Goal: Contribute content: Contribute content

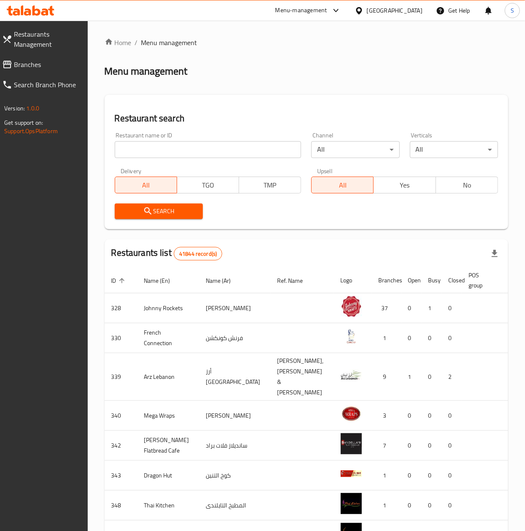
click at [215, 148] on input "search" at bounding box center [208, 149] width 187 height 17
type input "casa [PERSON_NAME]"
click button "Search" at bounding box center [159, 212] width 88 height 16
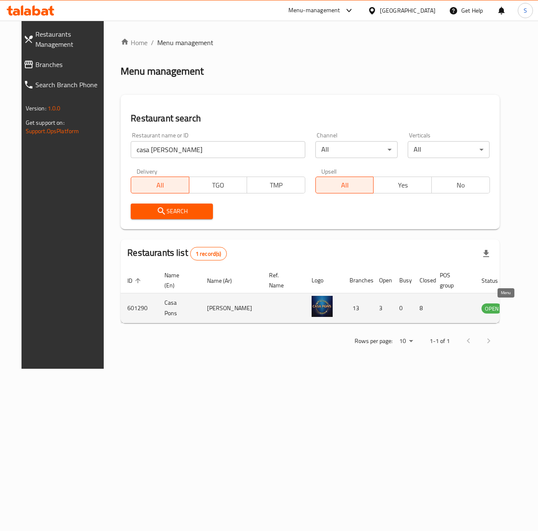
click at [526, 311] on icon "enhanced table" at bounding box center [530, 308] width 9 height 7
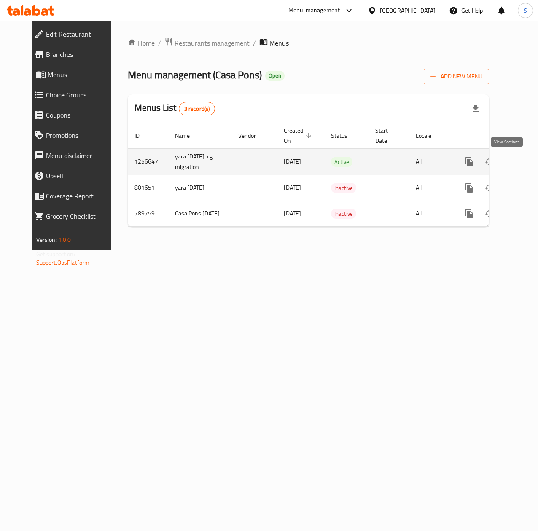
click at [520, 161] on link "enhanced table" at bounding box center [530, 162] width 20 height 20
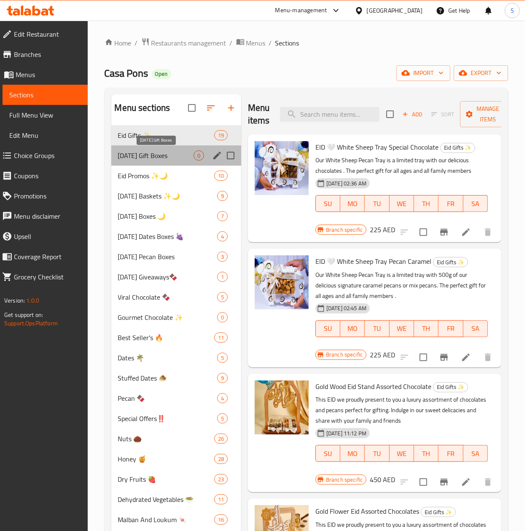
click at [155, 158] on span "[DATE] Gift Boxes" at bounding box center [155, 156] width 75 height 10
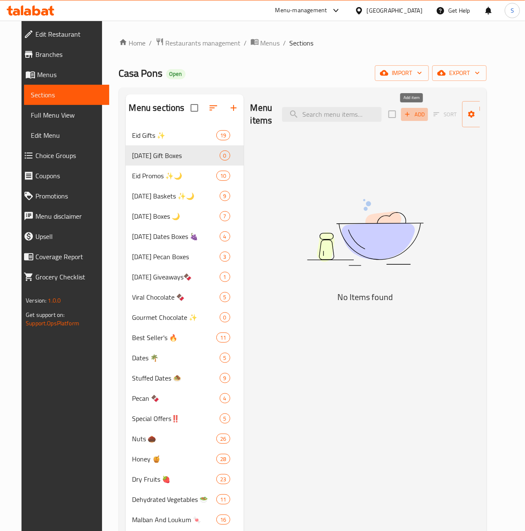
click at [410, 111] on span "Add" at bounding box center [414, 115] width 23 height 10
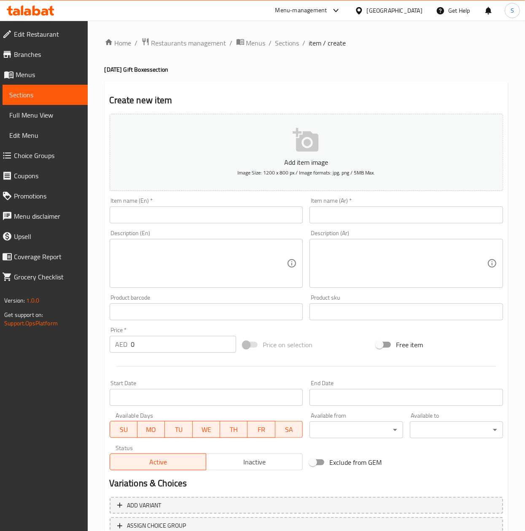
drag, startPoint x: 155, startPoint y: 210, endPoint x: 147, endPoint y: 210, distance: 8.4
click at [152, 210] on input "text" at bounding box center [207, 215] width 194 height 17
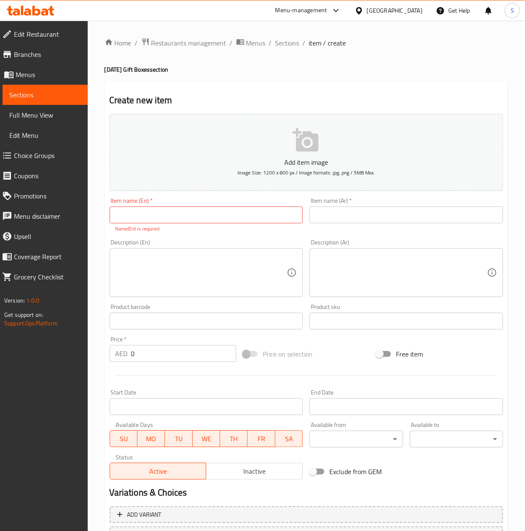
click at [215, 205] on div "Item name (En)   * Item name (En) * Name(En) is required" at bounding box center [207, 215] width 194 height 35
click at [202, 221] on input "text" at bounding box center [207, 215] width 194 height 17
paste input "Happy [DATE] Box | Luxury Sweets & Gift Box"
click at [169, 213] on input "Happy [DATE] Box | Luxury Sweets & Gift Box" at bounding box center [207, 215] width 194 height 17
type input "Happy [DATE] Box - Luxury Sweets & Gift Box"
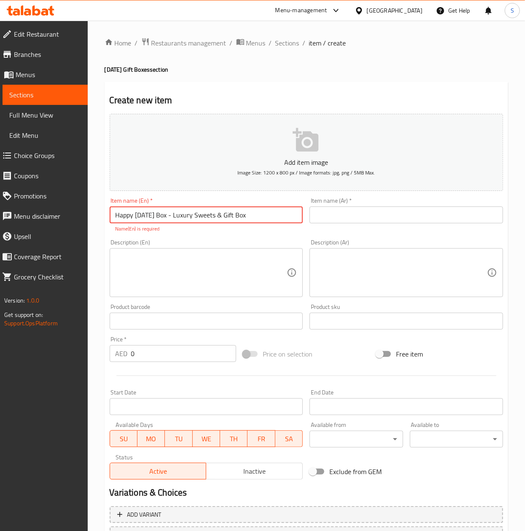
click at [369, 213] on input "text" at bounding box center [406, 215] width 194 height 17
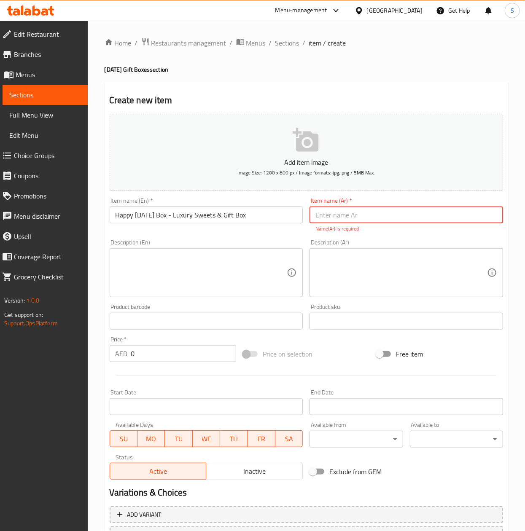
drag, startPoint x: 484, startPoint y: 227, endPoint x: 473, endPoint y: 221, distance: 12.8
click at [478, 221] on div "Item name (Ar)   * Item name (Ar) * Name(Ar) is required" at bounding box center [406, 215] width 194 height 35
click at [473, 216] on input "text" at bounding box center [406, 215] width 194 height 17
paste input "علبة هابي ديوالي | علبة هدايا فاخرة مع حلويات"
click at [396, 218] on input "علبة هابي ديوالي | علبة هدايا فاخرة مع حلويات" at bounding box center [406, 215] width 194 height 17
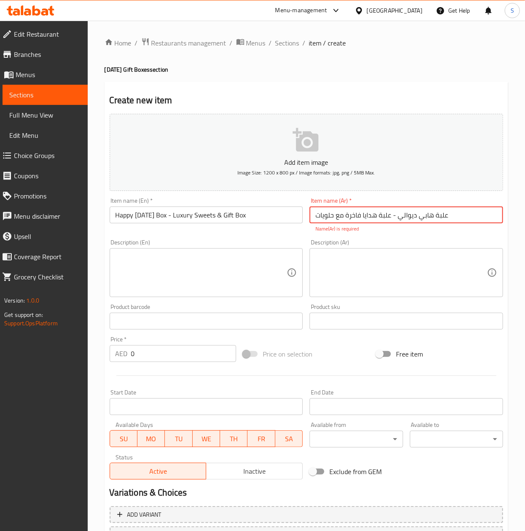
type input "علبة هابي ديوالي - علبة هدايا فاخرة مع حلويات"
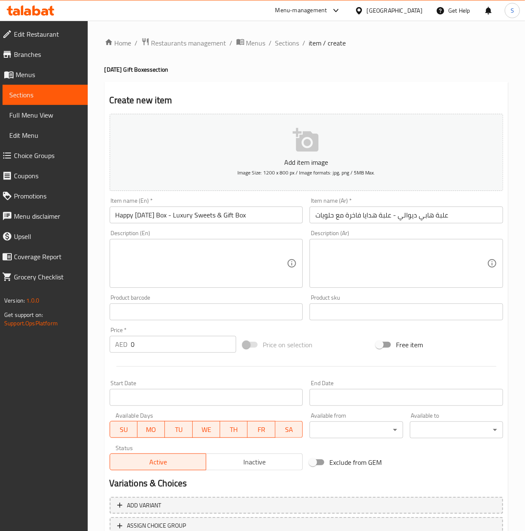
click at [215, 281] on textarea at bounding box center [202, 264] width 172 height 40
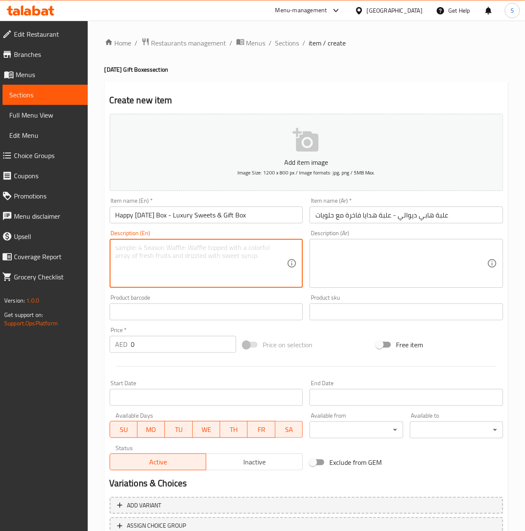
paste textarea "The Happy [DATE] purple box is our signature piece, filled with our famous peca…"
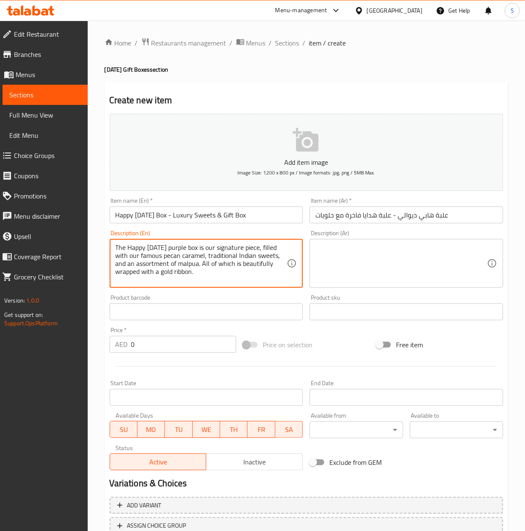
type textarea "The Happy [DATE] purple box is our signature piece, filled with our famous peca…"
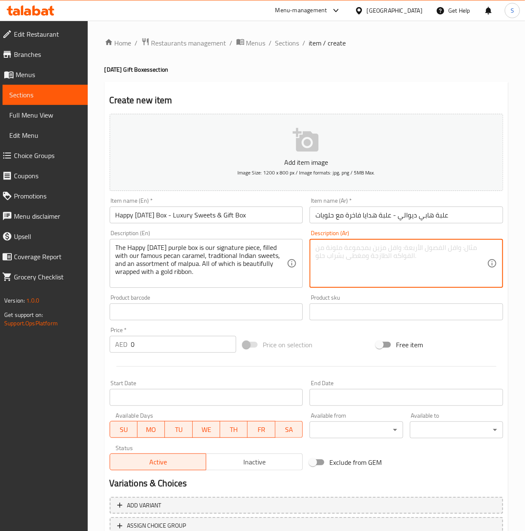
click at [371, 260] on textarea at bounding box center [401, 264] width 172 height 40
paste textarea "صندوق بنفسجي [PERSON_NAME] هو قطعتنا المميزة، مليء بكراميل البيكان الشهير لدينا…"
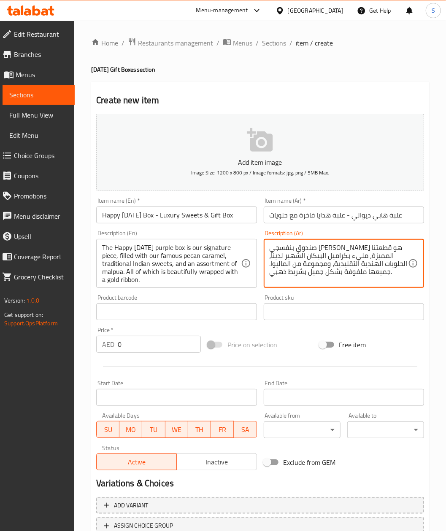
type textarea "صندوق بنفسجي [PERSON_NAME] هو قطعتنا المميزة، مليء بكراميل البيكان الشهير لدينا…"
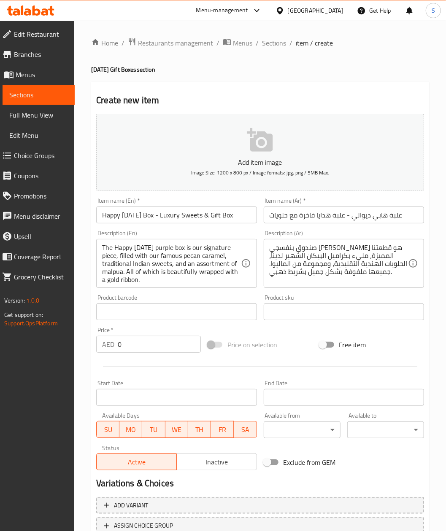
click at [213, 307] on input "text" at bounding box center [176, 312] width 160 height 17
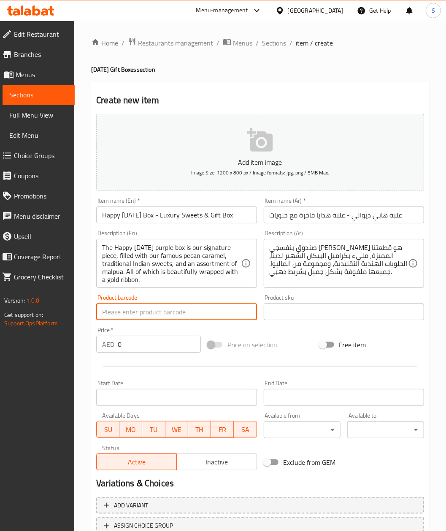
click at [145, 345] on input "0" at bounding box center [159, 344] width 83 height 17
paste input "99"
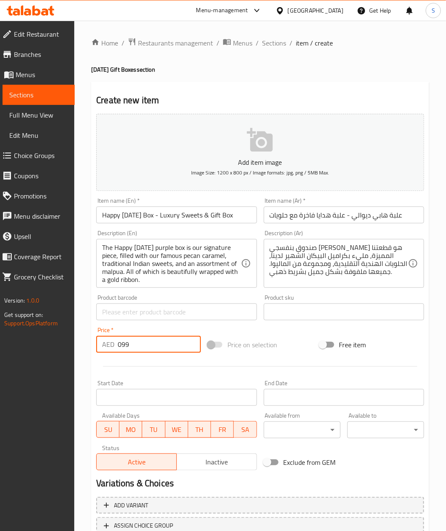
click at [145, 345] on input "099" at bounding box center [159, 344] width 83 height 17
paste input "number"
type input "99"
click at [257, 144] on icon "button" at bounding box center [260, 140] width 27 height 27
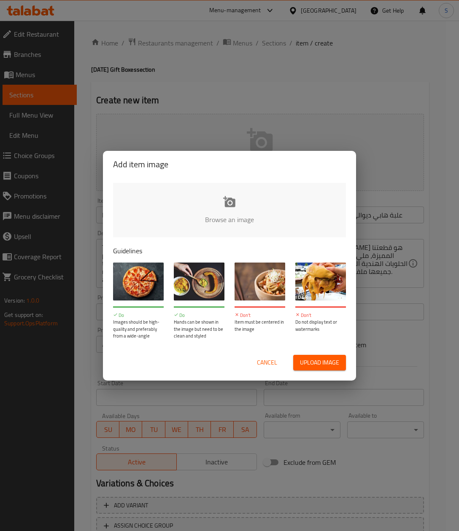
type input "C:\fakepath\Happy [DATE] Box Luxury Sweets & Gift Box.png"
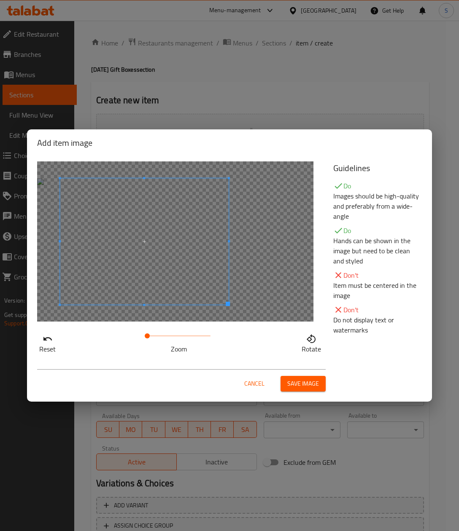
click at [147, 229] on span at bounding box center [144, 241] width 169 height 126
click at [307, 374] on div "Cancel Save image" at bounding box center [181, 380] width 288 height 22
click at [207, 278] on span at bounding box center [154, 241] width 169 height 126
drag, startPoint x: 145, startPoint y: 331, endPoint x: 123, endPoint y: 333, distance: 22.1
click at [123, 333] on div "Reset Zoom Rotate" at bounding box center [180, 342] width 286 height 24
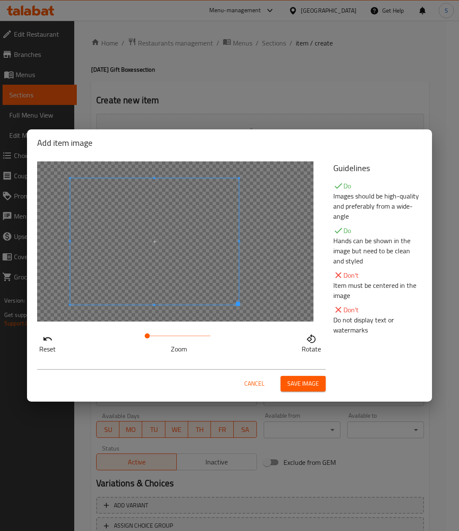
click at [166, 243] on span at bounding box center [154, 241] width 169 height 126
click at [169, 243] on span at bounding box center [154, 241] width 169 height 126
click at [188, 242] on span at bounding box center [138, 241] width 169 height 126
click at [304, 366] on div "Cancel Save image" at bounding box center [229, 381] width 398 height 36
click at [301, 374] on div "Cancel Save image" at bounding box center [181, 380] width 288 height 22
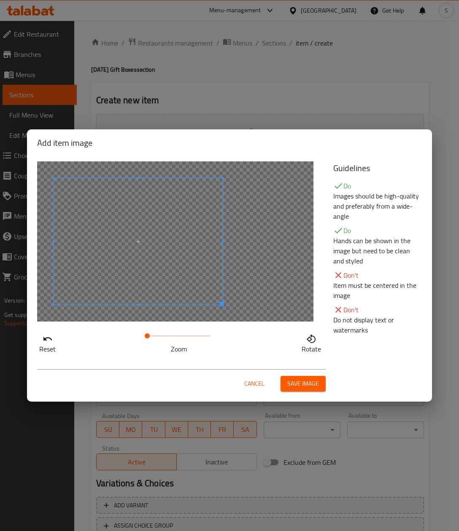
click at [301, 377] on button "Save image" at bounding box center [302, 384] width 45 height 16
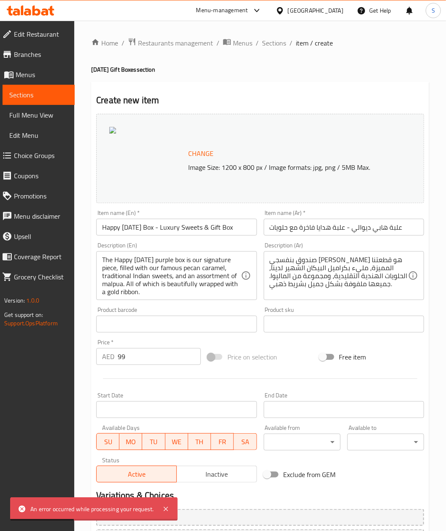
click at [122, 122] on div "Change Image Size: 1200 x 800 px / Image formats: jpg, png / 5MB Max." at bounding box center [260, 158] width 328 height 89
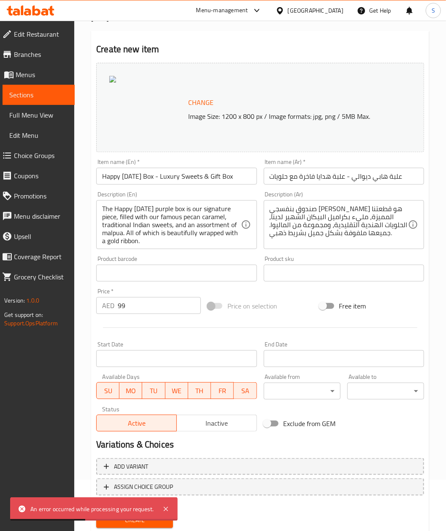
scroll to position [76, 0]
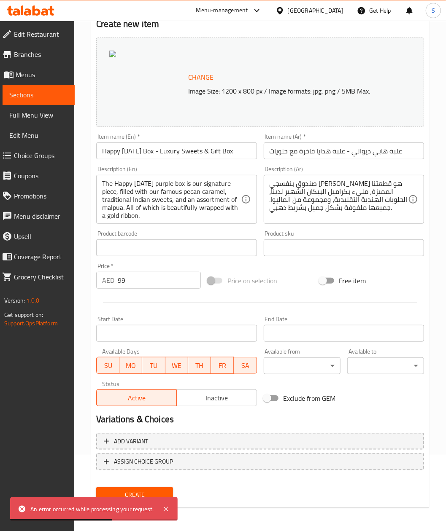
click at [142, 495] on span "Create" at bounding box center [134, 495] width 63 height 11
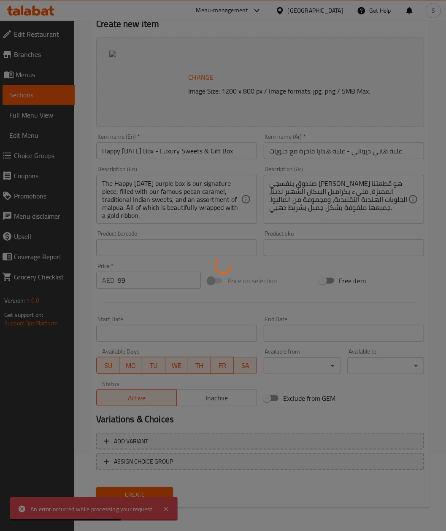
type input "0"
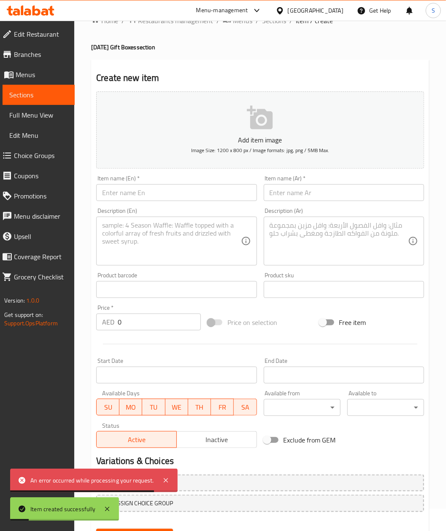
scroll to position [0, 0]
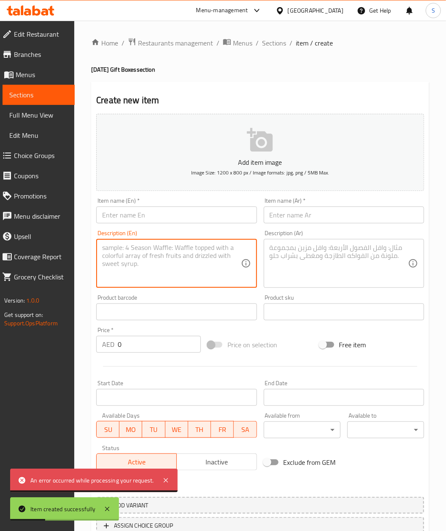
click at [199, 254] on textarea at bounding box center [171, 264] width 138 height 40
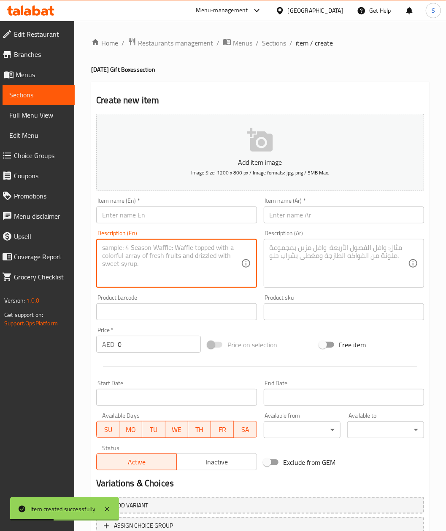
click at [218, 158] on p "Add item image" at bounding box center [259, 162] width 301 height 10
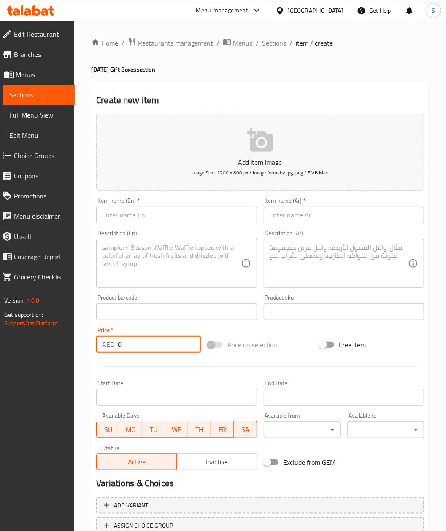
click at [123, 347] on input "0" at bounding box center [159, 344] width 83 height 17
paste input "115"
type input "115"
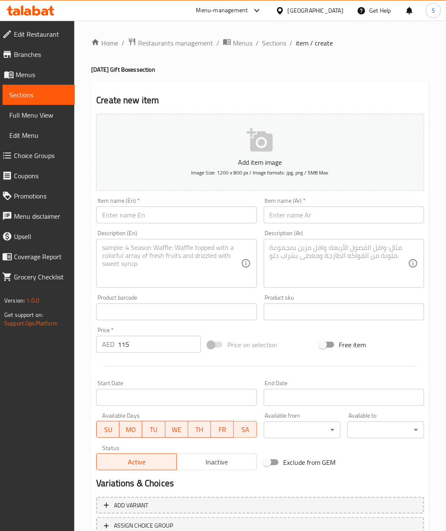
click at [339, 265] on textarea at bounding box center [338, 264] width 138 height 40
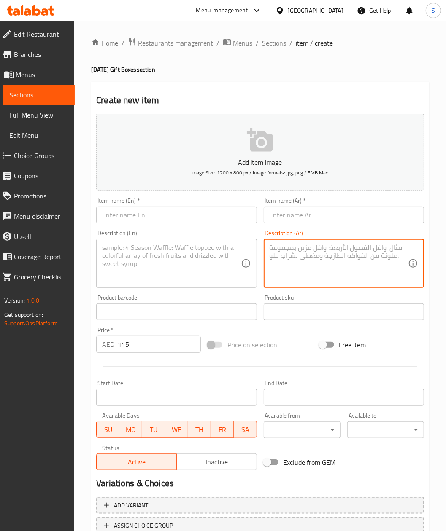
paste textarea "صندوق [PERSON_NAME] يحتوي على 4 صفوف من منتجاتنا المميزة المثالية لمهرجان الديو…"
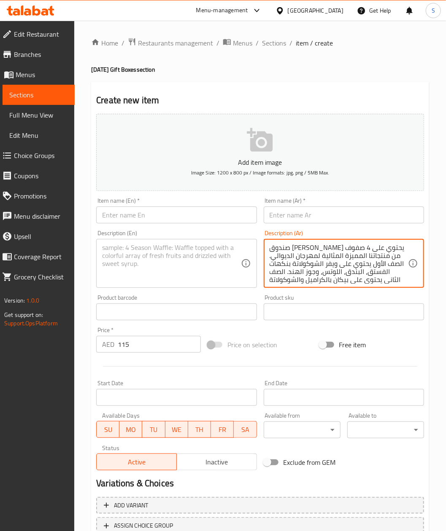
scroll to position [34, 0]
type textarea "صندوق [PERSON_NAME] يحتوي على 4 صفوف من منتجاتنا المميزة المثالية لمهرجان الديو…"
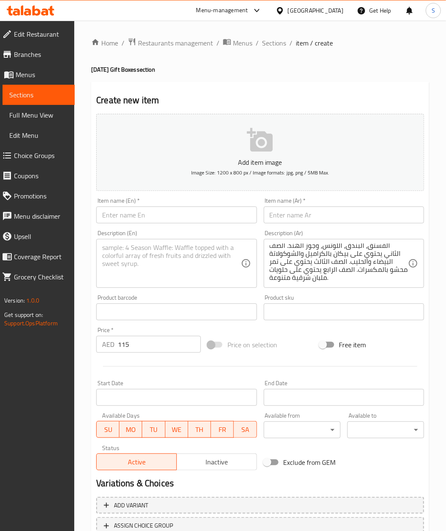
drag, startPoint x: 210, startPoint y: 267, endPoint x: 202, endPoint y: 273, distance: 9.4
click at [210, 267] on textarea at bounding box center [171, 264] width 138 height 40
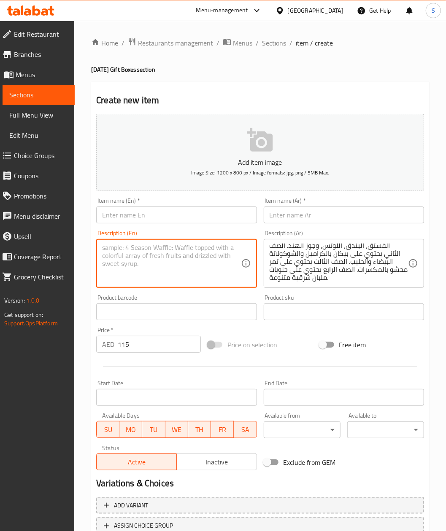
paste textarea "The Small Peacock box includes 4 rows of our signature items perfect for the [D…"
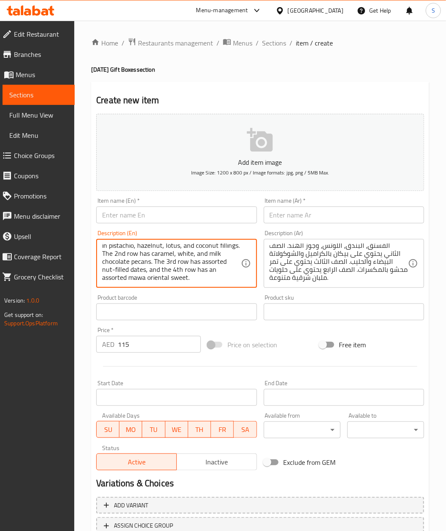
type textarea "The Small Peacock box includes 4 rows of our signature items perfect for the [D…"
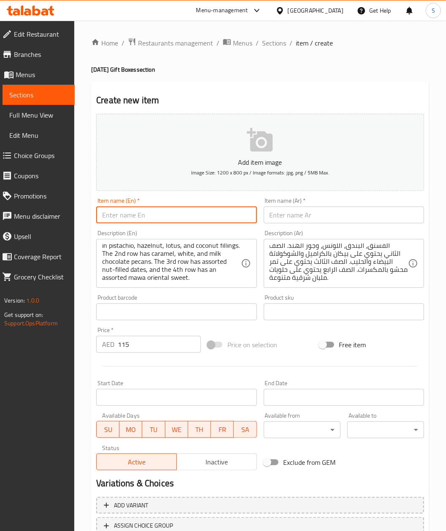
click at [120, 205] on div "Item name (En)   * Item name (En) *" at bounding box center [176, 211] width 160 height 26
paste input "Small Pink Peacock Box | [DATE] Luxury Sweets & Gift Box"
click at [161, 216] on input "Small Pink Peacock Box | [DATE] Luxury Sweets & Gift Box" at bounding box center [176, 215] width 160 height 17
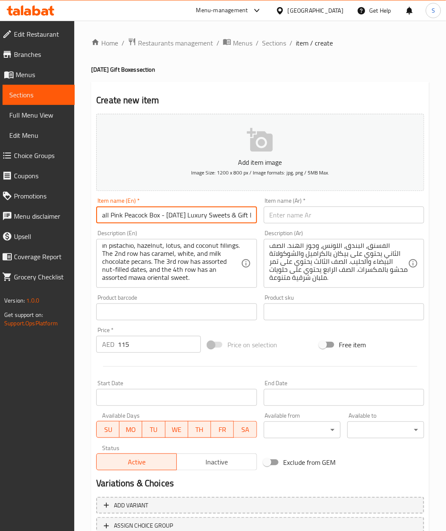
type input "Small Pink Peacock Box - [DATE] Luxury Sweets & Gift Box"
click at [369, 226] on div "Item name (Ar)   * Item name (Ar) *" at bounding box center [343, 210] width 167 height 32
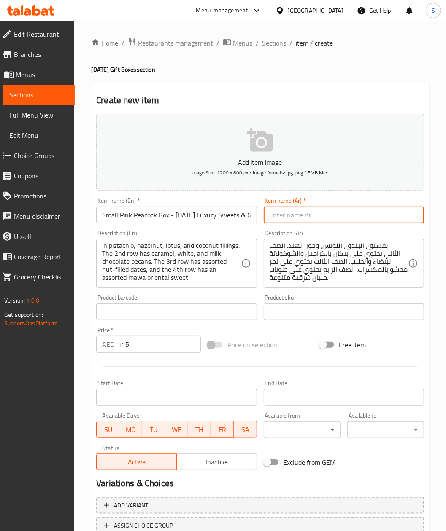
click at [364, 213] on input "text" at bounding box center [344, 215] width 160 height 17
paste input "علبة الطاووس الوردي الصغيرة | علبة هدايا ديوالي فاخرة مع حلويات"
click at [334, 210] on input "علبة الطاووس الوردي الصغيرة | علبة هدايا ديوالي فاخرة مع حلويات" at bounding box center [344, 215] width 160 height 17
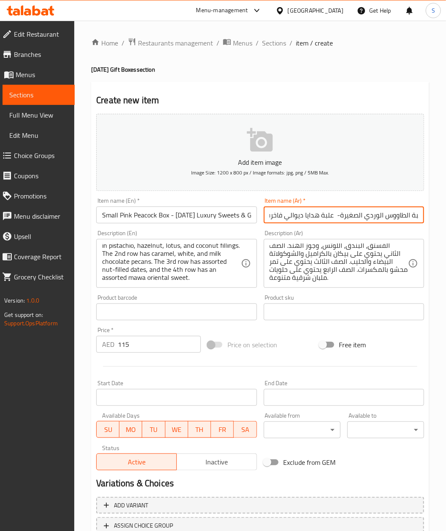
type input "علبة الطاووس الوردي الصغيرة- علبة هدايا ديوالي فاخرة مع حلويات"
click at [287, 158] on p "Add item image" at bounding box center [259, 162] width 301 height 10
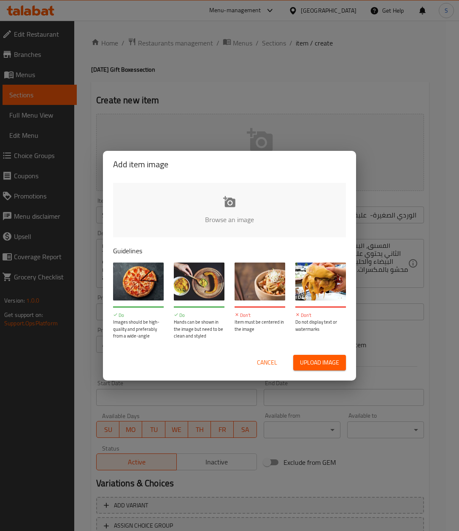
type input "C:\fakepath\Small Pink Peacock Box [DATE] Luxury Sweets & Gift Box.png"
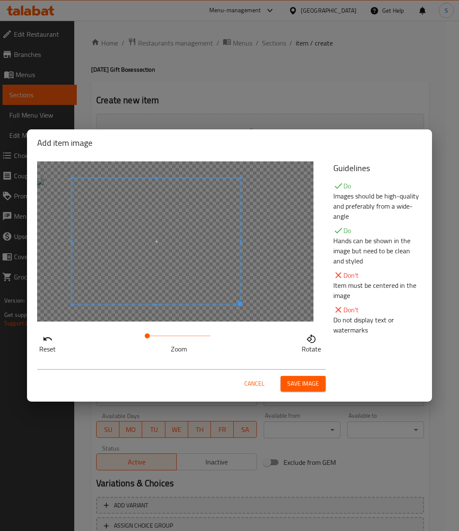
click at [144, 267] on span at bounding box center [156, 241] width 169 height 126
click at [309, 380] on span "Save image" at bounding box center [303, 384] width 32 height 11
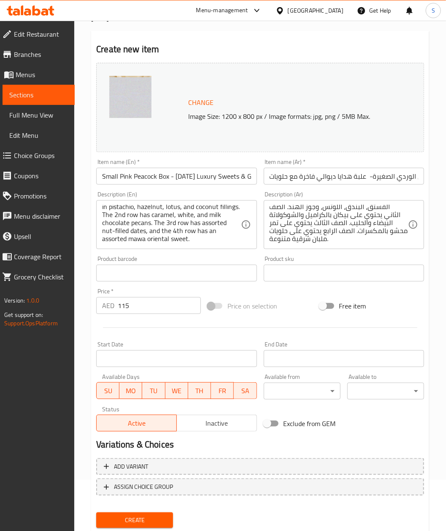
scroll to position [76, 0]
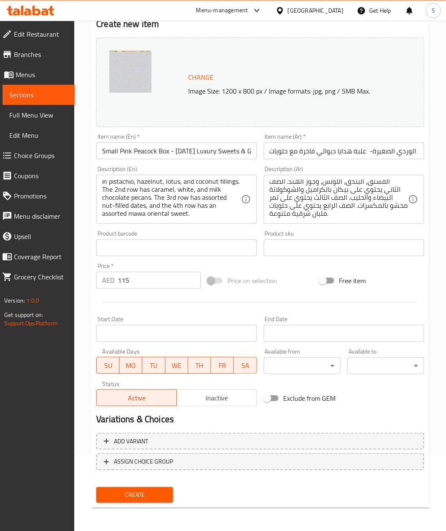
click at [137, 492] on span "Create" at bounding box center [134, 495] width 63 height 11
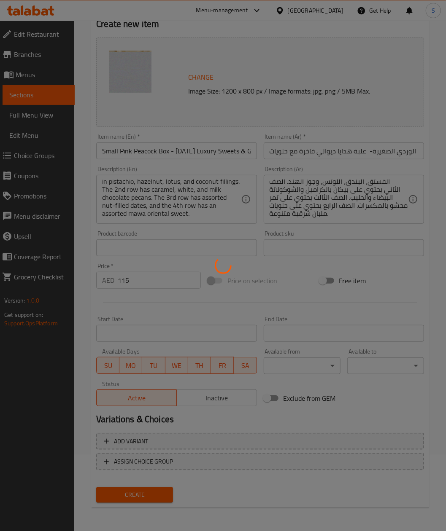
type input "0"
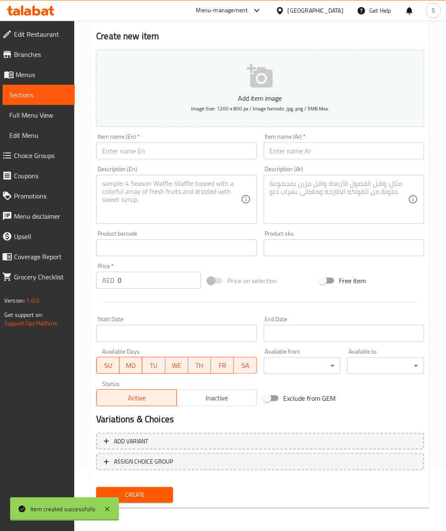
scroll to position [0, 0]
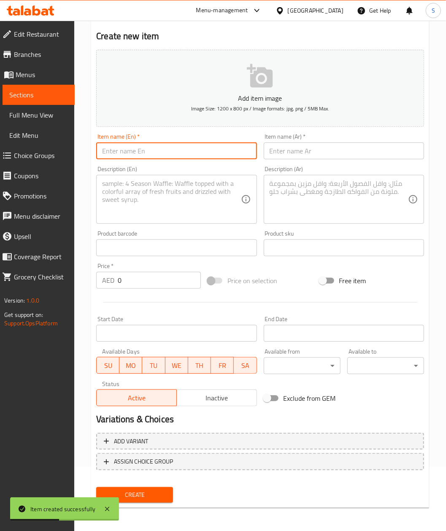
click at [208, 145] on input "text" at bounding box center [176, 151] width 160 height 17
paste input "Small Blue Peacock Box | [DATE] Gift Box with Sweets & Chocolates"
click at [132, 152] on input "Small Blue Peacock Box | [DATE] Gift Box with Sweets & Chocolates" at bounding box center [176, 151] width 160 height 17
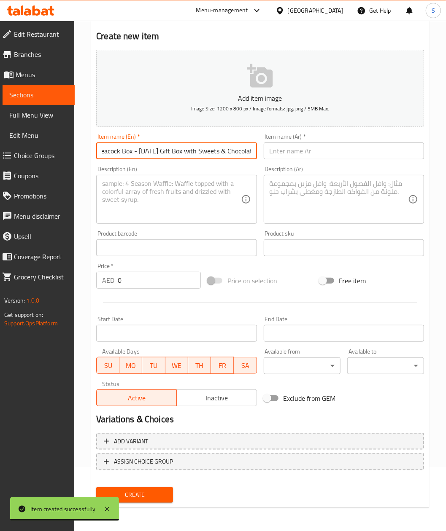
type input "Small Blue Peacock Box - [DATE] Gift Box with Sweets & Chocolates"
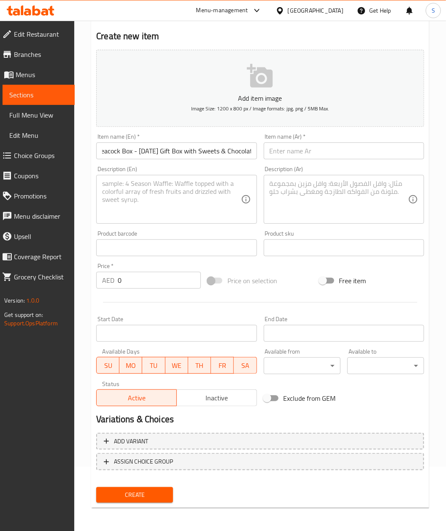
scroll to position [0, 0]
click at [364, 152] on input "text" at bounding box center [344, 151] width 160 height 17
paste input "علبة الطاووس الأزرق الصغيرة | علبة هدايا ديوالي مع حلويات وشوكولاتة"
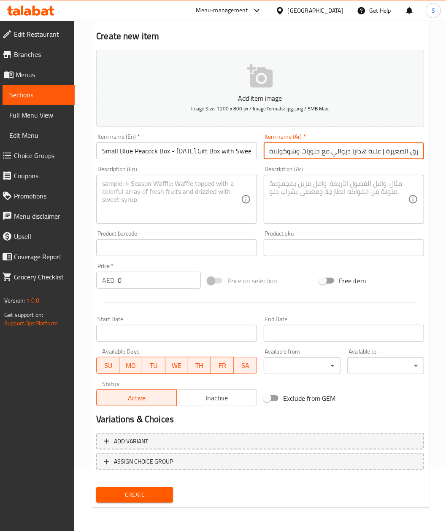
scroll to position [0, 48]
click at [334, 155] on input "علبة الطاووس الأزرق الصغيرة | علبة هدايا ديوالي مع حلويات وشوكولاتة" at bounding box center [344, 151] width 160 height 17
type input "علبة الطاووس الأزرق الصغيرة - علبة هدايا ديوالي مع حلويات وشوكولاتة"
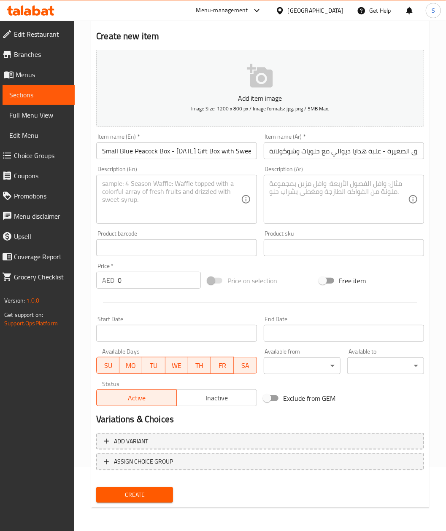
drag, startPoint x: 228, startPoint y: 205, endPoint x: 194, endPoint y: 223, distance: 38.1
click at [228, 202] on textarea at bounding box center [171, 200] width 138 height 40
paste textarea "The Small Peacock box includes 4 rows of our signature items perfect for the [D…"
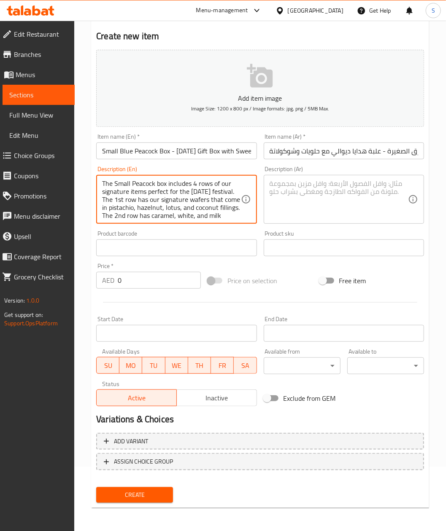
scroll to position [34, 0]
type textarea "The Small Peacock box includes 4 rows of our signature items perfect for the [D…"
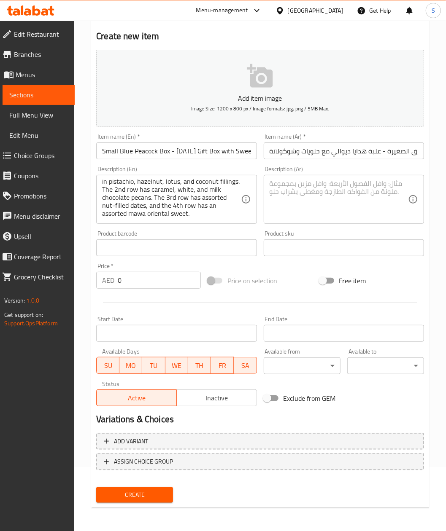
click at [318, 188] on textarea at bounding box center [338, 200] width 138 height 40
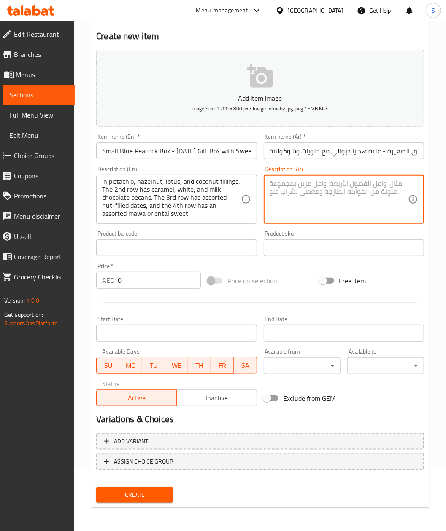
paste textarea "صندوق [PERSON_NAME] يحتوي على 4 صفوف من منتجاتنا المميزة المثالية لمهرجان الديو…"
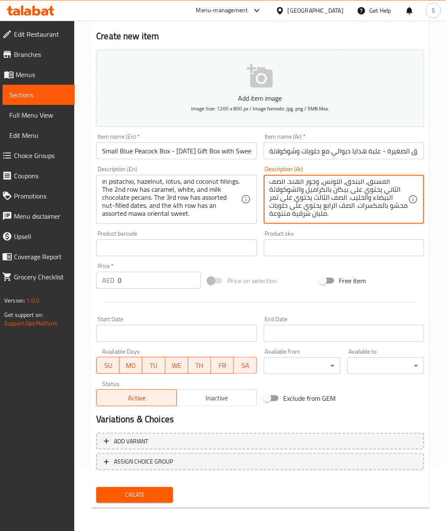
type textarea "صندوق [PERSON_NAME] يحتوي على 4 صفوف من منتجاتنا المميزة المثالية لمهرجان الديو…"
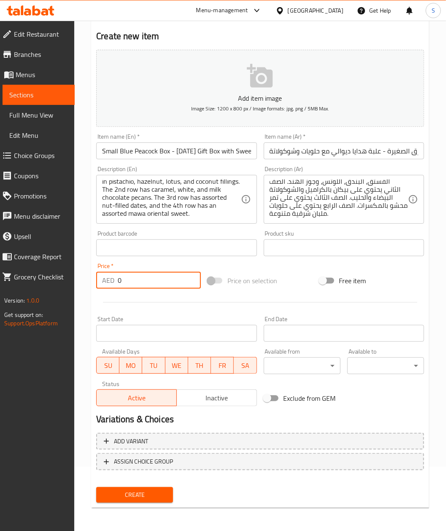
click at [134, 289] on input "0" at bounding box center [159, 280] width 83 height 17
paste input "125"
type input "125"
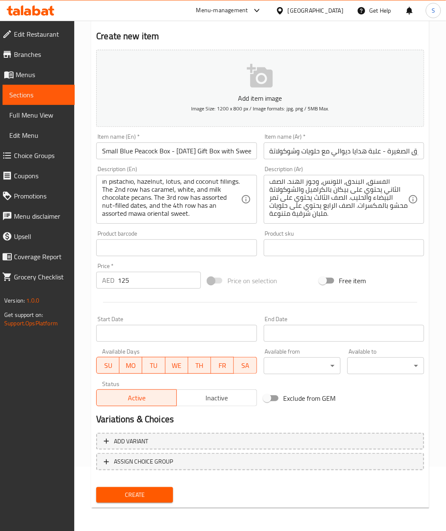
click at [306, 94] on p "Add item image" at bounding box center [259, 98] width 301 height 10
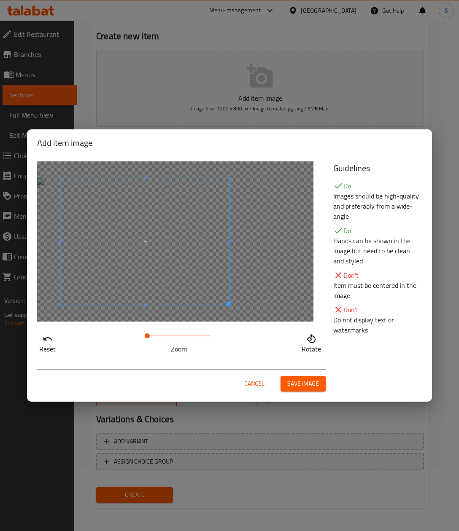
click at [139, 273] on span at bounding box center [145, 241] width 169 height 126
click at [303, 391] on div "Cancel Save image" at bounding box center [229, 381] width 398 height 36
click at [303, 380] on span "Save image" at bounding box center [303, 384] width 32 height 11
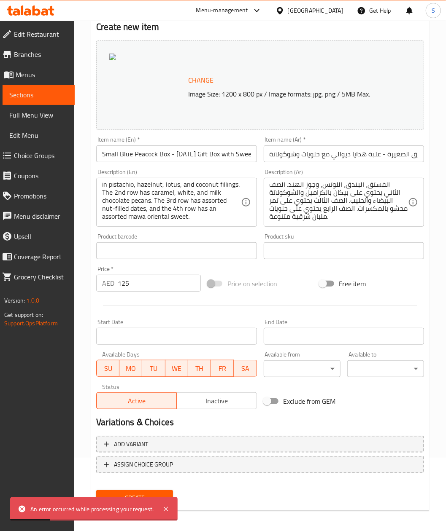
scroll to position [76, 0]
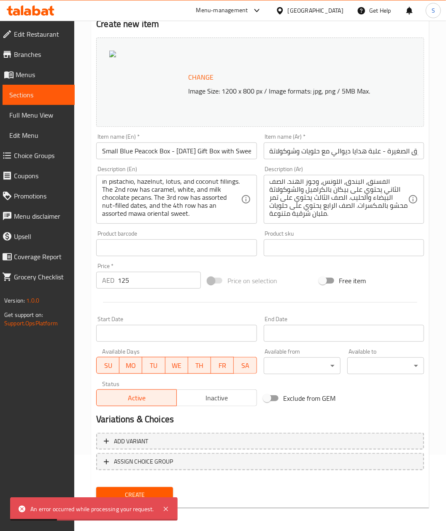
click at [152, 484] on div "Create" at bounding box center [134, 495] width 83 height 22
click at [144, 490] on span "Create" at bounding box center [134, 495] width 63 height 11
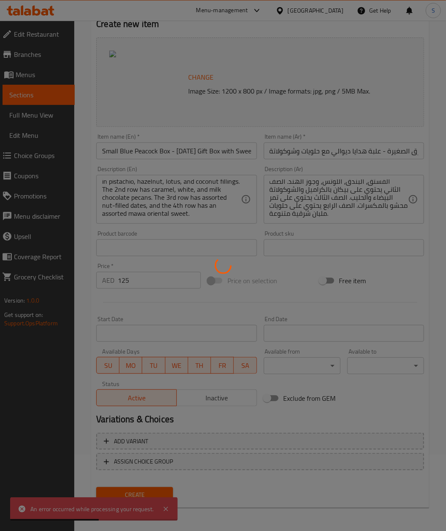
type input "0"
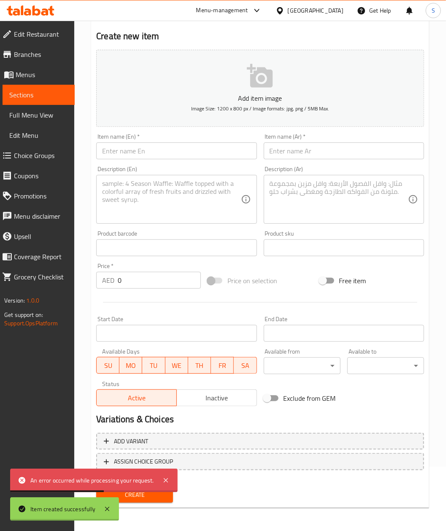
scroll to position [0, 0]
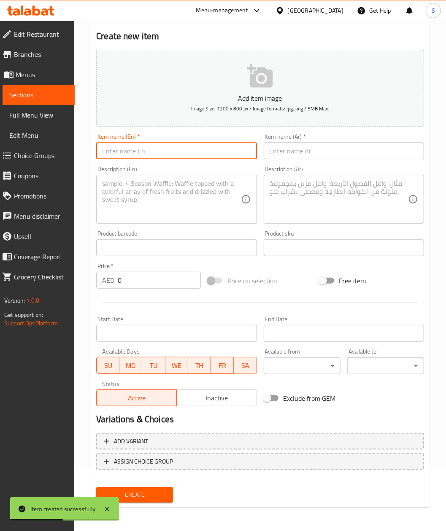
click at [175, 150] on input "text" at bounding box center [176, 151] width 160 height 17
paste input "Flat Blue Box (450g) | [DATE] Gift Box with Nuts & Pecan Caramel"
click at [126, 150] on input "Flat Blue Box (450g) | [DATE] Gift Box with Nuts & Pecan Caramel" at bounding box center [176, 151] width 160 height 17
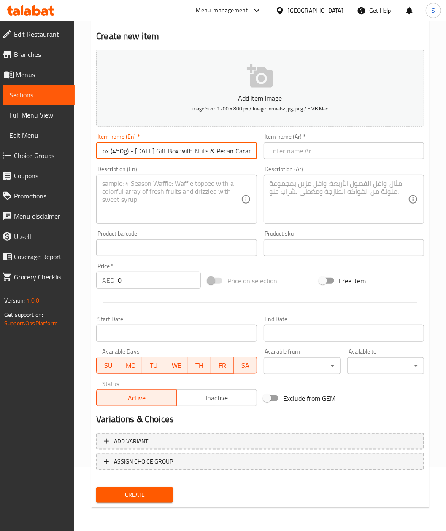
type input "Flat Blue Box (450g) - [DATE] Gift Box with Nuts & Pecan Caramel"
click at [345, 158] on input "text" at bounding box center [344, 151] width 160 height 17
paste input "علبة زرقاء مسطحة (450غ) | علبة هدايا ديوالي مع مكسرات وبيكان بالكراميل"
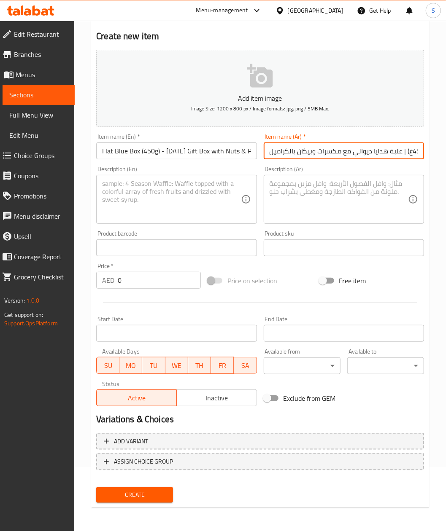
scroll to position [0, 61]
click at [342, 156] on input "علبة زرقاء مسطحة (450غ) | علبة هدايا ديوالي مع مكسرات وبيكان بالكراميل" at bounding box center [344, 151] width 160 height 17
type input "علبة زرقاء مسطحة (450غ) - علبة هدايا ديوالي مع مكسرات وبيكان بالكراميل"
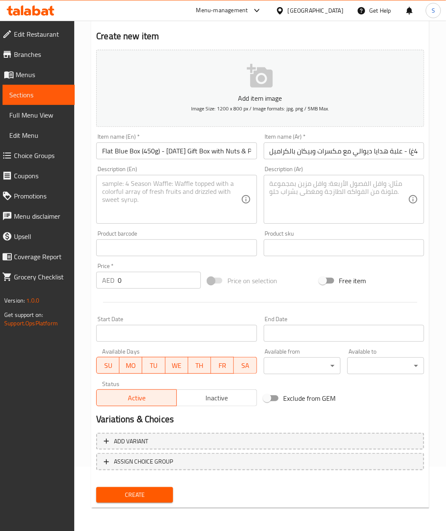
click at [144, 196] on textarea at bounding box center [171, 200] width 138 height 40
paste textarea ""The 450G Flat Blue Boxbox includes 4 rows of our signature items perfect for t…"
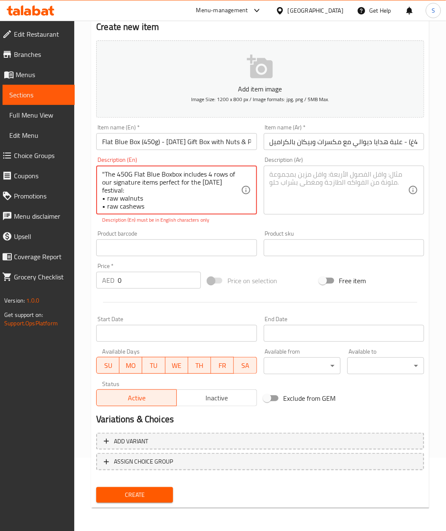
click at [103, 172] on textarea ""The 450G Flat Blue Boxbox includes 4 rows of our signature items perfect for t…" at bounding box center [171, 190] width 138 height 40
type textarea "The 450G Flat Blue Boxbox includes 4 rows of our signature items perfect for th…"
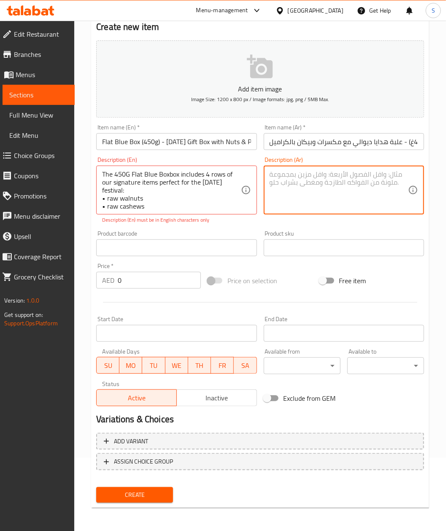
click at [287, 188] on textarea at bounding box center [338, 190] width 138 height 40
paste textarea ""صندوق أزرق مسطح بوزن 450 جرام يحتوي على 4 صفوف مثالية لمهرجان الديوالي: • جوز …"
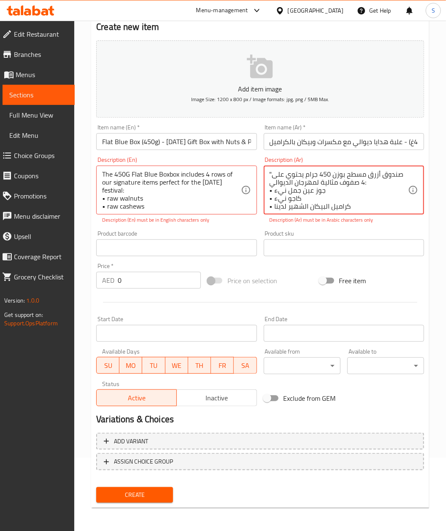
scroll to position [10, 0]
type textarea ""صندوق أزرق مسطح بوزن 450 جرام يحتوي على 4 صفوف مثالية لمهرجان الديوالي: • جوز …"
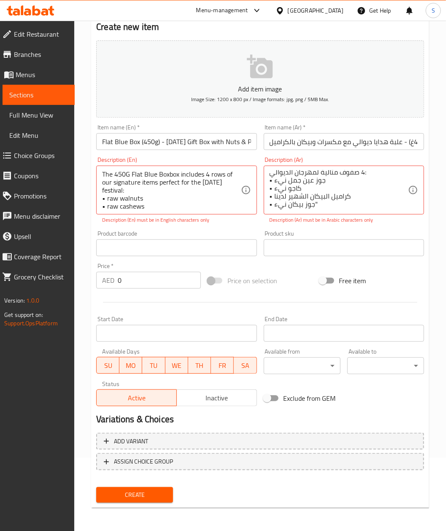
click at [178, 284] on input "0" at bounding box center [159, 280] width 83 height 17
paste input "135"
type input "135"
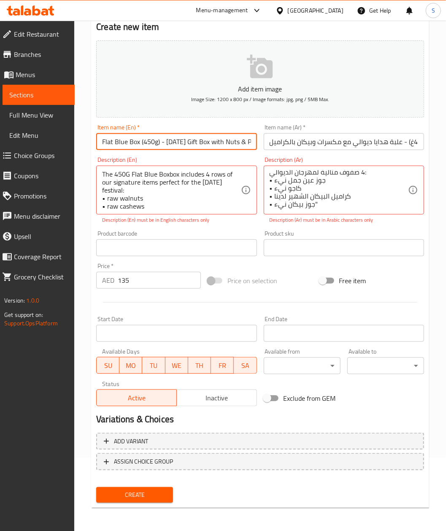
drag, startPoint x: 100, startPoint y: 145, endPoint x: 139, endPoint y: 142, distance: 38.9
click at [139, 142] on input "Flat Blue Box (450g) - [DATE] Gift Box with Nuts & Pecan Caramel" at bounding box center [176, 141] width 160 height 17
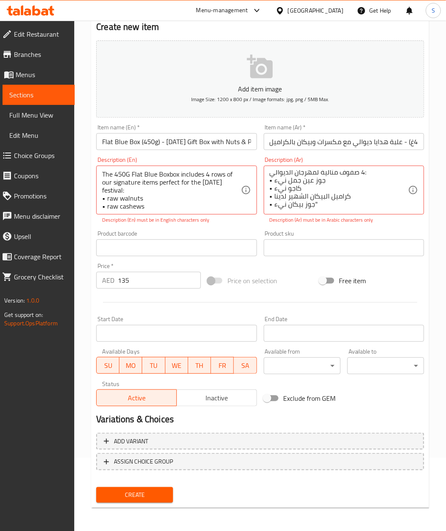
click at [265, 70] on icon "button" at bounding box center [260, 67] width 27 height 27
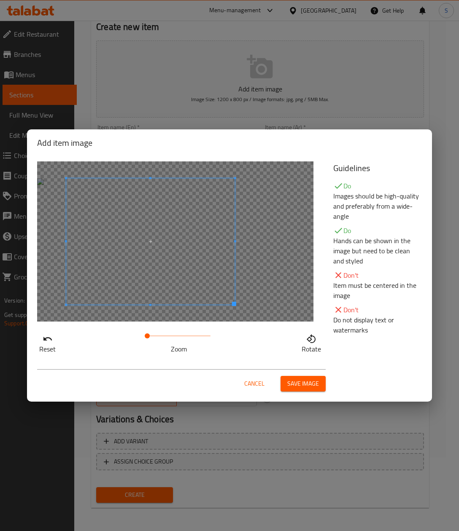
click at [161, 227] on span at bounding box center [150, 241] width 169 height 126
click at [301, 374] on div "Cancel Save image" at bounding box center [181, 380] width 288 height 22
click at [301, 388] on span "Save image" at bounding box center [303, 384] width 32 height 11
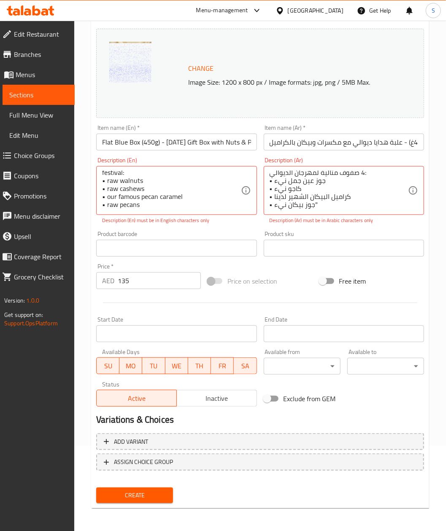
scroll to position [0, 0]
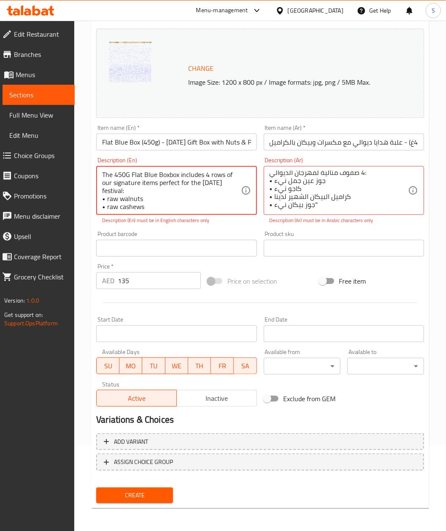
click at [125, 172] on textarea "The 450G Flat Blue Boxbox includes 4 rows of our signature items perfect for th…" at bounding box center [171, 191] width 138 height 40
click at [150, 196] on textarea "The 450g Flat Blue Boxbox includes 4 rows of our signature items perfect for th…" at bounding box center [171, 191] width 138 height 40
click at [183, 196] on textarea "The 450g Flat Blue Boxbox includes 4 rows of our signature items perfect for th…" at bounding box center [171, 191] width 138 height 40
click at [147, 196] on textarea "The 450g Flat Blue Boxbox includes 4 rows of our signature items perfect for th…" at bounding box center [171, 191] width 138 height 40
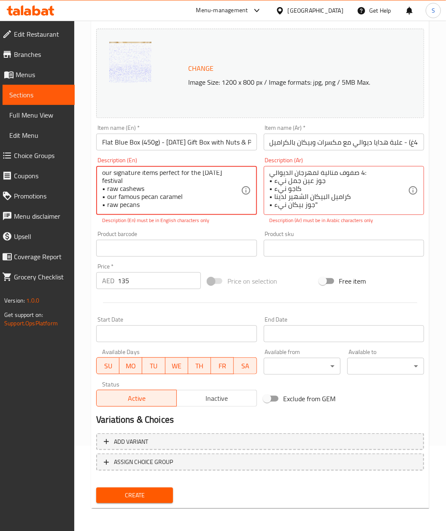
click at [112, 196] on textarea "The 450g Flat Blue Boxbox includes 4 rows of our signature items perfect for th…" at bounding box center [171, 191] width 138 height 40
click at [109, 199] on textarea "The 450g Flat Blue Boxbox includes 4 rows of our signature items perfect for th…" at bounding box center [171, 191] width 138 height 40
type textarea "The 450g Flat Blue Boxbox includes 4 rows of our signature items perfect for th…"
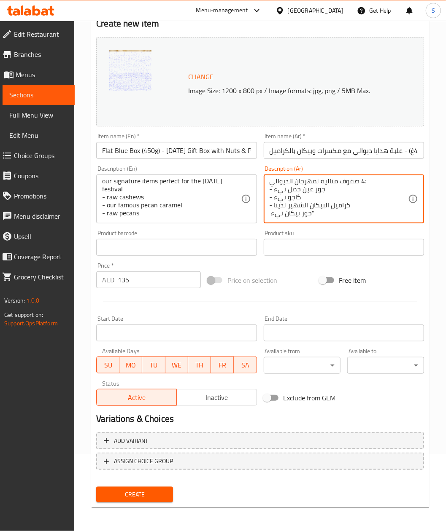
scroll to position [76, 0]
type textarea ""صندوق أزرق مسطح بوزن 450 جرام يحتوي على 4 صفوف مثالية لمهرجان الديوالي: - جوز …"
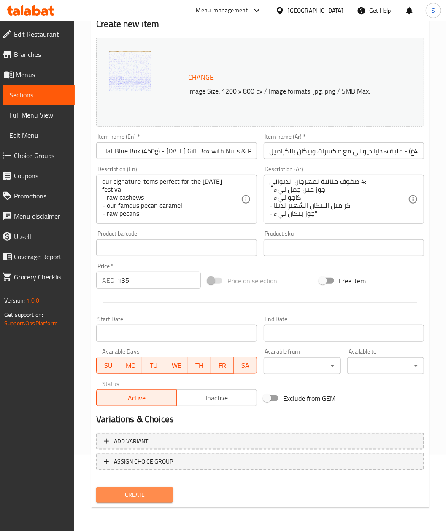
click at [122, 498] on span "Create" at bounding box center [134, 495] width 63 height 11
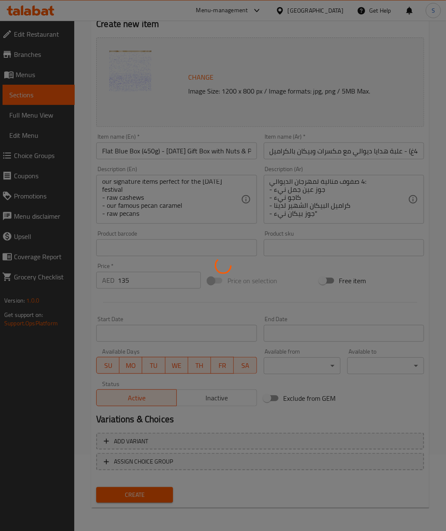
type input "0"
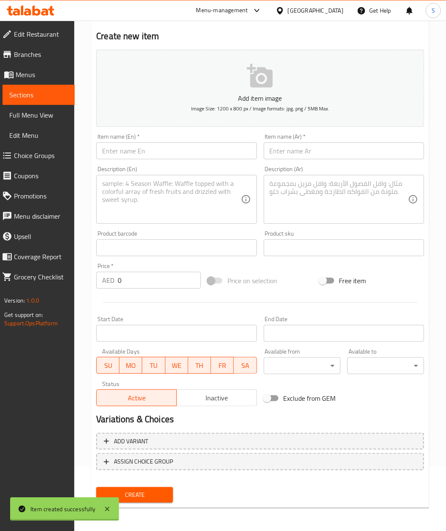
scroll to position [0, 0]
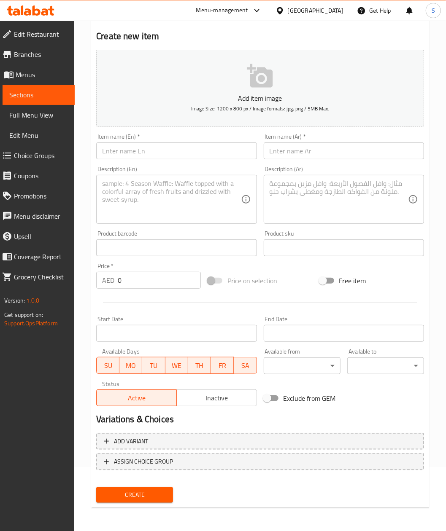
click at [139, 139] on div "Item name (En)   * Item name (En) *" at bounding box center [176, 147] width 160 height 26
click at [142, 149] on input "text" at bounding box center [176, 151] width 160 height 17
paste input "Flat Pattern Box (585g) | [DATE] Gift Box with Pecan Caramel & Almonds"
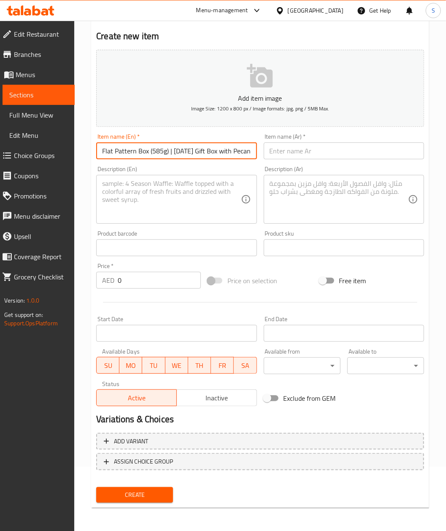
scroll to position [0, 53]
click at [120, 150] on input "Flat Pattern Box (585g) | [DATE] Gift Box with Pecan Caramel & Almonds" at bounding box center [176, 151] width 160 height 17
type input "Flat Pattern Box (585g) - [DATE] Gift Box with Pecan Caramel & Almonds"
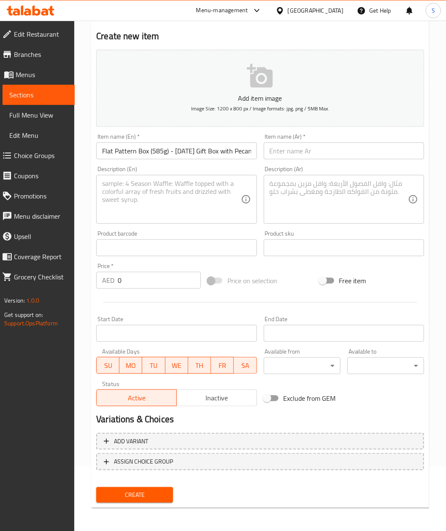
click at [347, 150] on input "text" at bounding box center [344, 151] width 160 height 17
paste input "علبة منقوشة مسطحة (585غ) | علبة هدايا ديوالي مع بيكان بالكراميل ولوز"
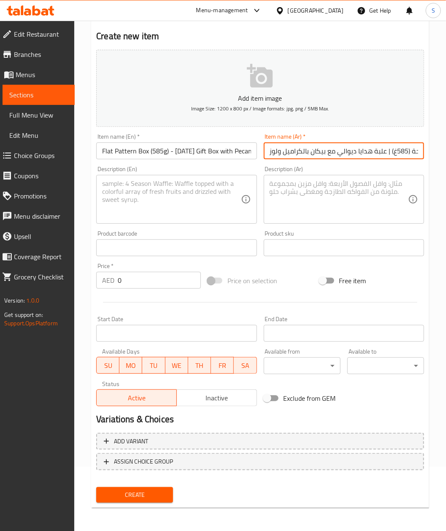
scroll to position [0, 55]
click at [328, 150] on input "علبة منقوشة مسطحة (585غ) | علبة هدايا ديوالي مع بيكان بالكراميل ولوز" at bounding box center [344, 151] width 160 height 17
type input "علبة منقوشة مسطحة (585غ) - علبة هدايا ديوالي مع بيكان بالكراميل ولوز"
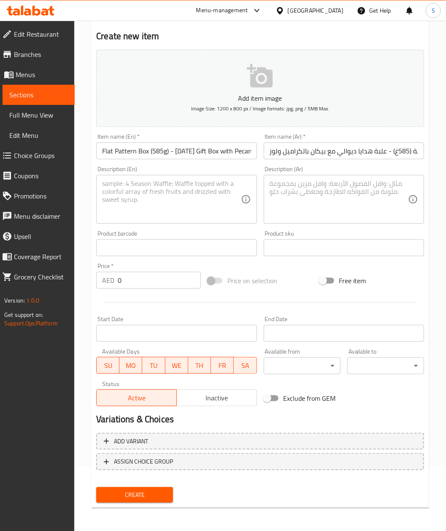
click at [164, 224] on div "Description (En)" at bounding box center [176, 199] width 160 height 49
paste textarea ""The 585g Flat Pattern Boxbox includes 4 rows of our signature items perfect fo…"
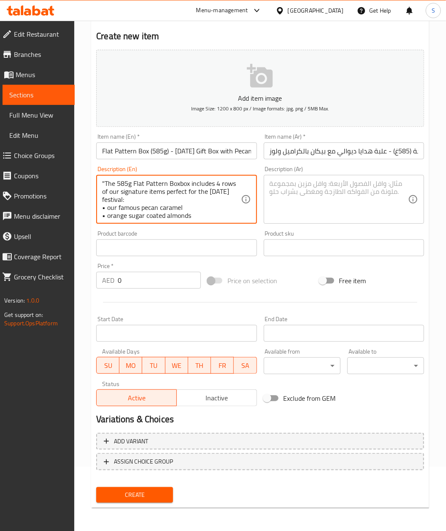
scroll to position [19, 0]
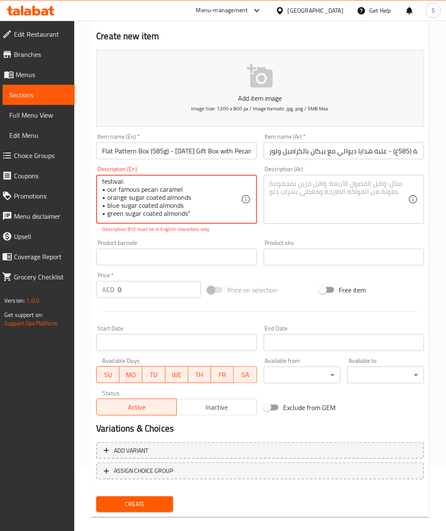
click at [106, 188] on textarea ""The 585g Flat Pattern Boxbox includes 4 rows of our signature items perfect fo…" at bounding box center [171, 200] width 138 height 40
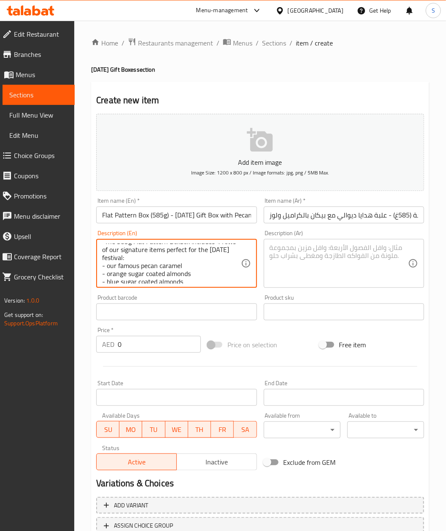
scroll to position [0, 0]
click at [103, 248] on textarea ""The 585g Flat Pattern Boxbox includes 4 rows of our signature items perfect fo…" at bounding box center [171, 264] width 138 height 40
type textarea "The 585g Flat Pattern Boxbox includes 4 rows of our signature items perfect for…"
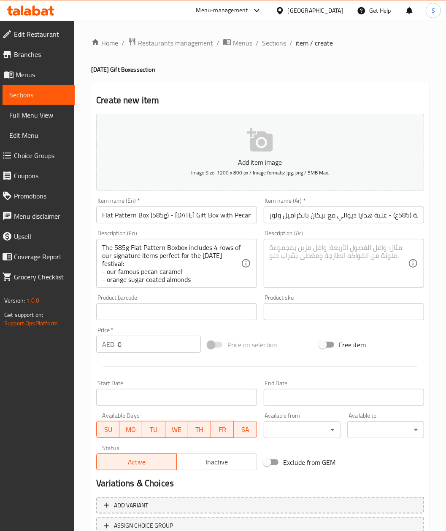
click at [326, 256] on textarea at bounding box center [338, 264] width 138 height 40
paste textarea ""صندوق منقوش مسطح بوزن 585 جرام يحتوي على 4 صفوف مثالية لمهرجان الديوالي: • كرا…"
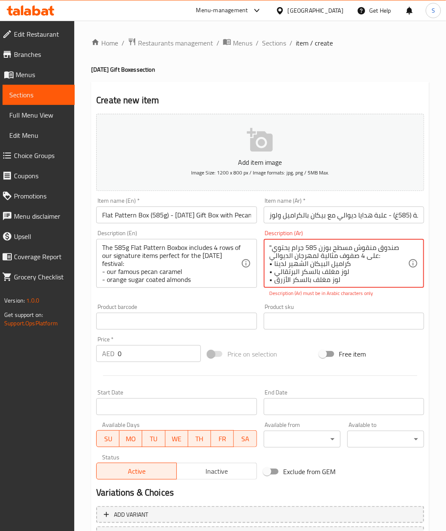
scroll to position [19, 0]
click at [268, 256] on div ""صندوق منقوش مسطح بوزن 585 جرام يحتوي على 4 صفوف مثالية لمهرجان الديوالي: • كرا…" at bounding box center [344, 263] width 160 height 49
click at [323, 246] on textarea ""صندوق منقوش مسطح بوزن 585 جرام يحتوي على 4 صفوف مثالية لمهرجان الديوالي: • كرا…" at bounding box center [338, 264] width 138 height 40
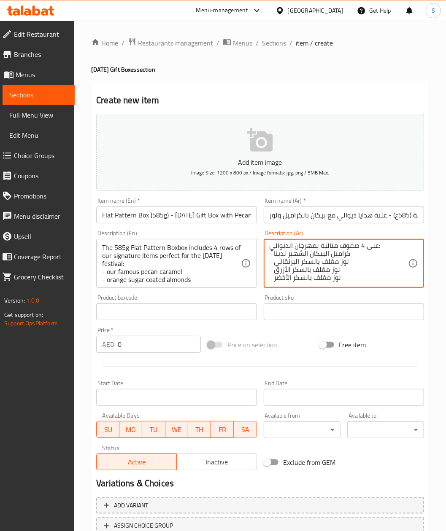
type textarea ""صندوق منقوش مسطح بوزن 585 جرام يحتوي على 4 صفوف مثالية لمهرجان الديوالي: - كرا…"
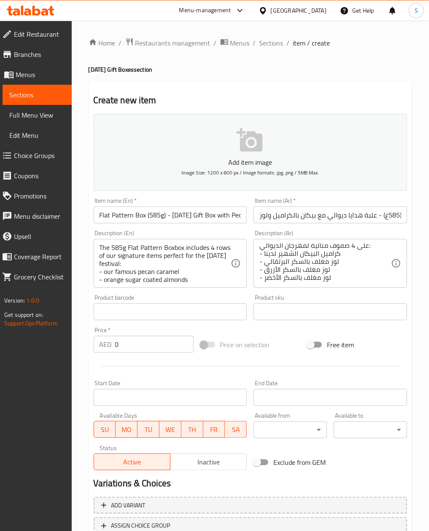
click at [139, 349] on input "0" at bounding box center [154, 344] width 78 height 17
paste input "175"
type input "175"
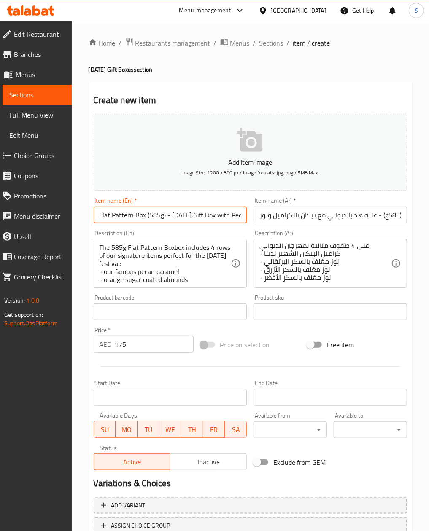
click at [125, 215] on input "Flat Pattern Box (585g) - [DATE] Gift Box with Pecan Caramel & Almonds" at bounding box center [170, 215] width 153 height 17
drag, startPoint x: 95, startPoint y: 213, endPoint x: 147, endPoint y: 221, distance: 52.9
click at [147, 221] on input "Flat Pattern Box (585g) - [DATE] Gift Box with Pecan Caramel & Almonds" at bounding box center [170, 215] width 153 height 17
click at [216, 155] on button "Add item image Image Size: 1200 x 800 px / Image formats: jpg, png / 5MB Max." at bounding box center [250, 152] width 313 height 77
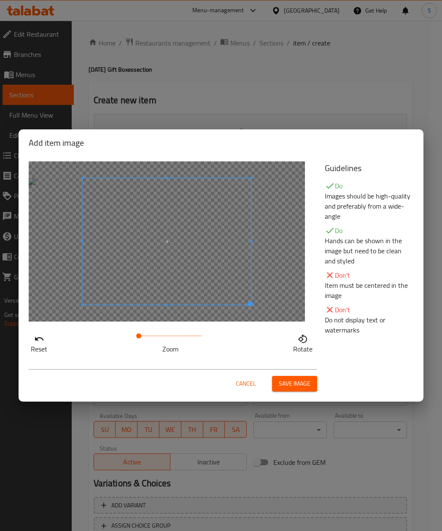
click at [75, 1] on div "Add item image Reset Zoom Rotate Guidelines Do Images should be high-quality an…" at bounding box center [221, 265] width 442 height 531
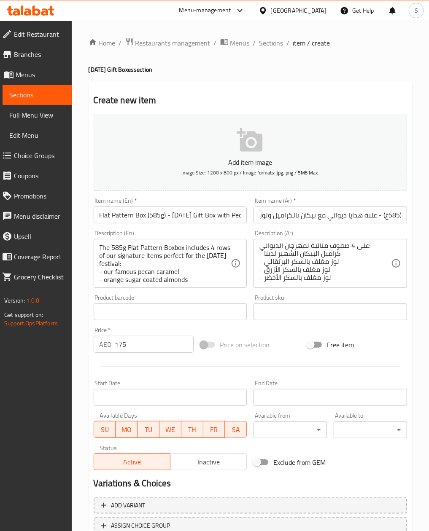
click at [237, 158] on p "Add item image" at bounding box center [250, 162] width 287 height 10
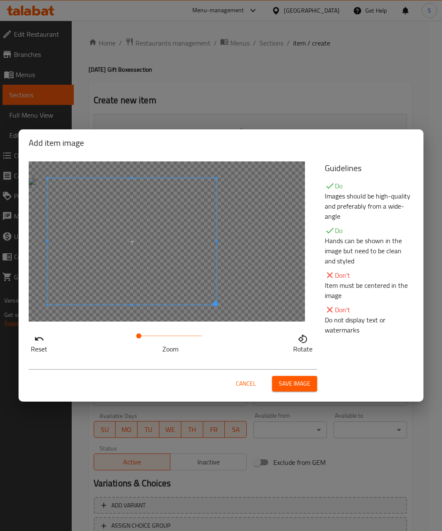
click at [150, 273] on span at bounding box center [132, 241] width 169 height 126
click at [294, 382] on span "Save image" at bounding box center [295, 384] width 32 height 11
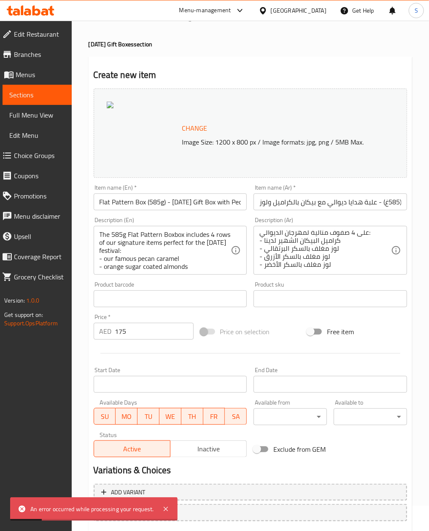
scroll to position [0, 0]
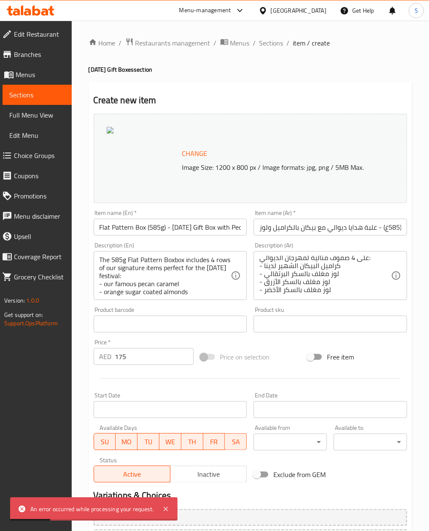
click at [218, 183] on div "Change Image Size: 1200 x 800 px / Image formats: jpg, png / 5MB Max." at bounding box center [250, 158] width 313 height 89
click at [194, 153] on span "Change" at bounding box center [194, 154] width 25 height 12
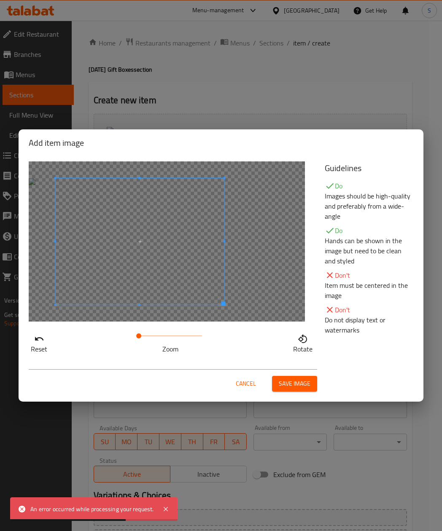
click at [194, 246] on span at bounding box center [140, 241] width 169 height 126
click at [301, 374] on div "Cancel Save image" at bounding box center [173, 380] width 288 height 22
click at [292, 377] on button "Save image" at bounding box center [294, 384] width 45 height 16
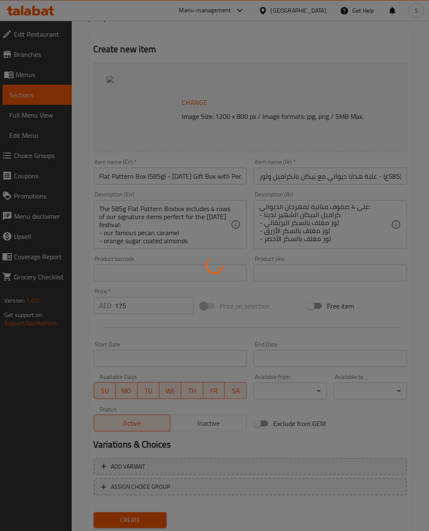
scroll to position [76, 0]
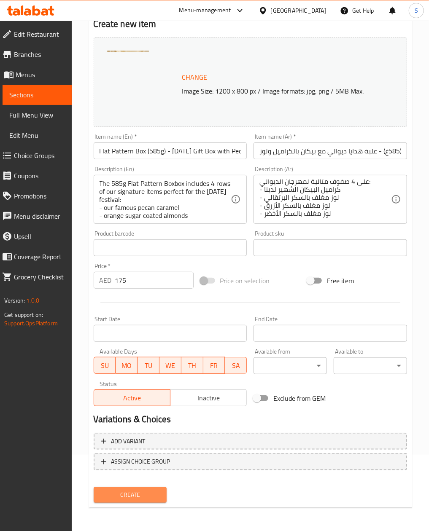
click at [139, 492] on span "Create" at bounding box center [130, 495] width 60 height 11
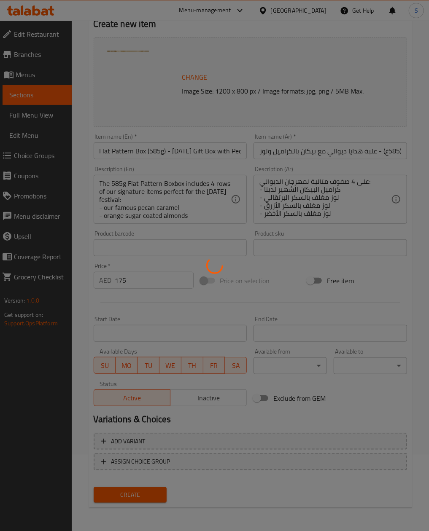
type input "0"
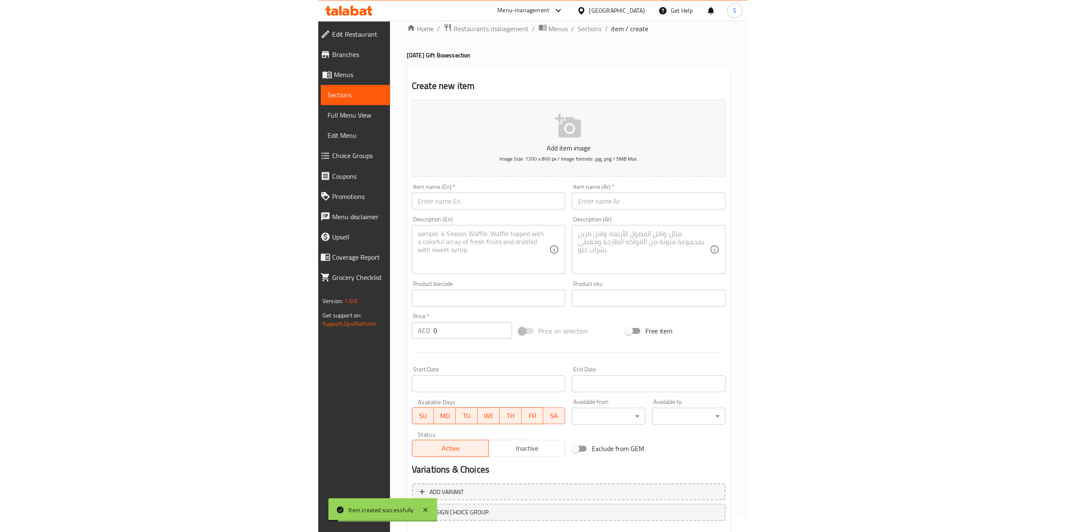
scroll to position [0, 0]
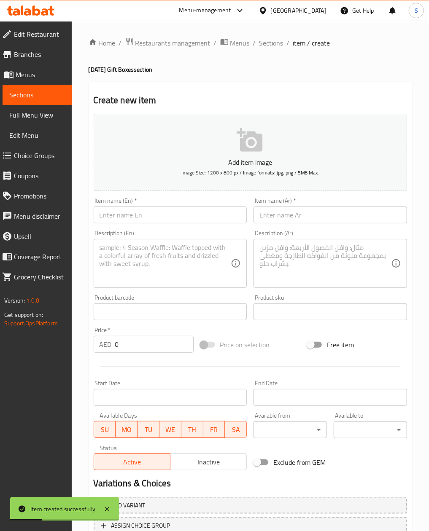
click at [306, 48] on span "item / create" at bounding box center [311, 43] width 37 height 10
click at [260, 42] on span "Sections" at bounding box center [271, 43] width 24 height 10
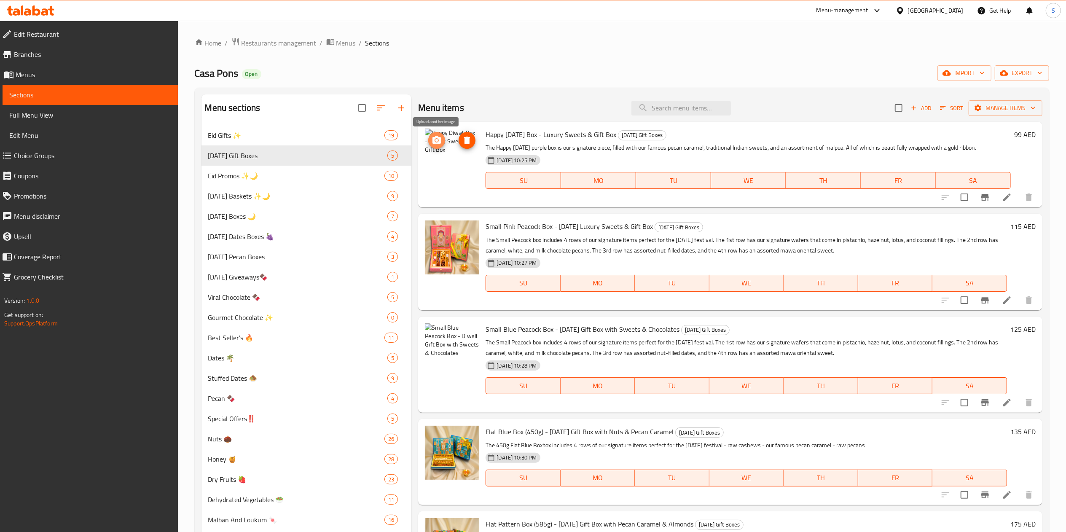
click at [438, 136] on icon "upload picture" at bounding box center [437, 140] width 10 height 10
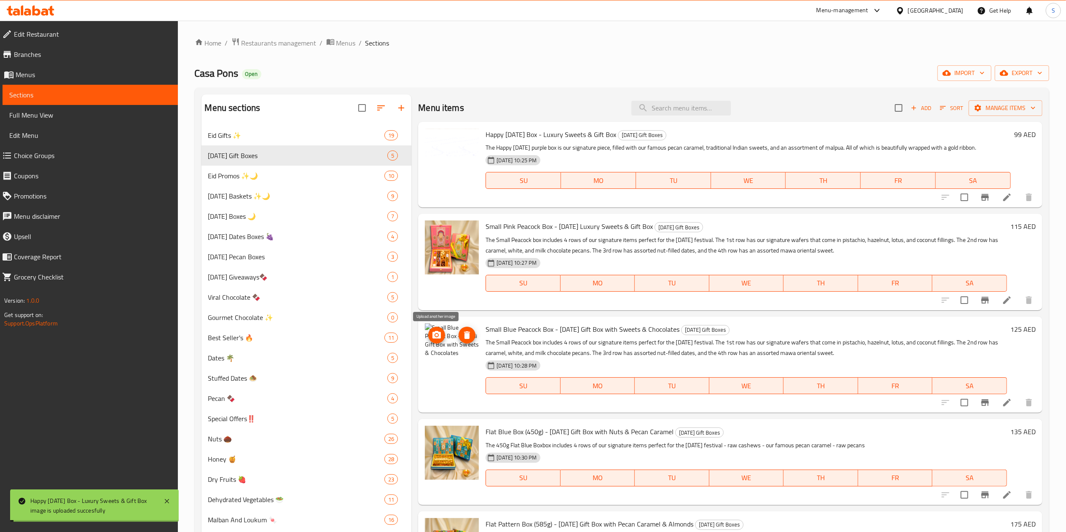
click at [435, 334] on icon "upload picture" at bounding box center [437, 335] width 8 height 8
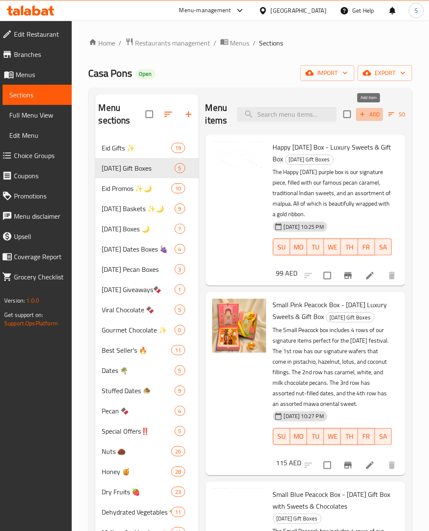
click at [363, 115] on icon "button" at bounding box center [362, 114] width 8 height 8
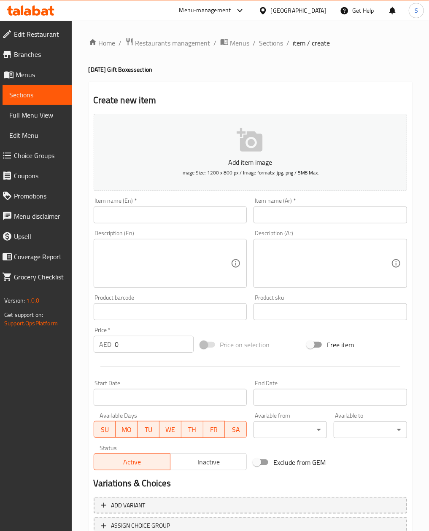
click at [149, 213] on input "text" at bounding box center [170, 215] width 153 height 17
paste input "Flat Gold Box (575g) | [DATE] Gift Box with Chocolates, Pecans & Dragee"
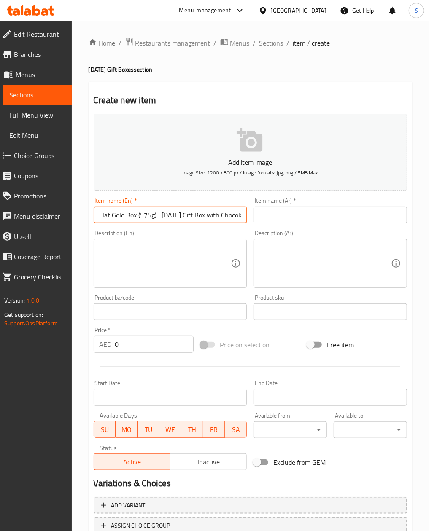
scroll to position [0, 59]
click at [103, 219] on input "Flat Gold Box (575g) | [DATE] Gift Box with Chocolates, Pecans & Dragee" at bounding box center [170, 215] width 153 height 17
type input "Flat Gold Box (575g) - [DATE] Gift Box with Chocolates, Pecans & Dragee"
click at [284, 218] on input "text" at bounding box center [329, 215] width 153 height 17
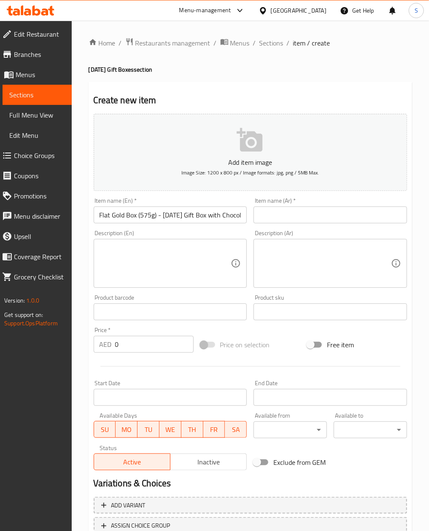
paste input "علبة ذهبية مسطحة (575غ) | علبة هدايا ديوالي مع شوكولاتة وبيكان ودراجيه"
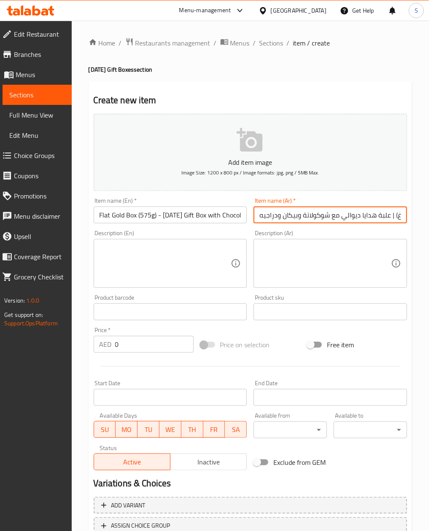
scroll to position [0, 69]
click at [320, 215] on input "علبة ذهبية مسطحة (575غ) | علبة هدايا ديوالي مع شوكولاتة وبيكان ودراجيه" at bounding box center [329, 215] width 153 height 17
type input "علبة ذهبية مسطحة (575غ) | علبة هدايا ديوالي مع شوكولاتة وبيكان ودراجيه"
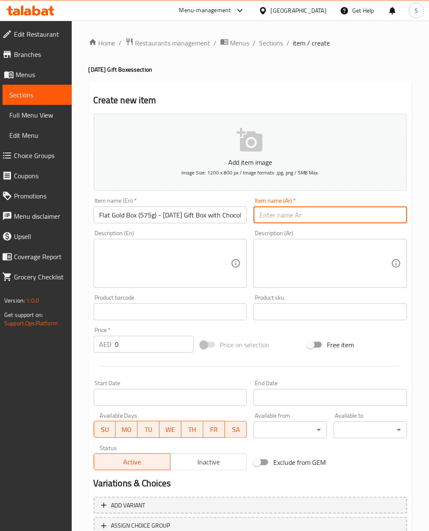
paste input "علبة ذهبية مسطحة (575غ) | علبة هدايا ديوالي مع شوكولاتة وبيكان ودراجيه"
click at [322, 215] on input "علبة ذهبية مسطحة (575غ) | علبة هدايا ديوالي مع شوكولاتة وبيكان ودراجيه" at bounding box center [329, 215] width 153 height 17
type input "علبة ذهبية مسطحة (575غ) - علبة هدايا ديوالي مع شوكولاتة وبيكان ودراجيه"
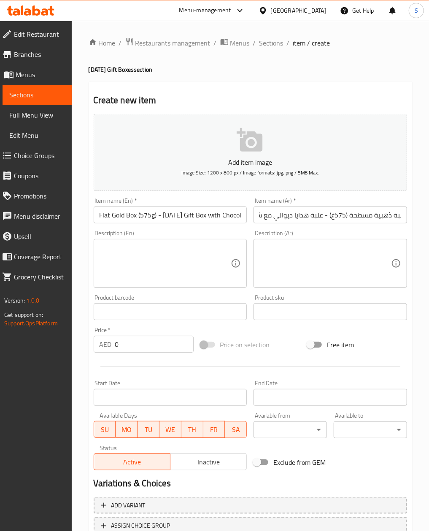
scroll to position [0, 0]
click at [158, 273] on textarea at bounding box center [166, 264] width 132 height 40
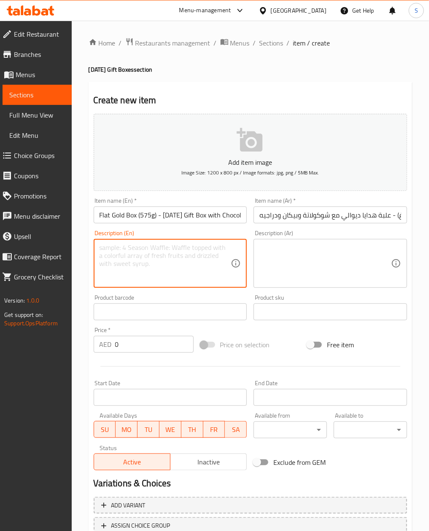
paste textarea ""The 575g Flat Gold Box includes 4 rows of our signature items perfect for the …"
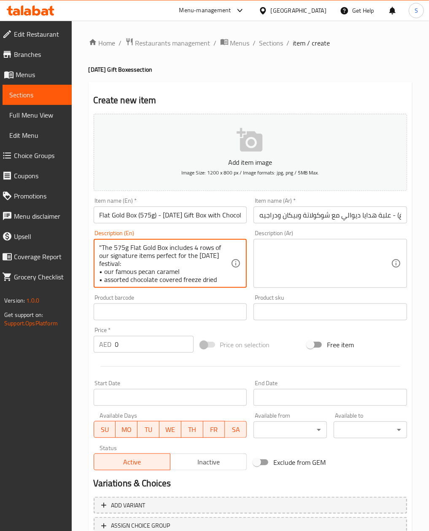
scroll to position [26, 0]
click at [106, 273] on textarea ""The 575g Flat Gold Box includes 4 rows of our signature items perfect for the …" at bounding box center [166, 264] width 132 height 40
type textarea ""The 575g Flat Gold Box includes 4 rows of our signature items perfect for the …"
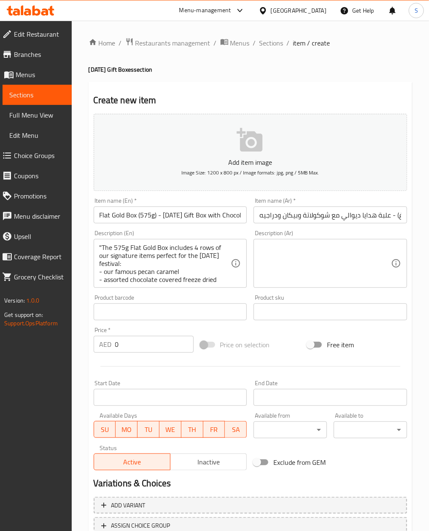
click at [320, 273] on textarea at bounding box center [325, 264] width 132 height 40
paste textarea ""صندوق ذهبي مسطح بوزن 575 جرام يحتوي على 4 صفوف مثالية لمهرجان الديوالي: • كرام…"
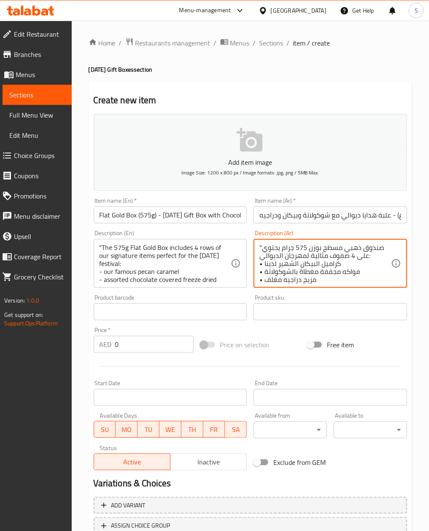
scroll to position [19, 0]
click at [262, 253] on textarea ""صندوق ذهبي مسطح بوزن 575 جرام يحتوي على 4 صفوف مثالية لمهرجان الديوالي: • كرام…" at bounding box center [325, 264] width 132 height 40
type textarea ""صندوق ذهبي مسطح بوزن 575 جرام يحتوي على 4 صفوف مثالية لمهرجان الديوالي: - كرام…"
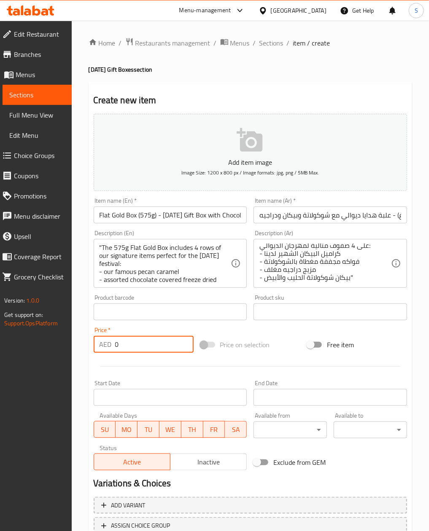
click at [142, 350] on input "0" at bounding box center [154, 344] width 78 height 17
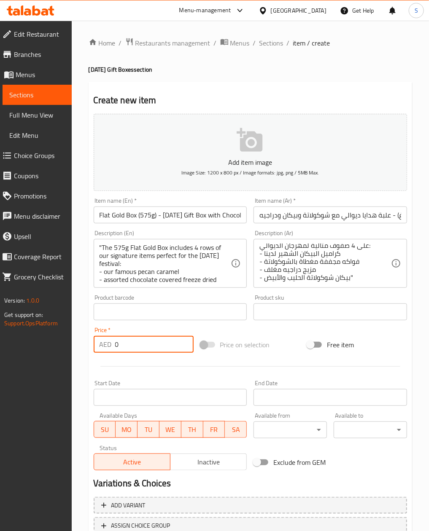
paste input "199"
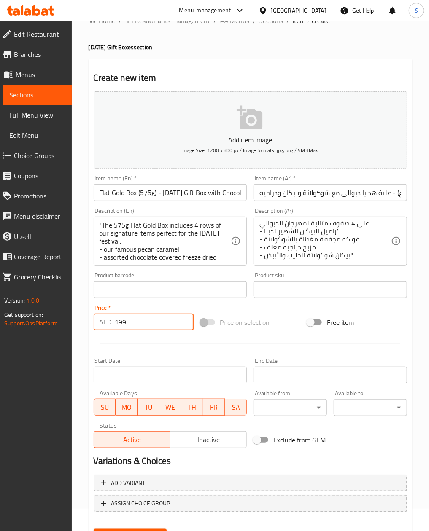
scroll to position [0, 0]
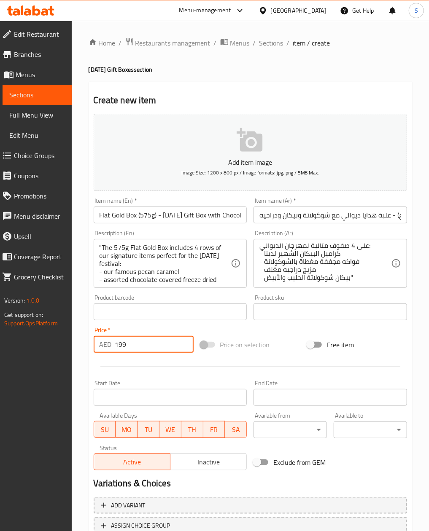
type input "199"
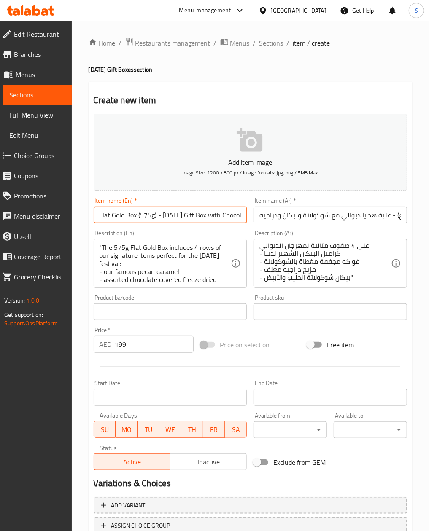
drag, startPoint x: 100, startPoint y: 215, endPoint x: 139, endPoint y: 221, distance: 39.1
click at [139, 221] on input "Flat Gold Box (575g) - [DATE] Gift Box with Chocolates, Pecans & Dragee" at bounding box center [170, 215] width 153 height 17
click at [207, 158] on p "Add item image" at bounding box center [250, 162] width 287 height 10
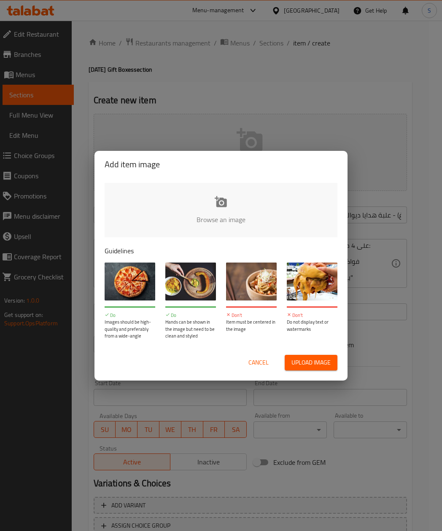
click at [254, 358] on span "Cancel" at bounding box center [258, 363] width 20 height 11
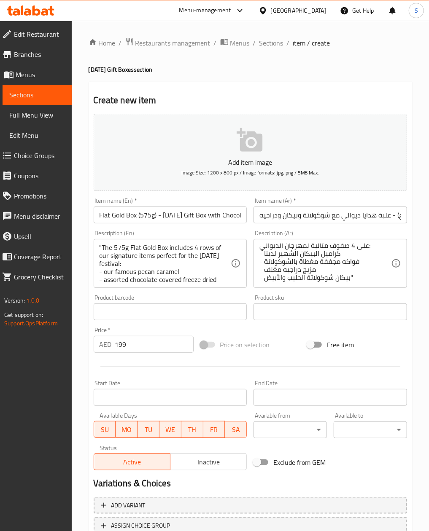
click at [262, 163] on p "Add item image" at bounding box center [250, 162] width 287 height 10
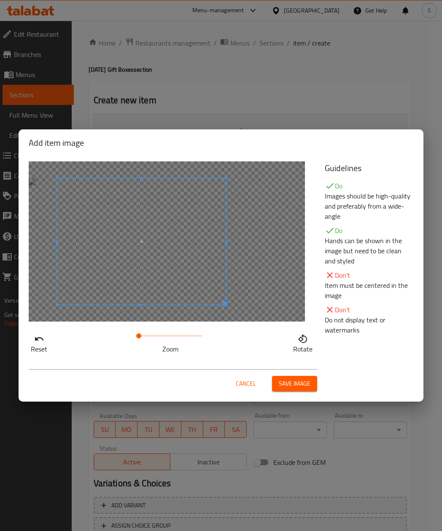
click at [138, 292] on span at bounding box center [141, 241] width 169 height 126
click at [300, 394] on div "Cancel Save image" at bounding box center [221, 381] width 398 height 36
click at [298, 383] on span "Save image" at bounding box center [295, 384] width 32 height 11
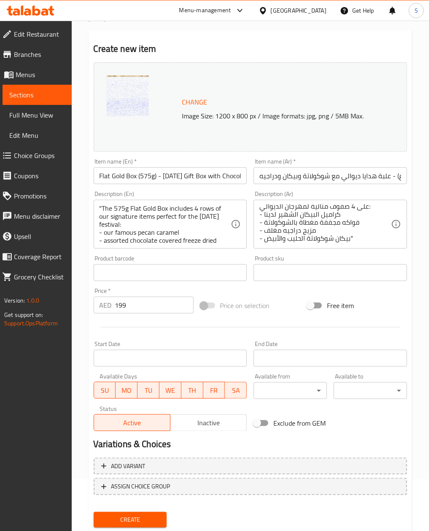
scroll to position [76, 0]
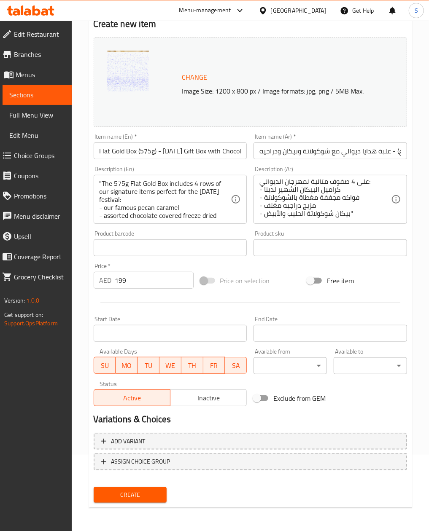
click at [149, 495] on span "Create" at bounding box center [130, 495] width 60 height 11
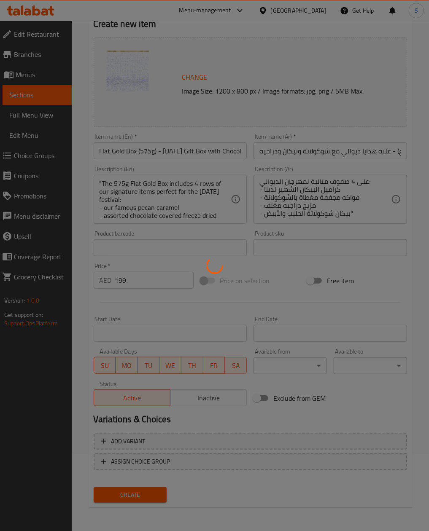
type input "0"
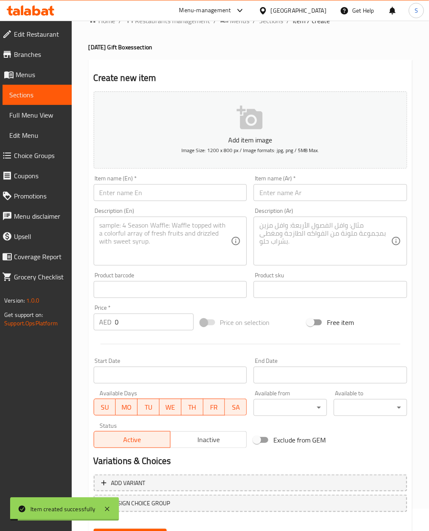
scroll to position [0, 0]
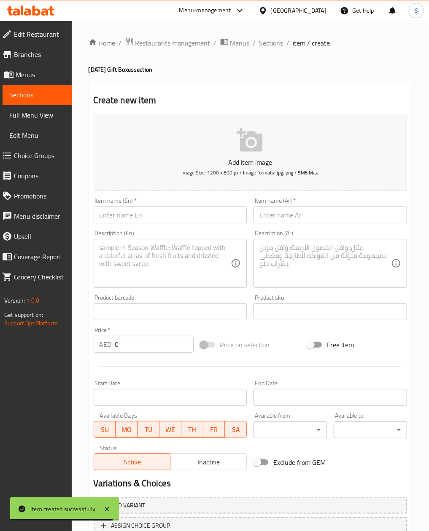
click at [128, 221] on input "text" at bounding box center [170, 215] width 153 height 17
paste input "Pink Turquoise Mandela Box (600g) | [DATE] Gift Box with Chocolates, Dates & Sw…"
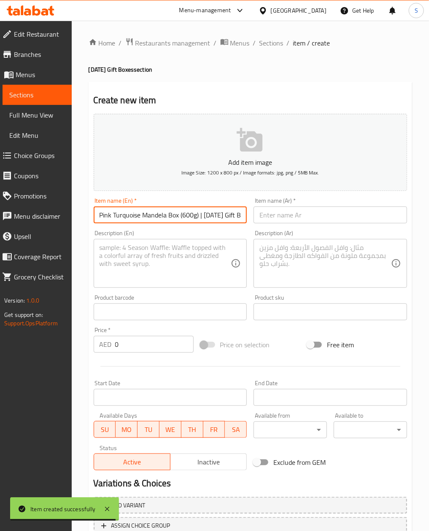
scroll to position [0, 98]
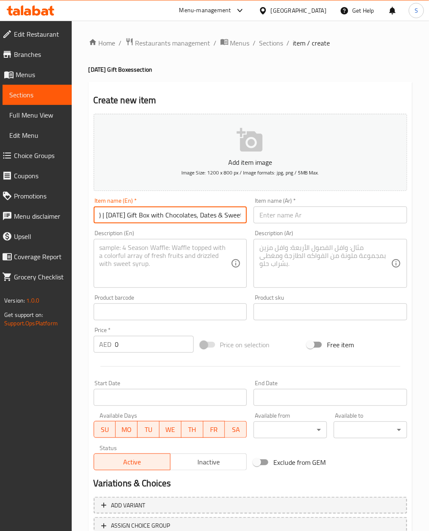
drag, startPoint x: 103, startPoint y: 219, endPoint x: 111, endPoint y: 216, distance: 8.5
click at [103, 216] on input "Pink Turquoise Mandela Box (600g) | [DATE] Gift Box with Chocolates, Dates & Sw…" at bounding box center [170, 215] width 153 height 17
type input "Pink Turquoise Mandela Box (600g) - [DATE] Gift Box with Chocolates, Dates & Sw…"
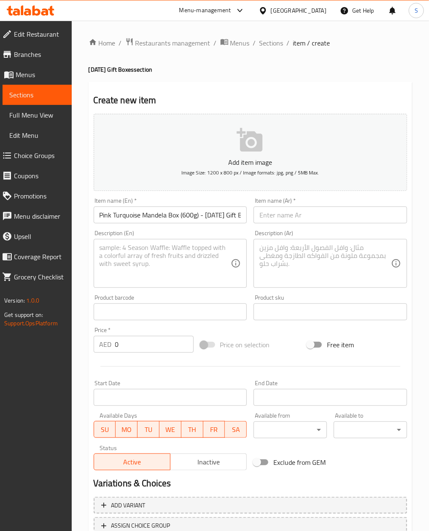
click at [350, 223] on input "text" at bounding box center [329, 215] width 153 height 17
paste input "علبة ماندالا فيروزية وردية (600غ) | علبة هدايا ديوالي مع شوكولاتة وتمور وحلويات"
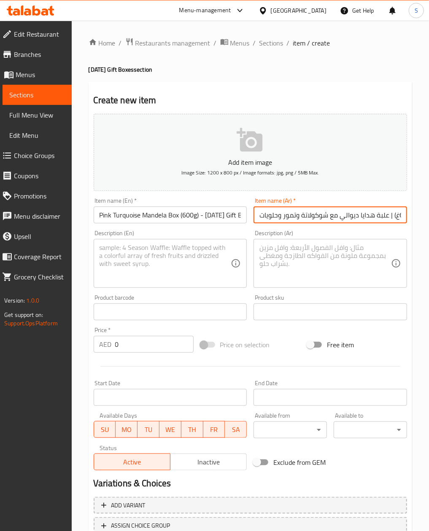
scroll to position [0, 83]
click at [309, 216] on input "علبة ماندالا فيروزية وردية (600غ) | علبة هدايا ديوالي مع شوكولاتة وتمور وحلويات" at bounding box center [329, 215] width 153 height 17
type input "علبة ماندالا فيروزية وردية (600غ) - علبة هدايا ديوالي مع شوكولاتة وتمور وحلويات"
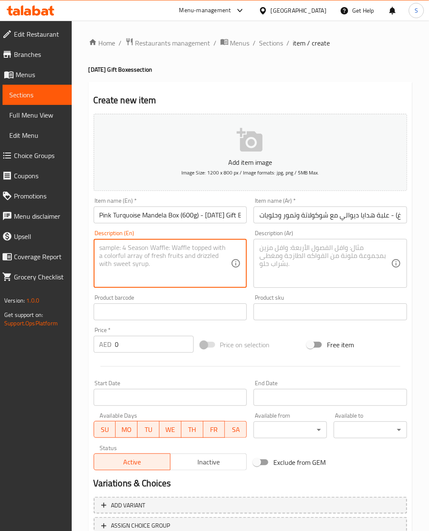
click at [188, 268] on textarea at bounding box center [166, 264] width 132 height 40
paste textarea ""The Medium Pink Turquoise box includes includes 4 rows of our signature items …"
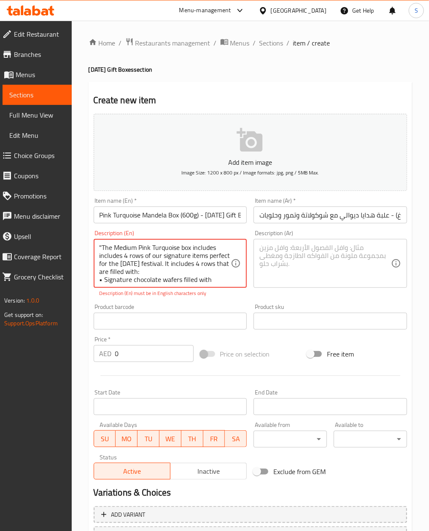
scroll to position [66, 0]
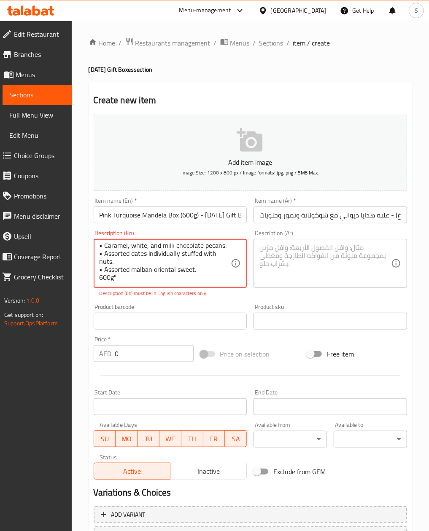
click at [103, 254] on textarea ""The Medium Pink Turquoise box includes includes 4 rows of our signature items …" at bounding box center [166, 264] width 132 height 40
click at [105, 271] on textarea ""The Medium Pink Turquoise box includes includes 4 rows of our signature items …" at bounding box center [166, 264] width 132 height 40
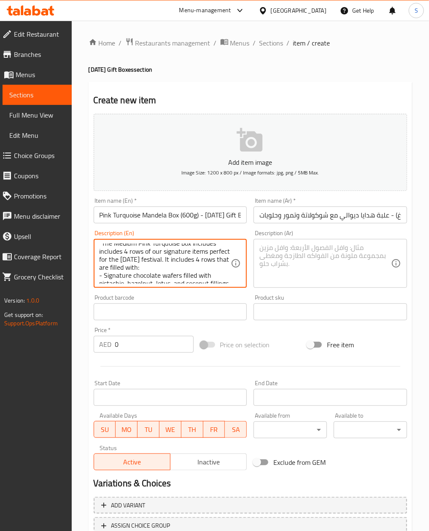
scroll to position [0, 0]
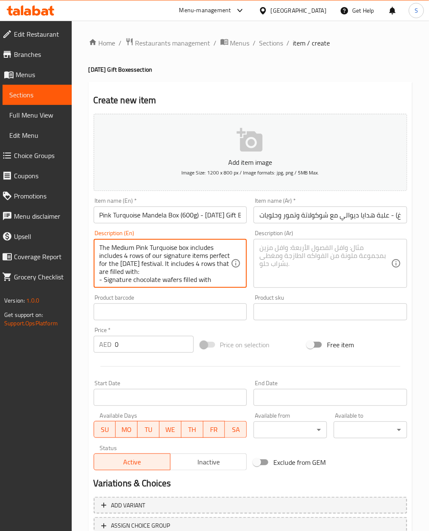
type textarea "The Medium Pink Turquoise box includes includes 4 rows of our signature items p…"
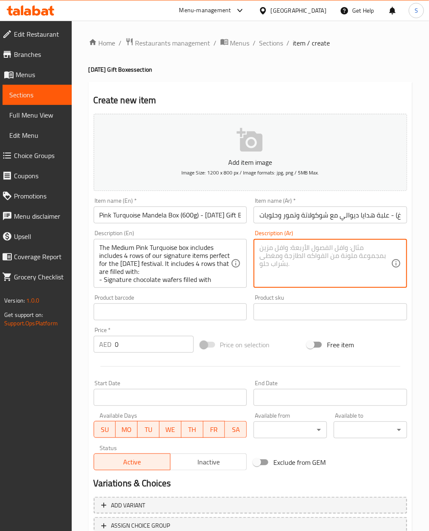
click at [309, 273] on textarea at bounding box center [325, 264] width 132 height 40
paste textarea ""الصندوق الفيروزي الوردي المتوسط يضم 4 صفوف مثالية لمهرجان الديوالي: • ويفر الش…"
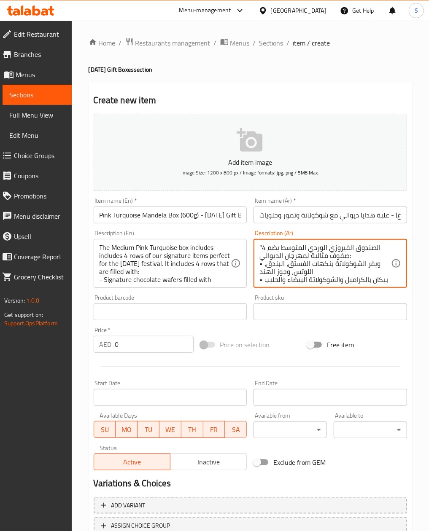
scroll to position [34, 0]
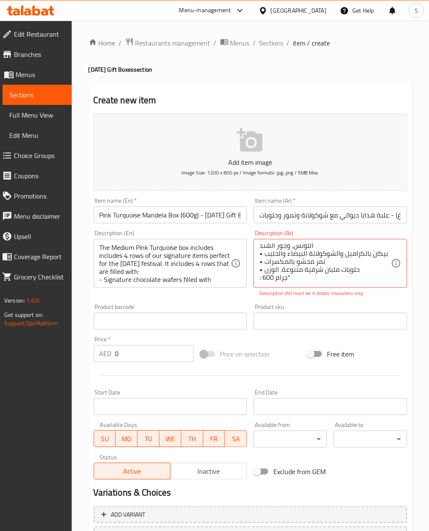
click at [256, 243] on div ""الصندوق الفيروزي الوردي المتوسط يضم 4 صفوف مثالية لمهرجان الديوالي: • ويفر الش…" at bounding box center [329, 263] width 153 height 49
click at [259, 265] on textarea ""الصندوق الفيروزي الوردي المتوسط يضم 4 صفوف مثالية لمهرجان الديوالي: - ويفر الش…" at bounding box center [325, 264] width 132 height 40
click at [257, 271] on div ""الصندوق الفيروزي الوردي المتوسط يضم 4 صفوف مثالية لمهرجان الديوالي: - ويفر الش…" at bounding box center [329, 263] width 153 height 49
click at [259, 271] on textarea ""الصندوق الفيروزي الوردي المتوسط يضم 4 صفوف مثالية لمهرجان الديوالي: - ويفر الش…" at bounding box center [325, 264] width 132 height 40
click at [259, 273] on textarea ""الصندوق الفيروزي الوردي المتوسط يضم 4 صفوف مثالية لمهرجان الديوالي: - ويفر الش…" at bounding box center [325, 264] width 132 height 40
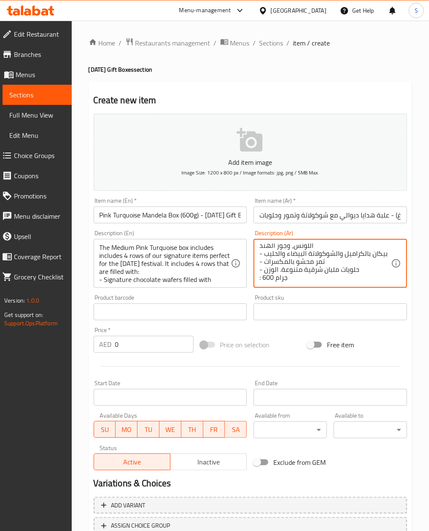
type textarea ""الصندوق الفيروزي الوردي المتوسط يضم 4 صفوف مثالية لمهرجان الديوالي: - ويفر الش…"
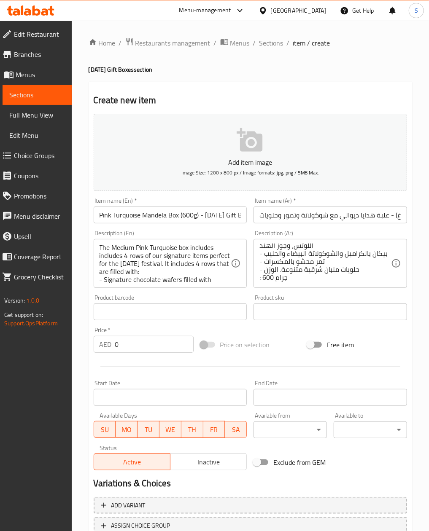
click at [149, 342] on input "0" at bounding box center [154, 344] width 78 height 17
paste input "215"
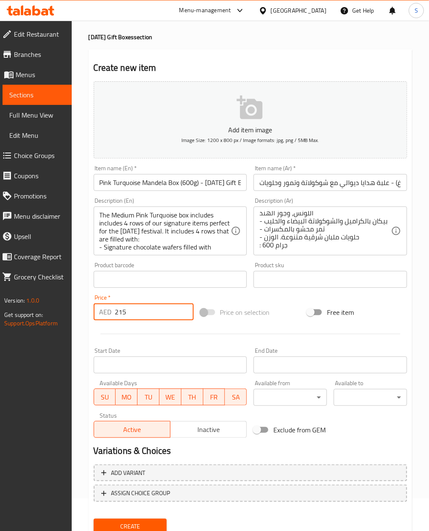
scroll to position [64, 0]
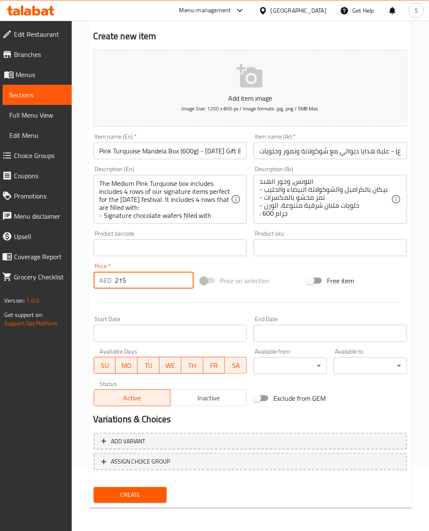
type input "215"
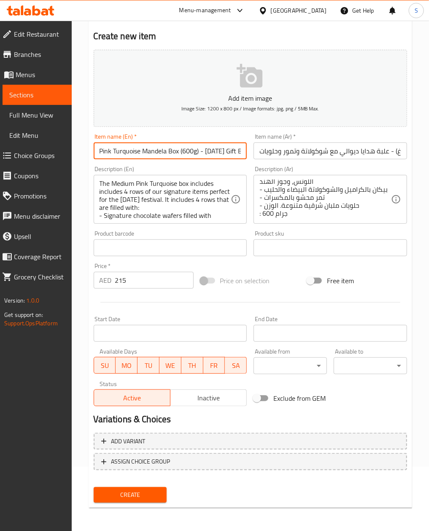
drag, startPoint x: 95, startPoint y: 150, endPoint x: 179, endPoint y: 153, distance: 84.4
click at [179, 153] on input "Pink Turquoise Mandela Box (600g) - [DATE] Gift Box with Chocolates, Dates & Sw…" at bounding box center [170, 151] width 153 height 17
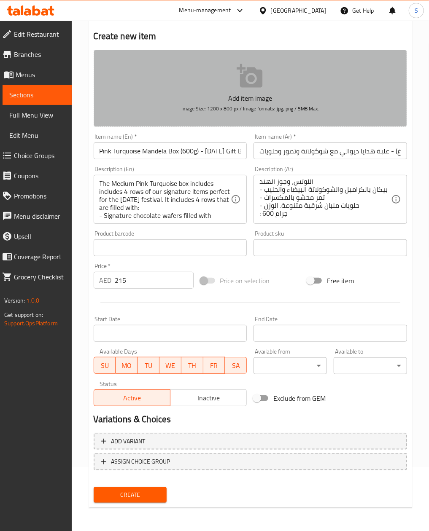
click at [193, 81] on button "Add item image Image Size: 1200 x 800 px / Image formats: jpg, png / 5MB Max." at bounding box center [250, 88] width 313 height 77
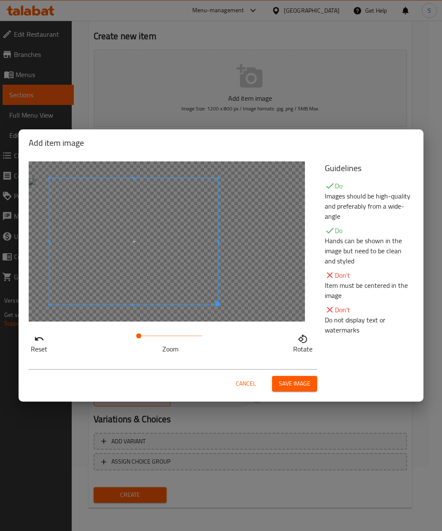
click at [177, 259] on span at bounding box center [133, 241] width 169 height 126
click at [204, 287] on span at bounding box center [141, 241] width 169 height 126
click at [289, 377] on button "Save image" at bounding box center [294, 384] width 45 height 16
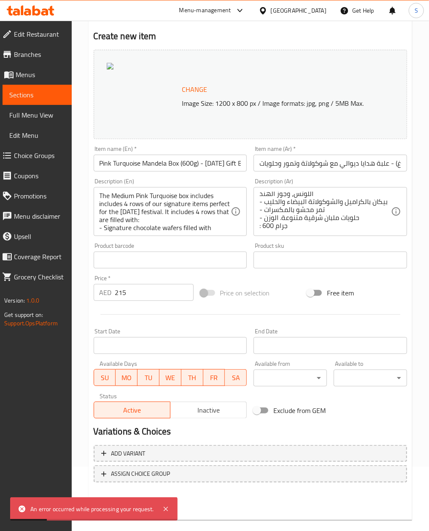
click at [193, 51] on div "Change Image Size: 1200 x 800 px / Image formats: jpg, png / 5MB Max." at bounding box center [250, 94] width 313 height 89
click at [193, 67] on div "Change Image Size: 1200 x 800 px / Image formats: jpg, png / 5MB Max." at bounding box center [250, 94] width 313 height 89
click at [191, 84] on span "Change" at bounding box center [194, 89] width 25 height 12
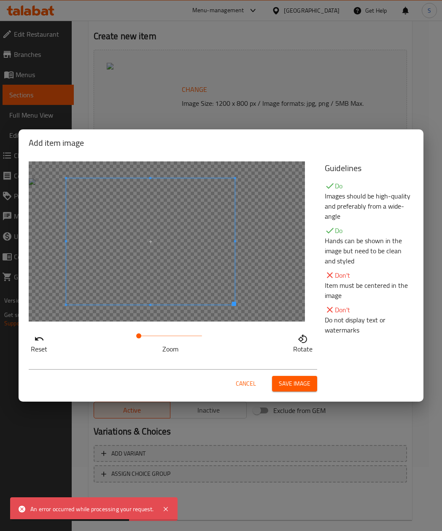
click at [136, 265] on span at bounding box center [150, 241] width 169 height 126
click at [297, 389] on span "Save image" at bounding box center [295, 384] width 32 height 11
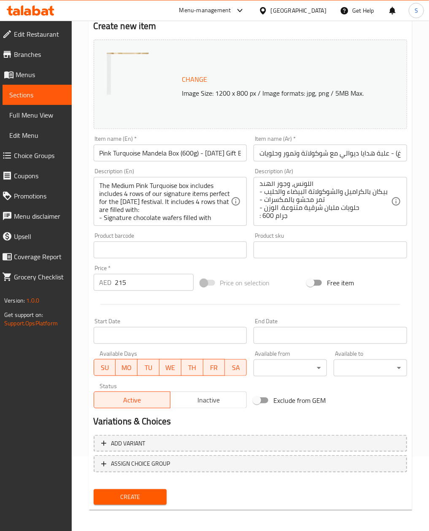
scroll to position [76, 0]
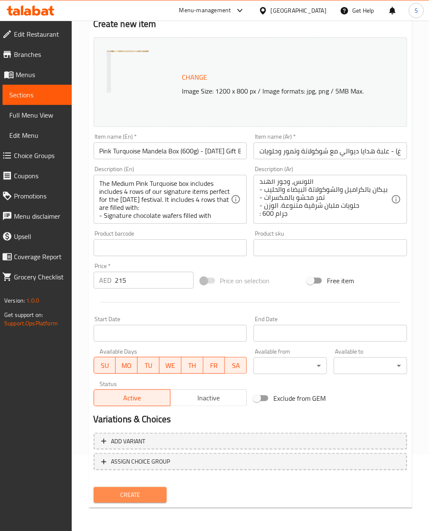
click at [147, 490] on span "Create" at bounding box center [130, 495] width 60 height 11
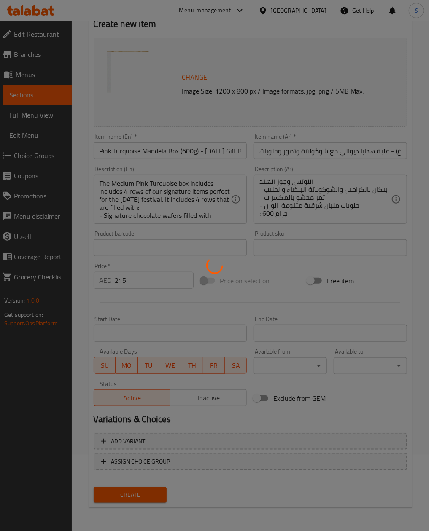
type input "0"
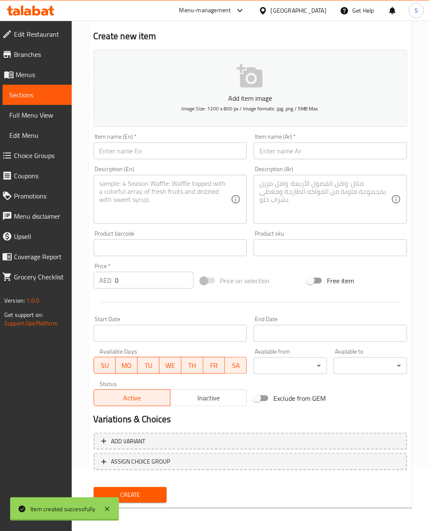
scroll to position [0, 0]
click at [166, 145] on input "text" at bounding box center [170, 151] width 153 height 17
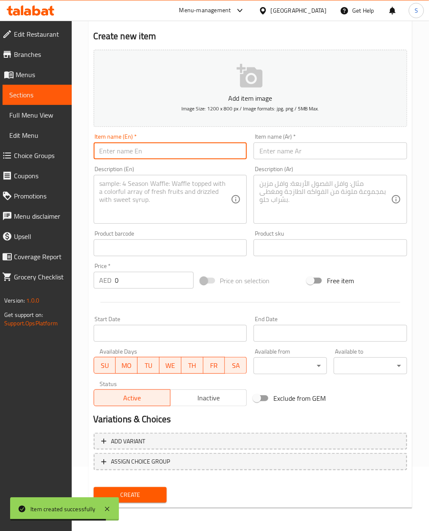
paste input "Baby Pink Peacock Medium Box (625g) | [DATE] Gift Box with Chocolates, Dates & …"
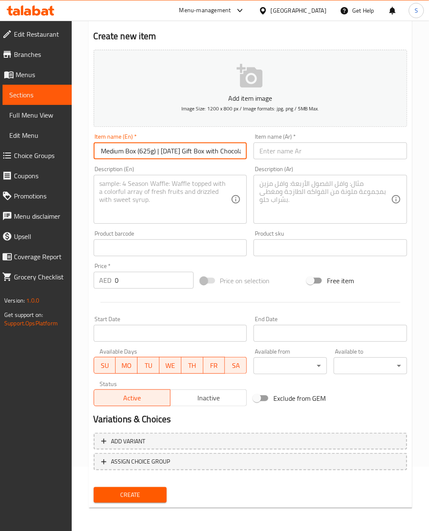
scroll to position [0, 49]
type input "Baby Pink Peacock Medium Box (625g) - [DATE] Gift Box with Chocolates, Dates & …"
click at [311, 142] on div "Item name (Ar)   * Item name (Ar) *" at bounding box center [329, 147] width 153 height 26
click at [319, 155] on input "text" at bounding box center [329, 151] width 153 height 17
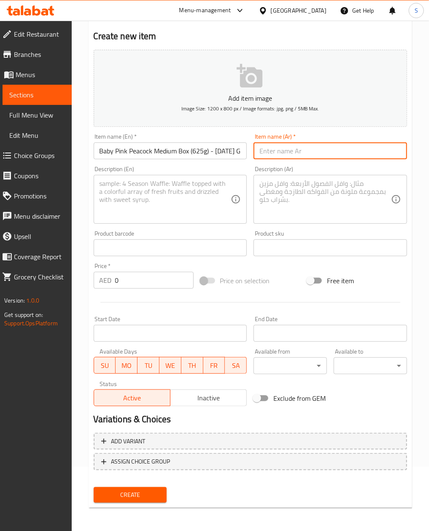
paste input "علبة الطاووس الوردي الصغيرة المتوسطة 625غ علبة هدايا ديوالي مع شوكولاتة وتمور و…"
click at [323, 155] on input "علبة الطاووس الوردي الصغيرة المتوسطة 625غ علبة هدايا ديوالي مع شوكولاتة وتمور و…" at bounding box center [329, 151] width 153 height 17
click at [267, 155] on input "علبة الطاووس الوردي الصغيرة المتوسطة 625غ علبة هدايا ديوالي مع شوكولاتة وتمور و…" at bounding box center [329, 151] width 153 height 17
type input "علبة الطاووس الوردي الصغيرة المتوسطة 625غ علبة هدايا ديوالي مع شوكولاتة وتمور و…"
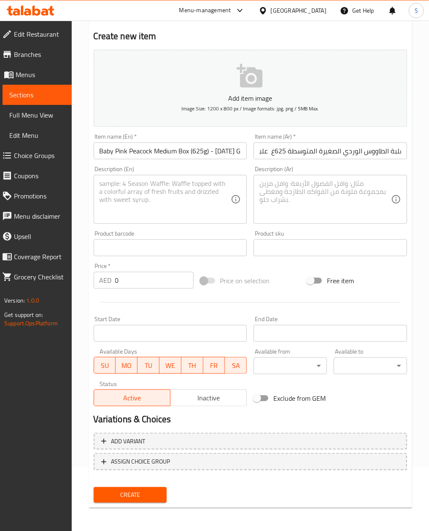
scroll to position [0, 0]
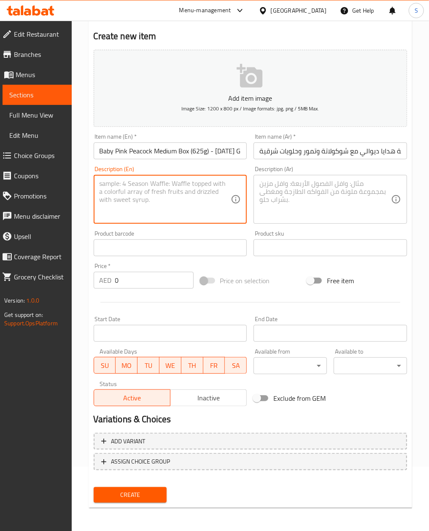
click at [171, 194] on textarea at bounding box center [166, 200] width 132 height 40
paste textarea ""The Medium Baby Peacock box includes 4 rows of our signature items perfect for…"
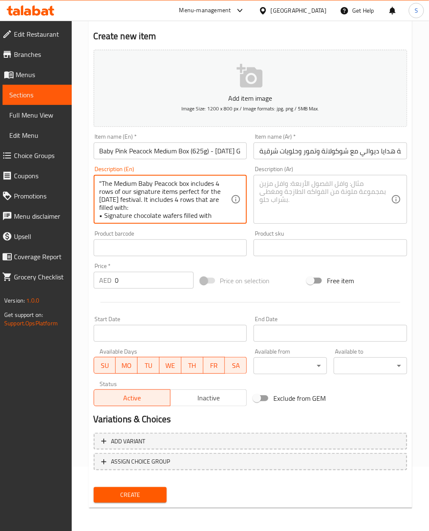
scroll to position [66, 0]
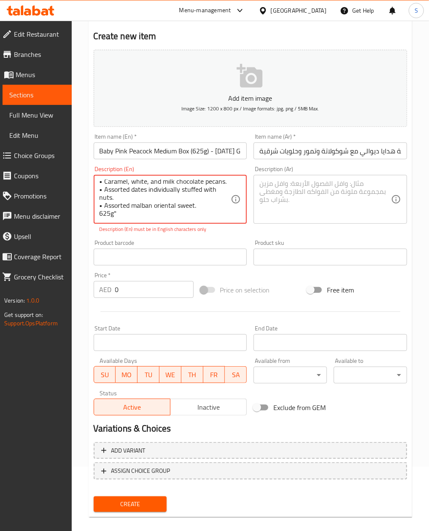
click at [103, 205] on textarea ""The Medium Baby Peacock box includes 4 rows of our signature items perfect for…" at bounding box center [166, 200] width 132 height 40
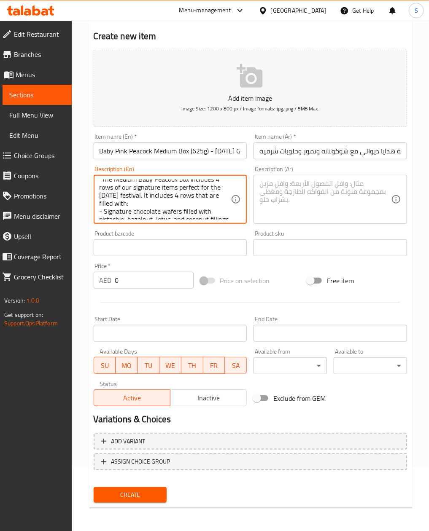
scroll to position [0, 0]
type textarea "The Medium Baby Peacock box includes 4 rows of our signature items perfect for …"
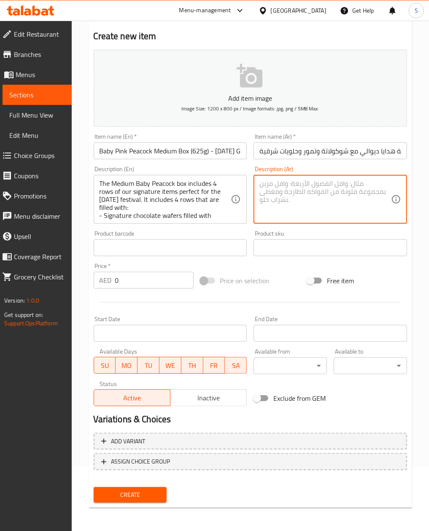
click at [358, 202] on textarea at bounding box center [325, 200] width 132 height 40
paste textarea ""صندوق الطاووس [PERSON_NAME] يضم 4 صفوف مثالية لمهرجان الديوالي: • ويفر الشوكول…"
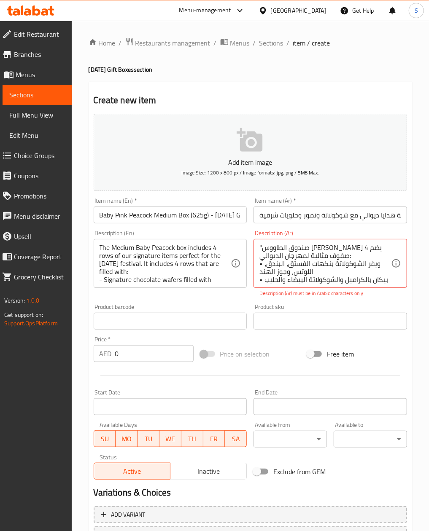
click at [256, 265] on div ""صندوق الطاووس [PERSON_NAME] يضم 4 صفوف مثالية لمهرجان الديوالي: • ويفر الشوكول…" at bounding box center [329, 263] width 153 height 49
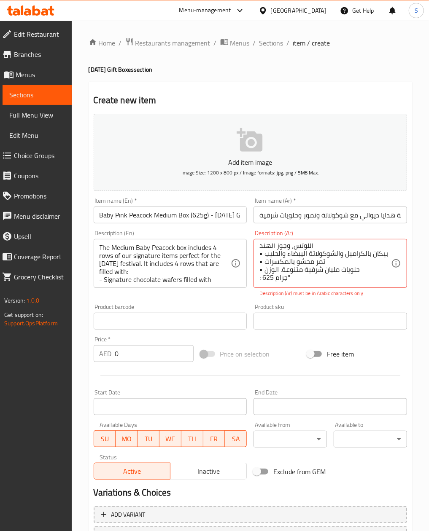
click at [256, 256] on div ""صندوق الطاووس [PERSON_NAME] يضم 4 صفوف مثالية لمهرجان الديوالي: • ويفر الشوكول…" at bounding box center [329, 263] width 153 height 49
click at [258, 265] on div ""صندوق الطاووس [PERSON_NAME] يضم 4 صفوف مثالية لمهرجان الديوالي: • ويفر الشوكول…" at bounding box center [329, 263] width 153 height 49
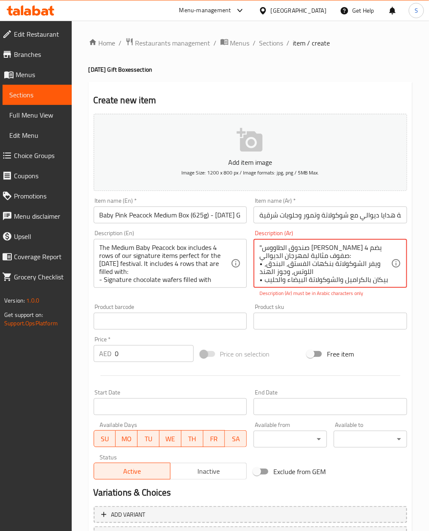
click at [262, 263] on textarea ""صندوق الطاووس [PERSON_NAME] يضم 4 صفوف مثالية لمهرجان الديوالي: • ويفر الشوكول…" at bounding box center [325, 264] width 132 height 40
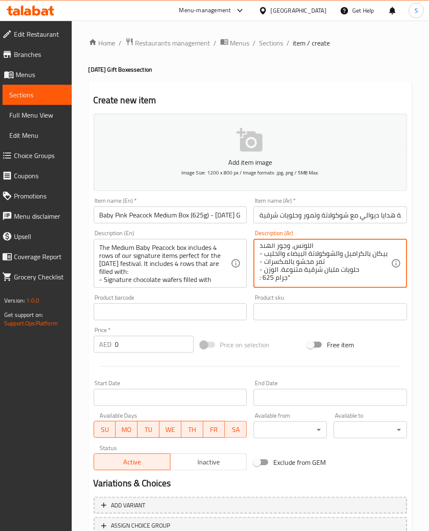
scroll to position [34, 0]
type textarea ""صندوق الطاووس [PERSON_NAME] يضم 4 صفوف مثالية لمهرجان الديوالي: - ويفر الشوكول…"
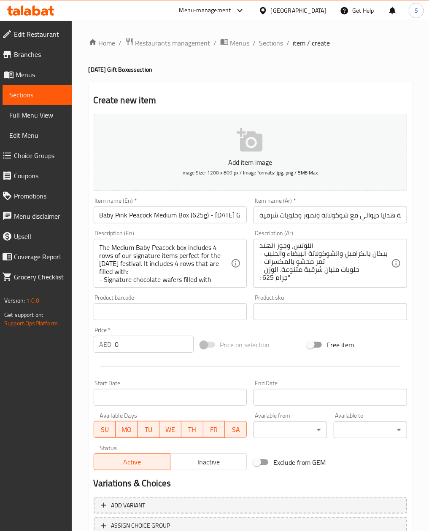
click at [119, 339] on input "0" at bounding box center [154, 344] width 78 height 17
paste input "225"
type input "225"
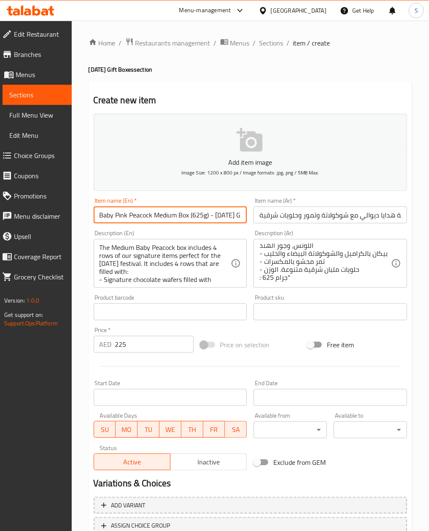
drag, startPoint x: 97, startPoint y: 207, endPoint x: 188, endPoint y: 215, distance: 91.0
click at [188, 215] on input "Baby Pink Peacock Medium Box (625g) - [DATE] Gift Box with Chocolates, Dates & …" at bounding box center [170, 215] width 153 height 17
click at [311, 150] on button "Add item image Image Size: 1200 x 800 px / Image formats: jpg, png / 5MB Max." at bounding box center [250, 152] width 313 height 77
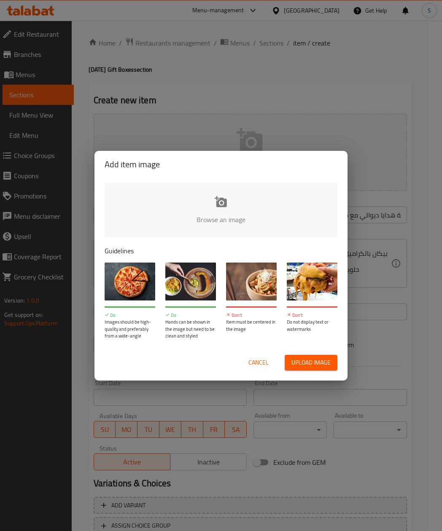
click at [220, 251] on p "Guidelines" at bounding box center [221, 251] width 233 height 10
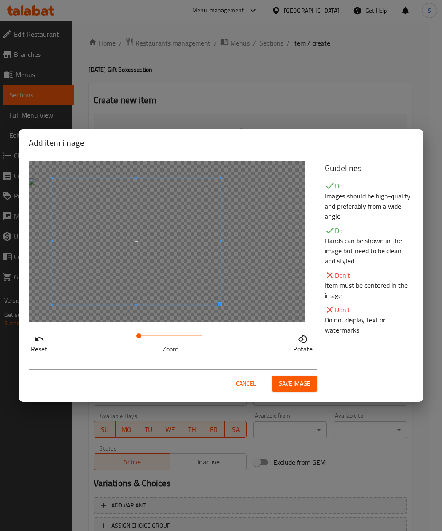
click at [163, 243] on span at bounding box center [136, 241] width 169 height 126
click at [292, 375] on div "Cancel Save image" at bounding box center [173, 380] width 288 height 22
click at [292, 377] on button "Save image" at bounding box center [294, 384] width 45 height 16
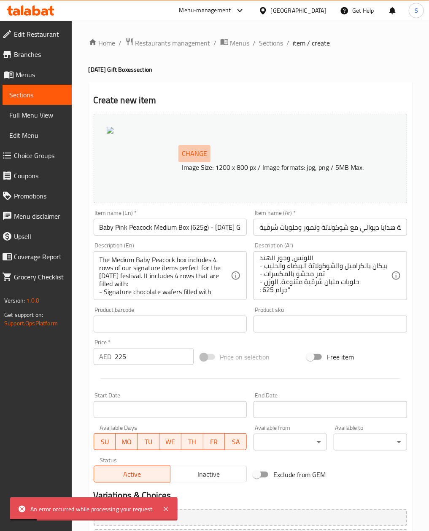
click at [187, 156] on span "Change" at bounding box center [194, 154] width 25 height 12
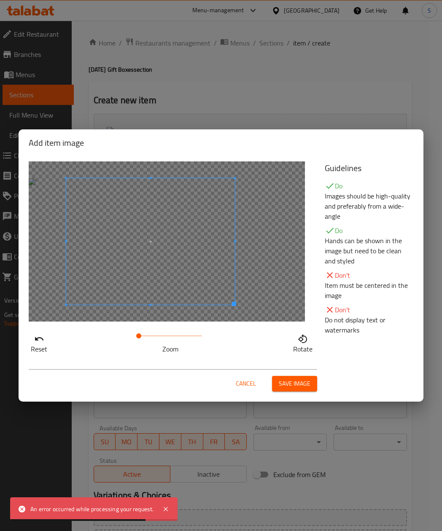
click at [174, 237] on span at bounding box center [150, 241] width 169 height 126
click at [278, 367] on div "Cancel Save image" at bounding box center [221, 381] width 398 height 36
click at [292, 377] on button "Save image" at bounding box center [294, 384] width 45 height 16
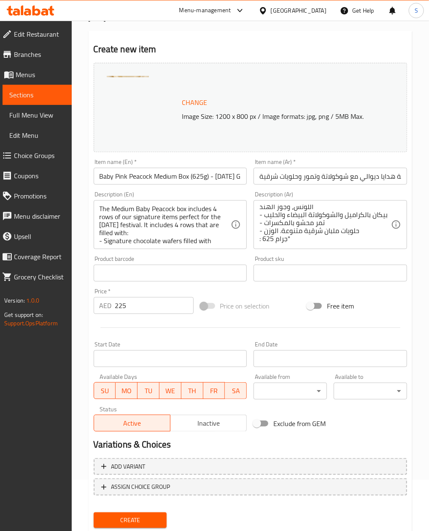
scroll to position [76, 0]
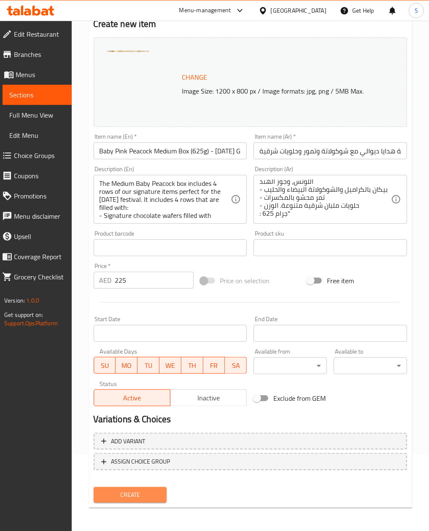
click at [138, 490] on span "Create" at bounding box center [130, 495] width 60 height 11
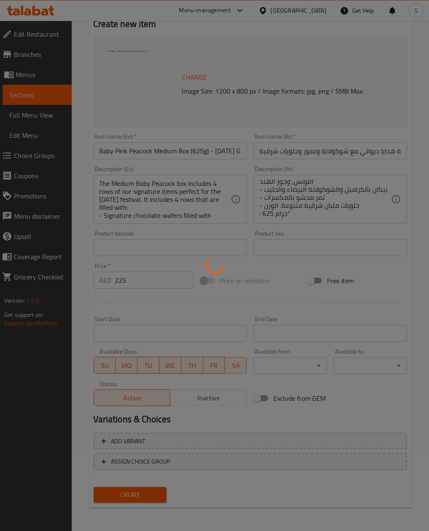
type input "0"
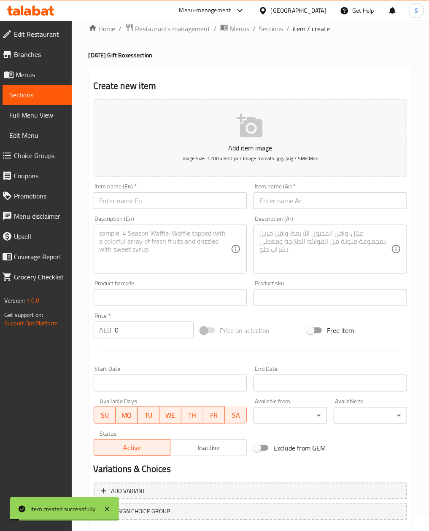
scroll to position [0, 0]
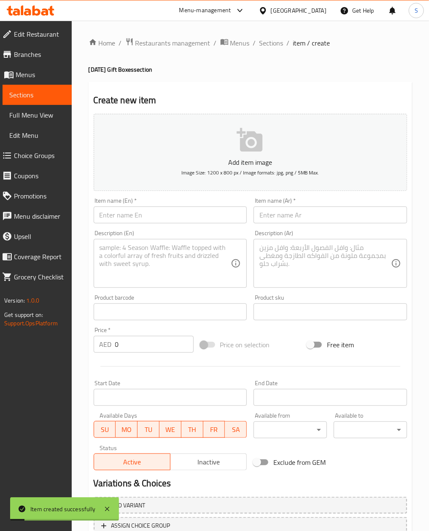
click at [275, 35] on div "Home / Restaurants management / Menus / Sections / item / create [DATE] Gift Bo…" at bounding box center [250, 308] width 357 height 575
click at [277, 48] on span "Sections" at bounding box center [271, 43] width 24 height 10
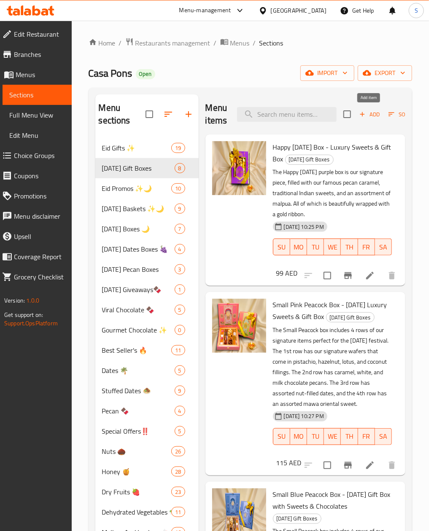
click at [371, 114] on span "Add" at bounding box center [369, 115] width 23 height 10
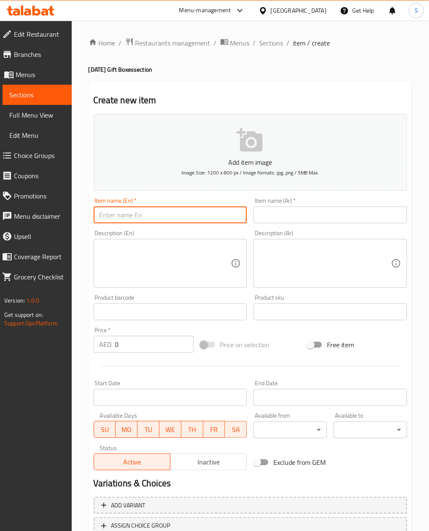
drag, startPoint x: 142, startPoint y: 210, endPoint x: 139, endPoint y: 215, distance: 6.2
click at [139, 210] on input "text" at bounding box center [170, 215] width 153 height 17
paste input "Fushia Elephant Medium Rectangle Box (625g) | [DATE] Gift Box with Chocolates, …"
click at [106, 213] on input "Fushia Elephant Medium Rectangle Box (625g) | [DATE] Gift Box with Chocolates, …" at bounding box center [170, 215] width 153 height 17
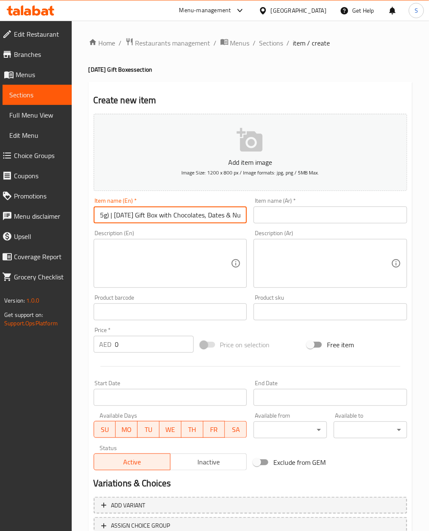
click at [111, 215] on input "Fushia Elephant Medium Rectangle Box (625g) | [DATE] Gift Box with Chocolates, …" at bounding box center [170, 215] width 153 height 17
type input "Fushia Elephant Medium Rectangle Box (625g) - [DATE] Gift Box with Chocolates, …"
click at [309, 213] on input "text" at bounding box center [329, 215] width 153 height 17
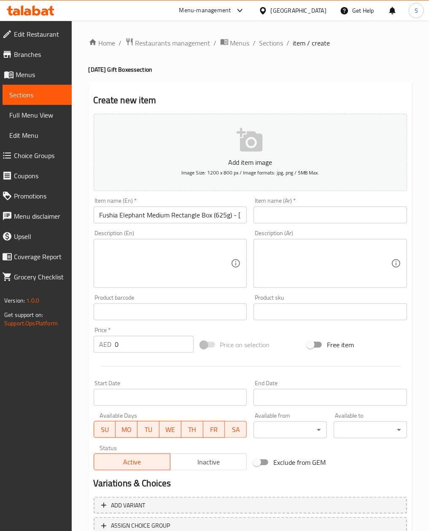
paste input "علبة الفيل الفوشيا المستطيلة المتوسطة (625غ) | علبة هدايا ديوالي مع شوكولاتة وت…"
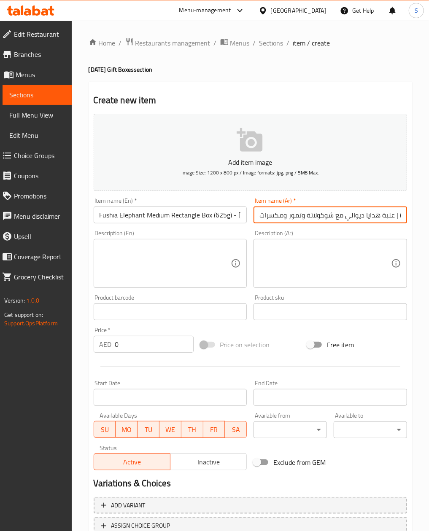
scroll to position [0, 132]
click at [265, 213] on input "علبة الفيل الفوشيا المستطيلة المتوسطة (625غ) | علبة هدايا ديوالي مع شوكولاتة وت…" at bounding box center [329, 215] width 153 height 17
type input "علبة الفيل الفوشيا المستطيلة المتوسطة (625غ) - علبة هدايا ديوالي مع شوكولاتة وت…"
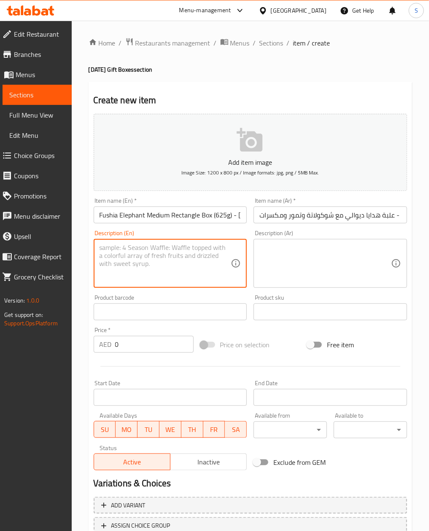
click at [127, 251] on textarea at bounding box center [166, 264] width 132 height 40
paste textarea ""The Fushia Elephant Rectangle box includes 4 rows of our signature items perfe…"
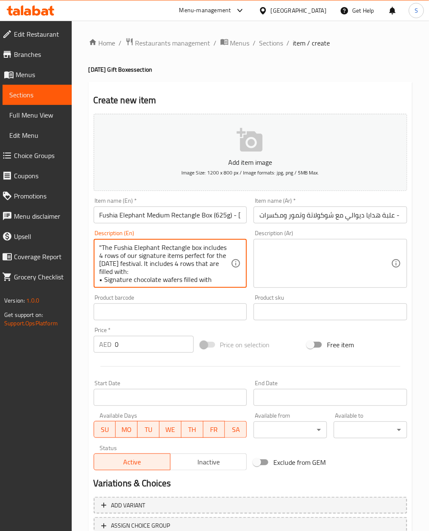
click at [103, 281] on textarea ""The Fushia Elephant Rectangle box includes 4 rows of our signature items perfe…" at bounding box center [166, 264] width 132 height 40
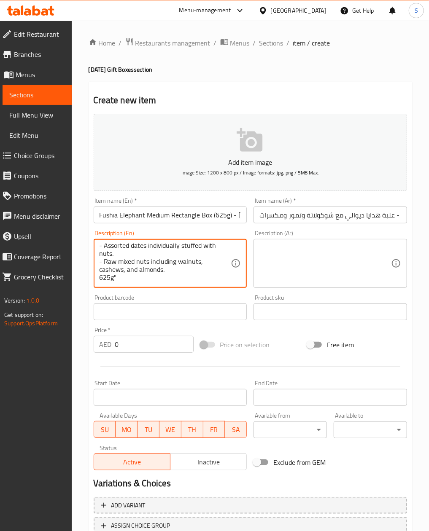
scroll to position [74, 0]
type textarea ""The Fushia Elephant Rectangle box includes 4 rows of our signature items perfe…"
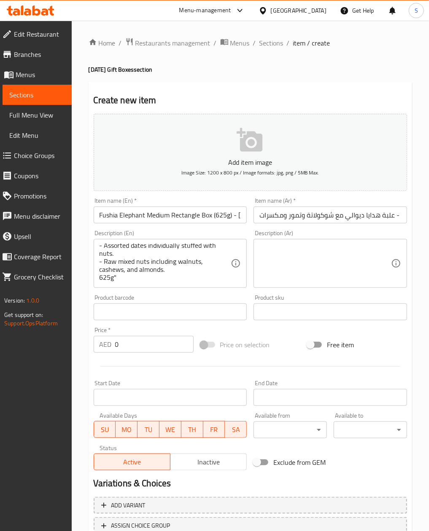
click at [289, 244] on div "Description (Ar)" at bounding box center [329, 263] width 153 height 49
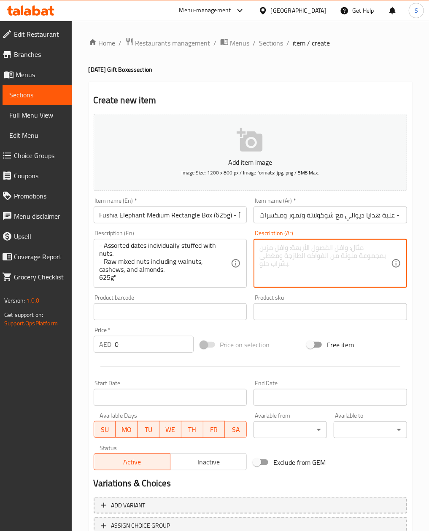
paste textarea ""صندوق الفيل الفوشيا المستطيل يضم 4 صفوف مثالية لمهرجان الديوالي: • ويفر الشوكو…"
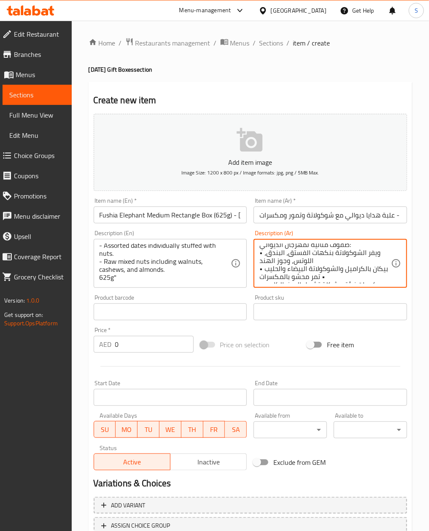
scroll to position [0, 0]
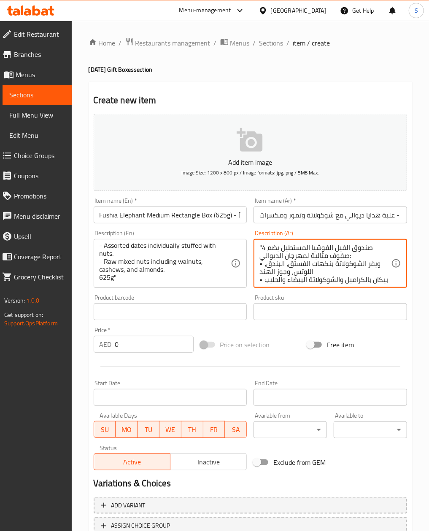
click at [256, 263] on div ""صندوق الفيل الفوشيا المستطيل يضم 4 صفوف مثالية لمهرجان الديوالي: • ويفر الشوكو…" at bounding box center [329, 263] width 153 height 49
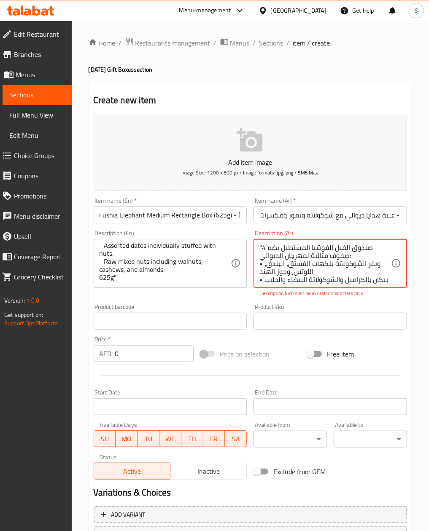
click at [256, 268] on div ""صندوق الفيل الفوشيا المستطيل يضم 4 صفوف مثالية لمهرجان الديوالي: • ويفر الشوكو…" at bounding box center [329, 263] width 153 height 49
click at [258, 268] on div ""صندوق الفيل الفوشيا المستطيل يضم 4 صفوف مثالية لمهرجان الديوالي: • ويفر الشوكو…" at bounding box center [329, 263] width 153 height 49
click at [259, 265] on textarea ""صندوق الفيل الفوشيا المستطيل يضم 4 صفوف مثالية لمهرجان الديوالي: • ويفر الشوكو…" at bounding box center [325, 264] width 132 height 40
click at [259, 278] on textarea ""صندوق الفيل الفوشيا المستطيل يضم 4 صفوف مثالية لمهرجان الديوالي: - ويفر الشوكو…" at bounding box center [325, 264] width 132 height 40
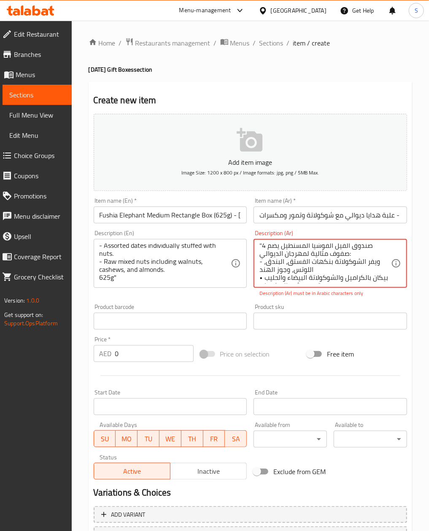
scroll to position [14, 0]
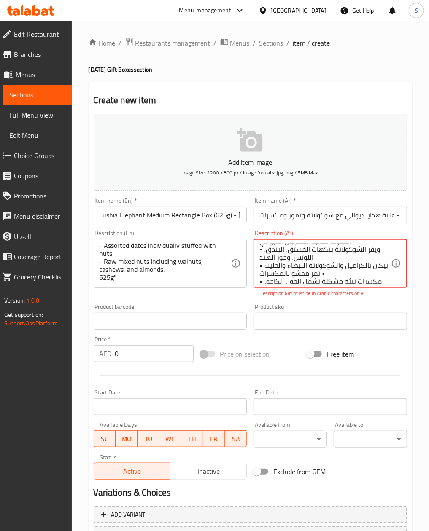
click at [256, 266] on div ""صندوق الفيل الفوشيا المستطيل يضم 4 صفوف مثالية لمهرجان الديوالي: - ويفر الشوكو…" at bounding box center [329, 263] width 153 height 49
click at [261, 266] on textarea ""صندوق الفيل الفوشيا المستطيل يضم 4 صفوف مثالية لمهرجان الديوالي: - ويفر الشوكو…" at bounding box center [325, 264] width 132 height 40
click at [258, 265] on div ""صندوق الفيل الفوشيا المستطيل يضم 4 صفوف مثالية لمهرجان الديوالي: - ويفر الشوكو…" at bounding box center [329, 263] width 153 height 49
click at [256, 270] on div ""صندوق الفيل الفوشيا المستطيل يضم 4 صفوف مثالية لمهرجان الديوالي: - ويفر الشوكو…" at bounding box center [329, 263] width 153 height 49
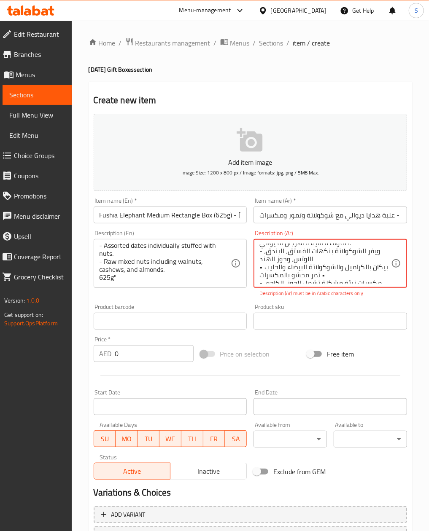
click at [261, 270] on textarea ""صندوق الفيل الفوشيا المستطيل يضم 4 صفوف مثالية لمهرجان الديوالي: - ويفر الشوكو…" at bounding box center [325, 264] width 132 height 40
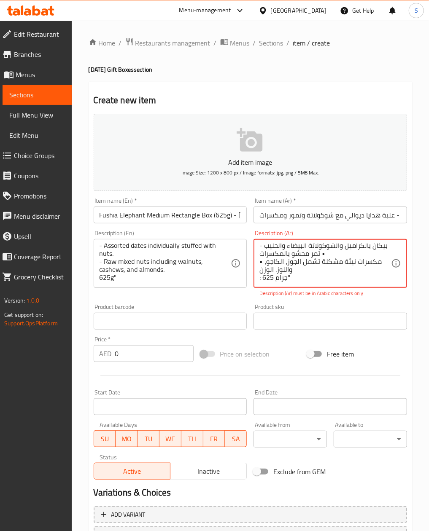
click at [262, 263] on textarea ""صندوق الفيل الفوشيا المستطيل يضم 4 صفوف مثالية لمهرجان الديوالي: - ويفر الشوكو…" at bounding box center [325, 264] width 132 height 40
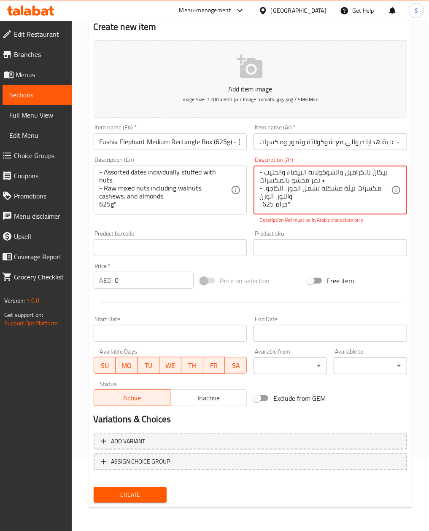
click at [308, 202] on textarea ""صندوق الفيل الفوشيا المستطيل يضم 4 صفوف مثالية لمهرجان الديوالي: - ويفر الشوكو…" at bounding box center [325, 190] width 132 height 40
click at [298, 207] on textarea ""صندوق الفيل الفوشيا المستطيل يضم 4 صفوف مثالية لمهرجان الديوالي: - ويفر الشوكو…" at bounding box center [325, 190] width 132 height 40
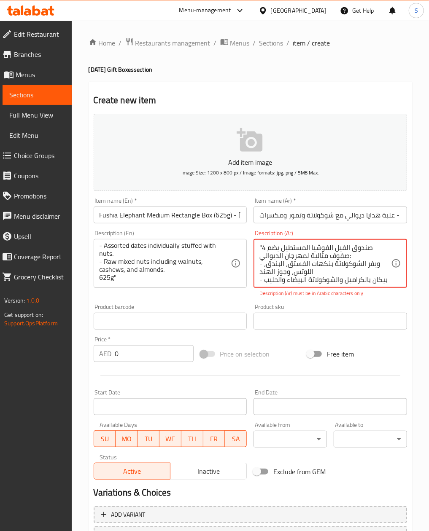
click at [256, 249] on div ""صندوق الفيل الفوشيا المستطيل يضم 4 صفوف مثالية لمهرجان الديوالي: - ويفر الشوكو…" at bounding box center [329, 263] width 153 height 49
click at [258, 246] on div ""صندوق الفيل الفوشيا المستطيل يضم 4 صفوف مثالية لمهرجان الديوالي: - ويفر الشوكو…" at bounding box center [329, 263] width 153 height 49
click at [262, 263] on textarea "صندوق الفيل الفوشيا المستطيل يضم 4 صفوف مثالية لمهرجان الديوالي: - ويفر الشوكول…" at bounding box center [325, 264] width 132 height 40
click at [267, 282] on textarea "صندوق الفيل الفوشيا المستطيل يضم 4 صفوف مثالية لمهرجان الديوالي: - ويفر الشوكول…" at bounding box center [325, 264] width 132 height 40
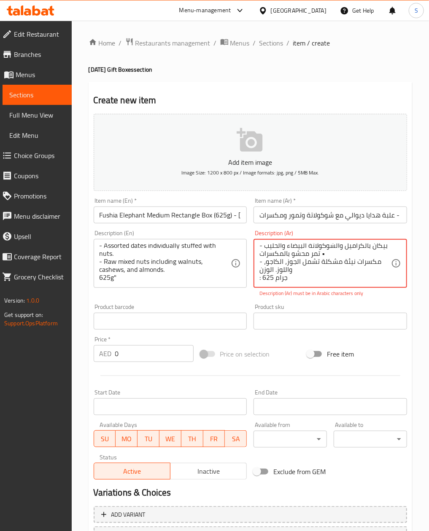
click at [267, 282] on textarea "صندوق الفيل الفوشيا المستطيل يضم 4 صفوف مثالية لمهرجان الديوالي: - ويفر الشوكول…" at bounding box center [325, 264] width 132 height 40
click at [319, 262] on textarea "صندوق الفيل الفوشيا المستطيل يضم 4 صفوف مثالية لمهرجان الديوالي: - ويفر الشوكول…" at bounding box center [325, 264] width 132 height 40
click at [321, 262] on textarea "صندوق الفيل الفوشيا المستطيل يضم 4 صفوف مثالية لمهرجان الديوالي: - ويفر الشوكول…" at bounding box center [325, 264] width 132 height 40
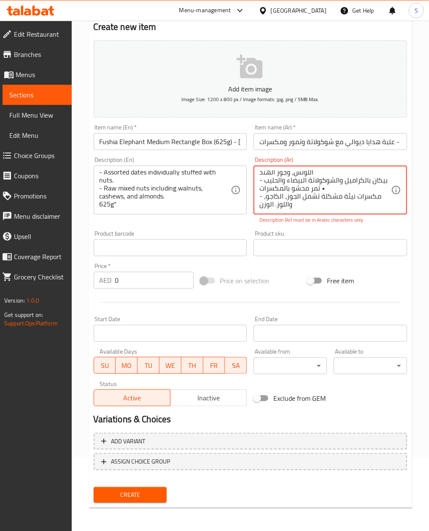
drag, startPoint x: 324, startPoint y: 202, endPoint x: 278, endPoint y: 202, distance: 46.0
click at [278, 202] on textarea "صندوق الفيل الفوشيا المستطيل يضم 4 صفوف مثالية لمهرجان الديوالي: - ويفر الشوكول…" at bounding box center [325, 190] width 132 height 40
click at [327, 216] on p "Description (Ar) must be in Arabic characters only" at bounding box center [330, 220] width 142 height 8
drag, startPoint x: 325, startPoint y: 207, endPoint x: 333, endPoint y: 196, distance: 13.8
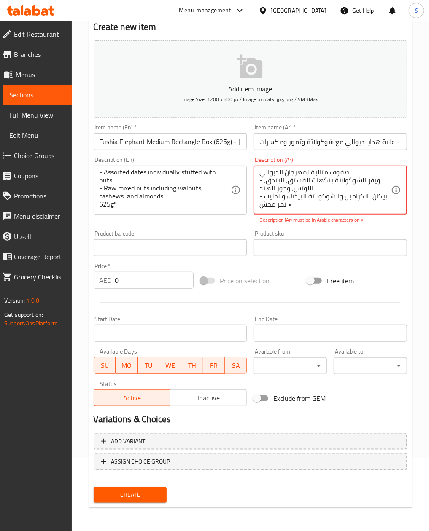
type textarea "صندوق الفيل الفوشيا المستطيل يضم 4 صفوف مثالية لمهرجان الديوالي: - ويفر الشوكول…"
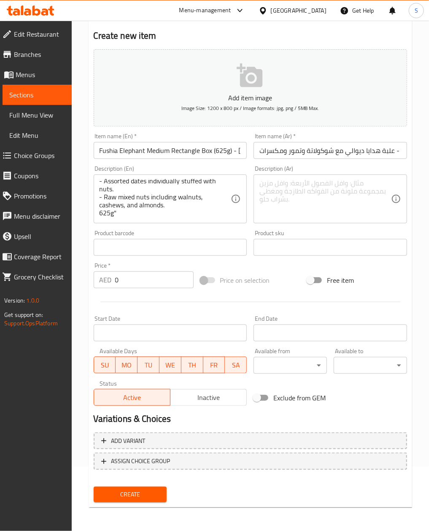
scroll to position [64, 0]
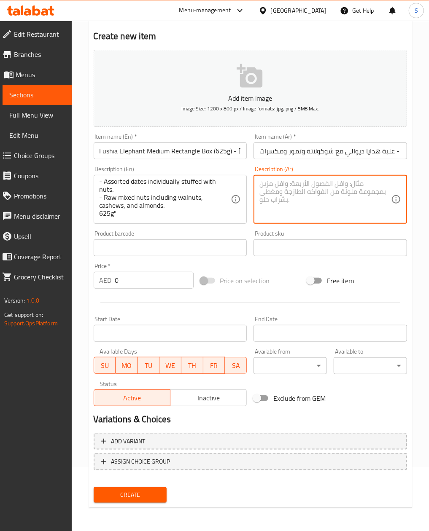
click at [390, 191] on textarea at bounding box center [325, 200] width 132 height 40
paste textarea ""صندوق الفيل الفوشيا المستطيل يضم 4 صفوف مثالية لمهرجان الديوالي: • ويفر الشوكو…"
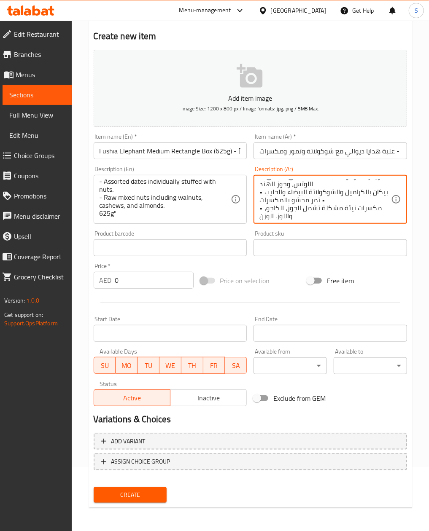
scroll to position [34, 0]
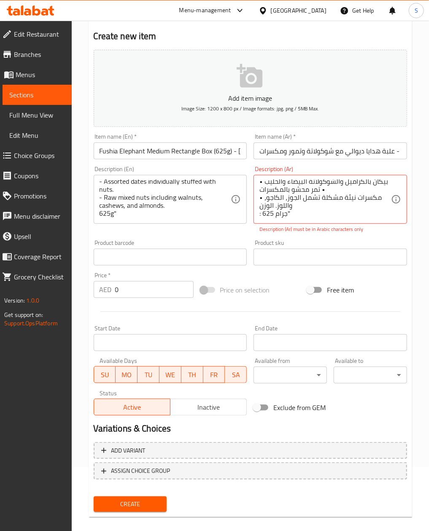
drag, startPoint x: 226, startPoint y: 248, endPoint x: 234, endPoint y: 235, distance: 14.5
click at [226, 248] on div "Product barcode Product barcode" at bounding box center [170, 253] width 153 height 26
paste textarea "صندوق الفيل الفوشيا المستطيل يضم 4 صفوف مثالية لمهرجان الديوالي: • ويفر الشوكول…"
click at [259, 191] on textarea "صندوق الفيل الفوشيا المستطيل يضم 4 صفوف مثالية لمهرجان الديوالي: • ويفر الشوكول…" at bounding box center [325, 200] width 132 height 40
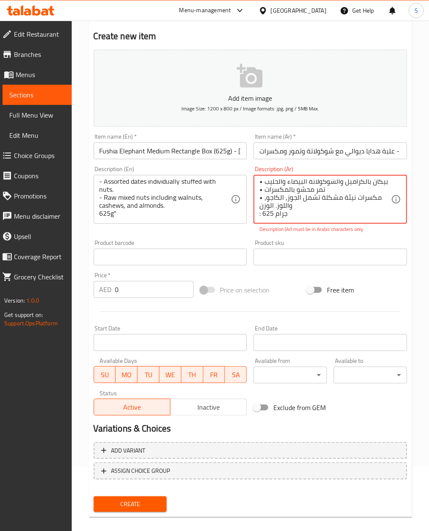
click at [264, 199] on textarea "صندوق الفيل الفوشيا المستطيل يضم 4 صفوف مثالية لمهرجان الديوالي: • ويفر الشوكول…" at bounding box center [325, 200] width 132 height 40
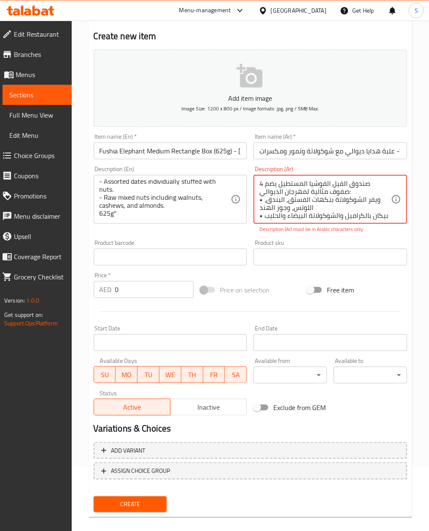
click at [262, 202] on textarea "صندوق الفيل الفوشيا المستطيل يضم 4 صفوف مثالية لمهرجان الديوالي: • ويفر الشوكول…" at bounding box center [325, 200] width 132 height 40
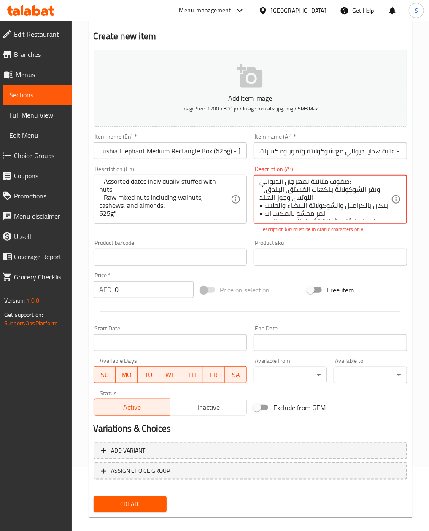
click at [259, 210] on textarea "صندوق الفيل الفوشيا المستطيل يضم 4 صفوف مثالية لمهرجان الديوالي: - ويفر الشوكول…" at bounding box center [325, 200] width 132 height 40
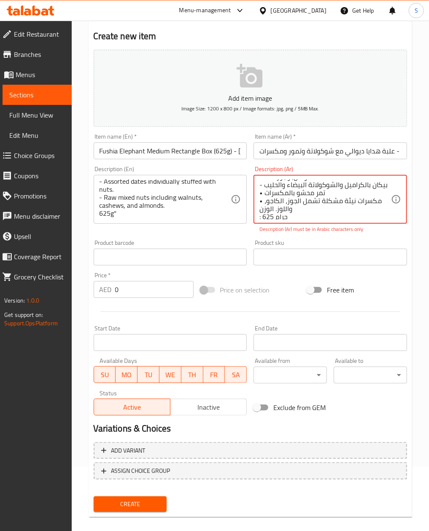
scroll to position [42, 0]
click at [259, 188] on textarea "صندوق الفيل الفوشيا المستطيل يضم 4 صفوف مثالية لمهرجان الديوالي: - ويفر الشوكول…" at bounding box center [325, 200] width 132 height 40
drag, startPoint x: 258, startPoint y: 196, endPoint x: 267, endPoint y: 202, distance: 10.3
click at [258, 196] on div "صندوق الفيل الفوشيا المستطيل يضم 4 صفوف مثالية لمهرجان الديوالي: - ويفر الشوكول…" at bounding box center [329, 199] width 153 height 49
click at [258, 199] on div "صندوق الفيل الفوشيا المستطيل يضم 4 صفوف مثالية لمهرجان الديوالي: - ويفر الشوكول…" at bounding box center [329, 199] width 153 height 49
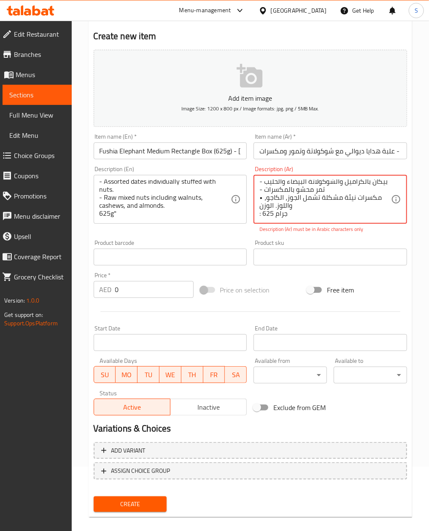
click at [261, 199] on textarea "صندوق الفيل الفوشيا المستطيل يضم 4 صفوف مثالية لمهرجان الديوالي: - ويفر الشوكول…" at bounding box center [325, 200] width 132 height 40
click at [259, 199] on textarea "صندوق الفيل الفوشيا المستطيل يضم 4 صفوف مثالية لمهرجان الديوالي: - ويفر الشوكول…" at bounding box center [325, 200] width 132 height 40
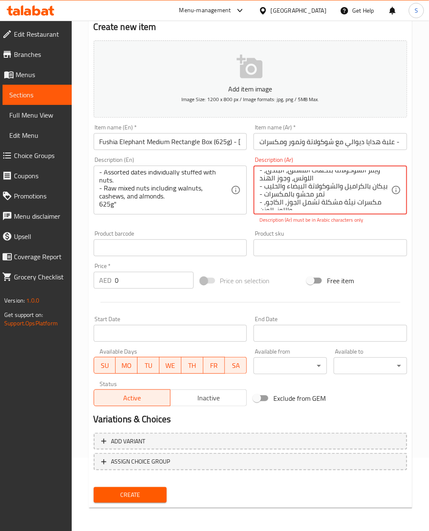
scroll to position [40, 0]
click at [289, 207] on textarea "صندوق الفيل الفوشيا المستطيل يضم 4 صفوف مثالية لمهرجان الديوالي: - ويفر الشوكول…" at bounding box center [325, 190] width 132 height 40
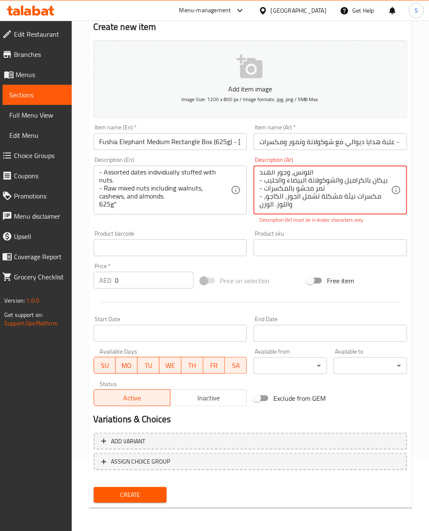
scroll to position [34, 0]
click at [265, 194] on textarea "صندوق الفيل الفوشيا المستطيل يضم 4 صفوف مثالية لمهرجان الديوالي: - ويفر الشوكول…" at bounding box center [325, 190] width 132 height 40
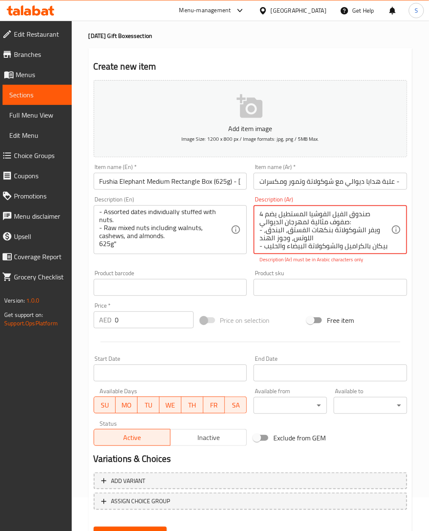
scroll to position [0, 0]
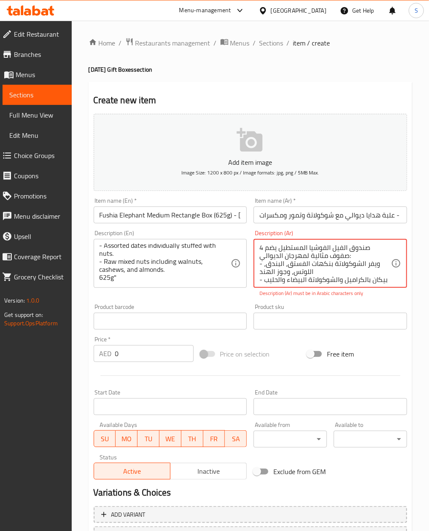
click at [355, 261] on textarea "صندوق الفيل الفوشيا المستطيل يضم 4 صفوف مثالية لمهرجان الديوالي: - ويفر الشوكول…" at bounding box center [325, 264] width 132 height 40
click at [358, 278] on textarea "صندوق الفيل الفوشيا المستطيل يضم 4 صفوف مثالية لمهرجان الديوالي: - ويفر الشوكول…" at bounding box center [325, 264] width 132 height 40
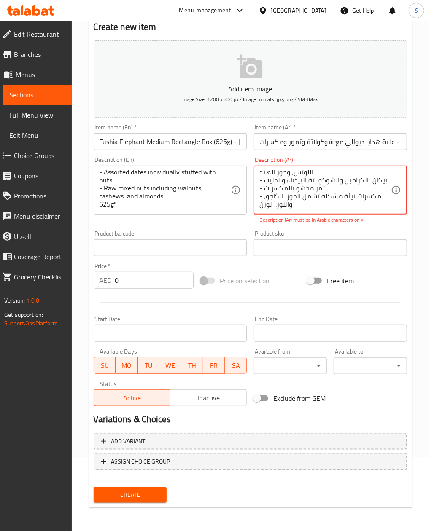
scroll to position [64, 0]
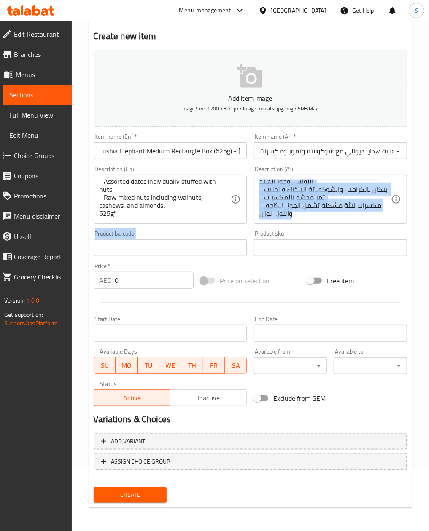
drag, startPoint x: 258, startPoint y: 196, endPoint x: 353, endPoint y: 229, distance: 99.9
click at [379, 232] on div "Add item image Image Size: 1200 x 800 px / Image formats: jpg, png / 5MB Max. I…" at bounding box center [250, 227] width 320 height 363
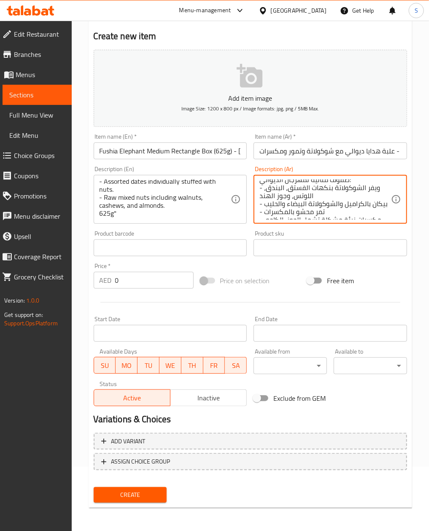
scroll to position [0, 0]
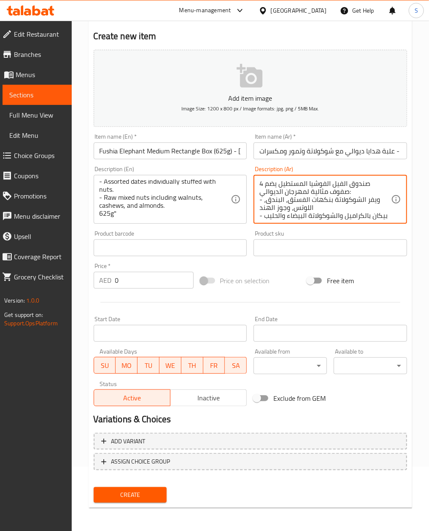
click at [305, 210] on textarea "صندوق الفيل الفوشيا المستطيل يضم 4 صفوف مثالية لمهرجان الديوالي: - ويفر الشوكول…" at bounding box center [325, 200] width 132 height 40
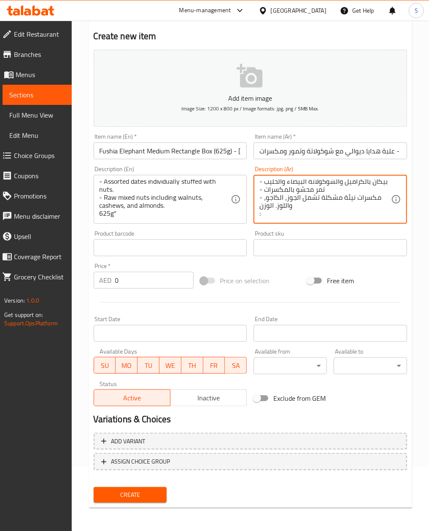
scroll to position [42, 0]
type textarea "صندوق الفيل الفوشيا المستطيل يضم 4 صفوف مثالية لمهرجان الديوالي: - ويفر الشوكول…"
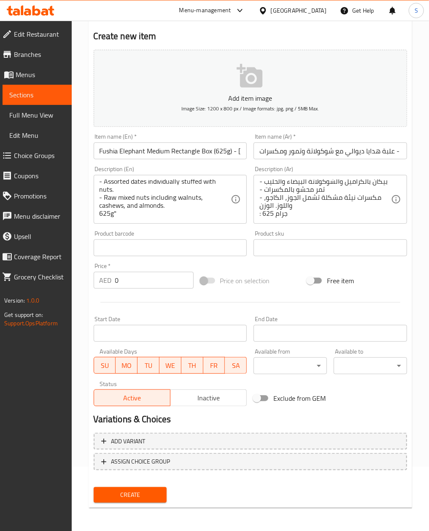
drag, startPoint x: 140, startPoint y: 240, endPoint x: 135, endPoint y: 248, distance: 9.1
click at [140, 240] on input "text" at bounding box center [170, 247] width 153 height 17
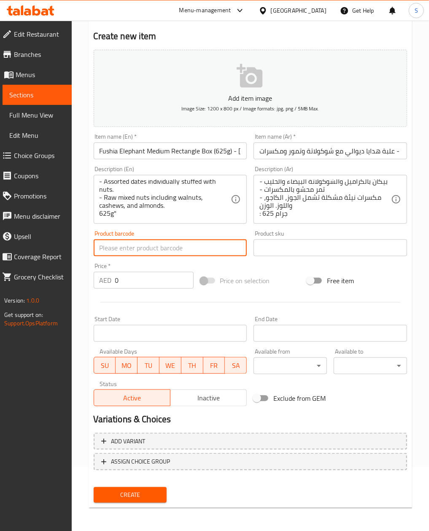
click at [130, 278] on input "0" at bounding box center [154, 280] width 78 height 17
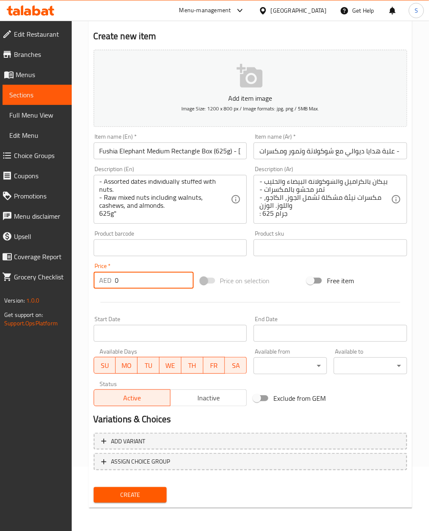
click at [130, 278] on input "0" at bounding box center [154, 280] width 78 height 17
paste input "225"
paste input "number"
type input "225"
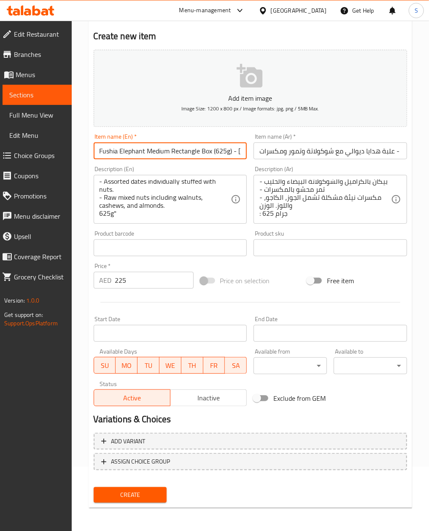
drag, startPoint x: 97, startPoint y: 153, endPoint x: 213, endPoint y: 152, distance: 115.5
click at [213, 152] on input "Fushia Elephant Medium Rectangle Box (625g) - [DATE] Gift Box with Chocolates, …" at bounding box center [170, 151] width 153 height 17
click at [234, 73] on button "Add item image Image Size: 1200 x 800 px / Image formats: jpg, png / 5MB Max." at bounding box center [250, 88] width 313 height 77
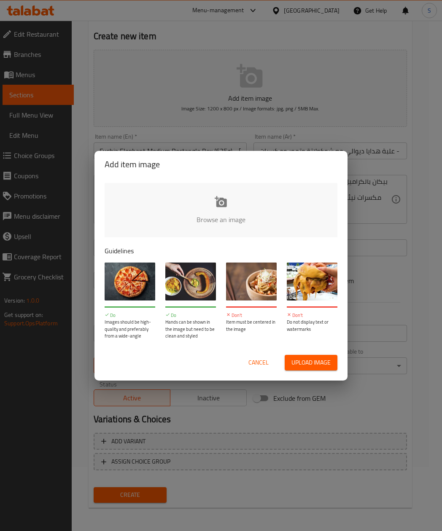
type input "C:\fakepath\Fushia Elephant Medium Rectangle Box (625g) [DATE] Gift Box with Ch…"
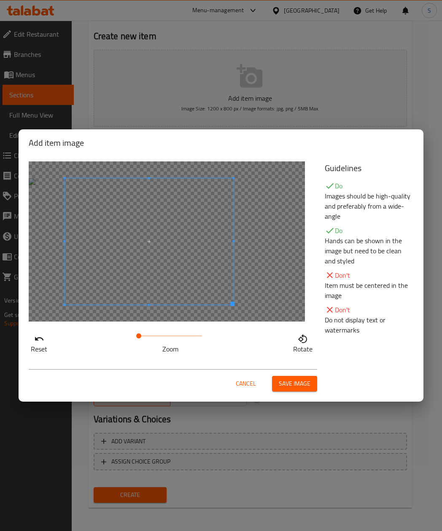
click at [174, 249] on span at bounding box center [149, 241] width 169 height 126
click at [297, 385] on span "Save image" at bounding box center [295, 384] width 32 height 11
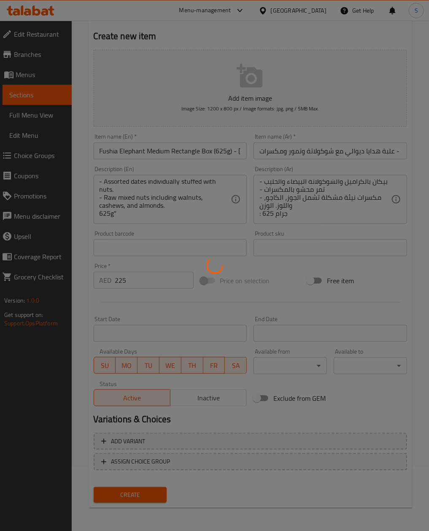
scroll to position [0, 0]
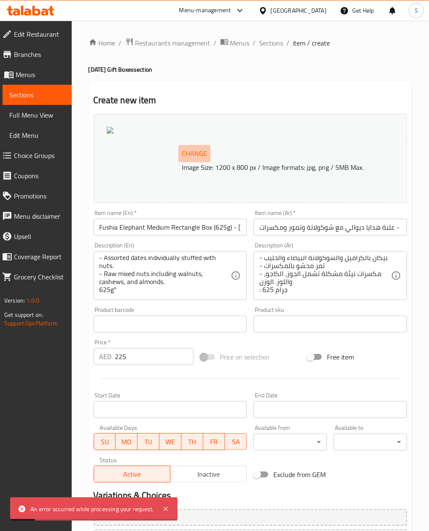
click at [193, 152] on span "Change" at bounding box center [194, 154] width 25 height 12
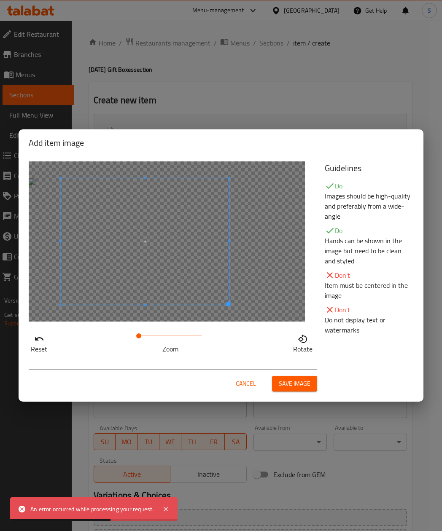
click at [144, 287] on span at bounding box center [145, 241] width 169 height 126
click at [316, 385] on button "Save image" at bounding box center [294, 384] width 45 height 16
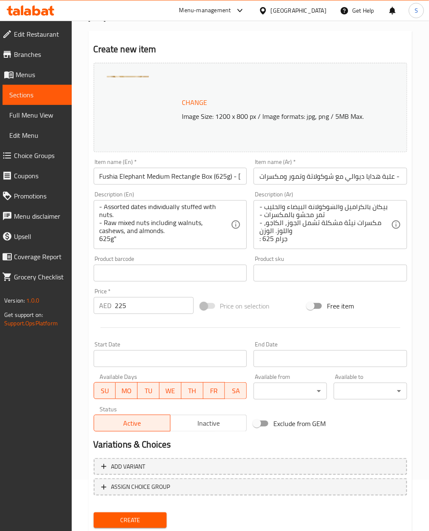
scroll to position [76, 0]
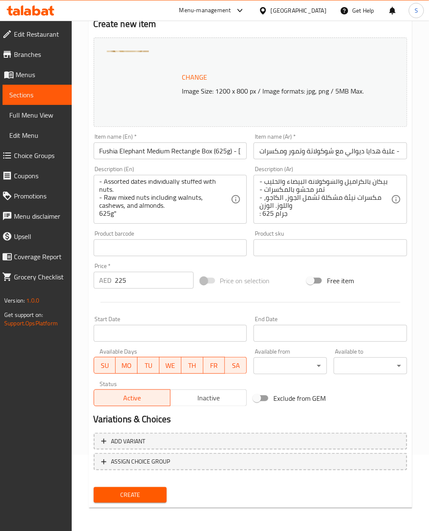
click at [165, 498] on button "Create" at bounding box center [130, 495] width 73 height 16
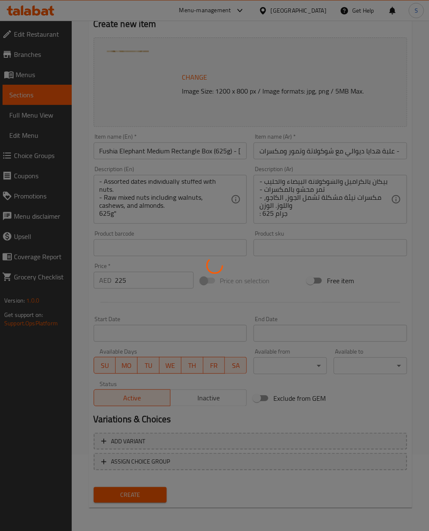
type input "0"
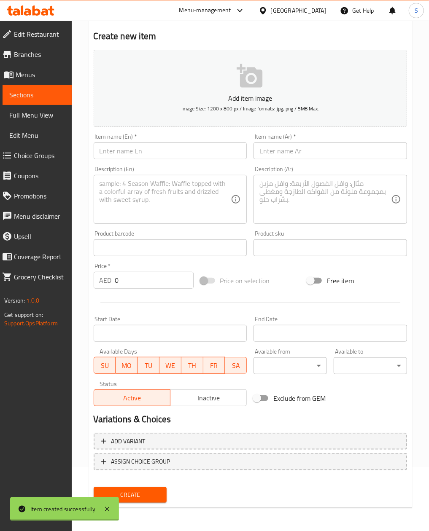
scroll to position [0, 0]
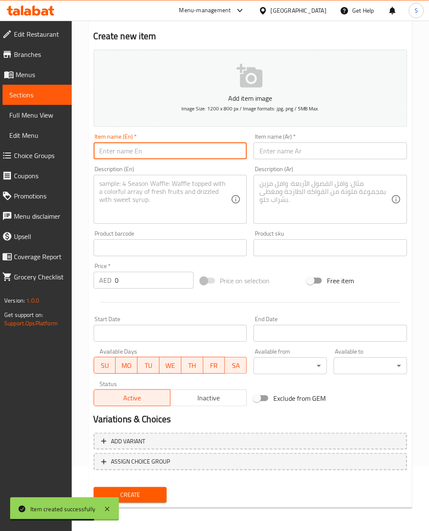
click at [193, 153] on input "text" at bounding box center [170, 151] width 153 height 17
paste input "Vertical Turquoise Elephant Box | [DATE] Gift with Chocolates, Dates & Oriental…"
click at [105, 150] on input "Vertical Turquoise Elephant Box | [DATE] Gift with Chocolates, Dates & Oriental…" at bounding box center [170, 151] width 153 height 17
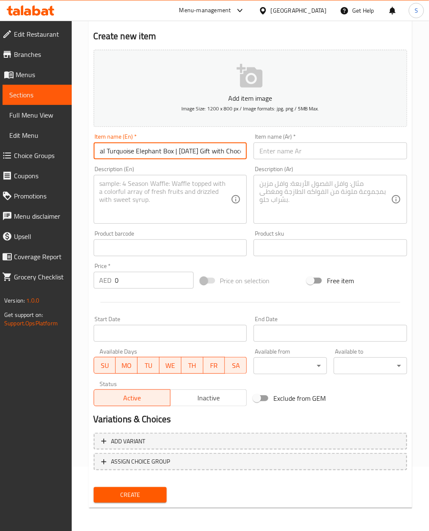
scroll to position [0, 0]
type input "Vertical Turquoise Elephant Box - [DATE] Gift with Chocolates, Dates & Oriental…"
click at [321, 150] on input "text" at bounding box center [329, 151] width 153 height 17
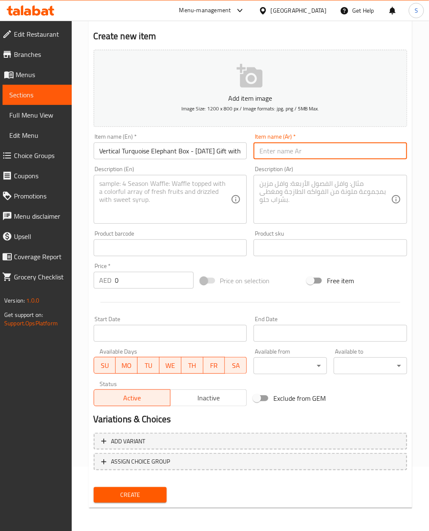
paste input "علبة الفيل الفيروزية العمودية | هدية ديوالي مع شوكولاتة وتمور وحلويات شرقية"
click at [316, 150] on input "علبة الفيل الفيروزية العمودية | هدية ديوالي مع شوكولاتة وتمور وحلويات شرقية" at bounding box center [329, 151] width 153 height 17
type input "علبة الفيل الفيروزية العمودية - هدية ديوالي مع شوكولاتة وتمور وحلويات شرقية"
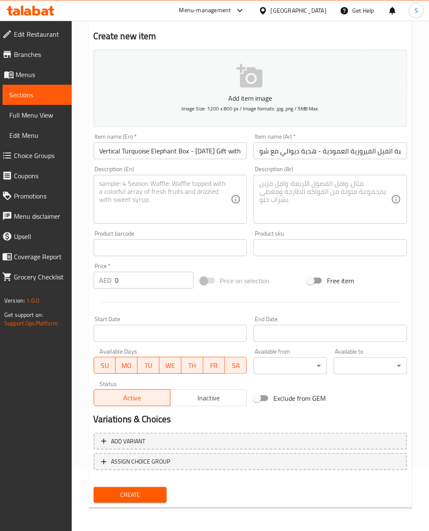
scroll to position [0, 0]
click at [161, 194] on textarea at bounding box center [166, 200] width 132 height 40
paste textarea ""The Vertical Tuqouse box includes 4 rows of our signature items perfect for th…"
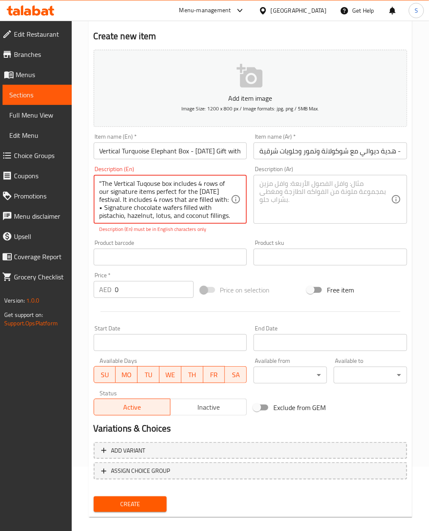
scroll to position [58, 0]
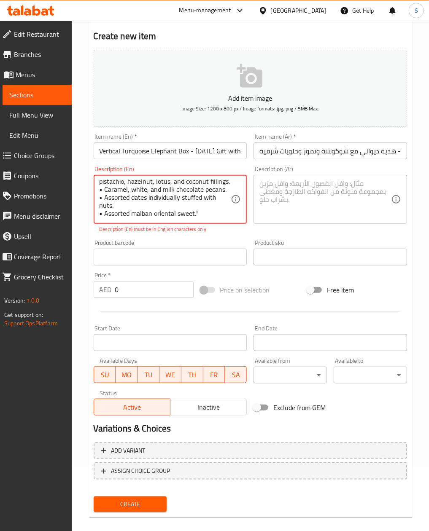
click at [104, 199] on textarea ""The Vertical Tuqouse box includes 4 rows of our signature items perfect for th…" at bounding box center [166, 200] width 132 height 40
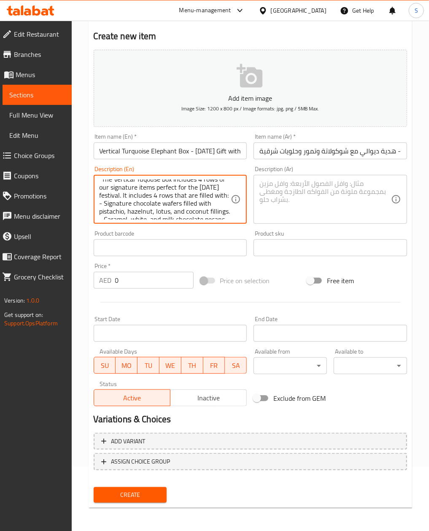
scroll to position [0, 0]
type textarea ""The Vertical Tuqouse box includes 4 rows of our signature items perfect for th…"
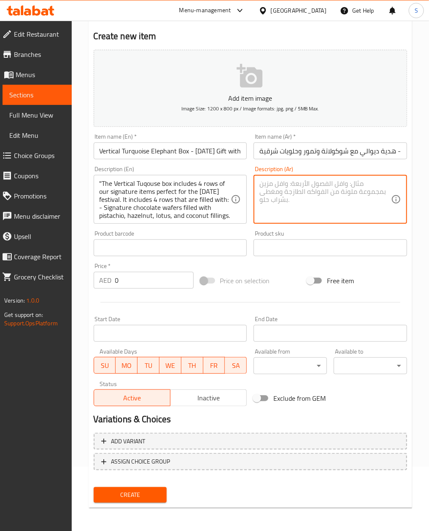
click at [311, 205] on textarea at bounding box center [325, 200] width 132 height 40
paste textarea ""الصندوق الفيروزي العمودي يضم 4 صفوف مثالية لمهرجان الديوالي: • ويفر الشوكولاتة…"
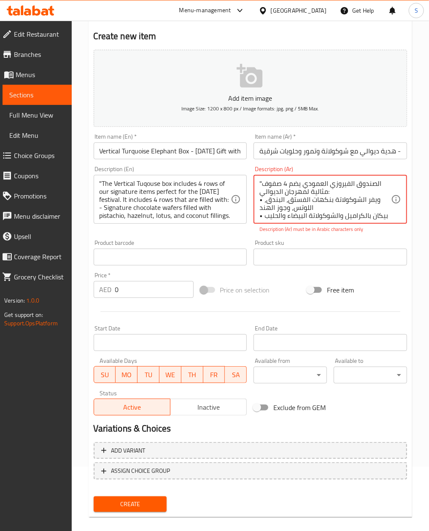
scroll to position [26, 0]
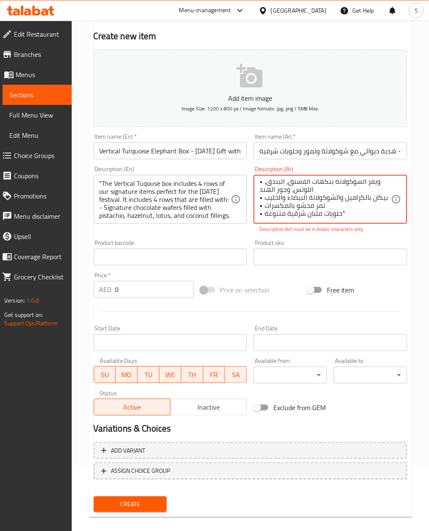
click at [261, 215] on textarea ""الصندوق الفيروزي العمودي يضم 4 صفوف مثالية لمهرجان الديوالي: • ويفر الشوكولاتة…" at bounding box center [325, 200] width 132 height 40
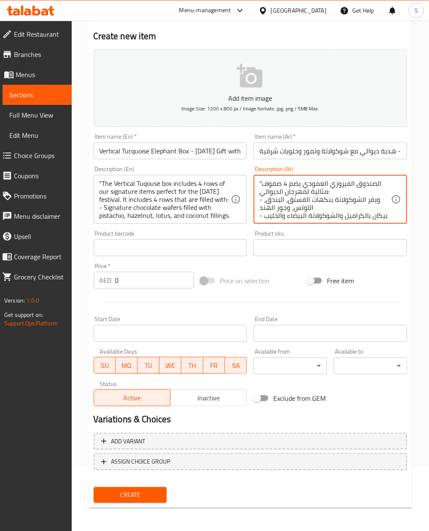
type textarea ""الصندوق الفيروزي العمودي يضم 4 صفوف مثالية لمهرجان الديوالي: - ويفر الشوكولاتة…"
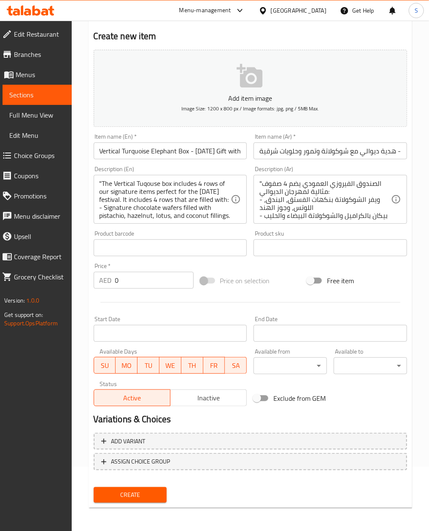
click at [133, 292] on div "Price   * AED 0 Price *" at bounding box center [143, 276] width 107 height 32
click at [135, 284] on input "0" at bounding box center [154, 280] width 78 height 17
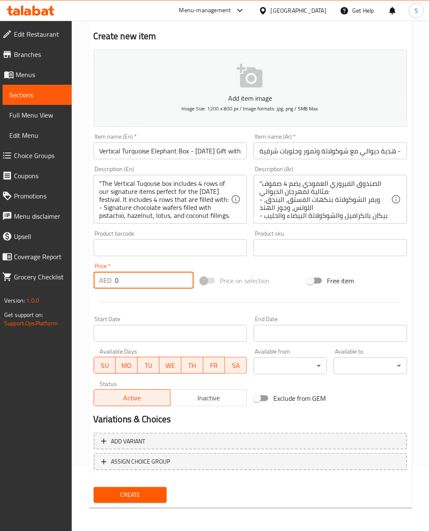
paste input "25"
type input "250"
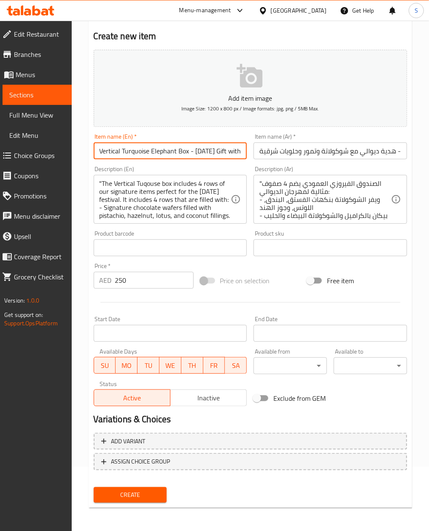
drag, startPoint x: 100, startPoint y: 152, endPoint x: 191, endPoint y: 152, distance: 90.7
click at [191, 152] on input "Vertical Turquoise Elephant Box - [DATE] Gift with Chocolates, Dates & Oriental…" at bounding box center [170, 151] width 153 height 17
click at [235, 100] on p "Add item image" at bounding box center [250, 98] width 287 height 10
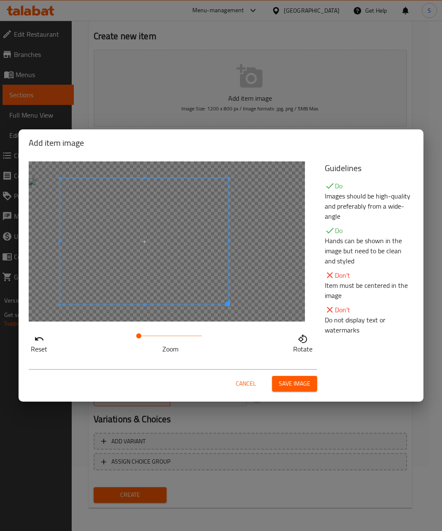
click at [147, 256] on span at bounding box center [144, 241] width 169 height 126
click at [294, 379] on span "Save image" at bounding box center [295, 384] width 32 height 11
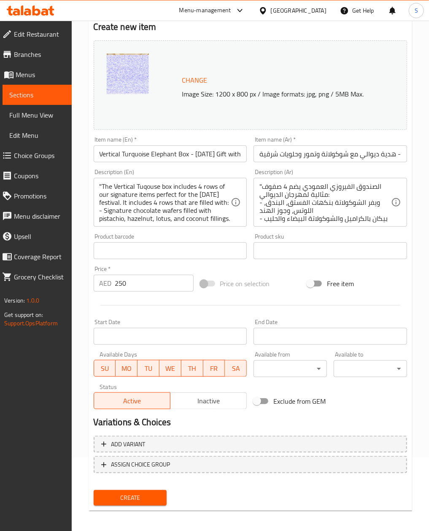
scroll to position [76, 0]
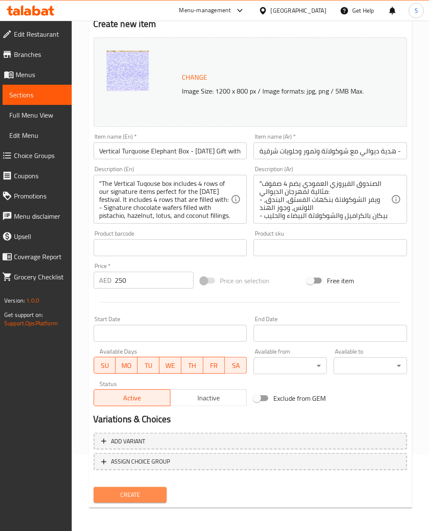
click at [128, 487] on button "Create" at bounding box center [130, 495] width 73 height 16
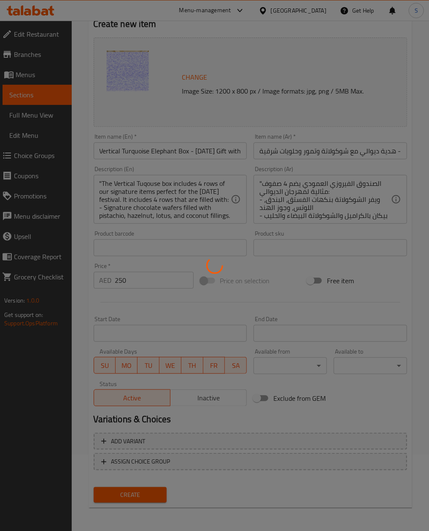
type input "0"
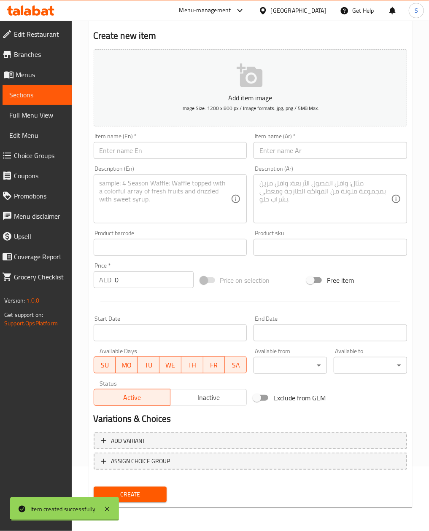
scroll to position [64, 0]
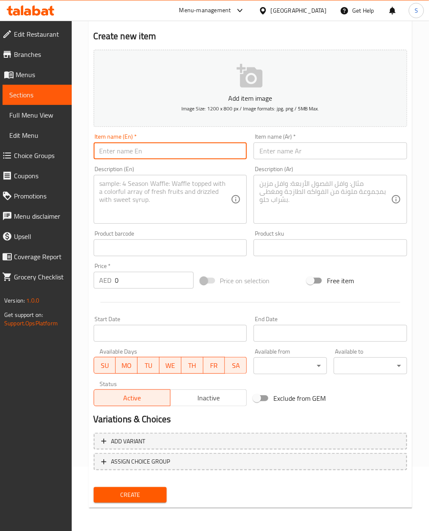
click at [136, 158] on input "text" at bounding box center [170, 151] width 153 height 17
paste input "Flower Mural Square Medium Box | [DATE] Gift with Pecans, Dragee & Healthy Mixes"
click at [103, 150] on input "Flower Mural Square Medium Box | [DATE] Gift with Pecans, Dragee & Healthy Mixes" at bounding box center [170, 151] width 153 height 17
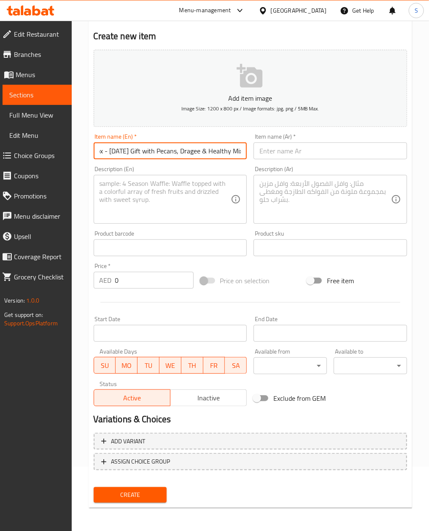
type input "Flower Mural Square Medium Box - [DATE] Gift with Pecans, Dragee & Healthy Mixes"
click at [301, 153] on input "text" at bounding box center [329, 151] width 153 height 17
paste input "علبة جدارية بالزهور المربعة المتوسطة | هدية ديوالي مع بيكان ودراجيه وخلطات صحية"
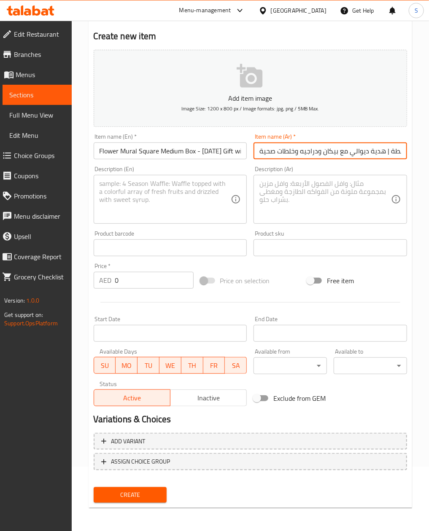
scroll to position [0, 94]
click at [292, 150] on input "علبة جدارية بالزهور المربعة المتوسطة | هدية ديوالي مع بيكان ودراجيه وخلطات صحية" at bounding box center [329, 151] width 153 height 17
type input "علبة جدارية بالزهور المربعة المتوسطة - هدية ديوالي مع بيكان ودراجيه وخلطات صحية"
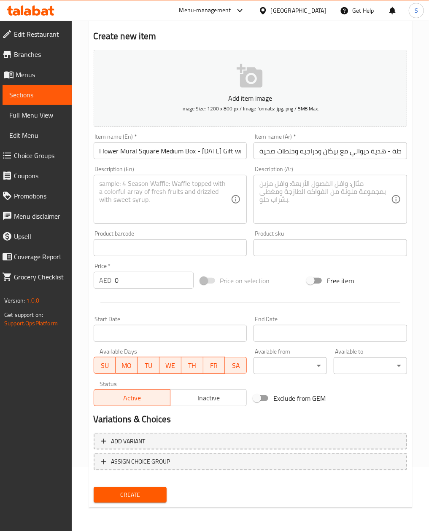
click at [147, 175] on div "Description (En) Description (En)" at bounding box center [170, 195] width 153 height 58
click at [144, 185] on textarea at bounding box center [166, 200] width 132 height 40
paste textarea "The Flower Mural Square Medium Box includes 4 glass jars filled with our premiu…"
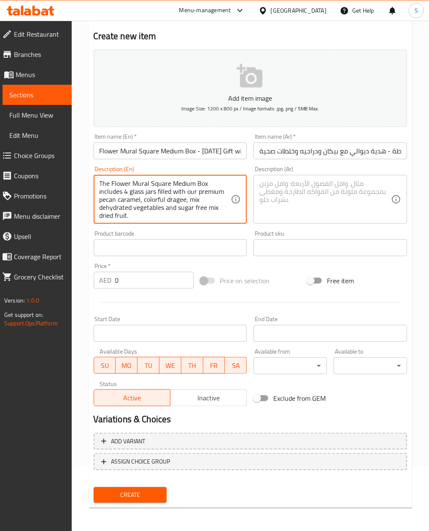
scroll to position [2, 0]
type textarea "The Flower Mural Square Medium Box includes 4 glass jars filled with our premiu…"
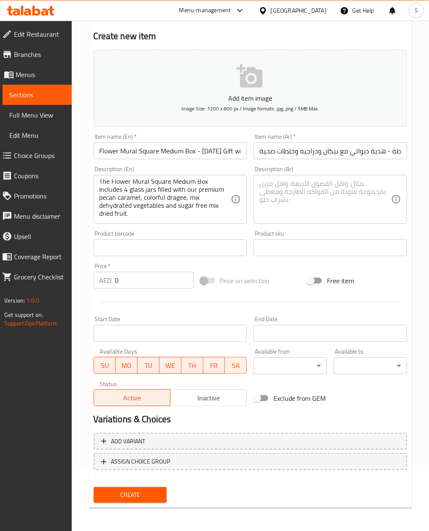
click at [363, 216] on textarea at bounding box center [325, 200] width 132 height 40
paste textarea "صندوق جداري زهري مربع متوسط يحتوي على 4 برطمانات زجاجية مليئة بكراميل البيكان ا…"
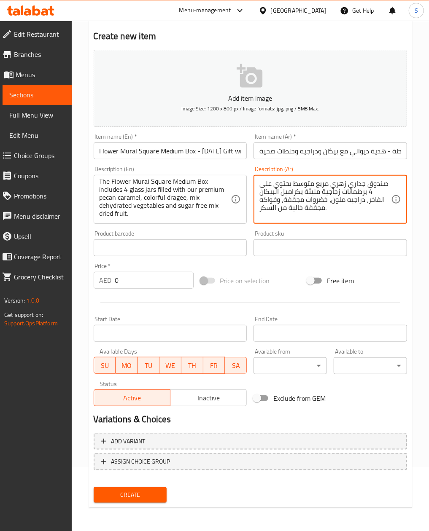
type textarea "صندوق جداري زهري مربع متوسط يحتوي على 4 برطمانات زجاجية مليئة بكراميل البيكان ا…"
click at [169, 281] on input "0" at bounding box center [154, 280] width 78 height 17
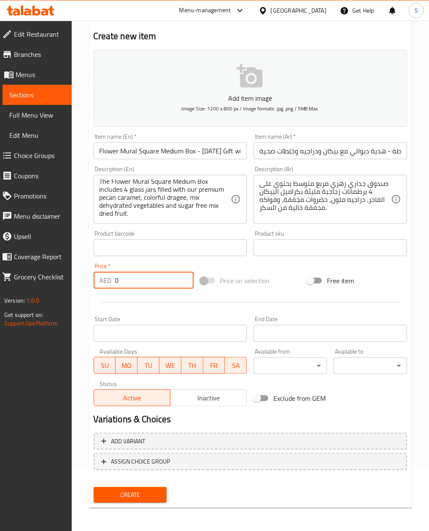
click at [169, 281] on input "0" at bounding box center [154, 280] width 78 height 17
click at [125, 281] on input "0" at bounding box center [154, 280] width 78 height 17
paste input "255"
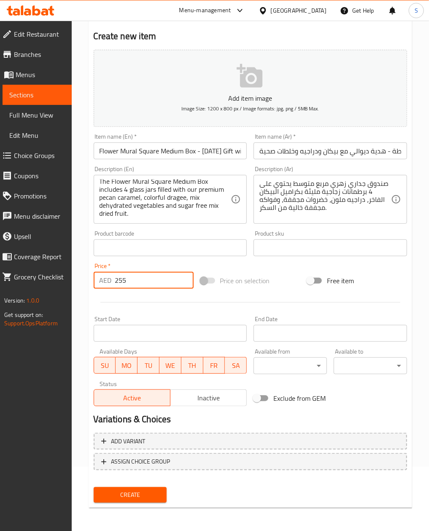
type input "255"
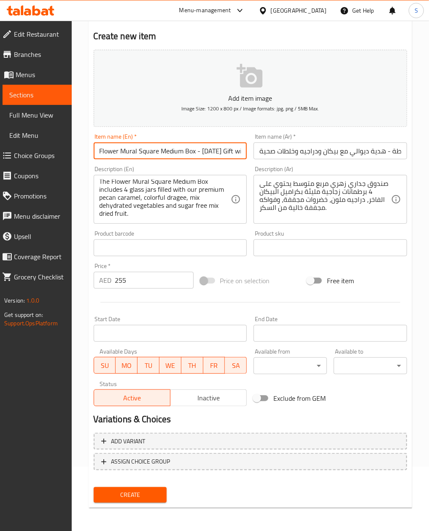
drag, startPoint x: 100, startPoint y: 155, endPoint x: 196, endPoint y: 153, distance: 96.2
click at [196, 153] on input "Flower Mural Square Medium Box - [DATE] Gift with Pecans, Dragee & Healthy Mixes" at bounding box center [170, 151] width 153 height 17
click at [234, 93] on p "Add item image" at bounding box center [250, 98] width 287 height 10
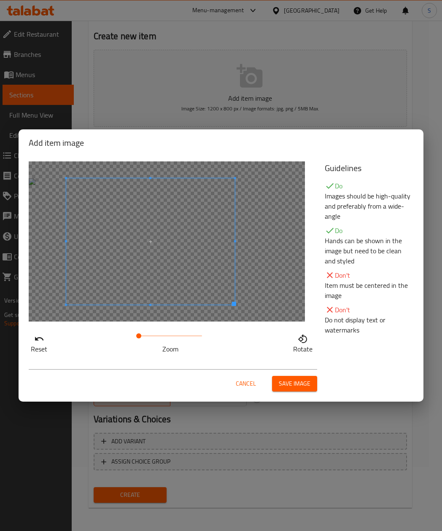
click at [229, 271] on span at bounding box center [150, 241] width 169 height 126
click at [297, 383] on span "Save image" at bounding box center [295, 384] width 32 height 11
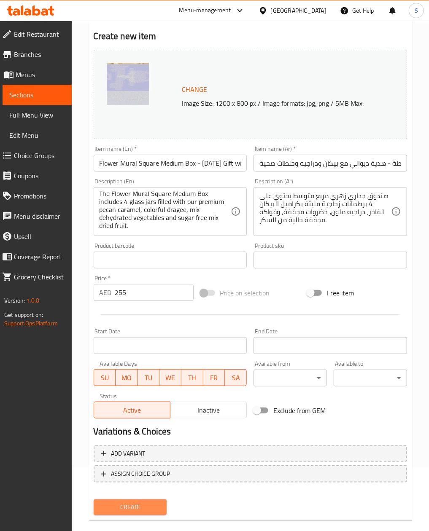
click at [114, 511] on span "Create" at bounding box center [130, 507] width 60 height 11
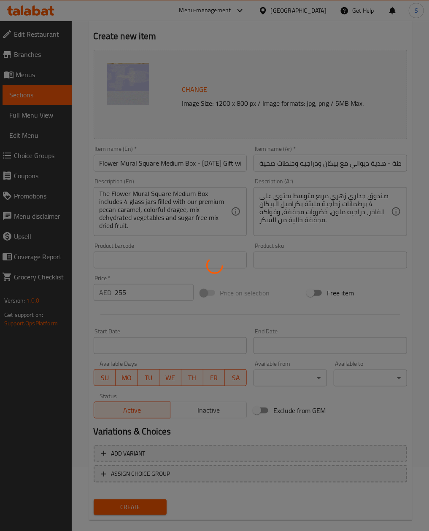
type input "0"
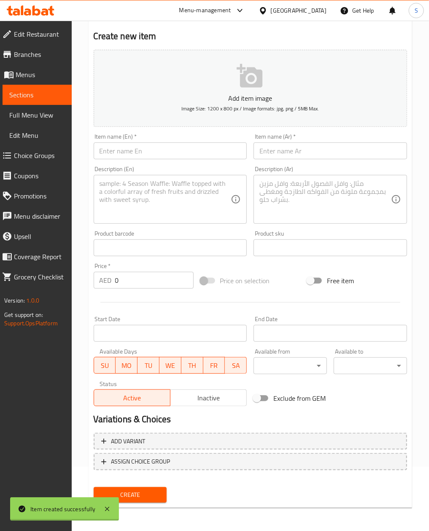
scroll to position [0, 0]
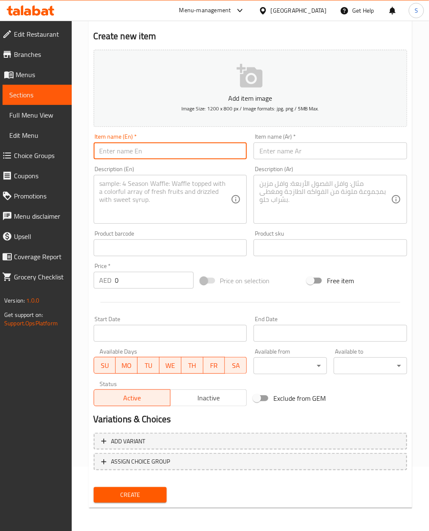
click at [159, 152] on input "text" at bounding box center [170, 151] width 153 height 17
paste input "Rose Mural Square Medium Box | Luxury [DATE] Gift with Pecans, Dates & Chocolat…"
click at [127, 158] on input "Rose Mural Square Medium Box | Luxury [DATE] Gift with Pecans, Dates & Chocolat…" at bounding box center [170, 151] width 153 height 17
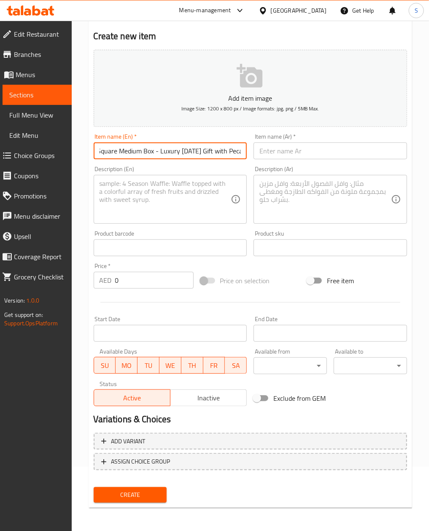
type input "Rose Mural Square Medium Box - Luxury [DATE] Gift with Pecans, Dates & Chocolat…"
click at [311, 153] on input "text" at bounding box center [329, 151] width 153 height 17
paste input "علبة جدارية بالورود المربعة المتوسطة | هدية ديوالي فاخرة مع بيكان وتمور وشوكولا…"
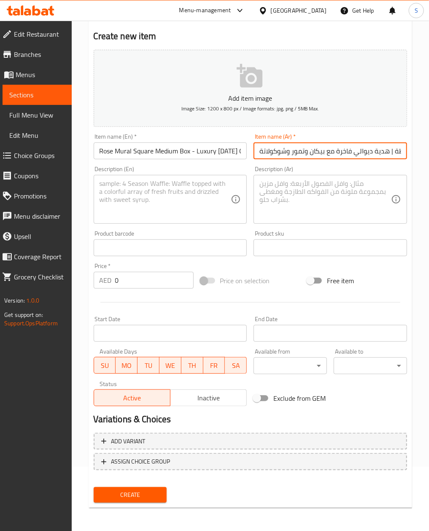
scroll to position [0, 98]
click at [297, 150] on input "علبة جدارية بالورود المربعة المتوسطة | هدية ديوالي فاخرة مع بيكان وتمور وشوكولا…" at bounding box center [329, 151] width 153 height 17
click at [289, 153] on input "علبة جدارية بالورود المربعة المتوسطة | هدية ديوالي فاخرة مع بيكان وتمور وشوكولا…" at bounding box center [329, 151] width 153 height 17
type input "علبة جدارية بالورود المربعة المتوسطة - هدية ديوالي فاخرة مع بيكان وتمور وشوكولا…"
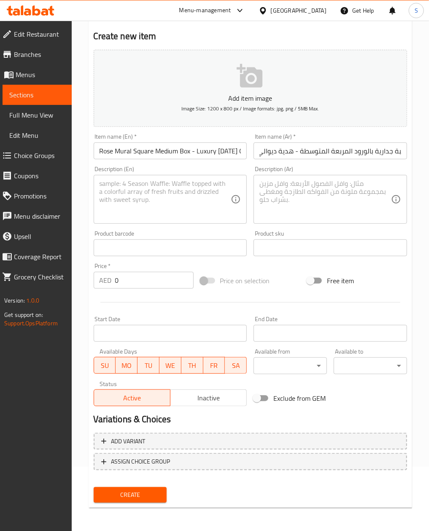
scroll to position [0, 0]
click at [202, 202] on textarea at bounding box center [166, 200] width 132 height 40
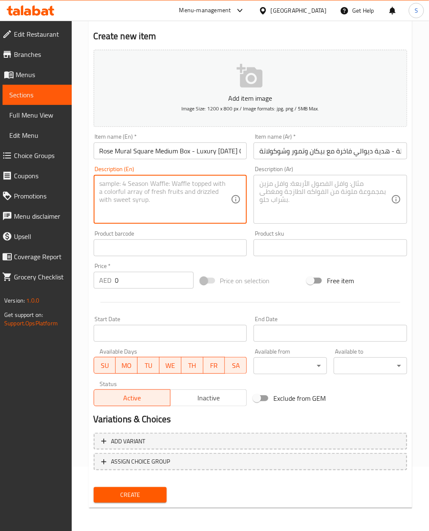
paste textarea "The Rose Mural Square Medium Box includes 4 glass jars filled with our premium …"
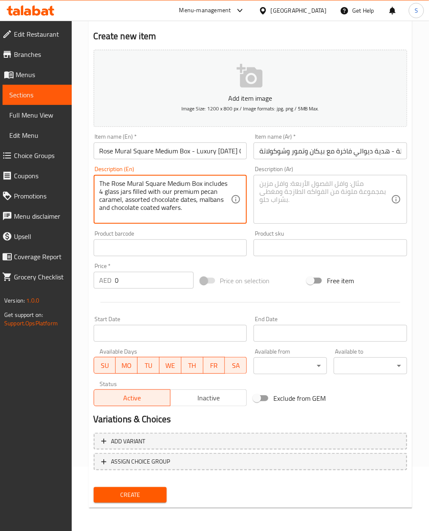
type textarea "The Rose Mural Square Medium Box includes 4 glass jars filled with our premium …"
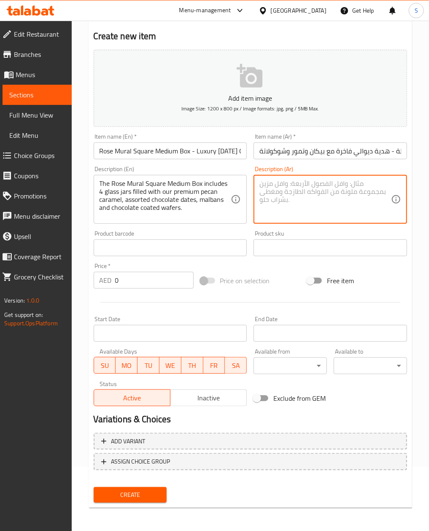
click at [316, 196] on textarea at bounding box center [325, 200] width 132 height 40
paste textarea "صندوق جداري وردي مربع متوسط يحتوي على 4 برطمانات زجاجية مليئة بكراميل البيكان ا…"
type textarea "صندوق جداري وردي مربع متوسط يحتوي على 4 برطمانات زجاجية مليئة بكراميل البيكان ا…"
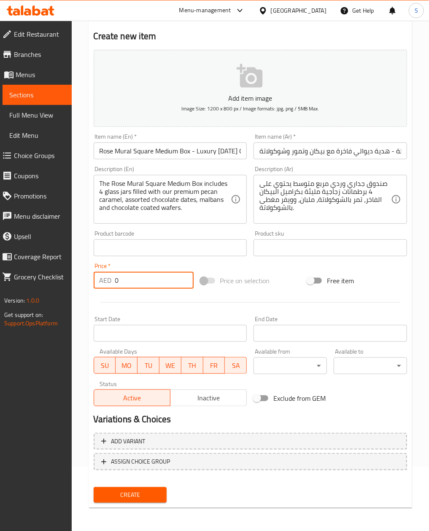
click at [139, 279] on input "0" at bounding box center [154, 280] width 78 height 17
paste input "275"
type input "275"
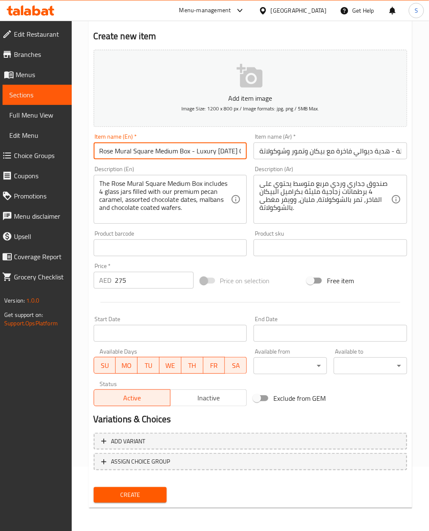
drag, startPoint x: 95, startPoint y: 158, endPoint x: 191, endPoint y: 155, distance: 95.3
click at [191, 155] on input "Rose Mural Square Medium Box - Luxury [DATE] Gift with Pecans, Dates & Chocolat…" at bounding box center [170, 151] width 153 height 17
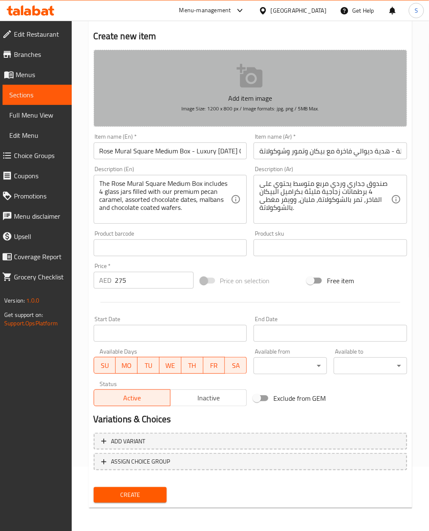
click at [229, 87] on button "Add item image Image Size: 1200 x 800 px / Image formats: jpg, png / 5MB Max." at bounding box center [250, 88] width 313 height 77
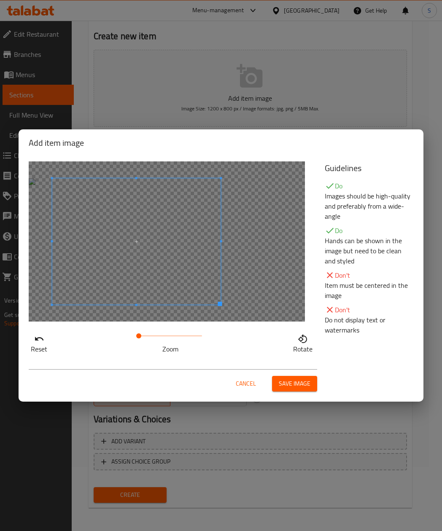
click at [98, 268] on span at bounding box center [136, 241] width 169 height 126
click at [309, 389] on button "Save image" at bounding box center [294, 384] width 45 height 16
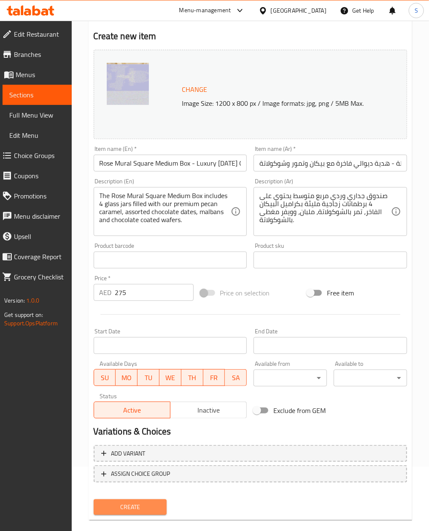
click at [125, 514] on button "Create" at bounding box center [130, 508] width 73 height 16
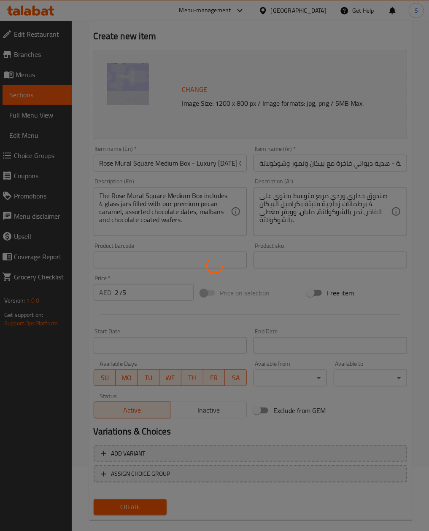
type input "0"
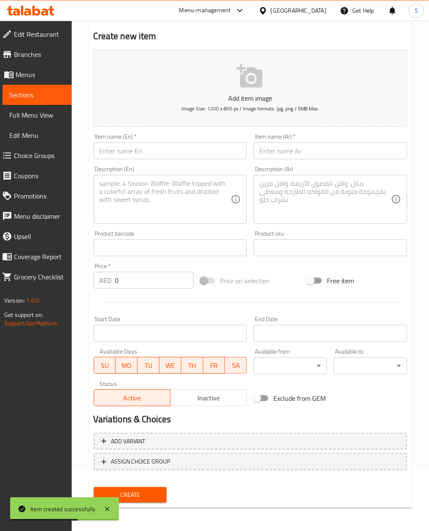
click at [191, 150] on input "text" at bounding box center [170, 151] width 153 height 17
paste input "Rose Gold Elephant Medium Box | Luxury Malban & Pecan Gift Set"
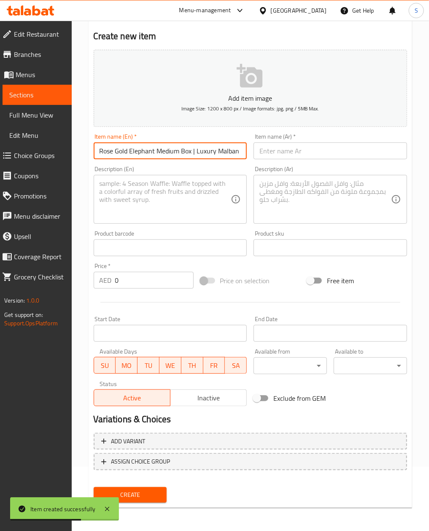
scroll to position [0, 44]
click at [152, 150] on input "Rose Gold Elephant Medium Box | Luxury Malban & Pecan Gift Set" at bounding box center [170, 151] width 153 height 17
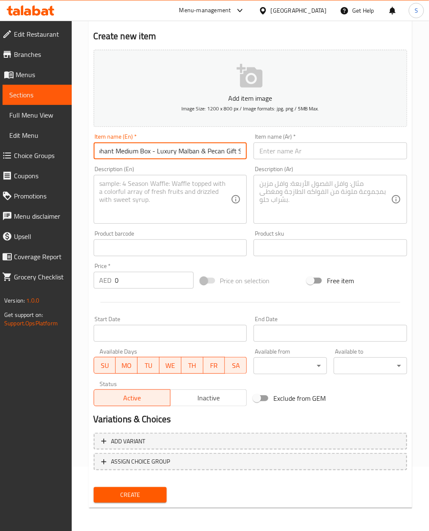
type input "Rose Gold Elephant Medium Box - Luxury Malban & Pecan Gift Set"
drag, startPoint x: 371, startPoint y: 159, endPoint x: 366, endPoint y: 158, distance: 5.1
click at [371, 156] on input "text" at bounding box center [329, 151] width 153 height 17
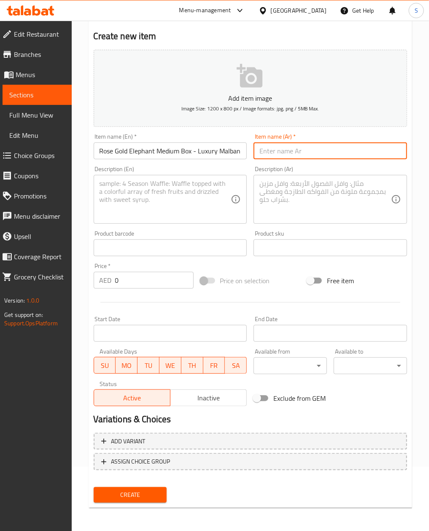
paste input "علبة الفيل الذهبية الوردية المتوسطة | مجموعة فاخرة من الملبن والبيكان"
click at [292, 153] on input "علبة الفيل الذهبية الوردية المتوسطة | مجموعة فاخرة من الملبن والبيكان" at bounding box center [329, 151] width 153 height 17
type input "علبة الفيل الذهبية الوردية المتوسطة - مجموعة فاخرة من الملبن والبيكان"
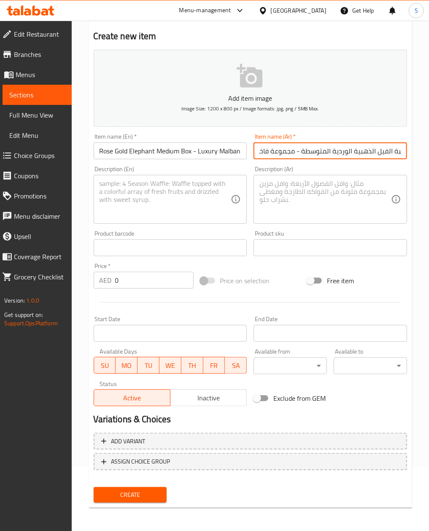
scroll to position [0, 0]
drag, startPoint x: 144, startPoint y: 200, endPoint x: 131, endPoint y: 213, distance: 18.5
click at [144, 200] on textarea at bounding box center [166, 200] width 132 height 40
paste textarea "The Rose Gold Elephant Box includes a tray of our signature assorted malban in …"
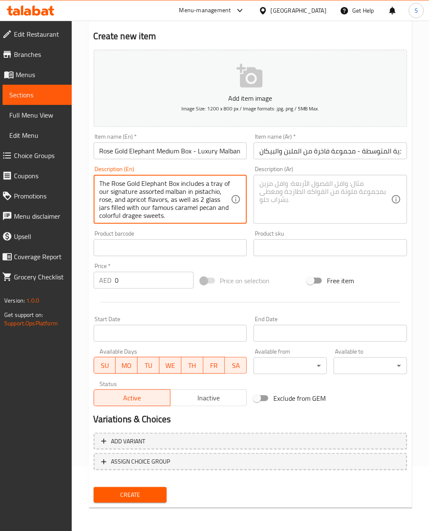
scroll to position [10, 0]
type textarea "The Rose Gold Elephant Box includes a tray of our signature assorted malban in …"
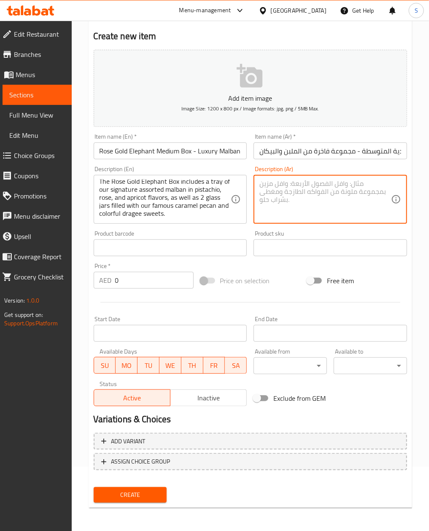
click at [344, 200] on textarea at bounding box center [325, 200] width 132 height 40
paste textarea "صندوق الفيل الذهبي الوردي يحتوي على صينية من ملباننا المميز بنكهات الفستق، الور…"
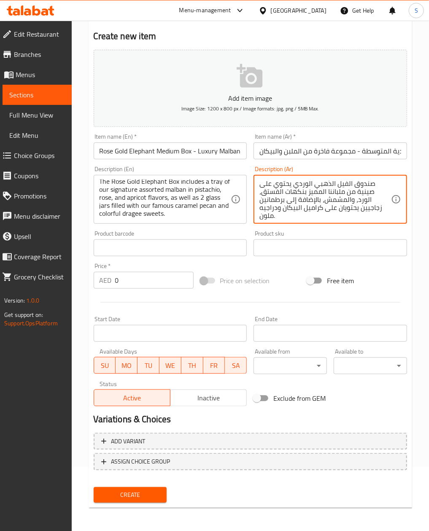
type textarea "صندوق الفيل الذهبي الوردي يحتوي على صينية من ملباننا المميز بنكهات الفستق، الور…"
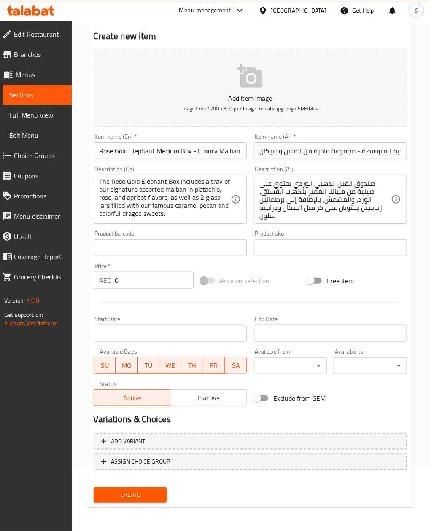
click at [125, 288] on input "0" at bounding box center [154, 280] width 78 height 17
paste input "275"
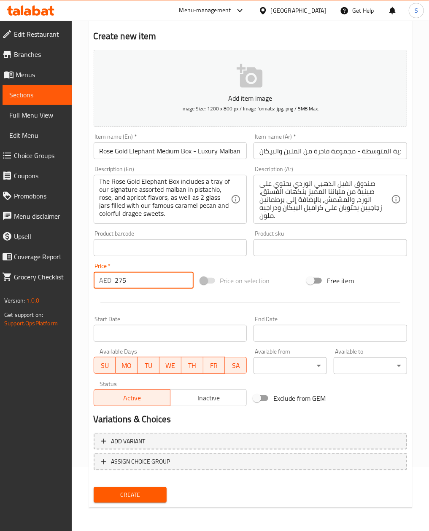
type input "275"
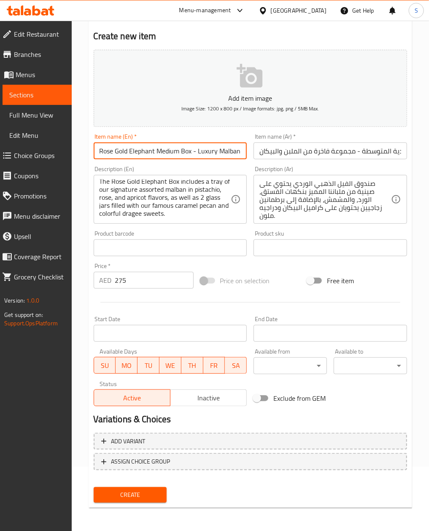
drag, startPoint x: 98, startPoint y: 153, endPoint x: 191, endPoint y: 148, distance: 93.3
click at [191, 148] on input "Rose Gold Elephant Medium Box - Luxury Malban & Pecan Gift Set" at bounding box center [170, 151] width 153 height 17
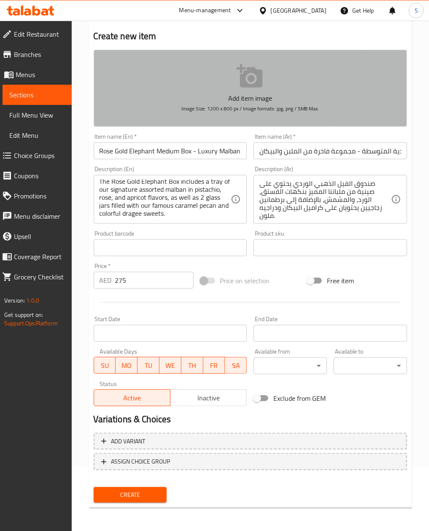
click at [248, 73] on icon "button" at bounding box center [250, 76] width 26 height 24
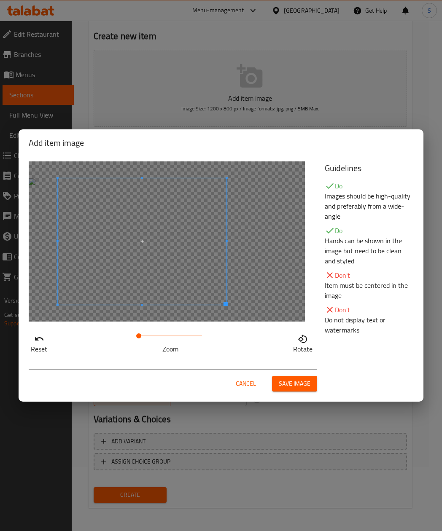
click at [144, 221] on span at bounding box center [142, 241] width 169 height 126
click at [304, 389] on span "Save image" at bounding box center [295, 384] width 32 height 11
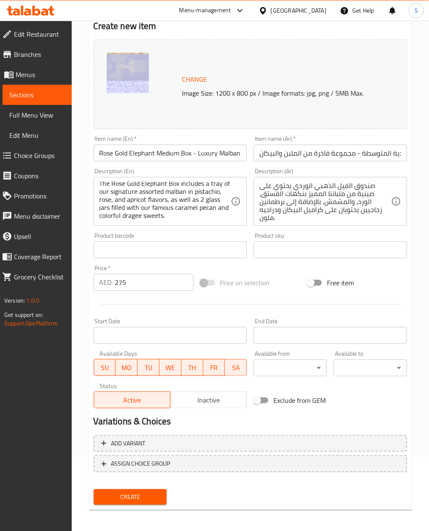
scroll to position [76, 0]
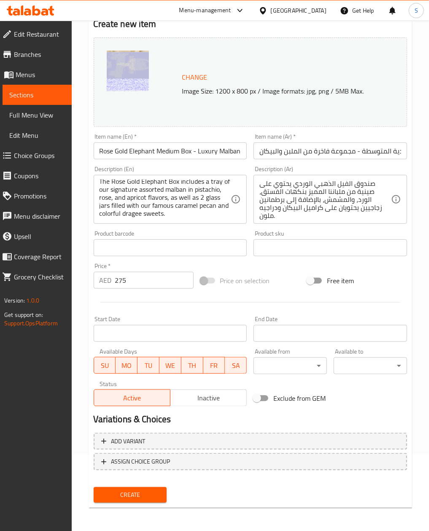
click at [133, 485] on div "Create" at bounding box center [130, 495] width 80 height 22
click at [133, 487] on button "Create" at bounding box center [130, 495] width 73 height 16
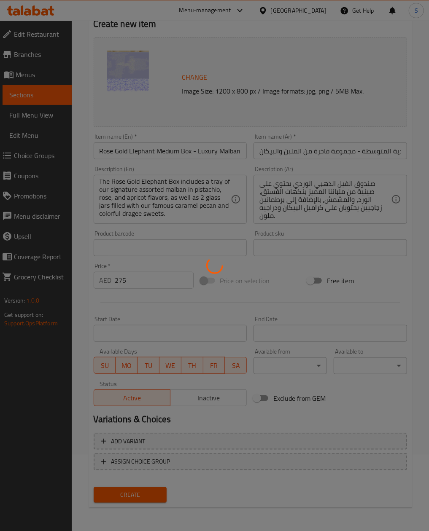
type input "0"
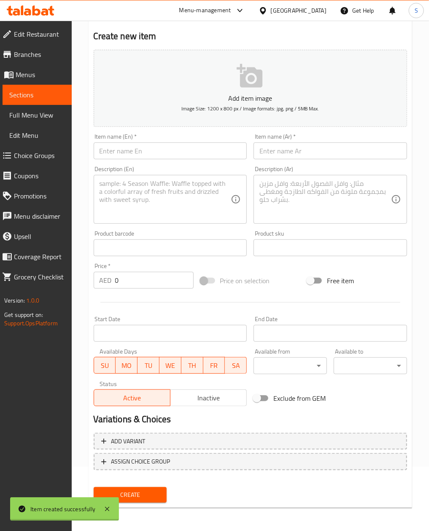
scroll to position [0, 0]
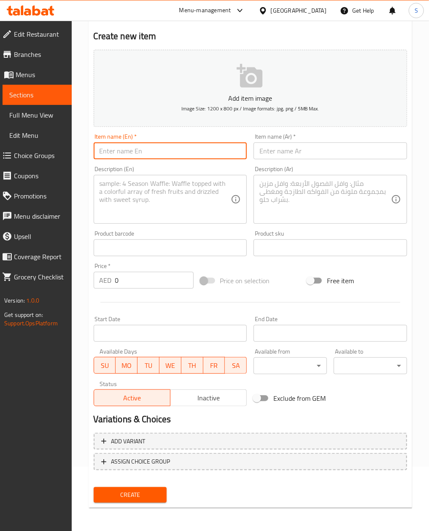
click at [174, 155] on input "text" at bounding box center [170, 151] width 153 height 17
paste input "Royal Blue Pink Print Medium Box | Luxury Pecan Caramel & Dragee Gift"
click at [139, 152] on input "Royal Blue Pink Print Medium Box | Luxury Pecan Caramel & Dragee Gift" at bounding box center [170, 151] width 153 height 17
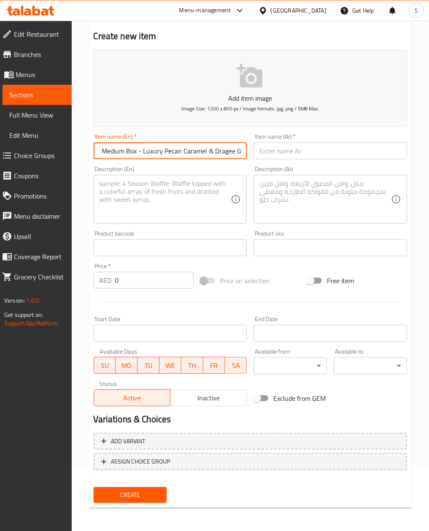
type input "Royal Blue Pink Print Medium Box - Luxury Pecan Caramel & Dragee Gift"
click at [284, 150] on input "text" at bounding box center [329, 151] width 153 height 17
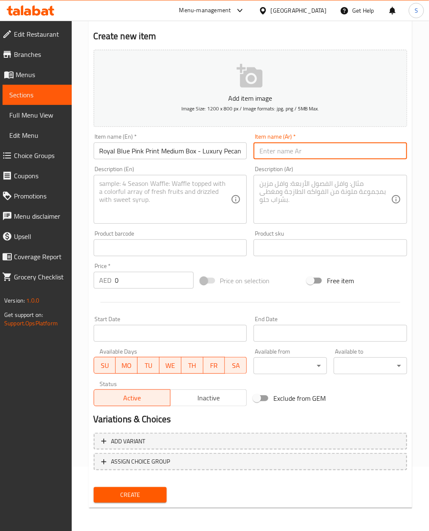
paste input "علبة متوسطة باللون الأزرق الملكي مع طبعة وردية | هدية فاخرة مع بيكان بالكراميل …"
type input "علبة متوسطة باللون الأزرق الملكي مع طبعة وردية | هدية فاخرة مع بيكان بالكراميل …"
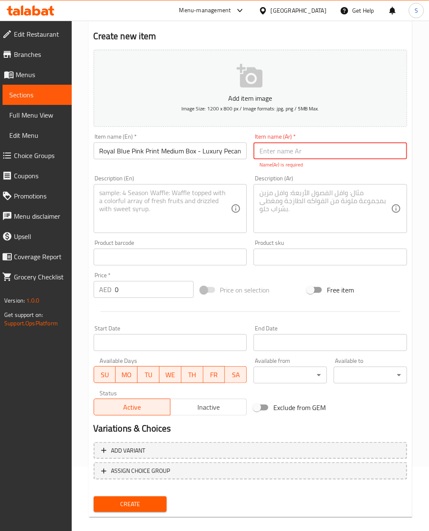
scroll to position [0, 0]
paste input "علبة متوسطة باللون الأزرق الملكي مع طبعة وردية | هدية فاخرة مع بيكان بالكراميل …"
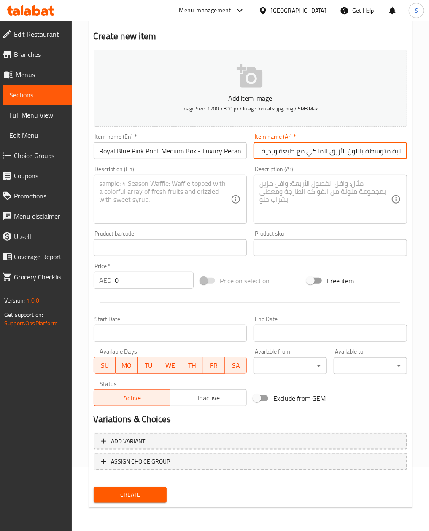
scroll to position [0, 3]
type input "علبة متوسطة باللون الأزرق الملكي مع طبعة وردية - هدية فاخرة مع بيكان بالكراميل …"
click at [172, 202] on textarea at bounding box center [166, 200] width 132 height 40
paste textarea "The Royal Blue Pink Print Box includes a large compartment of our signature pec…"
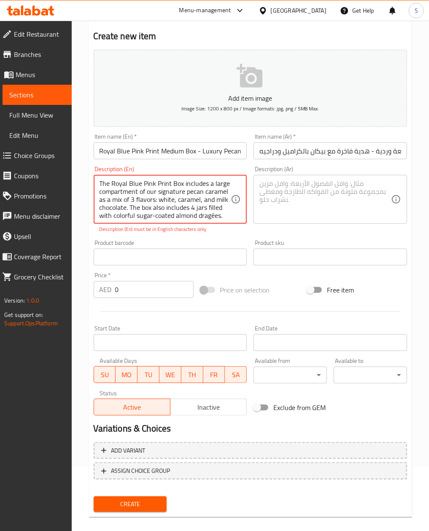
scroll to position [10, 0]
type textarea "The Royal Blue Pink Print Box includes a large compartment of our signature pec…"
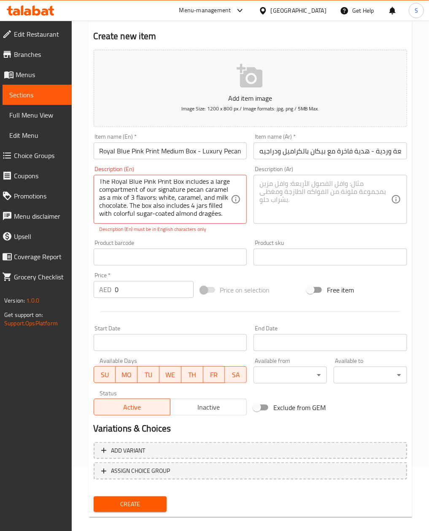
click at [284, 180] on textarea at bounding box center [325, 200] width 132 height 40
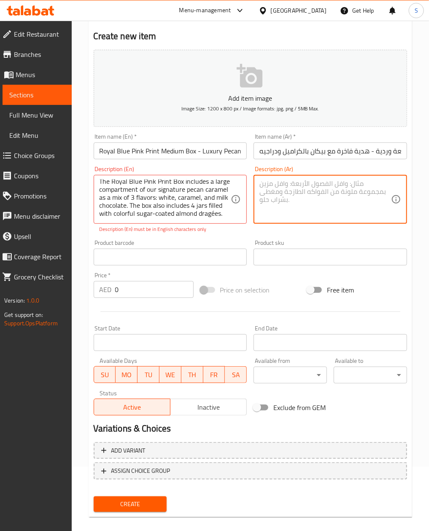
paste textarea "صندوق ملكي أزرق بطباعة وردية يحتوي على قسم كبير من كراميل البيكان بنكهات الشوكو…"
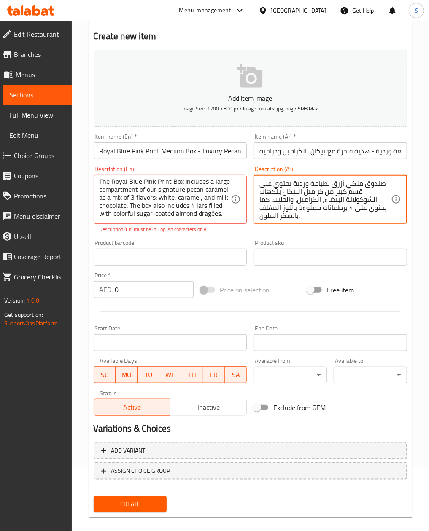
scroll to position [2, 0]
type textarea "صندوق ملكي أزرق بطباعة وردية يحتوي على قسم كبير من كراميل البيكان بنكهات الشوكو…"
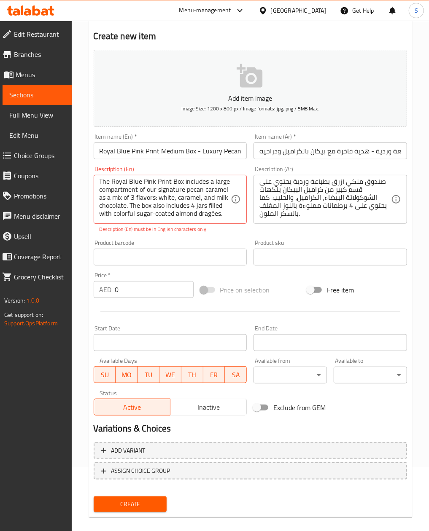
click at [125, 290] on input "0" at bounding box center [154, 289] width 78 height 17
paste input "325"
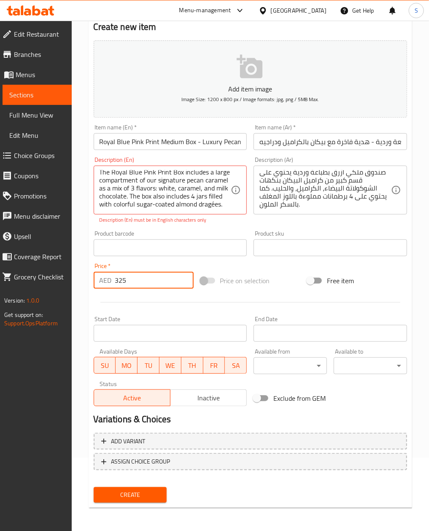
type input "325"
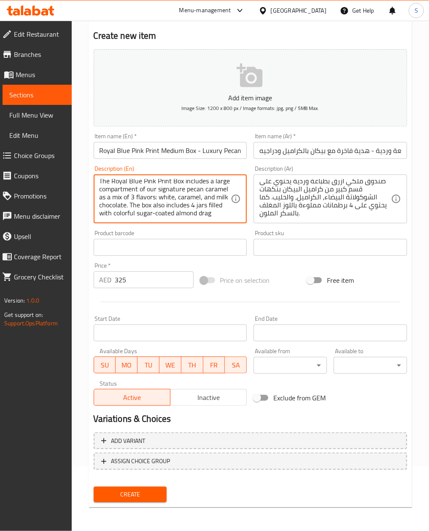
scroll to position [64, 0]
type textarea "The Royal Blue Pink Print Box includes a large compartment of our signature pec…"
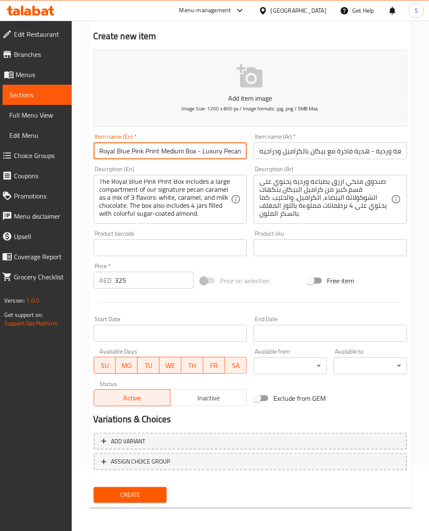
drag, startPoint x: 95, startPoint y: 155, endPoint x: 194, endPoint y: 153, distance: 98.7
click at [194, 153] on input "Royal Blue Pink Print Medium Box - Luxury Pecan Caramel & Dragee Gift" at bounding box center [170, 151] width 153 height 17
click at [273, 92] on button "Add item image Image Size: 1200 x 800 px / Image formats: jpg, png / 5MB Max." at bounding box center [250, 88] width 313 height 77
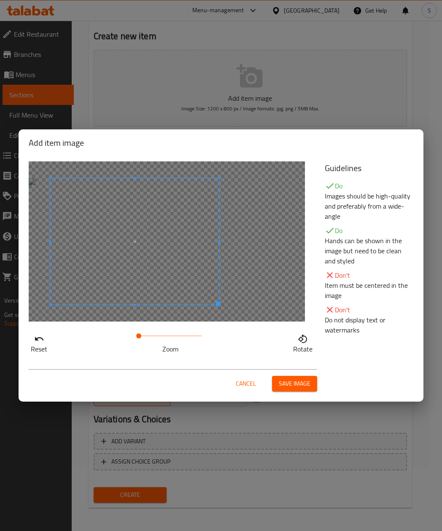
click at [145, 202] on span at bounding box center [135, 241] width 169 height 126
click at [293, 380] on span "Save image" at bounding box center [295, 384] width 32 height 11
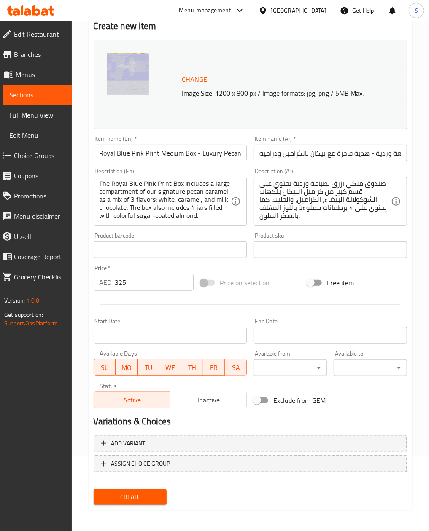
scroll to position [76, 0]
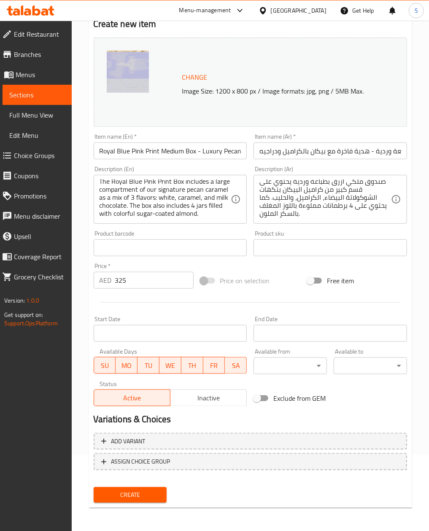
click at [147, 495] on span "Create" at bounding box center [130, 495] width 60 height 11
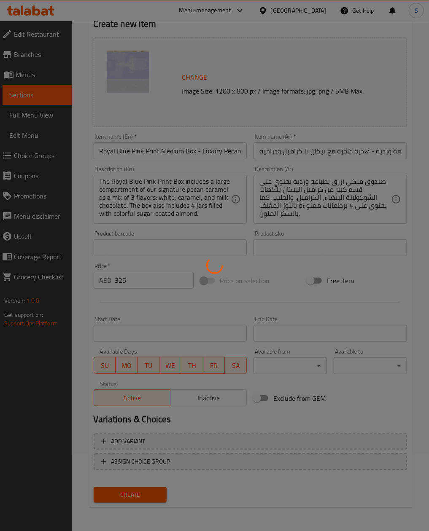
type input "0"
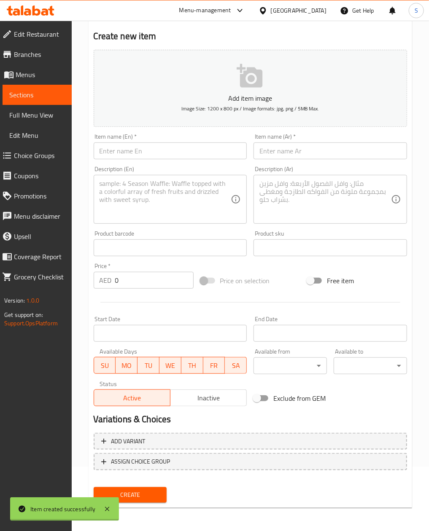
scroll to position [0, 0]
drag, startPoint x: 199, startPoint y: 133, endPoint x: 186, endPoint y: 141, distance: 15.9
click at [199, 133] on div "Item name (En)   * Item name (En) *" at bounding box center [170, 146] width 160 height 32
click at [180, 147] on input "text" at bounding box center [170, 151] width 153 height 17
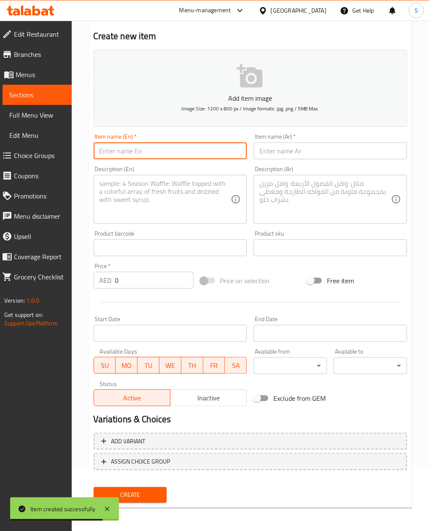
paste input "Luxury Blue Tray | Premium Dragees, Pecan Caramel & Cashews"
click at [106, 158] on input "Luxury Blue Tray | Premium Dragees, Pecan Caramel & Cashews" at bounding box center [170, 151] width 153 height 17
click at [111, 153] on input "Luxury Blue Tray | Premium Dragees, Pecan Caramel & Cashews" at bounding box center [170, 151] width 153 height 17
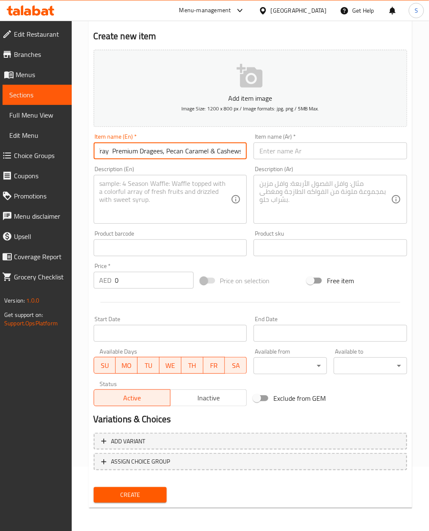
scroll to position [0, 37]
type input "Luxury Blue Tray - Premium Dragees, Pecan Caramel & Cashews"
click at [314, 160] on div "Item name (Ar)   * Item name (Ar) *" at bounding box center [330, 146] width 160 height 32
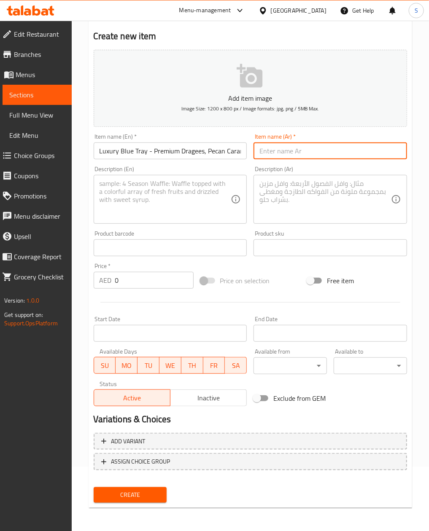
paste input "صينية زرقاء فاخرة | دراجيه فاخر وبيكان بالكراميل وكاجو"
click at [314, 153] on input "صينية زرقاء فاخرة | دراجيه فاخر وبيكان بالكراميل وكاجو" at bounding box center [329, 151] width 153 height 17
click at [343, 153] on input "صينية زرقاء فاخرة | دراجيه فاخر وبيكان بالكراميل وكاجو" at bounding box center [329, 151] width 153 height 17
click at [346, 153] on input "صينية زرقاء فاخرة | دراجيه فاخر وبيكان بالكراميل وكاجو" at bounding box center [329, 151] width 153 height 17
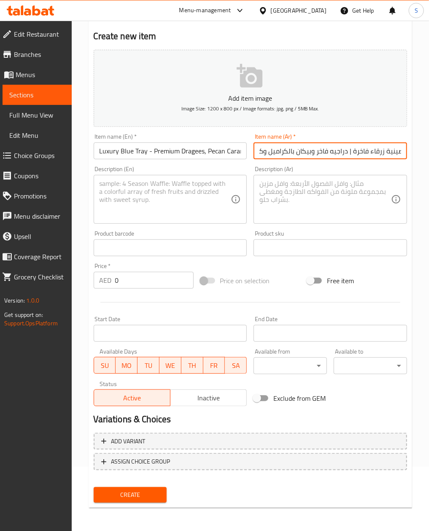
click at [349, 153] on input "صينية زرقاء فاخرة | دراجيه فاخر وبيكان بالكراميل وكاجو" at bounding box center [329, 151] width 153 height 17
type input "صينية زرقاء فاخرة - دراجيه فاخر وبيكان بالكراميل وكاجو"
click at [177, 221] on div "Description (En)" at bounding box center [170, 199] width 153 height 49
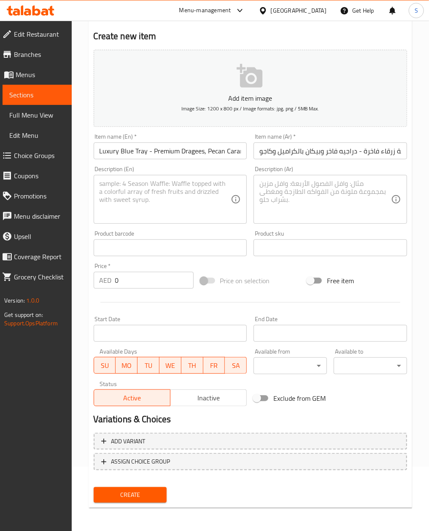
paste textarea "The Luxury Blue Tray includes 4 sections filled with white chocolate almond dra…"
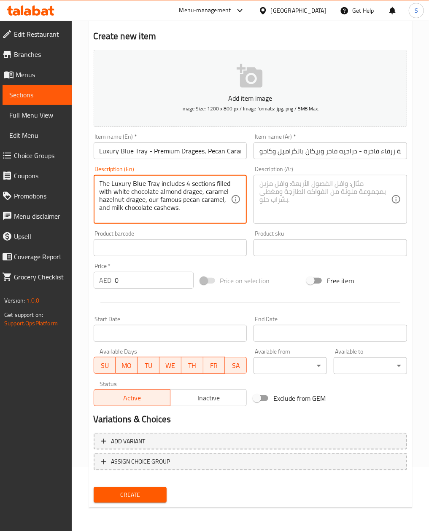
type textarea "The Luxury Blue Tray includes 4 sections filled with white chocolate almond dra…"
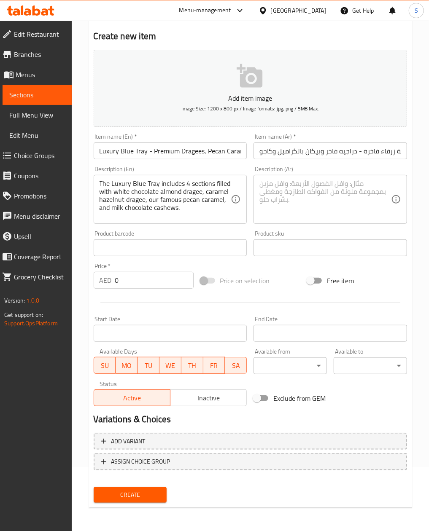
click at [319, 191] on textarea at bounding box center [325, 200] width 132 height 40
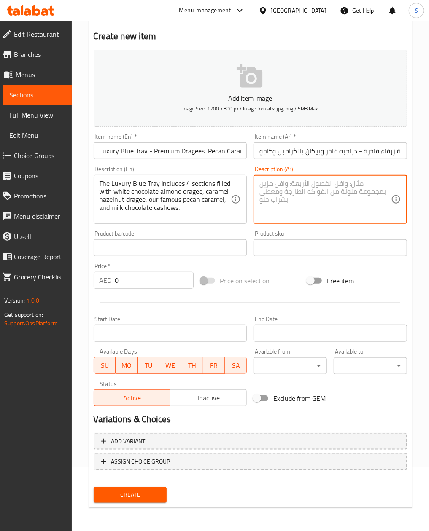
paste textarea "الصينية الزرقاء الفاخرة تحتوي على 4 أقسام مليئة باللوز المغطى بالشوكولاتة البيض…"
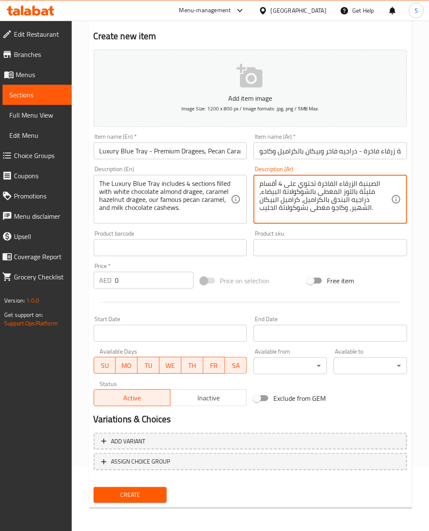
type textarea "الصينية الزرقاء الفاخرة تحتوي على 4 أقسام مليئة باللوز المغطى بالشوكولاتة البيض…"
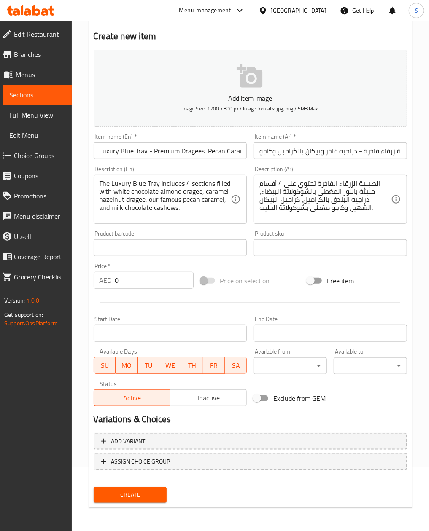
click at [135, 276] on input "0" at bounding box center [154, 280] width 78 height 17
paste input "335"
type input "335"
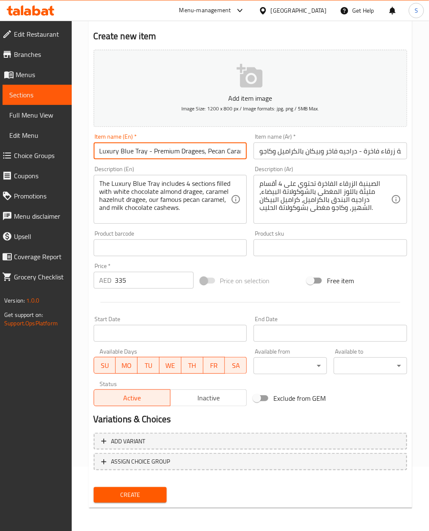
drag, startPoint x: 97, startPoint y: 150, endPoint x: 144, endPoint y: 153, distance: 47.3
click at [144, 153] on input "Luxury Blue Tray - Premium Dragees, Pecan Caramel & Cashews" at bounding box center [170, 151] width 153 height 17
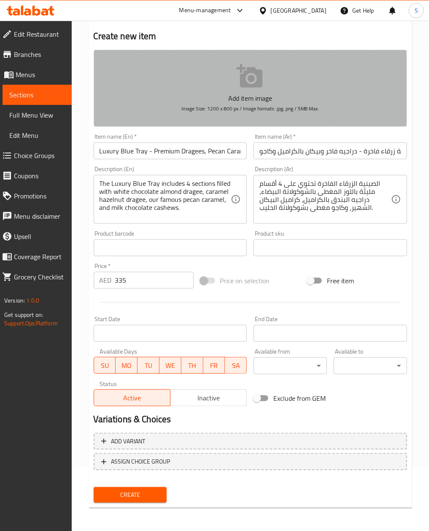
click at [300, 78] on button "Add item image Image Size: 1200 x 800 px / Image formats: jpg, png / 5MB Max." at bounding box center [250, 88] width 313 height 77
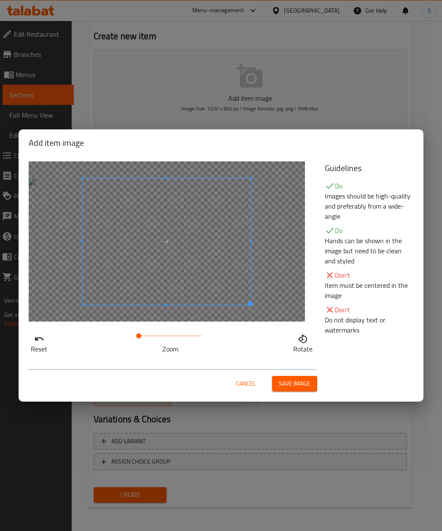
click at [172, 285] on span at bounding box center [167, 241] width 169 height 126
click at [150, 282] on span at bounding box center [147, 241] width 169 height 126
click at [289, 388] on span "Save image" at bounding box center [295, 384] width 32 height 11
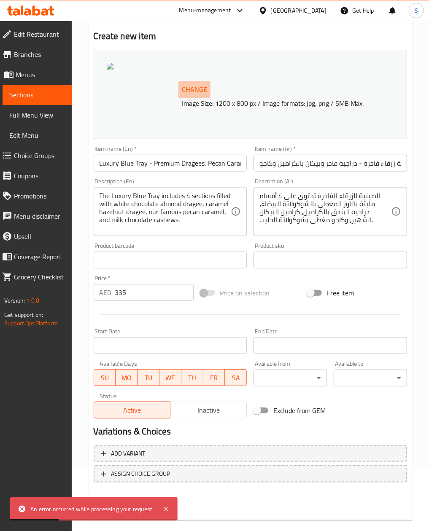
click at [194, 87] on span "Change" at bounding box center [194, 89] width 25 height 12
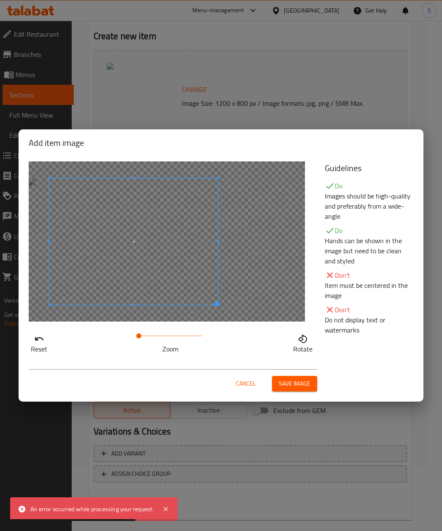
click at [130, 210] on span at bounding box center [133, 241] width 169 height 126
click at [281, 377] on button "Save image" at bounding box center [294, 384] width 45 height 16
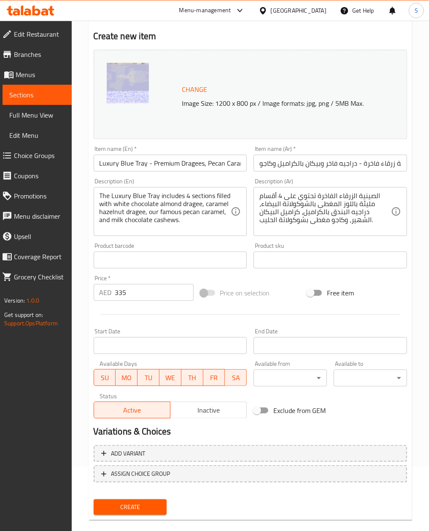
click at [155, 498] on div "Create" at bounding box center [130, 507] width 80 height 22
click at [153, 503] on span "Create" at bounding box center [130, 507] width 60 height 11
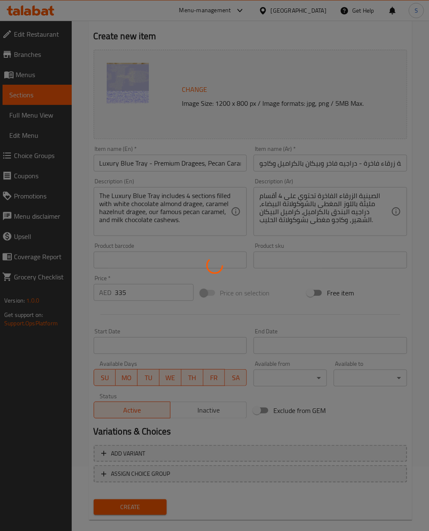
type input "0"
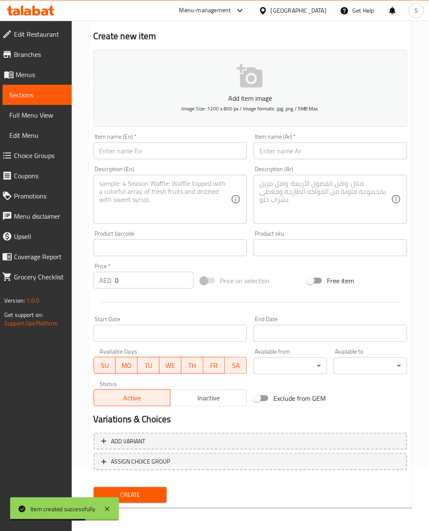
drag, startPoint x: 156, startPoint y: 170, endPoint x: 153, endPoint y: 164, distance: 6.6
click at [156, 170] on div "Description (En) Description (En)" at bounding box center [170, 195] width 153 height 58
click at [150, 148] on input "text" at bounding box center [170, 151] width 153 height 17
paste input "VIP Royal Red Elephant Large Box | Luxury Chocolate, Pecans, Dates & Nuts"
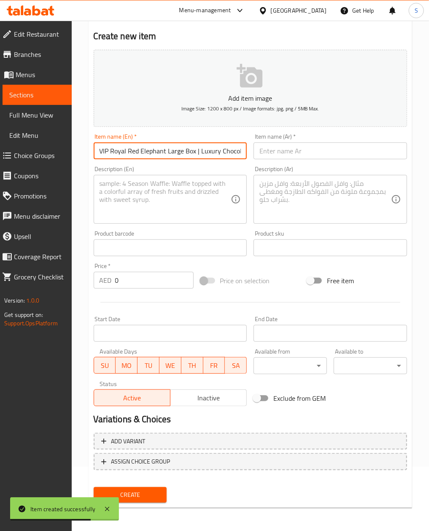
scroll to position [0, 71]
click at [125, 153] on input "VIP Royal Red Elephant Large Box | Luxury Chocolate, Pecans, Dates & Nuts" at bounding box center [170, 151] width 153 height 17
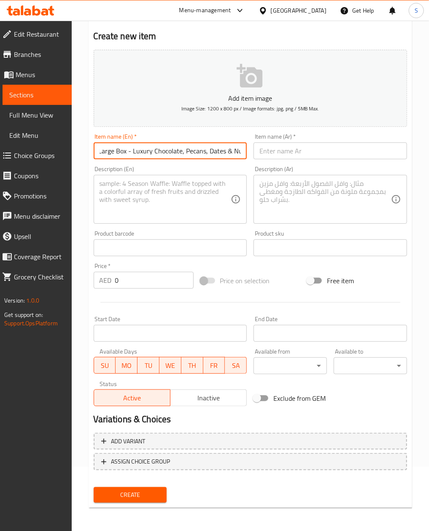
type input "VIP Royal Red Elephant Large Box - Luxury Chocolate, Pecans, Dates & Nuts"
click at [309, 150] on input "text" at bounding box center [329, 151] width 153 height 17
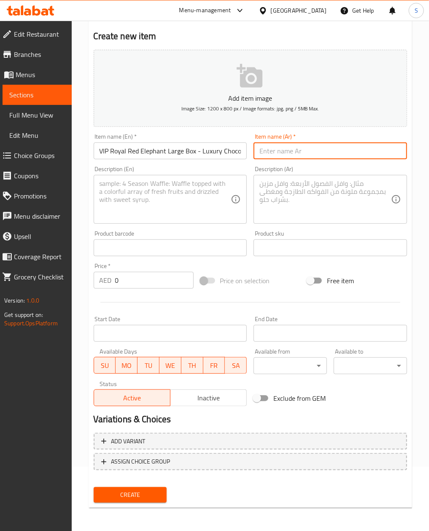
paste input "علبة الفيل الأحمر الملكي الكبيرة VIP | شوكولاتة فاخرة وبيكان وتمور ومكسرات"
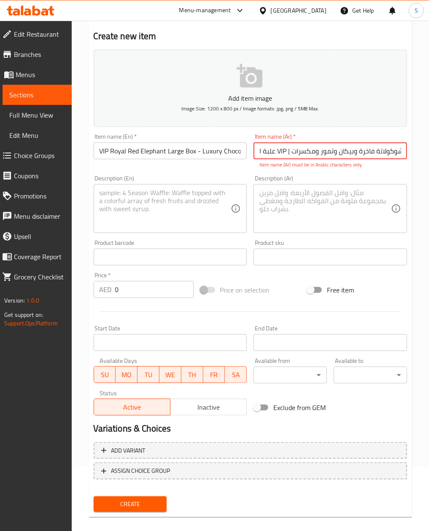
click at [289, 156] on input "علبة الفيل الأحمر الملكي الكبيرة VIP | شوكولاتة فاخرة وبيكان وتمور ومكسرات" at bounding box center [329, 151] width 153 height 17
type input "علبة الفيل الأحمر الملكي الكبيرة VIP - شوكولاتة فاخرة وبيكان وتمور ومكسرات"
click at [163, 219] on textarea at bounding box center [166, 209] width 132 height 40
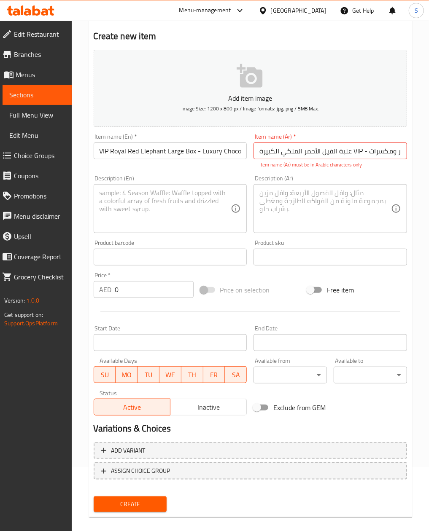
paste textarea "The VIP Royal Red Elephant Box includes a tray of our signature products featur…"
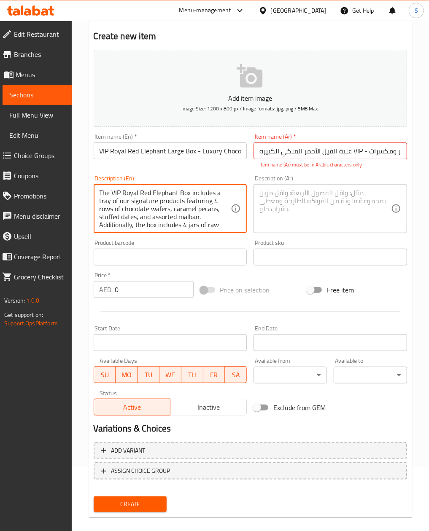
scroll to position [19, 0]
type textarea "The VIP Royal Red Elephant Box includes a tray of our signature products featur…"
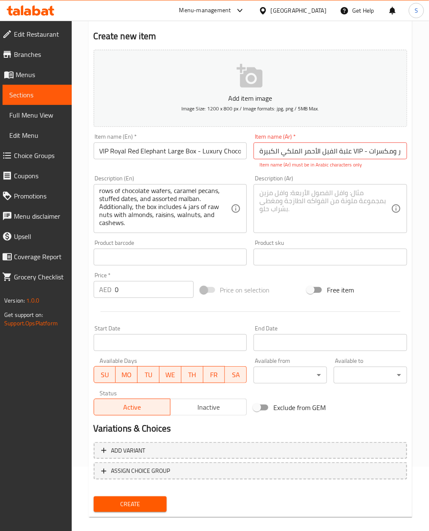
click at [374, 202] on textarea at bounding box center [325, 209] width 132 height 40
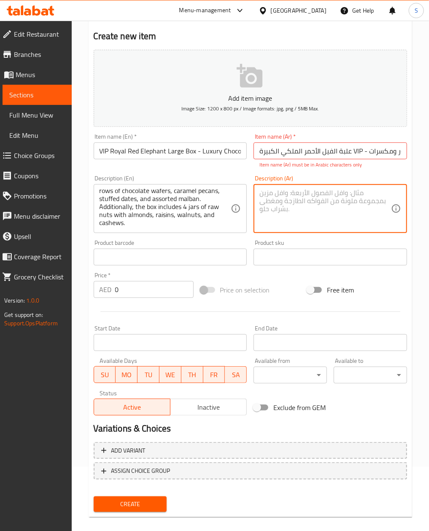
paste textarea "صندوق الفيل الأحمر الملكي VIP يحتوي على صينية من منتجاتنا المميزة بأربع صفوف من…"
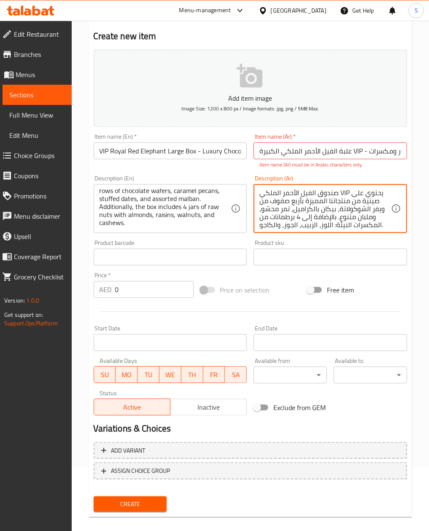
scroll to position [10, 0]
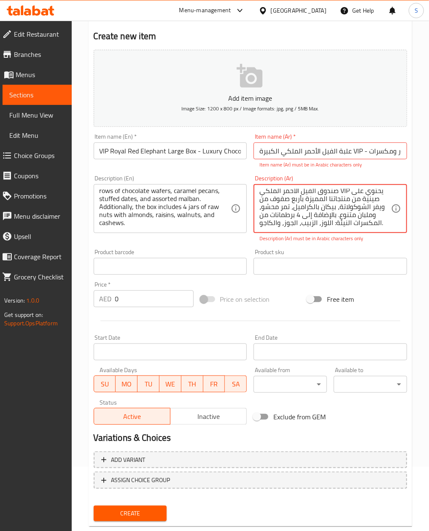
type textarea "صندوق الفيل الأحمر الملكي VIP يحتوي على صينية من منتجاتنا المميزة بأربع صفوف من…"
click at [155, 295] on input "0" at bounding box center [154, 299] width 78 height 17
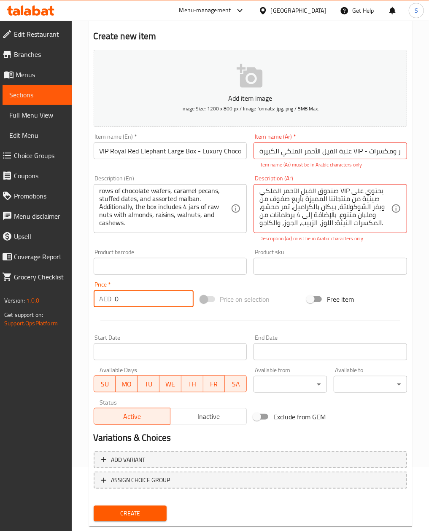
click at [155, 295] on input "0" at bounding box center [154, 299] width 78 height 17
paste input "345"
type input "345"
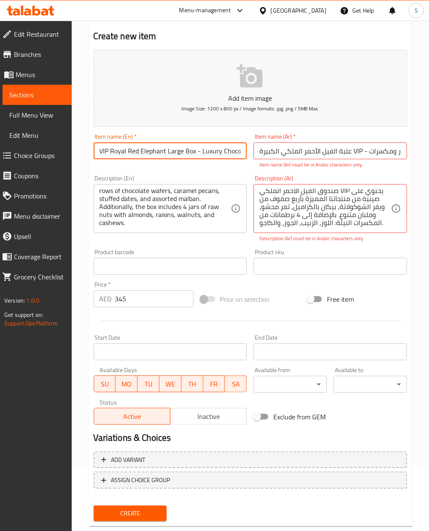
drag, startPoint x: 100, startPoint y: 148, endPoint x: 193, endPoint y: 150, distance: 93.2
click at [193, 150] on input "VIP Royal Red Elephant Large Box - Luxury Chocolate, Pecans, Dates & Nuts" at bounding box center [170, 151] width 153 height 17
click at [248, 75] on icon "button" at bounding box center [250, 76] width 27 height 27
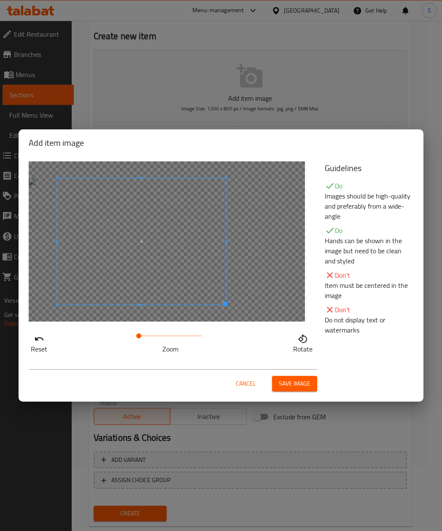
click at [174, 273] on span at bounding box center [141, 241] width 169 height 126
click at [295, 383] on span "Save image" at bounding box center [295, 384] width 32 height 11
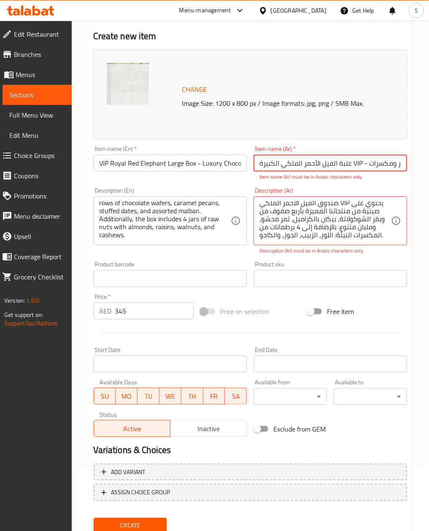
click at [339, 160] on input "علبة الفيل الأحمر الملكي الكبيرة VIP - شوكولاتة فاخرة وبيكان وتمور ومكسرات" at bounding box center [329, 163] width 153 height 17
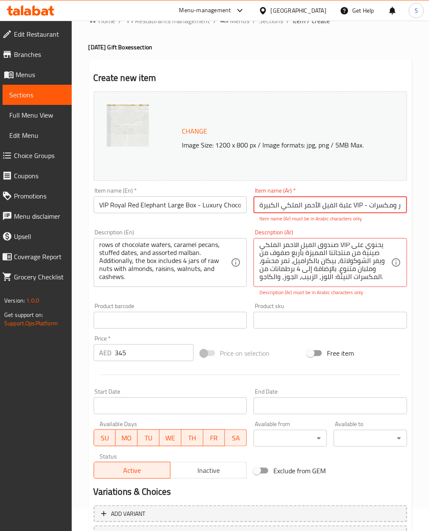
scroll to position [0, 0]
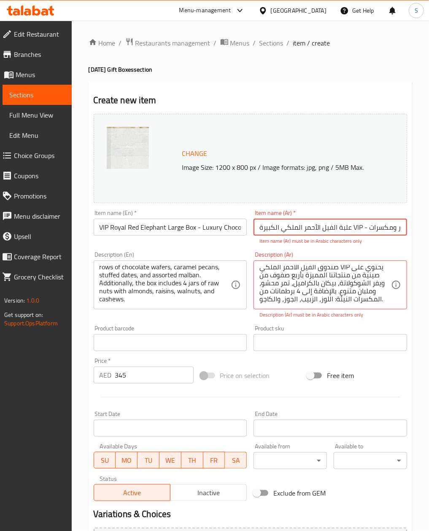
click at [352, 224] on input "علبة الفيل الأحمر الملكي الكبيرة VIP - شوكولاتة فاخرة وبيكان وتمور ومكسرات" at bounding box center [329, 227] width 153 height 17
click at [358, 237] on p "Item name (Ar) must be in Arabic characters only" at bounding box center [330, 241] width 142 height 8
click at [350, 227] on input "علبة الفيل الأحمر الملكي الكبيرة VIP - شوكولاتة فاخرة وبيكان وتمور ومكسرات" at bounding box center [329, 227] width 153 height 17
click at [358, 229] on input "علبة الفيل الأحمر الملكي الكبيرة VIP - شوكولاتة فاخرة وبيكان وتمور ومكسرات" at bounding box center [329, 227] width 153 height 17
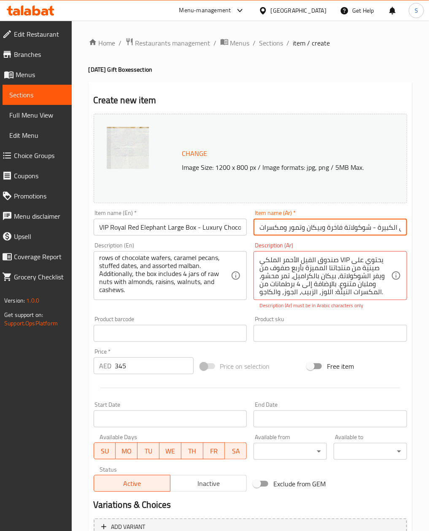
type input "علبة الفيل الأحمر الملكي الكبيرة - شوكولاتة فاخرة وبيكان وتمور ومكسرات"
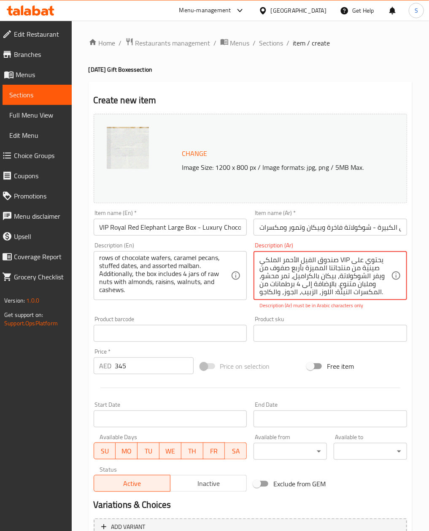
click at [339, 256] on textarea "صندوق الفيل الأحمر الملكي VIP يحتوي على صينية من منتجاتنا المميزة بأربع صفوف من…" at bounding box center [325, 276] width 132 height 40
click at [289, 256] on textarea "صندوق الفيل الأحمر الملكي VIP يحتوي على صينية من منتجاتنا المميزة بأربع صفوف من…" at bounding box center [325, 276] width 132 height 40
paste textarea
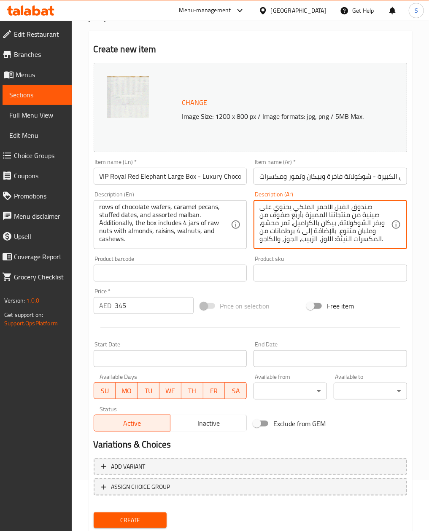
scroll to position [76, 0]
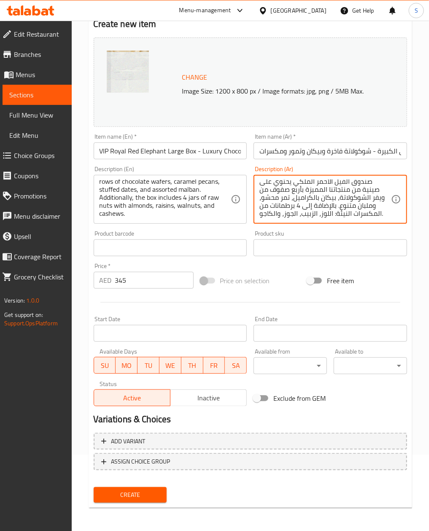
type textarea "صندوق الفيل الأحمر الملكي يحتوي على صينية من منتجاتنا المميزة بأربع صفوف من ويف…"
click at [150, 497] on span "Create" at bounding box center [130, 495] width 60 height 11
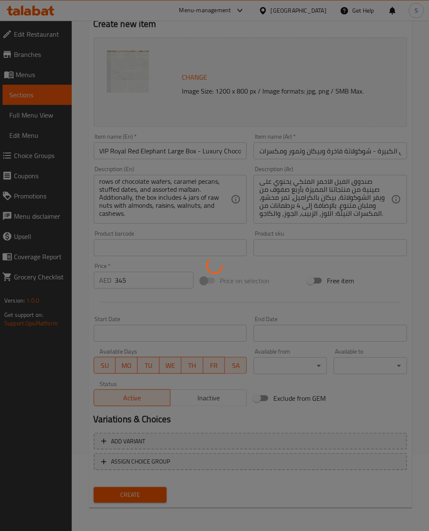
type input "0"
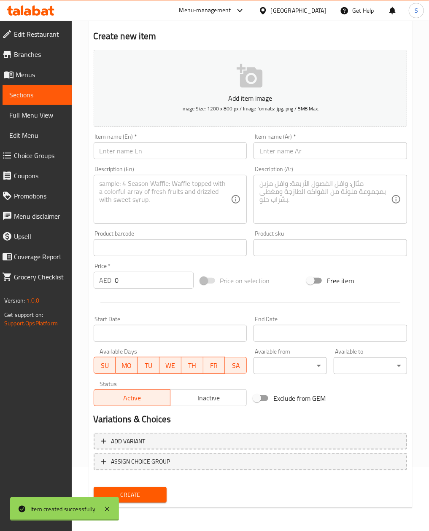
scroll to position [0, 0]
drag, startPoint x: 138, startPoint y: 164, endPoint x: 144, endPoint y: 158, distance: 7.8
click at [138, 164] on div "Description (En) Description (En)" at bounding box center [170, 195] width 160 height 65
click at [147, 144] on input "text" at bounding box center [170, 151] width 153 height 17
paste input "Royal Mandala Large Rectangle Box | Luxury Malban Nougat & Gourmet Jars"
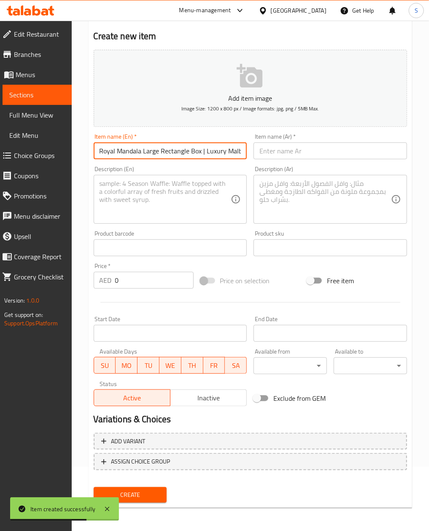
scroll to position [0, 73]
click at [131, 155] on input "Royal Mandala Large Rectangle Box | Luxury Malban Nougat & Gourmet Jars" at bounding box center [170, 151] width 153 height 17
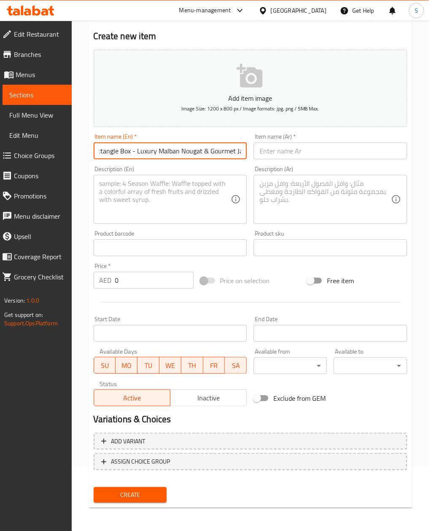
type input "Royal Mandala Large Rectangle Box - Luxury Malban Nougat & Gourmet Jars"
click at [303, 131] on div "Item name (Ar)   * Item name (Ar) *" at bounding box center [330, 146] width 160 height 32
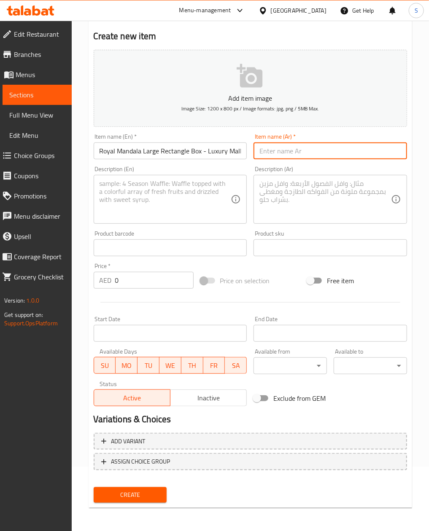
click at [297, 149] on input "text" at bounding box center [329, 151] width 153 height 17
paste input "علبة ماندالا الملكية المستطيلة الكبيرة | نوجا الملبن الفاخرة وعبوات الذواقة"
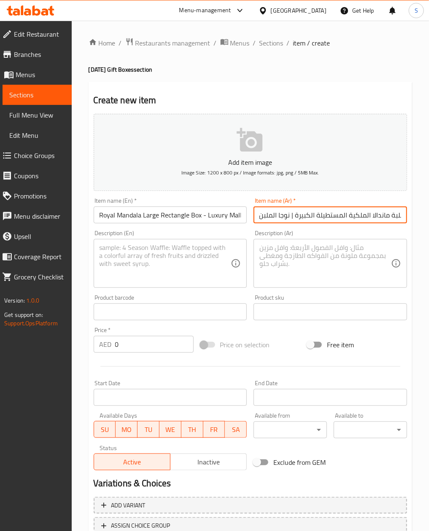
click at [289, 215] on input "علبة ماندالا الملكية المستطيلة الكبيرة | نوجا الملبن الفاخرة وعبوات الذواقة" at bounding box center [329, 215] width 153 height 17
type input "علبة ماندالا الملكية المستطيلة الكبيرة - نوجا الملبن الفاخرة وعبوات الذواقة"
click at [113, 254] on textarea at bounding box center [166, 264] width 132 height 40
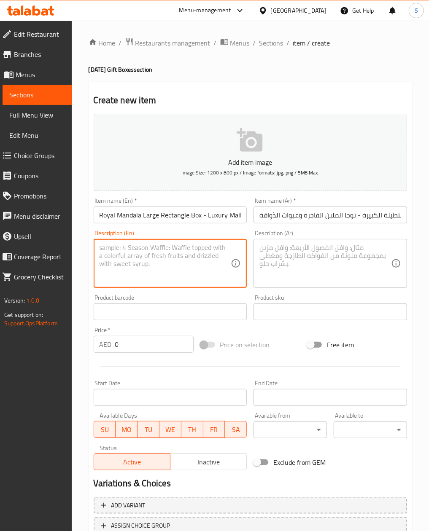
paste textarea "The Royal Mandala Rectangle Box includes a tray of our assorted layered malban …"
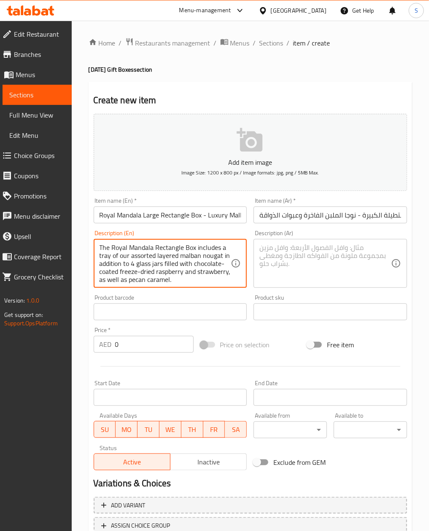
scroll to position [10, 0]
type textarea "The Royal Mandala Rectangle Box includes a tray of our assorted layered malban …"
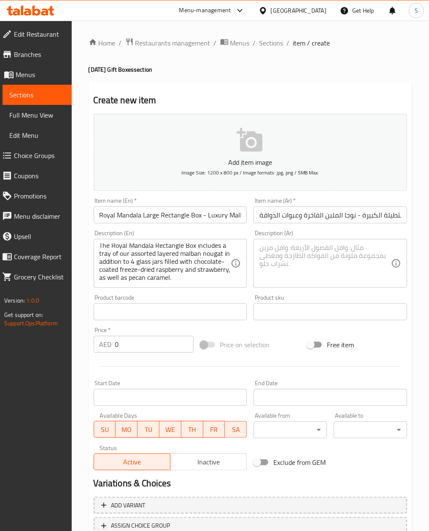
drag, startPoint x: 363, startPoint y: 262, endPoint x: 358, endPoint y: 262, distance: 5.1
click at [363, 262] on textarea at bounding box center [325, 264] width 132 height 40
paste textarea "صندوق ماندالا الملكي المستطيل يحتوي على صينية من [PERSON_NAME] الطبقي بالإضافة …"
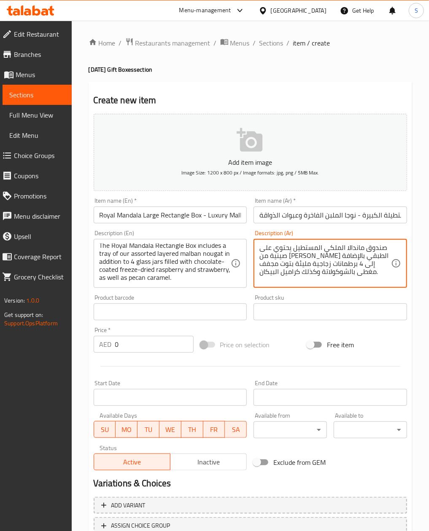
type textarea "صندوق ماندالا الملكي المستطيل يحتوي على صينية من [PERSON_NAME] الطبقي بالإضافة …"
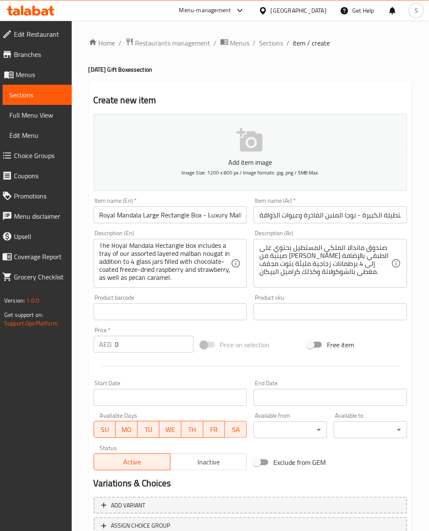
click at [149, 347] on input "0" at bounding box center [154, 344] width 78 height 17
paste input "35"
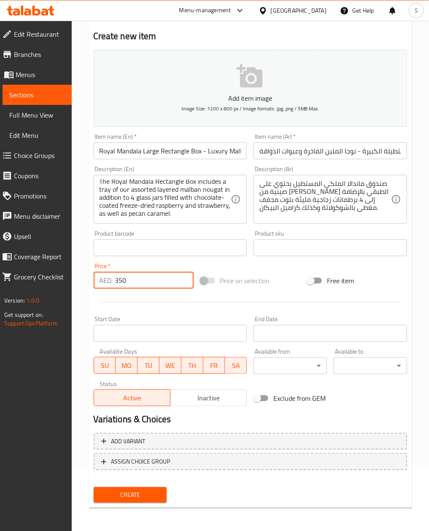
type input "350"
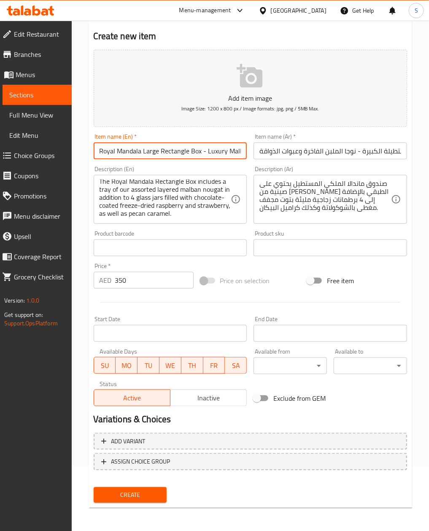
drag, startPoint x: 100, startPoint y: 153, endPoint x: 199, endPoint y: 149, distance: 99.6
click at [199, 149] on input "Royal Mandala Large Rectangle Box - Luxury Malban Nougat & Gourmet Jars" at bounding box center [170, 151] width 153 height 17
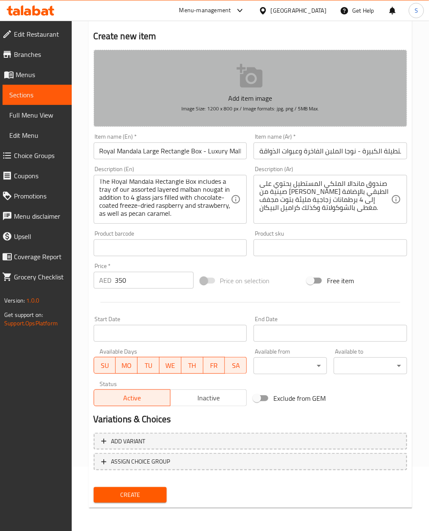
click at [239, 73] on icon "button" at bounding box center [250, 76] width 27 height 27
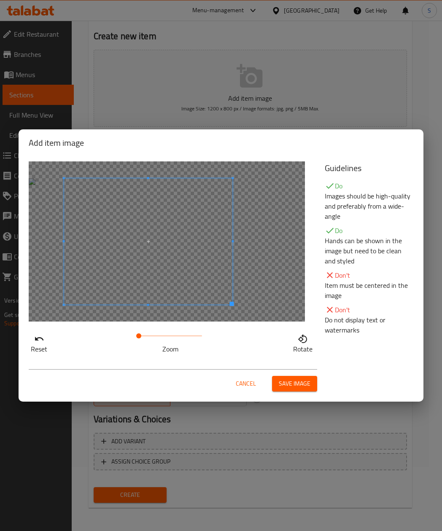
click at [193, 246] on span at bounding box center [148, 241] width 169 height 126
click at [286, 379] on span "Save image" at bounding box center [295, 384] width 32 height 11
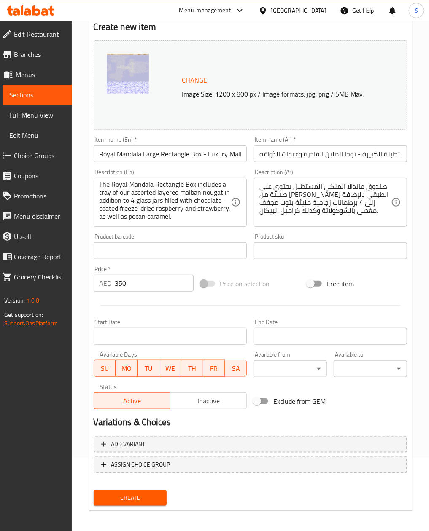
scroll to position [76, 0]
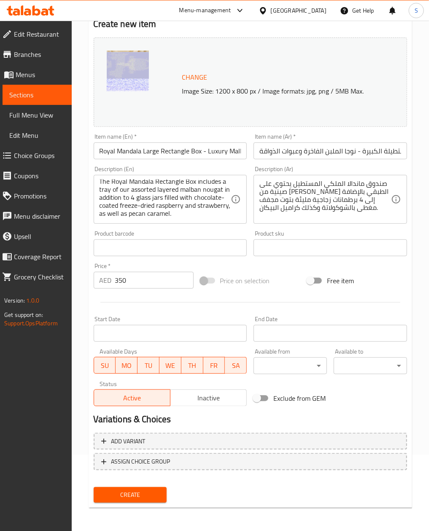
click at [127, 500] on span "Create" at bounding box center [130, 495] width 60 height 11
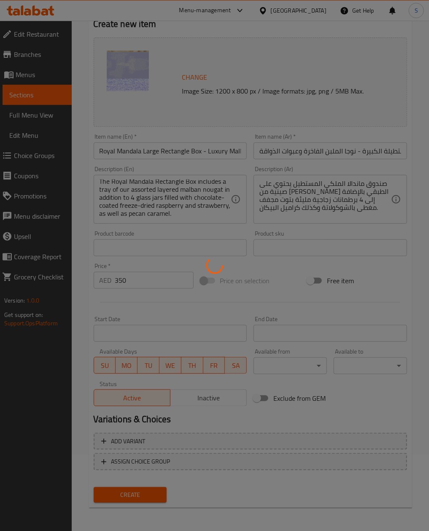
type input "0"
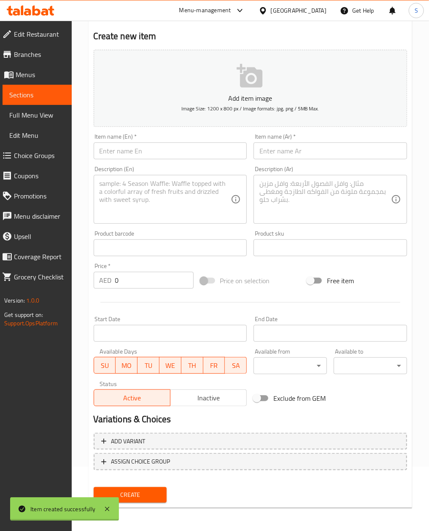
scroll to position [0, 0]
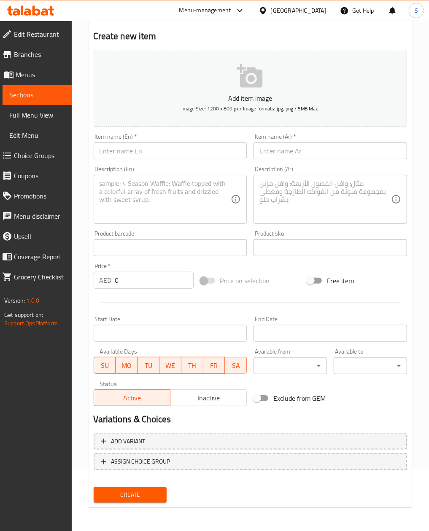
click at [98, 142] on div "Item name (En)   * Item name (En) *" at bounding box center [170, 147] width 153 height 26
click at [100, 144] on input "text" at bounding box center [170, 151] width 153 height 17
paste input "Royal Flower Large Rectangle Box | Luxury Chocolate Truffles & Gourmet Jars"
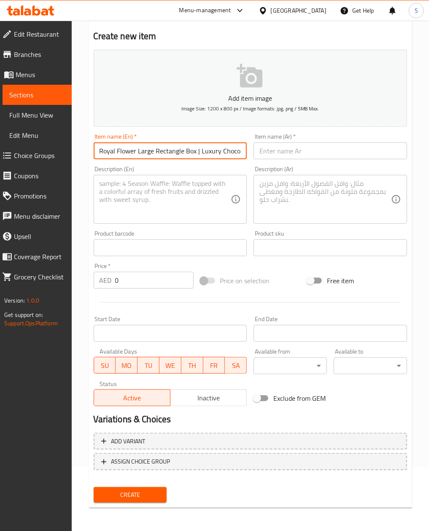
scroll to position [0, 75]
click at [125, 152] on input "Royal Flower Large Rectangle Box | Luxury Chocolate Truffles & Gourmet Jars" at bounding box center [170, 151] width 153 height 17
click at [120, 150] on input "Royal Flower Large Rectangle Box | Luxury Chocolate Truffles & Gourmet Jars" at bounding box center [170, 151] width 153 height 17
type input "Royal Flower Large Rectangle Box - Luxury Chocolate Truffles & Gourmet Jars"
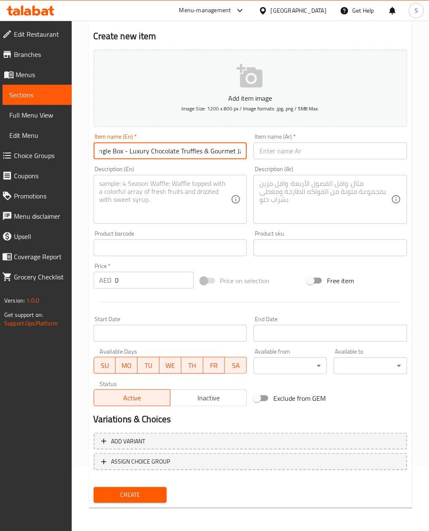
scroll to position [0, 0]
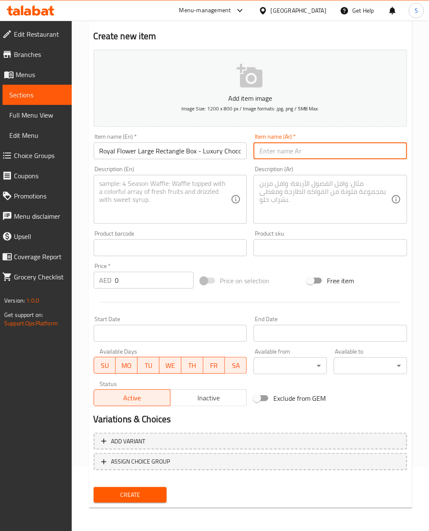
click at [326, 148] on input "text" at bounding box center [329, 151] width 153 height 17
paste input "علبة الزهور الملكية المستطيلة الكبيرة | ترفلز شوكولاتة فاخرة وعبوات الذواقة"
click at [290, 150] on input "علبة الزهور الملكية المستطيلة الكبيرة | ترفلز شوكولاتة فاخرة وعبوات الذواقة" at bounding box center [329, 151] width 153 height 17
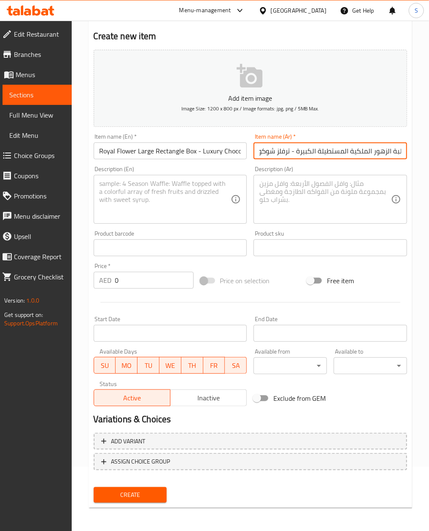
type input "علبة الزهور الملكية المستطيلة الكبيرة - ترفلز شوكولاتة فاخرة وعبوات الذواقة"
click at [168, 202] on textarea at bounding box center [166, 200] width 132 height 40
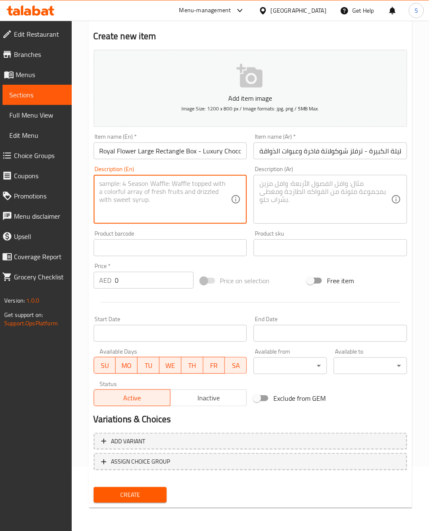
paste textarea "The Royal Flower Rectangle Box includes a tray of our signature assorted chocol…"
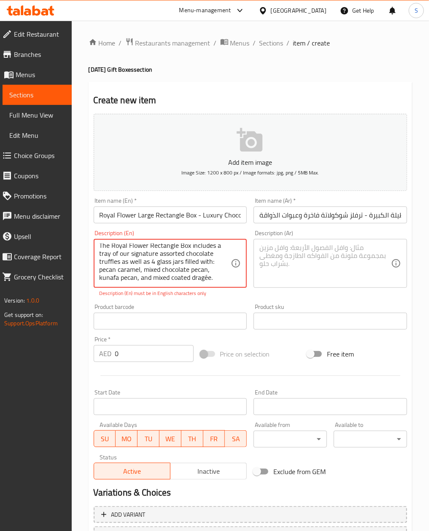
click at [187, 264] on textarea "The Royal Flower Rectangle Box includes a tray of our signature assorted chocol…" at bounding box center [166, 264] width 132 height 40
click at [215, 276] on textarea "The Royal Flower Rectangle Box includes a tray of our signature assorted chocol…" at bounding box center [166, 264] width 132 height 40
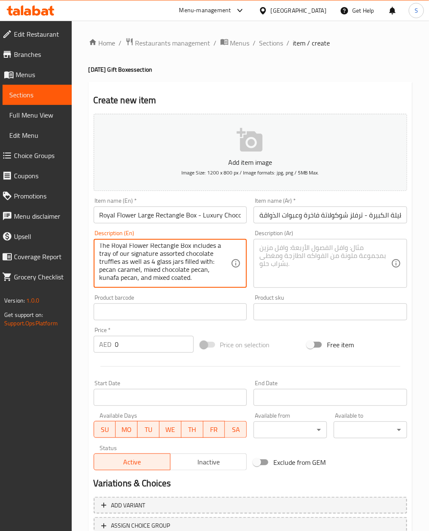
type textarea "The Royal Flower Rectangle Box includes a tray of our signature assorted chocol…"
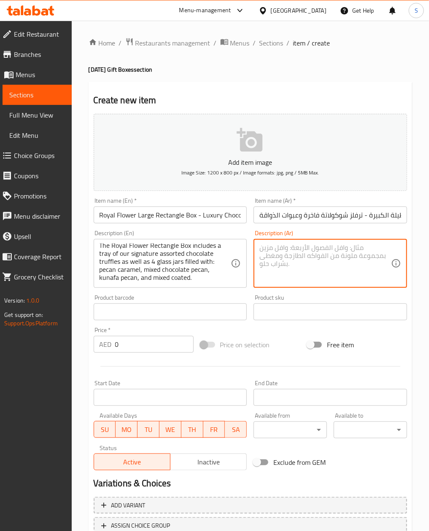
click at [333, 248] on textarea at bounding box center [325, 264] width 132 height 40
paste textarea "صندوق زهري ملكي مستطيل يحتوي على صينية من الشوكولاتة الفاخرة بالإضافة إلى 4 برط…"
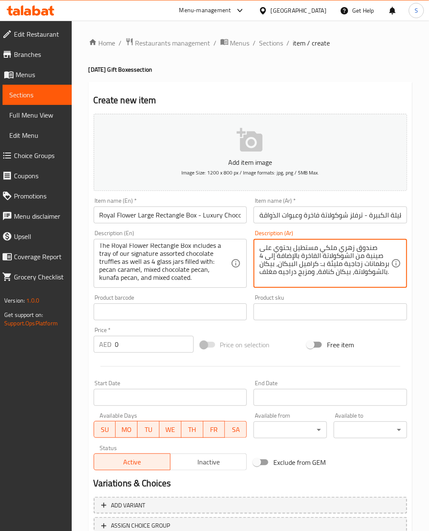
type textarea "صندوق زهري ملكي مستطيل يحتوي على صينية من الشوكولاتة الفاخرة بالإضافة إلى 4 برط…"
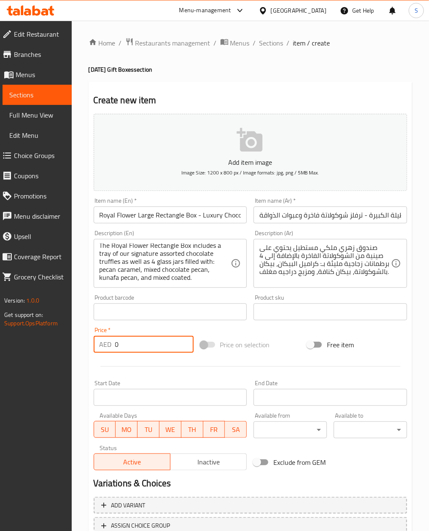
click at [154, 344] on input "0" at bounding box center [154, 344] width 78 height 17
paste input "365"
type input "365"
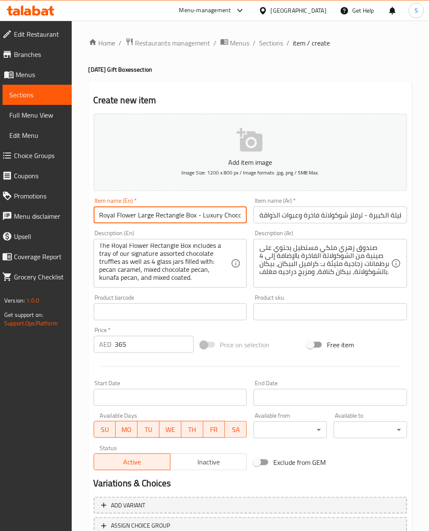
drag, startPoint x: 94, startPoint y: 218, endPoint x: 196, endPoint y: 218, distance: 101.2
click at [196, 218] on input "Royal Flower Large Rectangle Box - Luxury Chocolate Truffles & Gourmet Jars" at bounding box center [170, 215] width 153 height 17
click at [265, 150] on button "Add item image Image Size: 1200 x 800 px / Image formats: jpg, png / 5MB Max." at bounding box center [250, 152] width 313 height 77
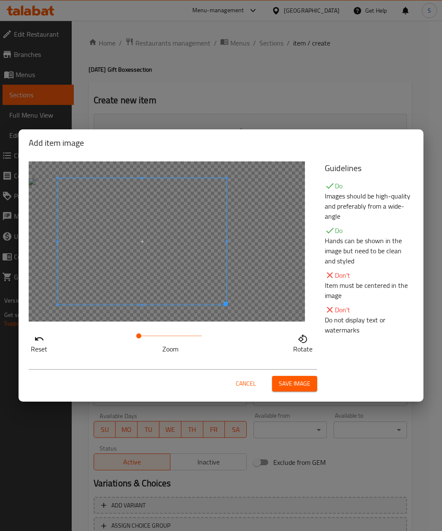
click at [130, 251] on span at bounding box center [142, 241] width 169 height 126
click at [278, 380] on button "Save image" at bounding box center [294, 384] width 45 height 16
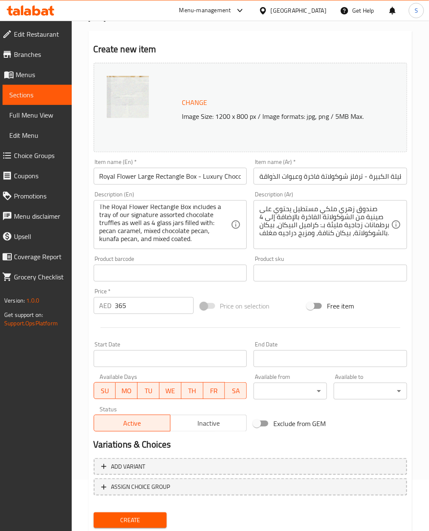
scroll to position [76, 0]
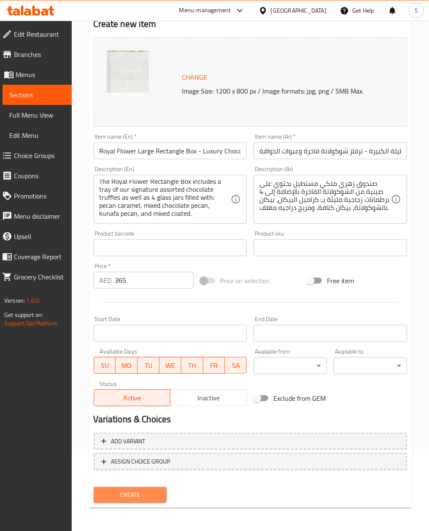
click at [149, 492] on span "Create" at bounding box center [130, 495] width 60 height 11
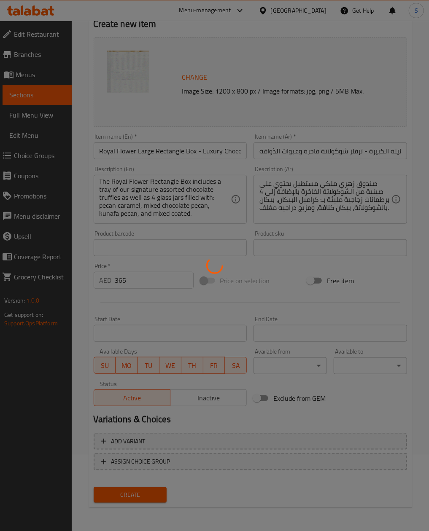
type input "0"
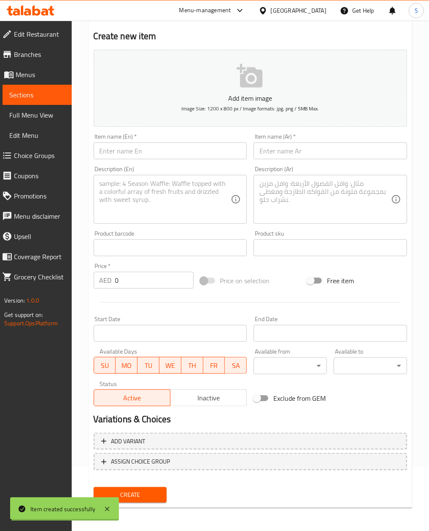
scroll to position [0, 0]
click at [108, 153] on input "text" at bounding box center [170, 151] width 153 height 17
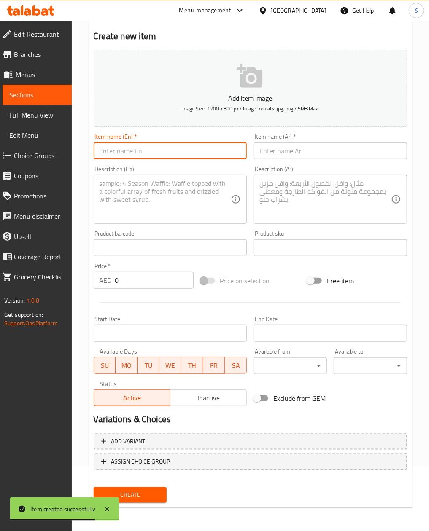
paste input "Royal Green Large Rectangle Box | Malban Nougat & Premium Nut Collection"
click at [125, 155] on input "Royal Green Large Rectangle Box | Malban Nougat & Premium Nut Collection" at bounding box center [170, 151] width 153 height 17
click at [116, 150] on input "Royal Green Large Rectangle Box | Malban Nougat & Premium Nut Collection" at bounding box center [170, 151] width 153 height 17
click at [121, 153] on input "Royal Green Large Rectangle Box | Malban Nougat & Premium Nut Collection" at bounding box center [170, 151] width 153 height 17
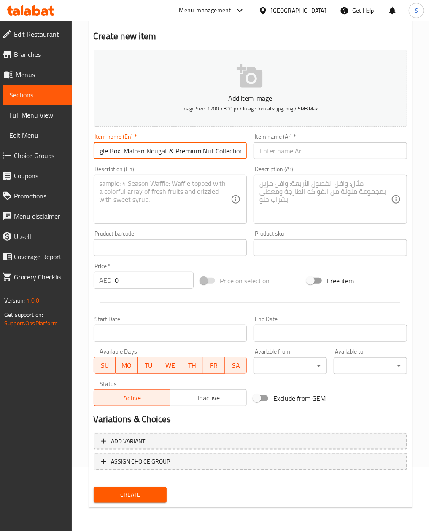
scroll to position [0, 73]
type input "Royal Green Large Rectangle Box - Malban Nougat & Premium Nut Collection"
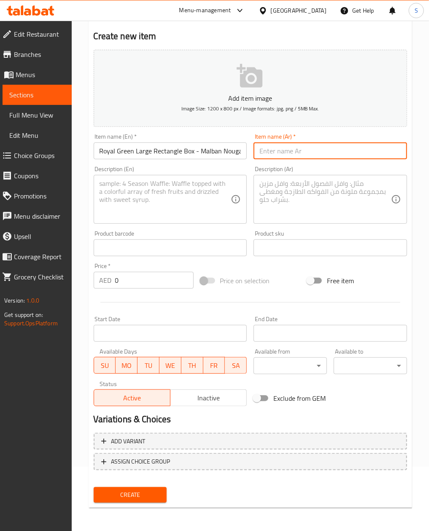
drag, startPoint x: 331, startPoint y: 158, endPoint x: 328, endPoint y: 153, distance: 6.2
click at [331, 158] on input "text" at bounding box center [329, 151] width 153 height 17
paste input "علبة خضراء ملكية مستطيلة كبيرة | نوجا الملبن ومجموعة مكسرات فاخرة"
drag, startPoint x: 303, startPoint y: 155, endPoint x: 311, endPoint y: 153, distance: 8.4
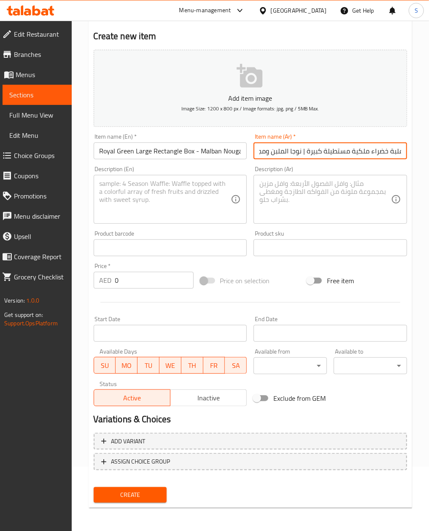
click at [303, 153] on input "علبة خضراء ملكية مستطيلة كبيرة | نوجا الملبن ومجموعة مكسرات فاخرة" at bounding box center [329, 151] width 153 height 17
type input "علبة خضراء ملكية مستطيلة كبيرة - نوجا الملبن ومجموعة مكسرات فاخرة"
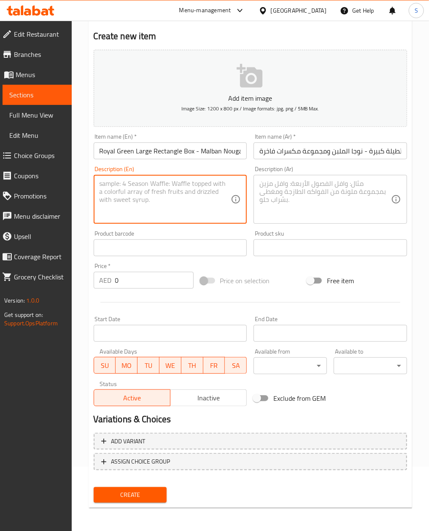
click at [127, 210] on textarea at bounding box center [166, 200] width 132 height 40
paste textarea "The Royal Green Rectangle Box includes a tray of our assorted layered malban no…"
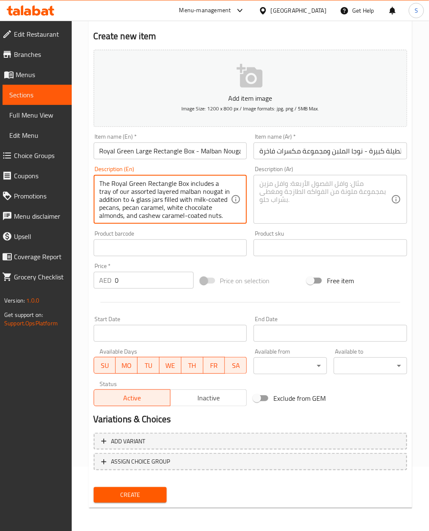
scroll to position [10, 0]
type textarea "The Royal Green Rectangle Box includes a tray of our assorted layered malban no…"
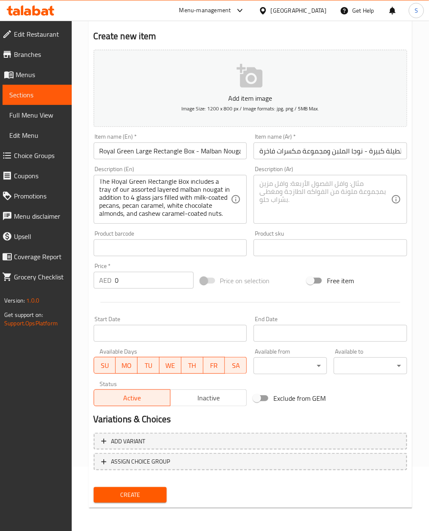
click at [333, 194] on textarea at bounding box center [325, 200] width 132 height 40
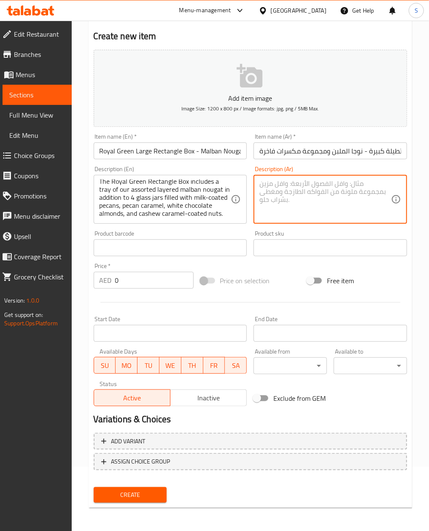
paste
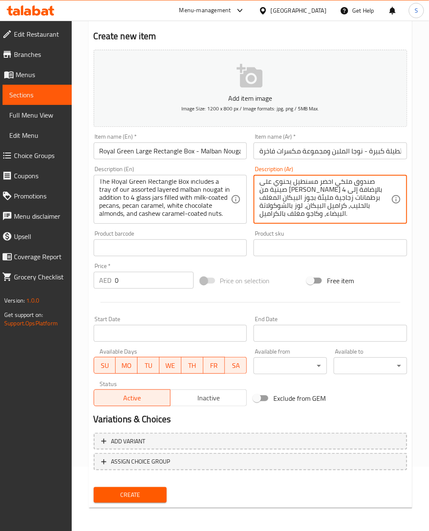
type textarea "صندوق ملكي أخضر مستطيل يحتوي على صينية من [PERSON_NAME] بالإضافة إلى 4 برطمانات…"
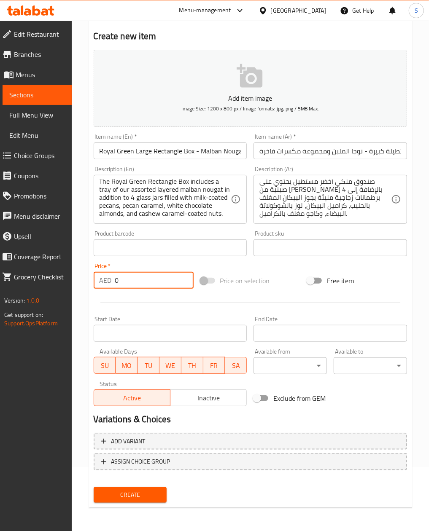
click at [130, 276] on input "0" at bounding box center [154, 280] width 78 height 17
type input "375"
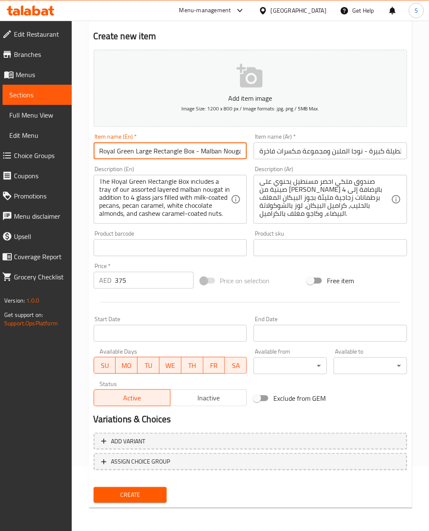
drag, startPoint x: 94, startPoint y: 153, endPoint x: 193, endPoint y: 150, distance: 99.1
click at [193, 150] on input "Royal Green Large Rectangle Box - Malban Nougat & Premium Nut Collection" at bounding box center [170, 151] width 153 height 17
click at [260, 100] on p "Add item image" at bounding box center [250, 98] width 287 height 10
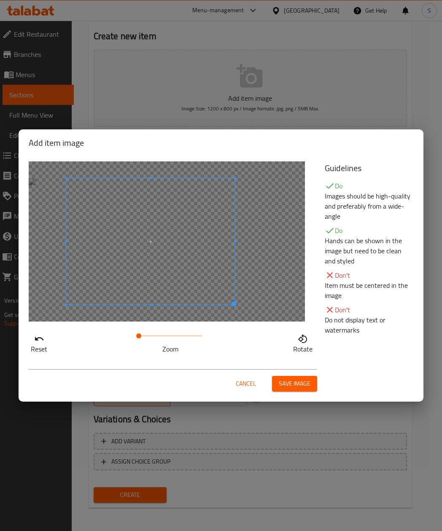
click at [199, 242] on span at bounding box center [150, 241] width 169 height 126
click at [297, 391] on button "Save image" at bounding box center [294, 384] width 45 height 16
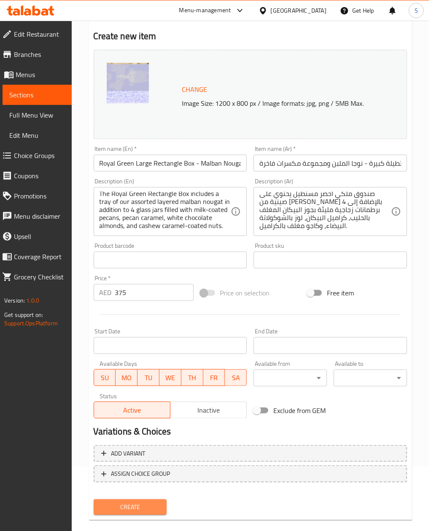
click at [149, 509] on span "Create" at bounding box center [130, 507] width 60 height 11
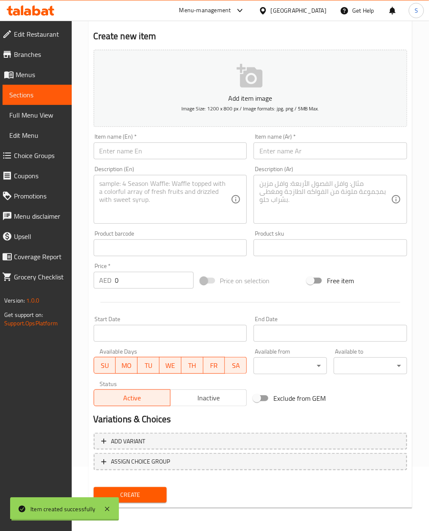
scroll to position [0, 0]
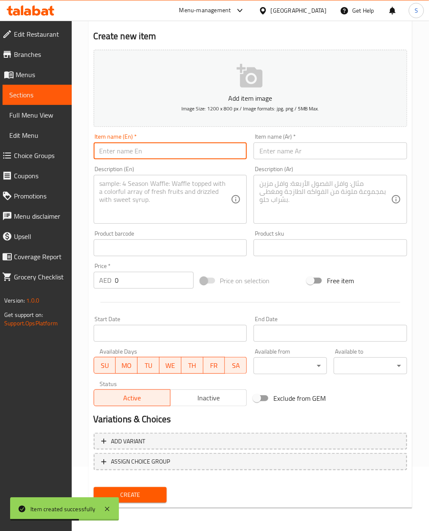
click at [142, 153] on input "text" at bounding box center [170, 151] width 153 height 17
click at [147, 153] on input "[GEOGRAPHIC_DATA] Large Box | Malban, Dates & Premium Nuts" at bounding box center [170, 151] width 153 height 17
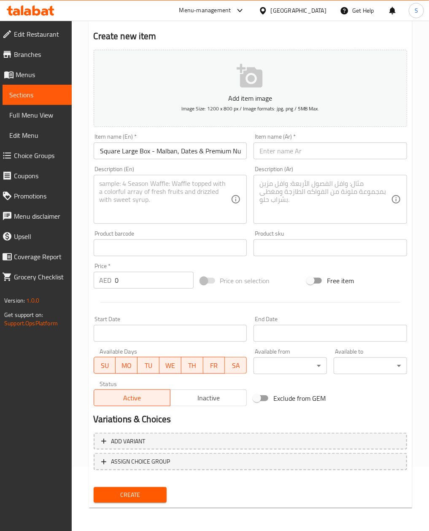
scroll to position [0, 0]
drag, startPoint x: 328, startPoint y: 136, endPoint x: 320, endPoint y: 144, distance: 11.3
click at [328, 136] on div "Item name (Ar)   * Item name (Ar) *" at bounding box center [329, 147] width 153 height 26
click at [314, 150] on input "text" at bounding box center [329, 151] width 153 height 17
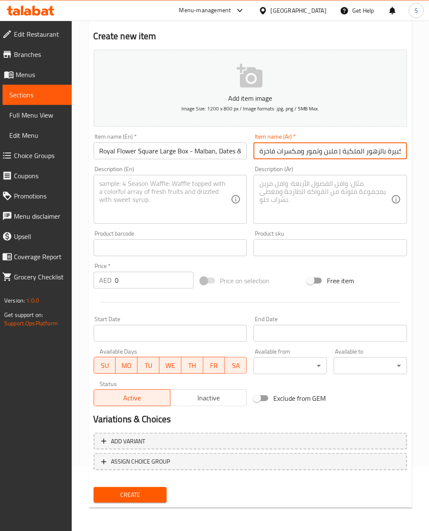
scroll to position [0, 34]
click at [306, 153] on input "علبة مربعة كبيرة بالزهور الملكية | ملبن وتمور ومكسرات فاخرة" at bounding box center [329, 151] width 153 height 17
click at [152, 205] on textarea at bounding box center [166, 200] width 132 height 40
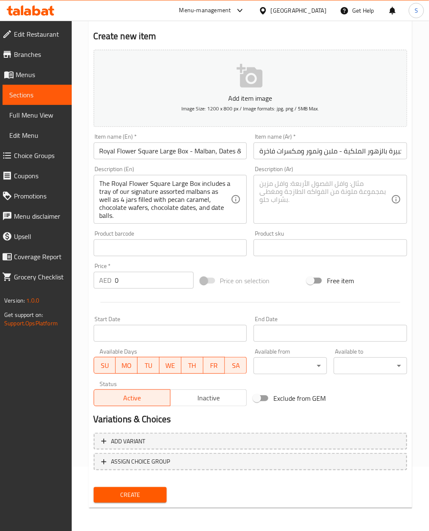
click at [316, 188] on textarea at bounding box center [325, 200] width 132 height 40
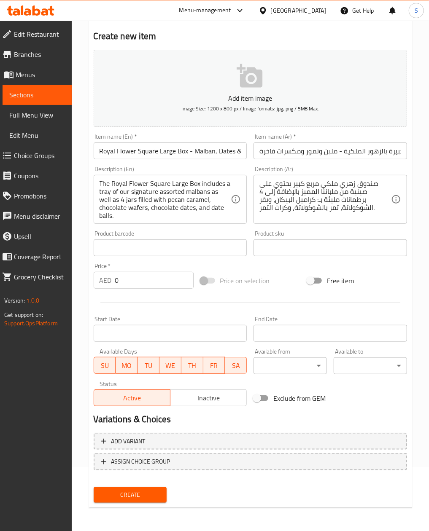
click at [135, 279] on input "0" at bounding box center [154, 280] width 78 height 17
drag, startPoint x: 97, startPoint y: 153, endPoint x: 187, endPoint y: 155, distance: 90.3
click at [187, 155] on input "Royal Flower Square Large Box - Malban, Dates & Premium Nuts" at bounding box center [170, 151] width 153 height 17
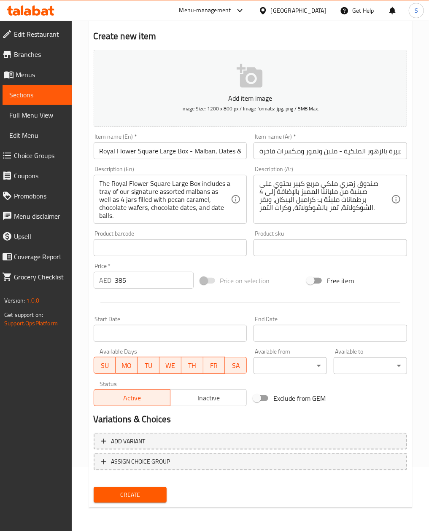
click at [262, 101] on p "Add item image" at bounding box center [250, 98] width 287 height 10
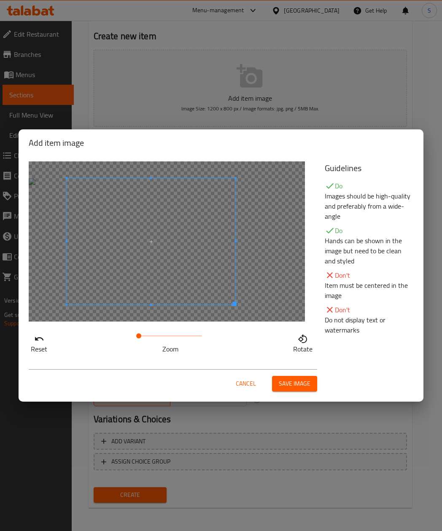
click at [155, 235] on span at bounding box center [151, 241] width 169 height 126
click at [311, 382] on button "Save image" at bounding box center [294, 384] width 45 height 16
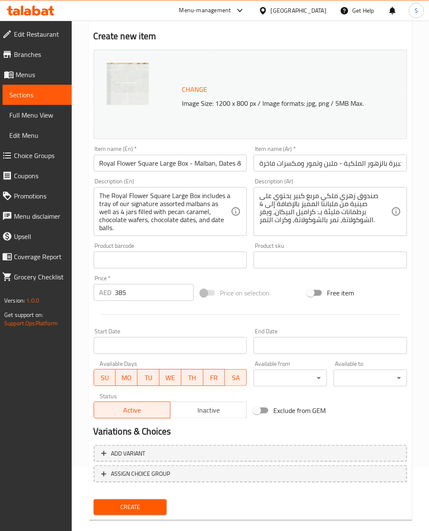
click at [163, 504] on button "Create" at bounding box center [130, 508] width 73 height 16
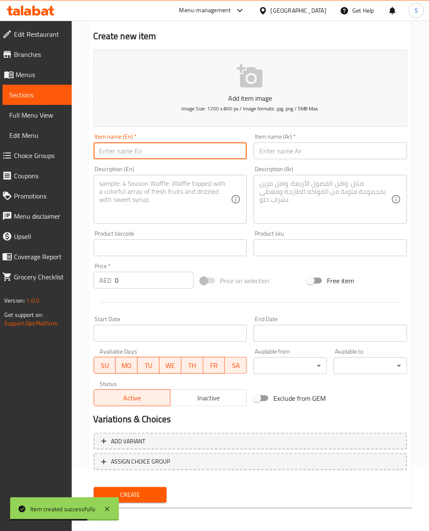
click at [157, 155] on input "text" at bounding box center [170, 151] width 153 height 17
click at [141, 152] on input "Royal Pink Peacock Large Box | Truffles, Pecan Caramel & Dragees" at bounding box center [170, 151] width 153 height 17
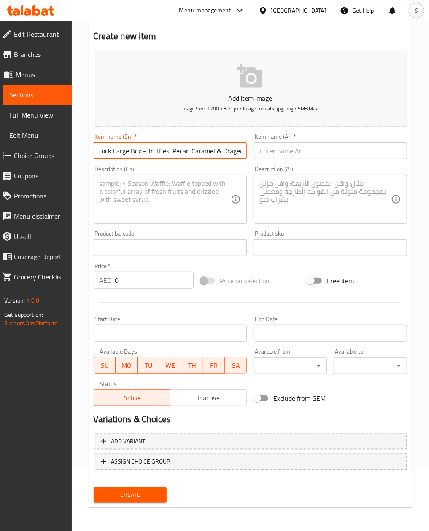
scroll to position [0, 0]
click at [304, 136] on div "Item name (Ar)   * Item name (Ar) *" at bounding box center [329, 147] width 153 height 26
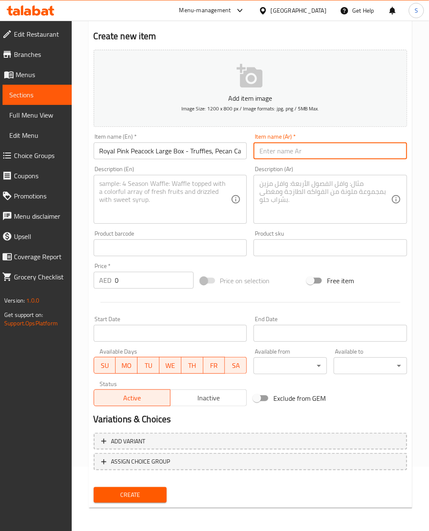
click at [306, 158] on input "text" at bounding box center [329, 151] width 153 height 17
click at [292, 153] on input "علبة الطاووس الوردي الملكي الكبيرة | ترفلز وبيكان بالكراميل ودراجيه" at bounding box center [329, 151] width 153 height 17
click at [183, 194] on textarea at bounding box center [166, 200] width 132 height 40
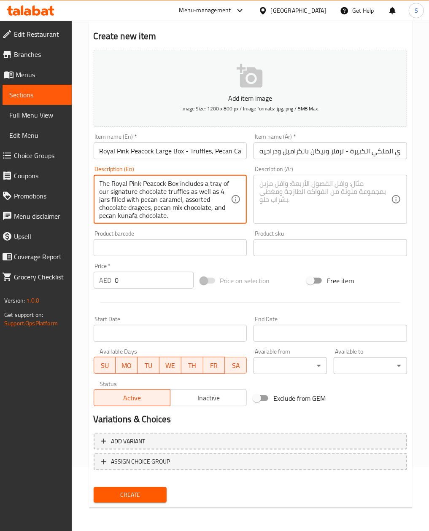
scroll to position [2, 0]
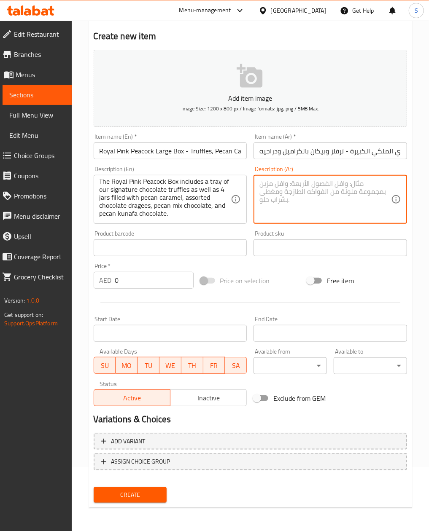
click at [331, 207] on textarea at bounding box center [325, 200] width 132 height 40
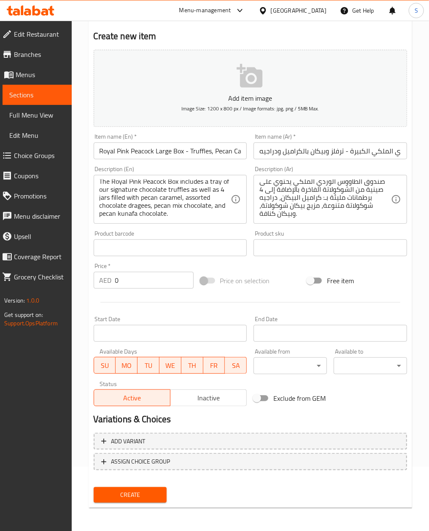
click at [147, 290] on div "Price   * AED 0 Price *" at bounding box center [143, 276] width 107 height 32
click at [145, 284] on input "0" at bounding box center [154, 280] width 78 height 17
click at [93, 148] on div "Item name (En)   * Royal Pink Peacock Large Box - Truffles, Pecan Caramel & Dra…" at bounding box center [170, 146] width 160 height 32
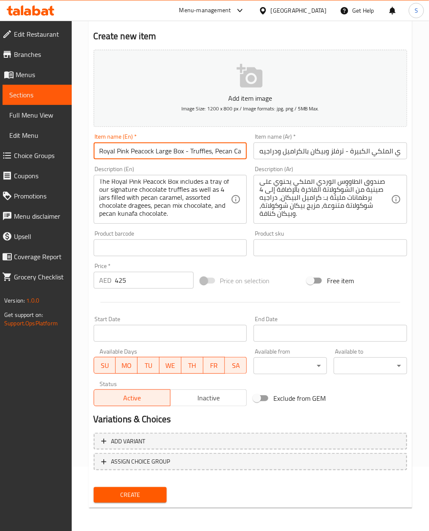
drag, startPoint x: 95, startPoint y: 155, endPoint x: 183, endPoint y: 153, distance: 87.7
click at [183, 153] on input "Royal Pink Peacock Large Box - Truffles, Pecan Caramel & Dragees" at bounding box center [170, 151] width 153 height 17
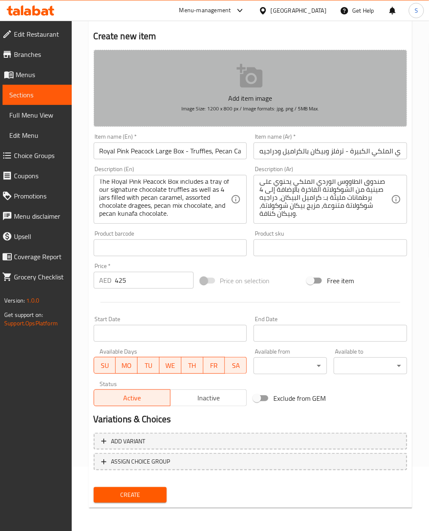
click at [218, 82] on button "Add item image Image Size: 1200 x 800 px / Image formats: jpg, png / 5MB Max." at bounding box center [250, 88] width 313 height 77
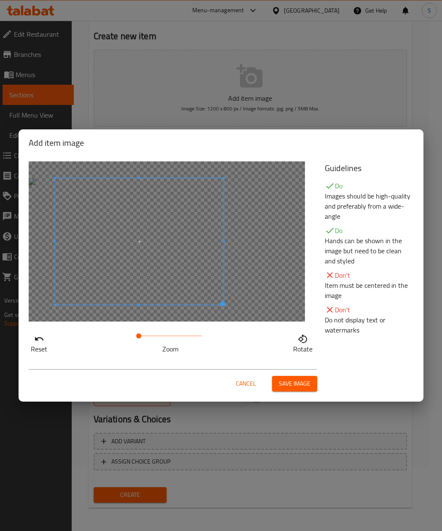
click at [202, 218] on span at bounding box center [139, 241] width 169 height 126
click at [284, 383] on span "Save image" at bounding box center [295, 384] width 32 height 11
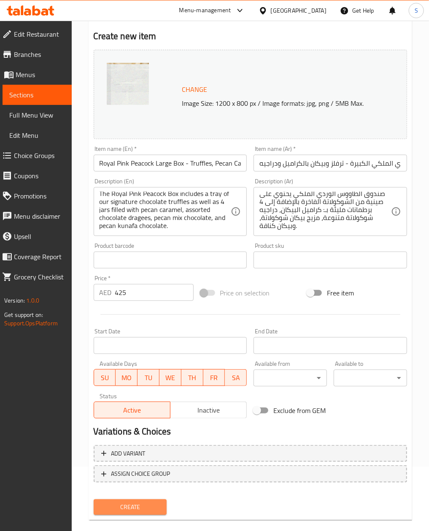
drag, startPoint x: 153, startPoint y: 501, endPoint x: 148, endPoint y: 501, distance: 5.1
click at [153, 498] on div "Create" at bounding box center [130, 507] width 80 height 22
click at [109, 512] on span "Create" at bounding box center [130, 507] width 60 height 11
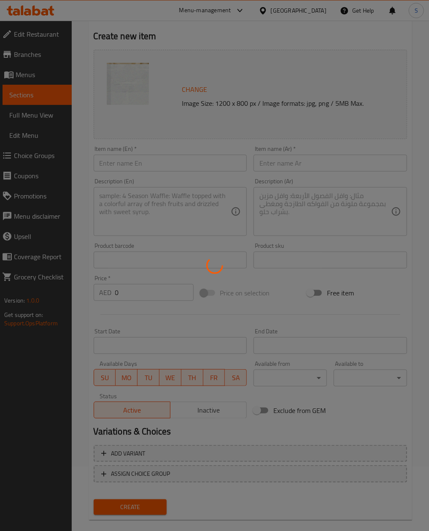
scroll to position [0, 0]
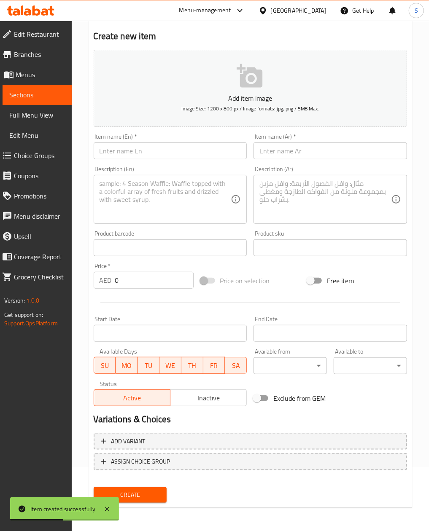
click at [131, 138] on div "Item name (En)   * Item name (En) *" at bounding box center [170, 147] width 153 height 26
click at [120, 149] on input "text" at bounding box center [170, 151] width 153 height 17
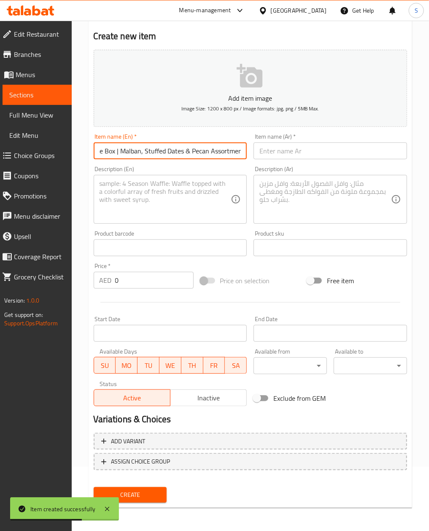
click at [117, 152] on input "Royal Antique Square Large Box | Malban, Stuffed Dates & Pecan Assortment" at bounding box center [170, 151] width 153 height 17
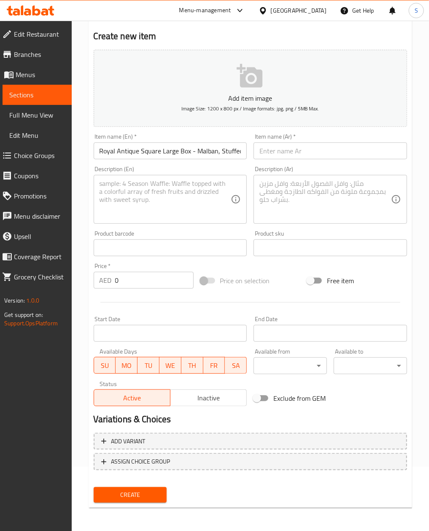
click at [323, 149] on input "text" at bounding box center [329, 151] width 153 height 17
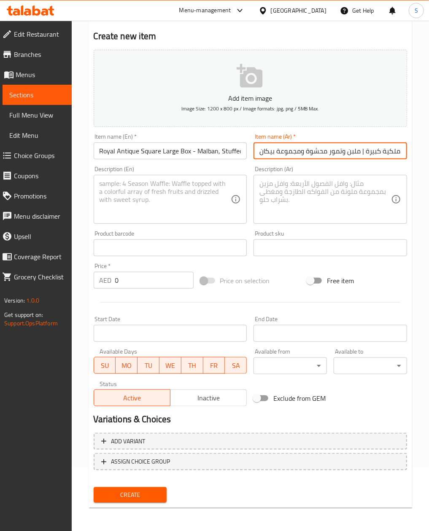
scroll to position [0, 49]
click at [311, 153] on input "علبة مربعة عتيقة ملكية كبيرة | ملبن وتمور محشوة ومجموعة بيكان" at bounding box center [329, 151] width 153 height 17
click at [154, 196] on textarea at bounding box center [166, 200] width 132 height 40
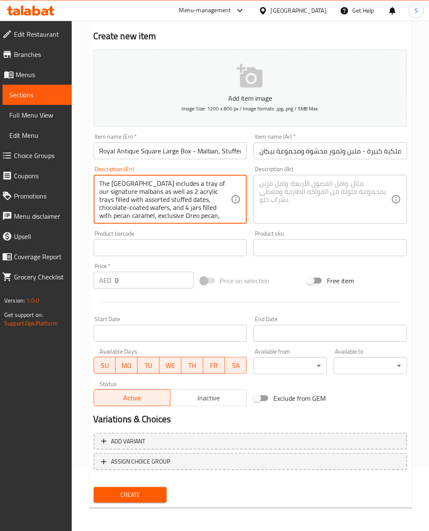
scroll to position [19, 0]
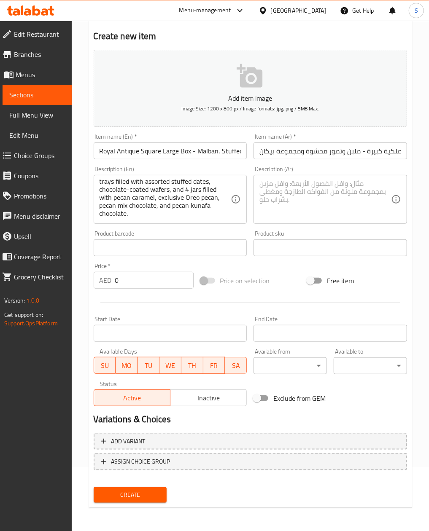
click at [323, 204] on textarea at bounding box center [325, 200] width 132 height 40
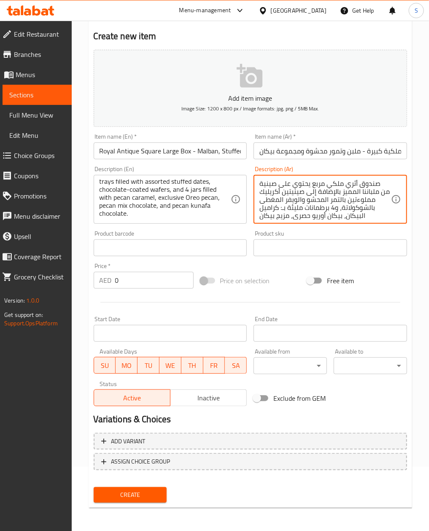
scroll to position [10, 0]
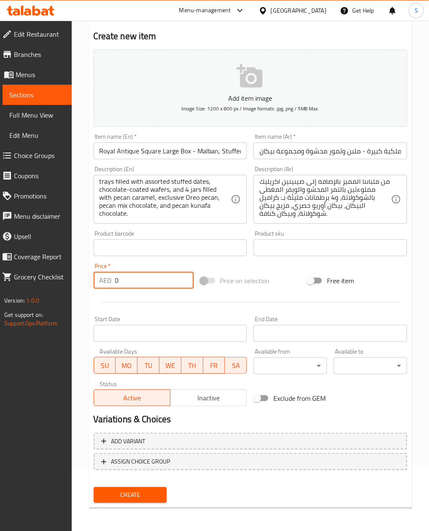
click at [125, 286] on input "0" at bounding box center [154, 280] width 78 height 17
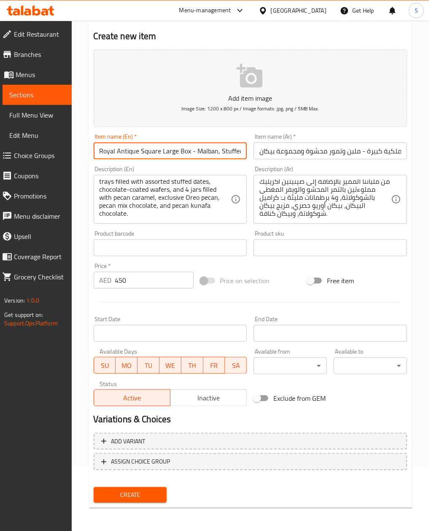
drag, startPoint x: 95, startPoint y: 147, endPoint x: 188, endPoint y: 149, distance: 92.8
click at [188, 149] on input "Royal Antique Square Large Box - Malban, Stuffed Dates & Pecan Assortment" at bounding box center [170, 151] width 153 height 17
click at [229, 95] on p "Add item image" at bounding box center [250, 98] width 287 height 10
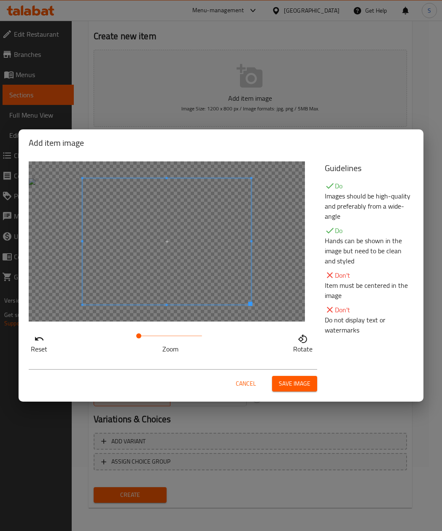
click at [289, 388] on span "Save image" at bounding box center [295, 384] width 32 height 11
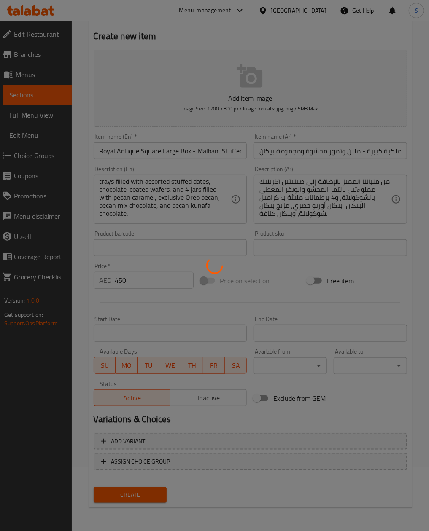
click at [198, 67] on div at bounding box center [214, 265] width 429 height 531
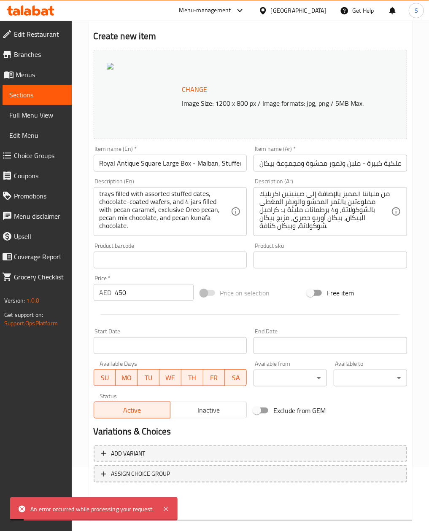
click at [191, 89] on span "Change" at bounding box center [194, 89] width 25 height 12
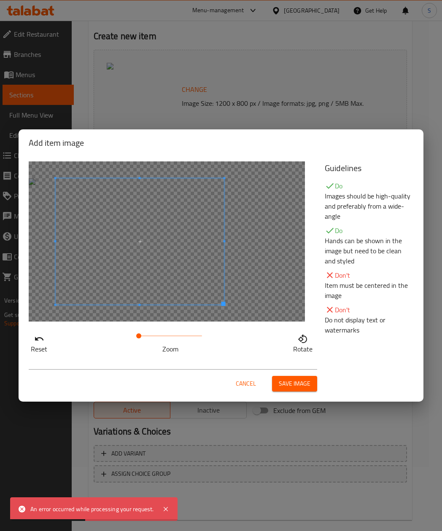
click at [161, 210] on span at bounding box center [140, 241] width 169 height 126
click at [207, 249] on span at bounding box center [145, 241] width 169 height 126
click at [292, 388] on span "Save image" at bounding box center [295, 384] width 32 height 11
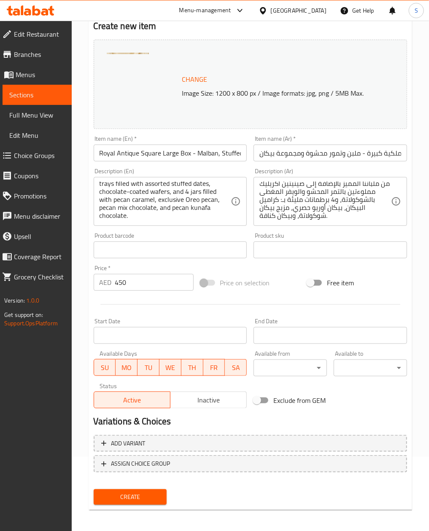
scroll to position [76, 0]
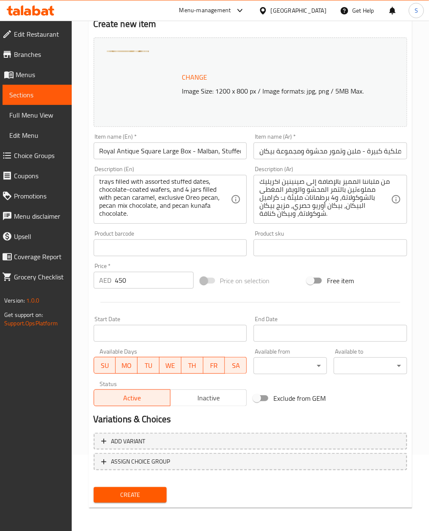
click at [120, 484] on div "Create" at bounding box center [130, 495] width 80 height 22
click at [125, 492] on span "Create" at bounding box center [130, 495] width 60 height 11
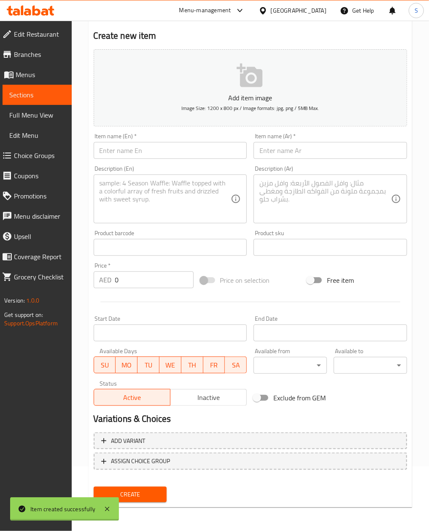
scroll to position [0, 0]
click at [133, 155] on input "text" at bounding box center [170, 151] width 153 height 17
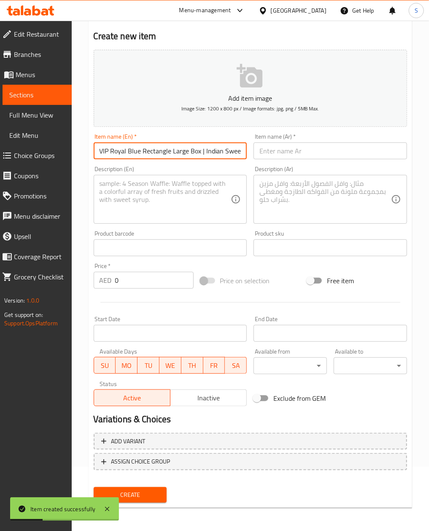
scroll to position [0, 76]
click at [127, 152] on input "VIP Royal Blue Rectangle Large Box | Indian Sweets, Pecan Caramel & Dragee" at bounding box center [170, 151] width 153 height 17
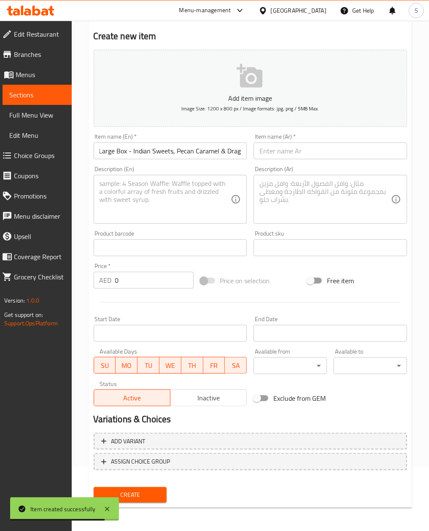
scroll to position [0, 0]
click at [289, 147] on input "text" at bounding box center [329, 151] width 153 height 17
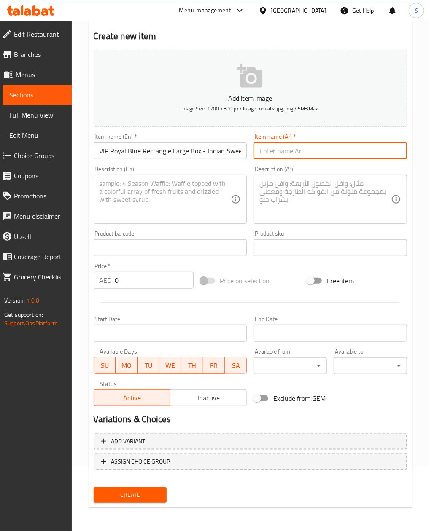
click at [300, 149] on input "text" at bounding box center [329, 151] width 153 height 17
click at [110, 186] on textarea at bounding box center [166, 200] width 132 height 40
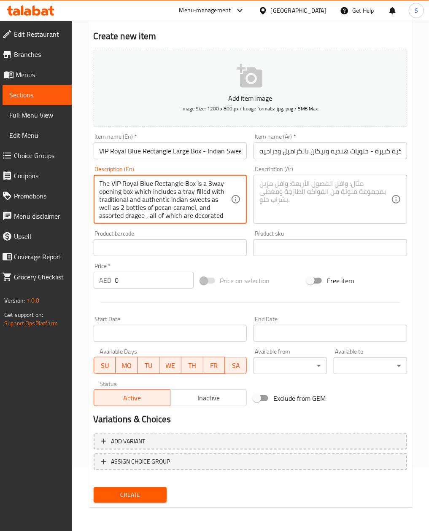
scroll to position [19, 0]
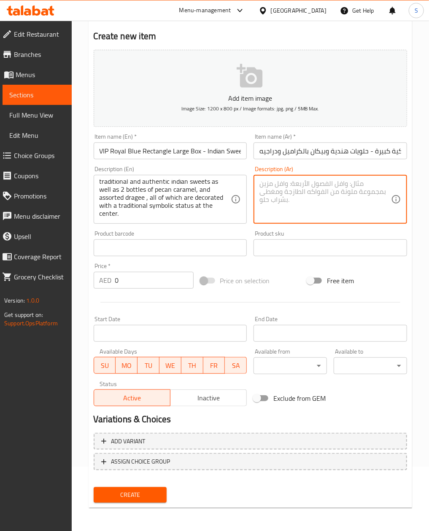
click at [305, 193] on textarea at bounding box center [325, 200] width 132 height 40
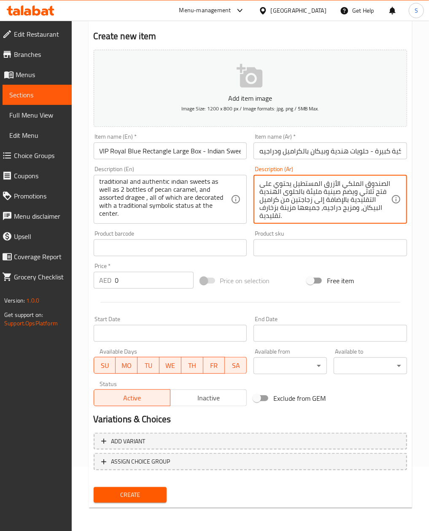
scroll to position [2, 0]
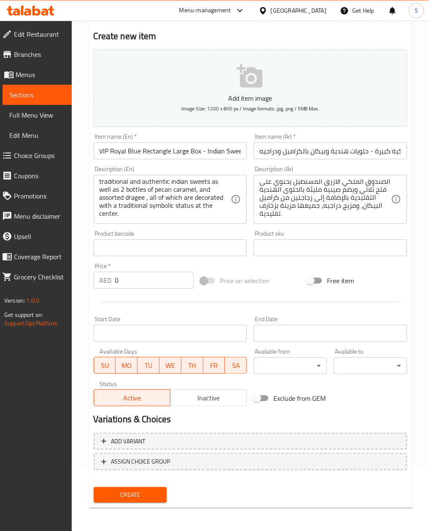
click at [117, 286] on input "0" at bounding box center [154, 280] width 78 height 17
drag, startPoint x: 97, startPoint y: 153, endPoint x: 201, endPoint y: 150, distance: 104.2
click at [201, 150] on input "VIP Royal Blue Rectangle Large Box - Indian Sweets, Pecan Caramel & Dragee" at bounding box center [170, 151] width 153 height 17
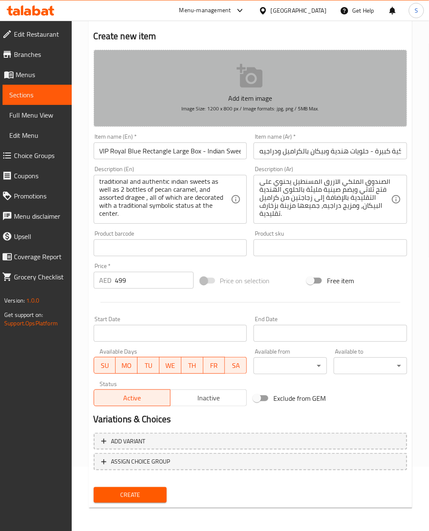
click at [218, 84] on button "Add item image Image Size: 1200 x 800 px / Image formats: jpg, png / 5MB Max." at bounding box center [250, 88] width 313 height 77
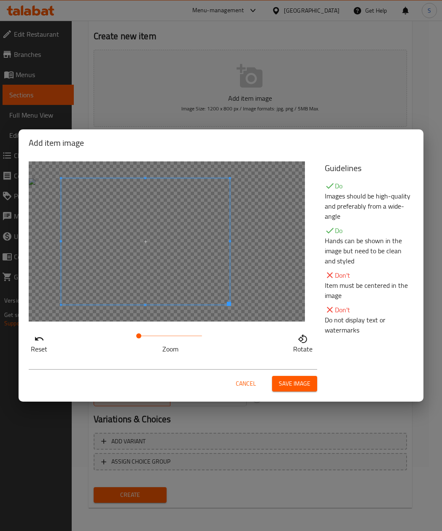
click at [177, 249] on span at bounding box center [145, 241] width 169 height 126
click at [306, 386] on span "Save image" at bounding box center [295, 384] width 32 height 11
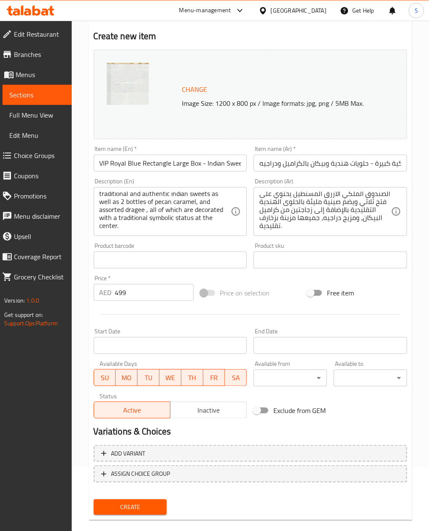
scroll to position [76, 0]
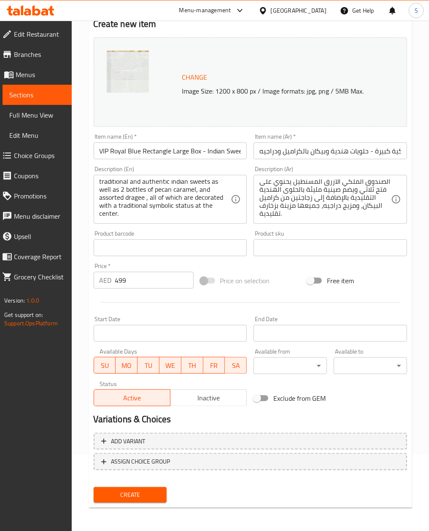
click at [132, 501] on button "Create" at bounding box center [130, 495] width 73 height 16
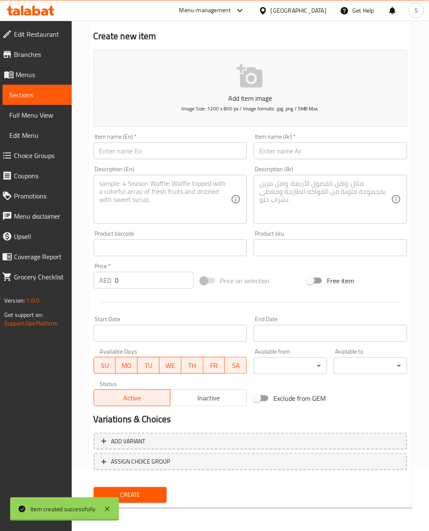
scroll to position [0, 0]
click at [180, 155] on input "text" at bounding box center [170, 151] width 153 height 17
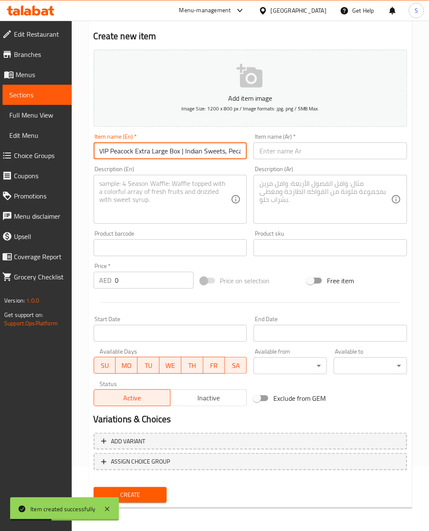
scroll to position [0, 159]
click at [127, 153] on input "VIP Peacock Extra Large Box | Indian Sweets, Pecan Caramel, Dehydrated Vegetabl…" at bounding box center [170, 151] width 153 height 17
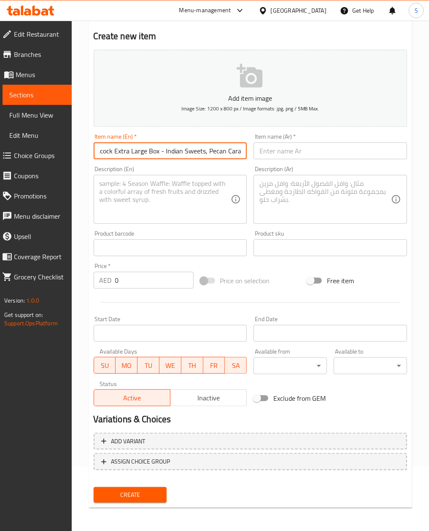
scroll to position [0, 0]
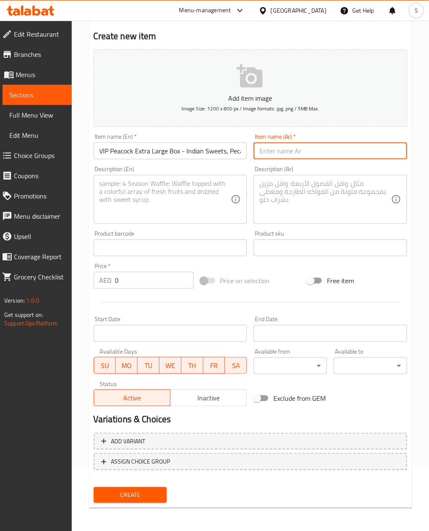
click at [331, 150] on input "text" at bounding box center [329, 151] width 153 height 17
click at [95, 205] on div "Description (En)" at bounding box center [170, 199] width 153 height 49
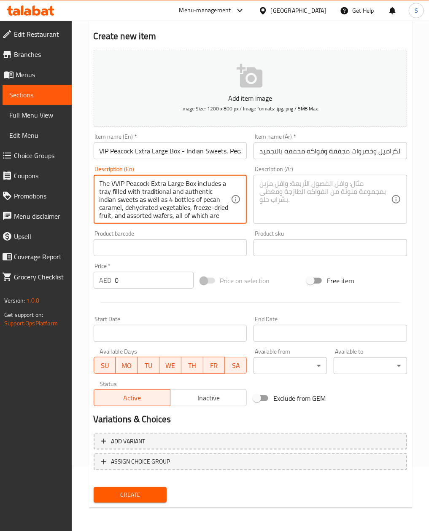
scroll to position [26, 0]
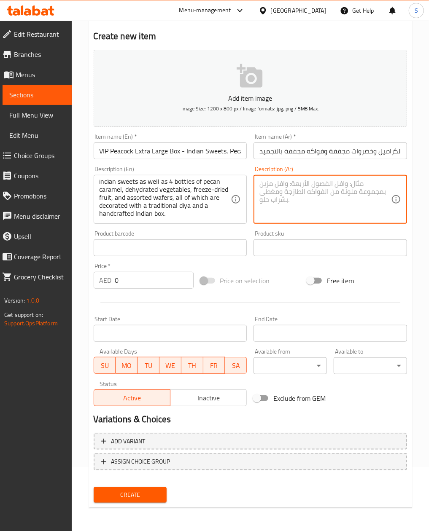
click at [287, 188] on textarea at bounding box center [325, 200] width 132 height 40
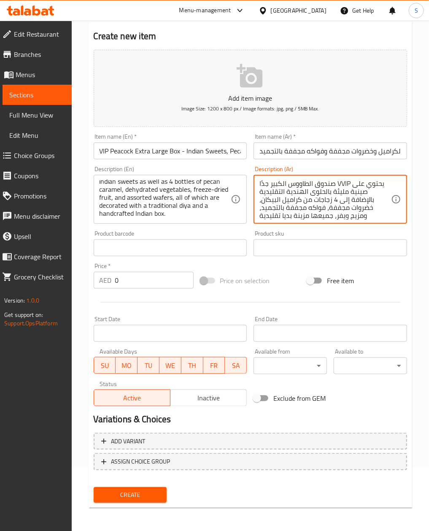
scroll to position [10, 0]
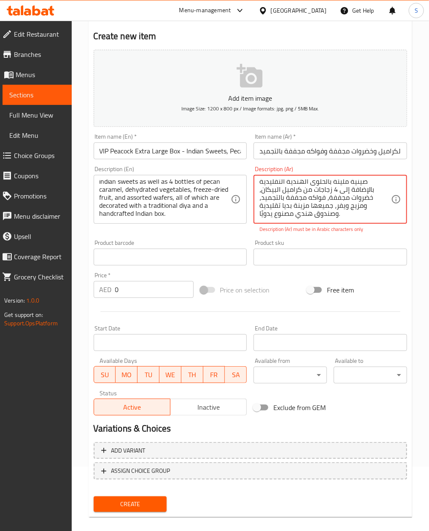
click at [315, 188] on textarea "صندوق الطاووس الكبير جدًا VVIP يحتوي على صينية مليئة بالحلوى الهندية التقليدية …" at bounding box center [325, 200] width 132 height 40
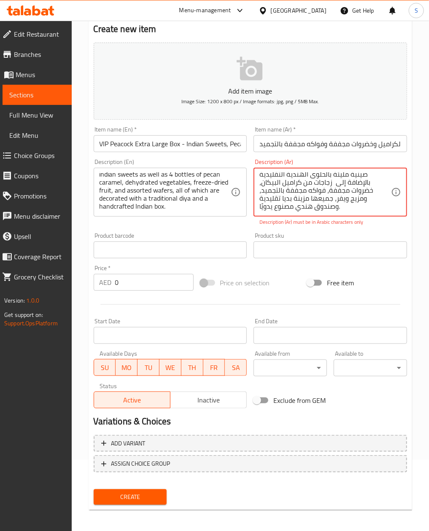
scroll to position [73, 0]
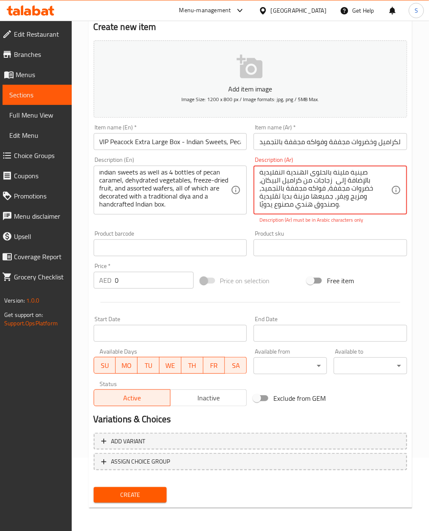
click at [333, 182] on textarea "صندوق الطاووس الكبير جدًا VVIP يحتوي على صينية مليئة بالحلوى الهندية التقليدية …" at bounding box center [325, 190] width 132 height 40
click at [341, 177] on textarea "صندوق الطاووس الكبير جدًا VVIP يحتوي على صينية مليئة بالحلوى الهندية التقليدية …" at bounding box center [325, 190] width 132 height 40
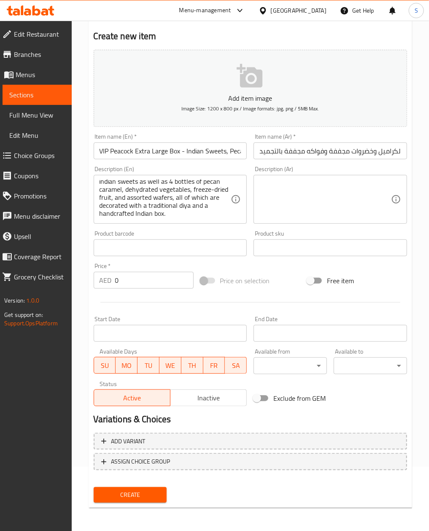
click at [347, 239] on div "Product sku Product sku" at bounding box center [329, 244] width 153 height 26
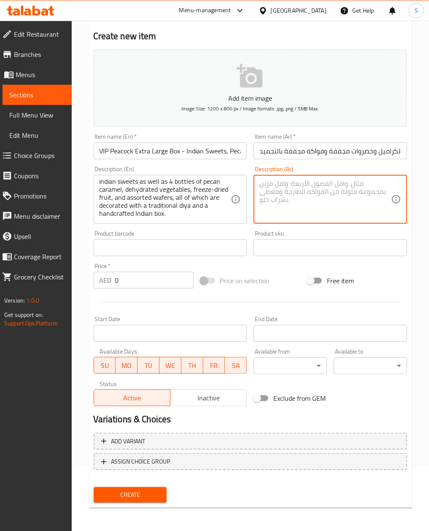
click at [339, 196] on textarea at bounding box center [325, 200] width 132 height 40
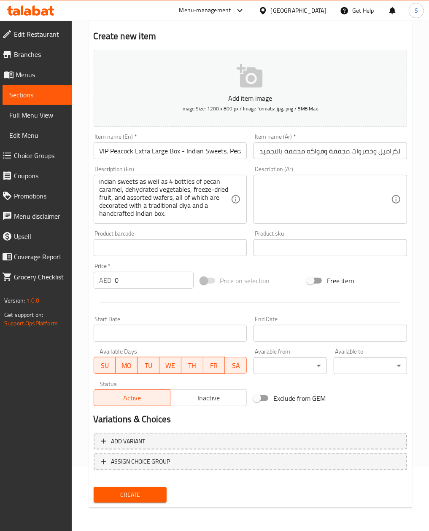
click at [297, 194] on textarea at bounding box center [325, 200] width 132 height 40
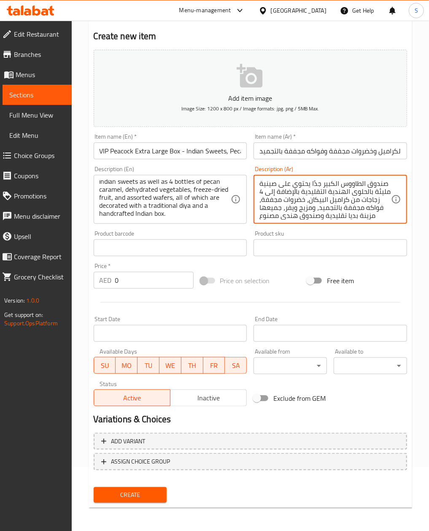
scroll to position [10, 0]
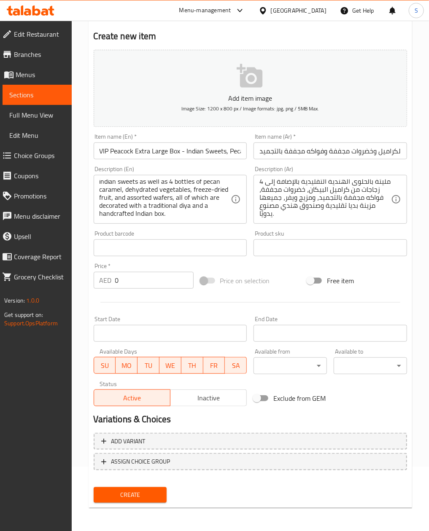
click at [139, 279] on input "0" at bounding box center [154, 280] width 78 height 17
drag, startPoint x: 97, startPoint y: 150, endPoint x: 179, endPoint y: 155, distance: 82.4
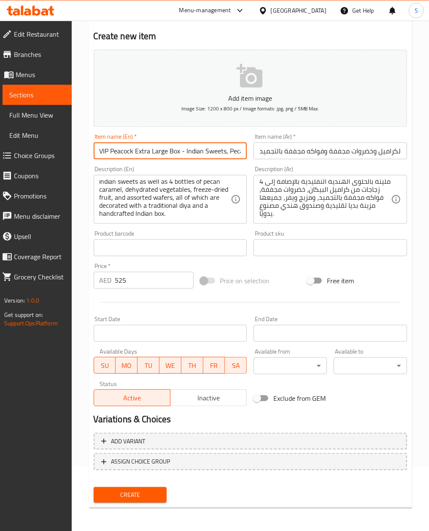
click at [179, 155] on input "VIP Peacock Extra Large Box - Indian Sweets, Pecan Caramel, Dehydrated Vegetabl…" at bounding box center [170, 151] width 153 height 17
click at [248, 93] on p "Add item image" at bounding box center [250, 98] width 287 height 10
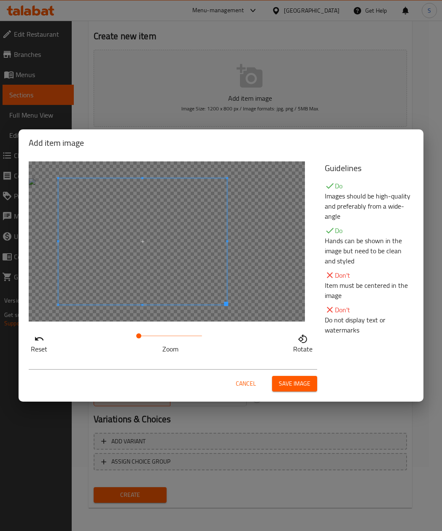
click at [95, 257] on span at bounding box center [142, 241] width 169 height 126
click at [297, 389] on span "Save image" at bounding box center [295, 384] width 32 height 11
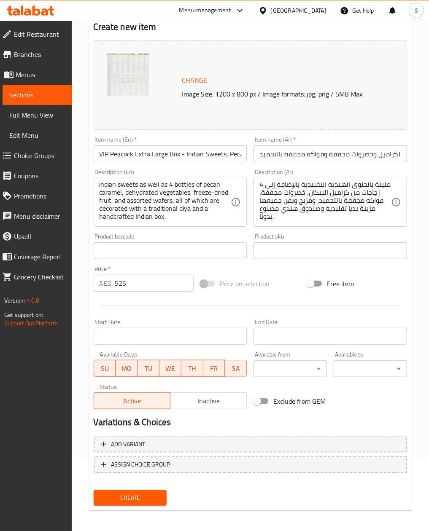
scroll to position [76, 0]
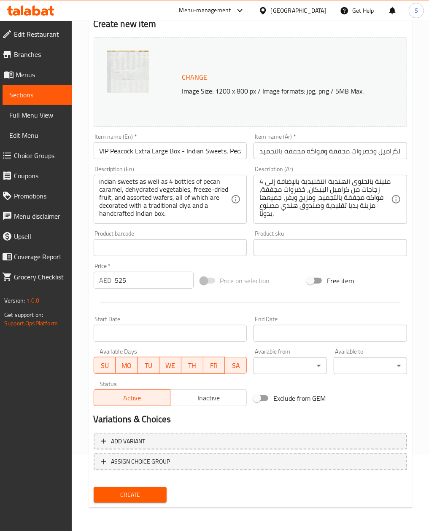
click at [117, 484] on div "Create" at bounding box center [130, 495] width 80 height 22
click at [117, 487] on button "Create" at bounding box center [130, 495] width 73 height 16
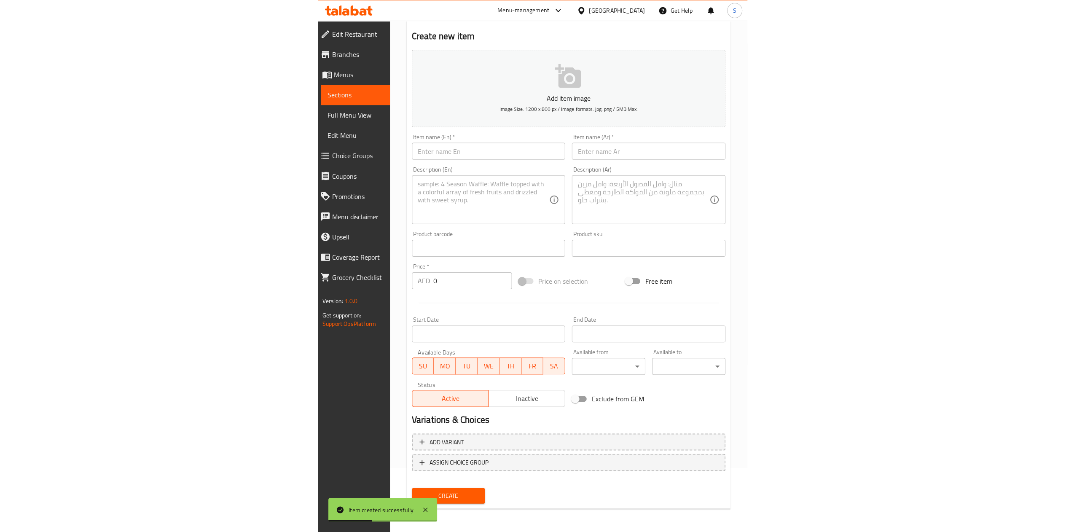
scroll to position [63, 0]
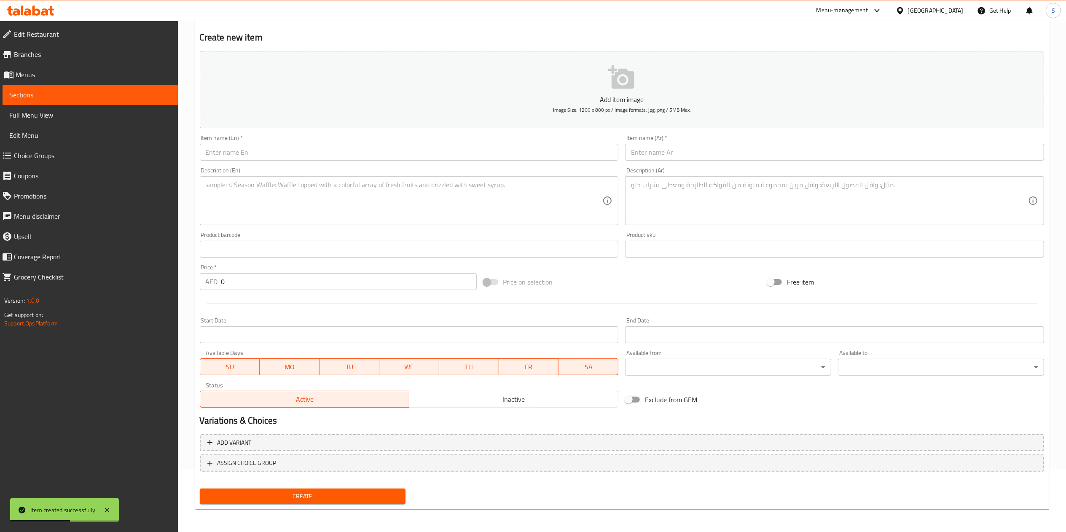
click at [78, 78] on span "Menus" at bounding box center [94, 75] width 156 height 10
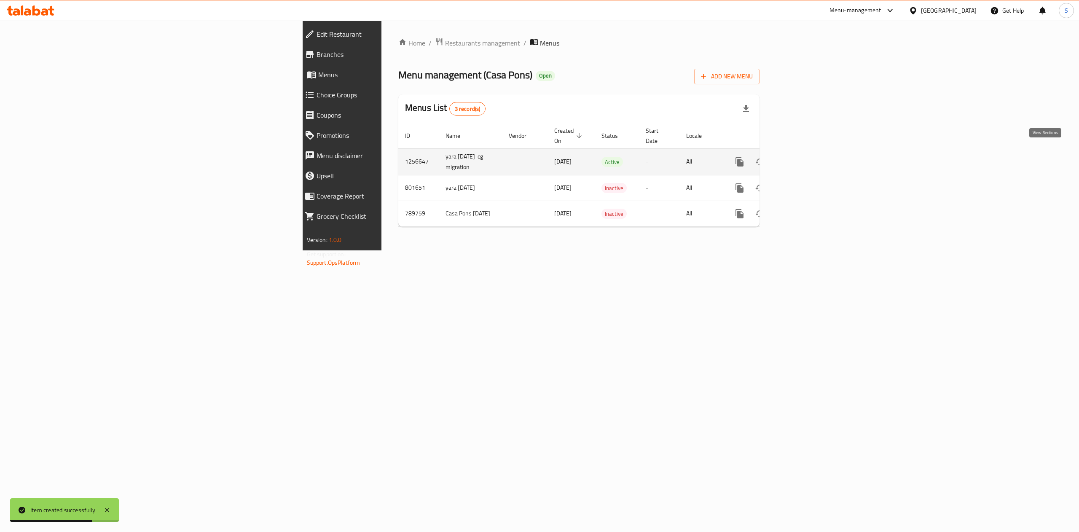
click at [538, 157] on icon "enhanced table" at bounding box center [801, 162] width 10 height 10
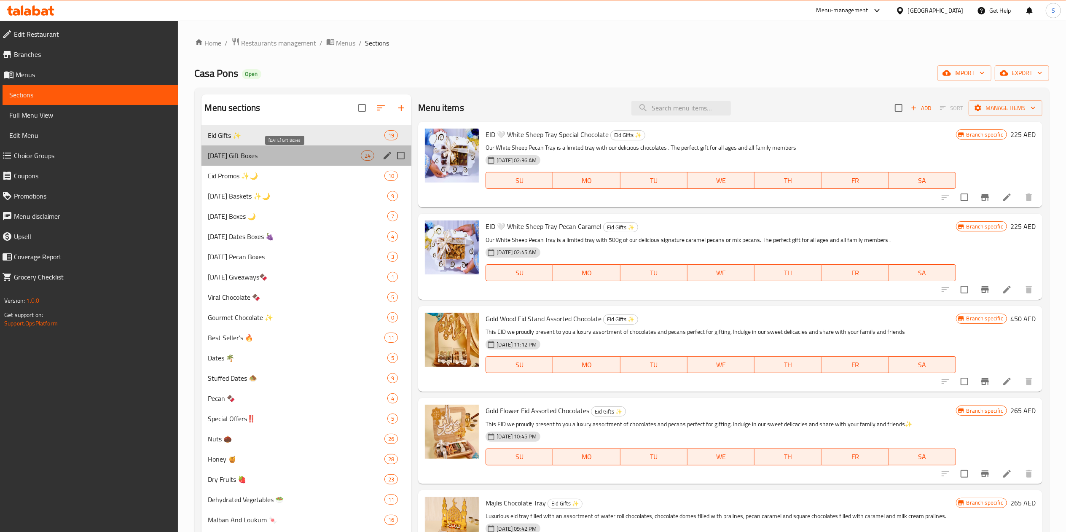
click at [301, 158] on span "[DATE] Gift Boxes" at bounding box center [284, 156] width 153 height 10
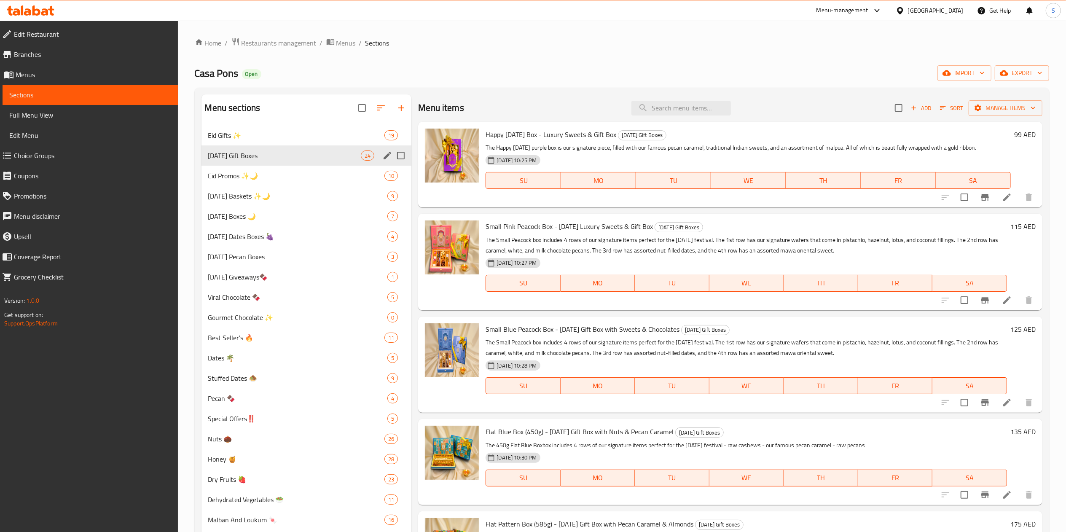
click at [265, 148] on div "[DATE] Gift Boxes 24" at bounding box center [307, 155] width 210 height 20
click at [265, 145] on div "Eid Gifts ✨ 19" at bounding box center [307, 135] width 210 height 20
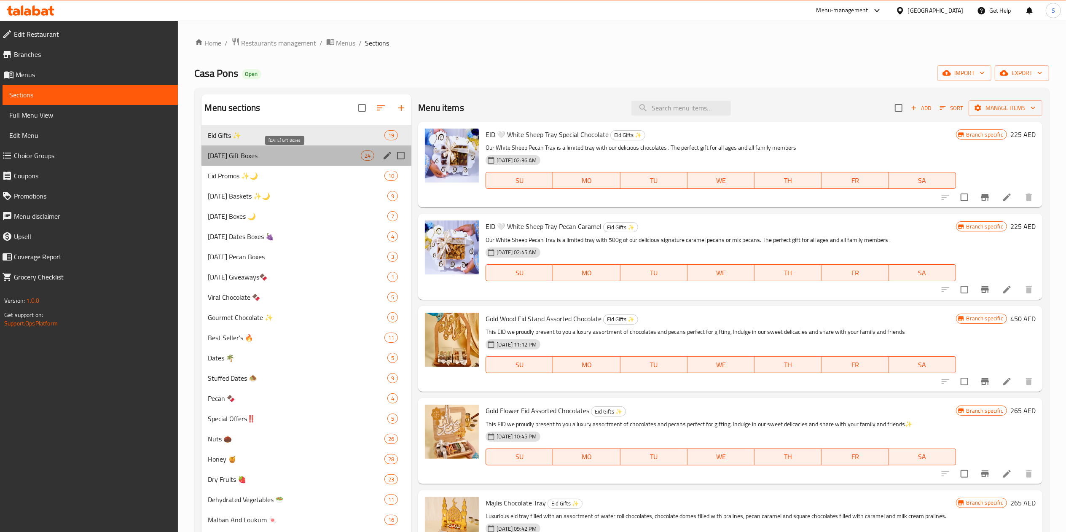
click at [257, 158] on span "[DATE] Gift Boxes" at bounding box center [284, 156] width 153 height 10
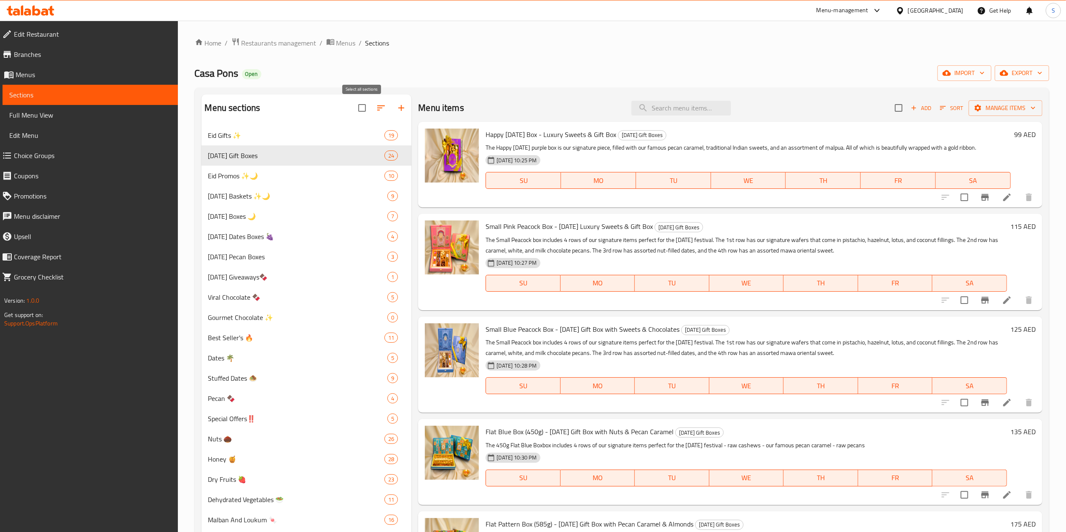
click at [390, 111] on button "button" at bounding box center [381, 108] width 20 height 20
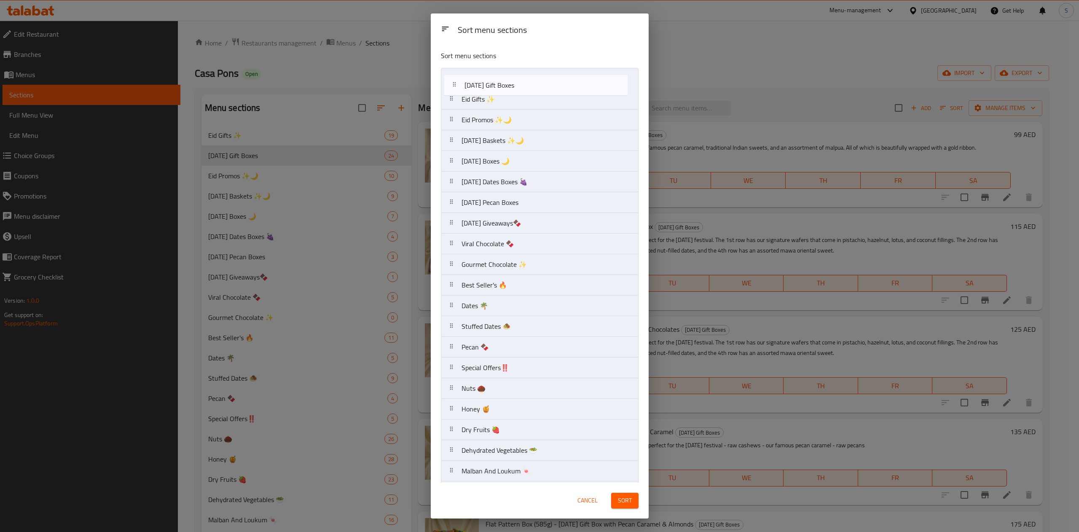
drag, startPoint x: 468, startPoint y: 109, endPoint x: 473, endPoint y: 89, distance: 20.0
click at [473, 89] on nav "Eid Gifts ✨ [DATE] Gift Boxes Eid Promos ✨🌙 [DATE] Baskets ✨🌙 [DATE] Boxes 🌙 [D…" at bounding box center [540, 316] width 198 height 497
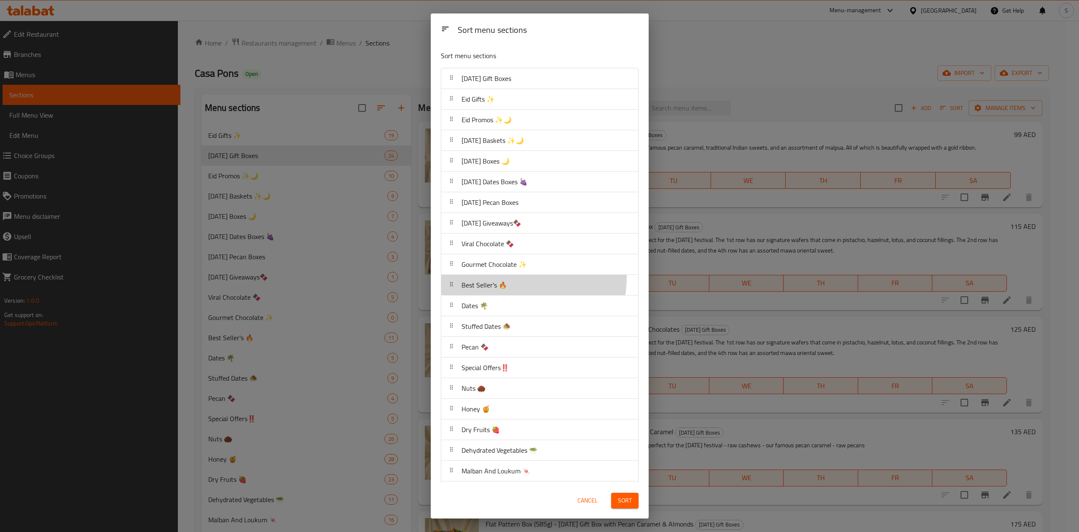
click at [511, 278] on div "Best Seller's 🔥" at bounding box center [540, 285] width 190 height 20
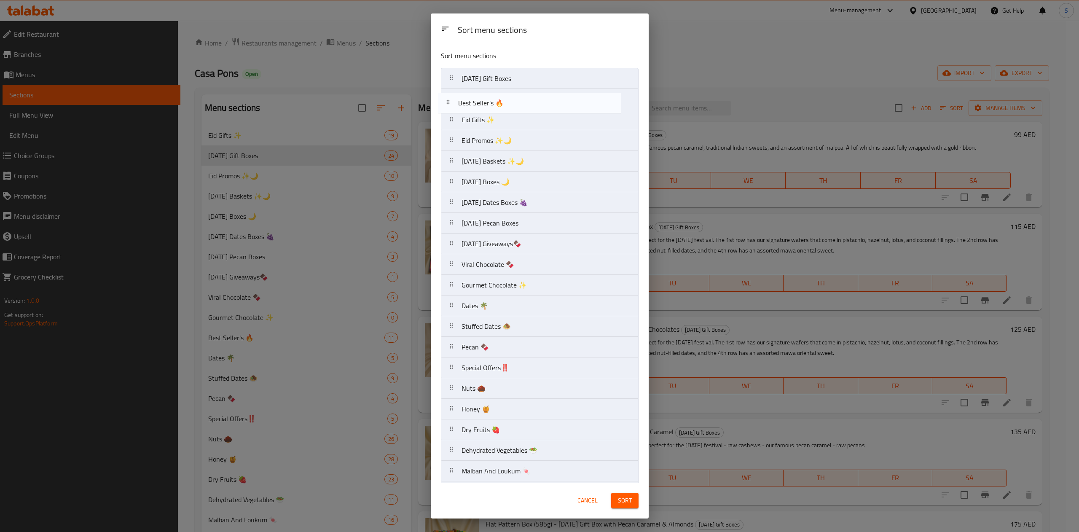
drag, startPoint x: 503, startPoint y: 292, endPoint x: 498, endPoint y: 106, distance: 186.0
click at [498, 106] on nav "[DATE] Gift Boxes Eid Gifts ✨ Eid Promos ✨🌙 [DATE] Baskets ✨🌙 [DATE] Boxes 🌙 [D…" at bounding box center [540, 316] width 198 height 497
drag, startPoint x: 520, startPoint y: 295, endPoint x: 503, endPoint y: 117, distance: 178.3
click at [503, 117] on nav "[DATE] Gift Boxes Best Seller's 🔥 Eid Gifts ✨ Eid Promos ✨🌙 [DATE] Baskets ✨🌙 […" at bounding box center [540, 316] width 198 height 497
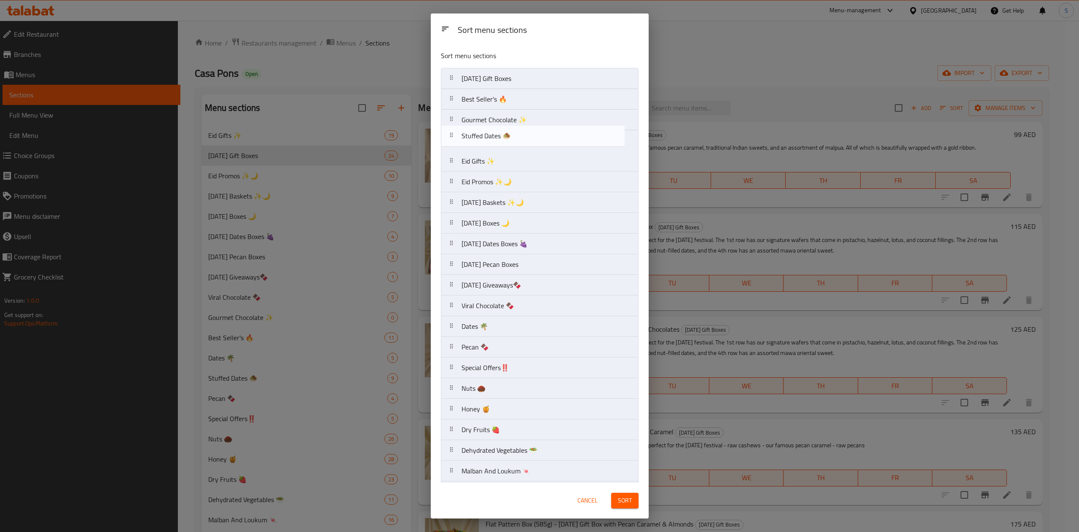
drag, startPoint x: 520, startPoint y: 331, endPoint x: 520, endPoint y: 131, distance: 199.9
click at [520, 131] on nav "[DATE] Gift Boxes Best Seller's 🔥 Gourmet Chocolate ✨ Eid Gifts ✨ Eid Promos ✨🌙…" at bounding box center [540, 316] width 198 height 497
drag, startPoint x: 511, startPoint y: 399, endPoint x: 509, endPoint y: 161, distance: 237.8
click at [509, 161] on nav "[DATE] Gift Boxes Best Seller's 🔥 Gourmet Chocolate ✨ Stuffed Dates 🧆 Eid Gifts…" at bounding box center [540, 315] width 198 height 497
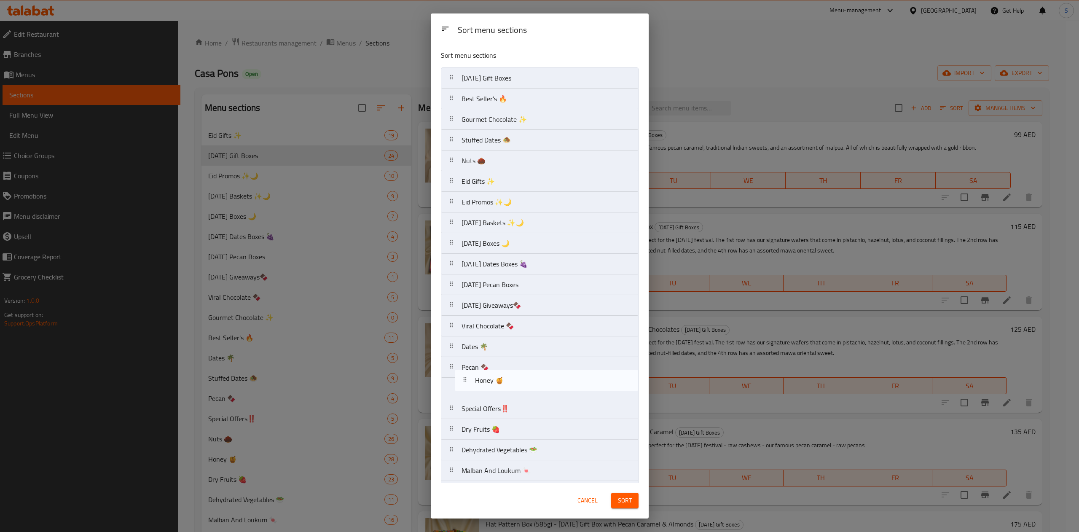
scroll to position [2, 0]
drag, startPoint x: 511, startPoint y: 408, endPoint x: 514, endPoint y: 172, distance: 236.1
click at [514, 172] on nav "[DATE] Gift Boxes Best Seller's 🔥 Gourmet Chocolate ✨ Stuffed Dates 🧆 Nuts 🌰 Ei…" at bounding box center [540, 314] width 198 height 497
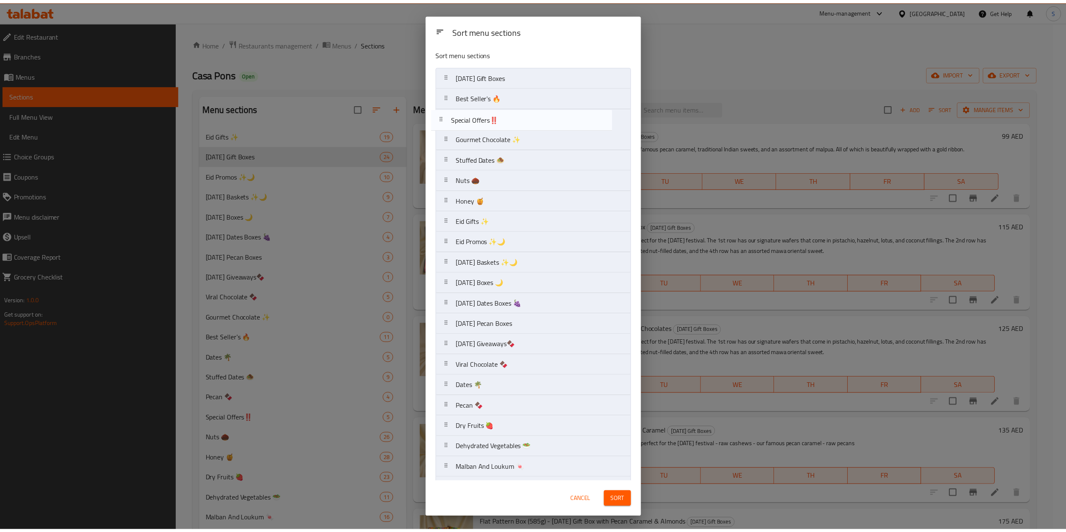
scroll to position [0, 0]
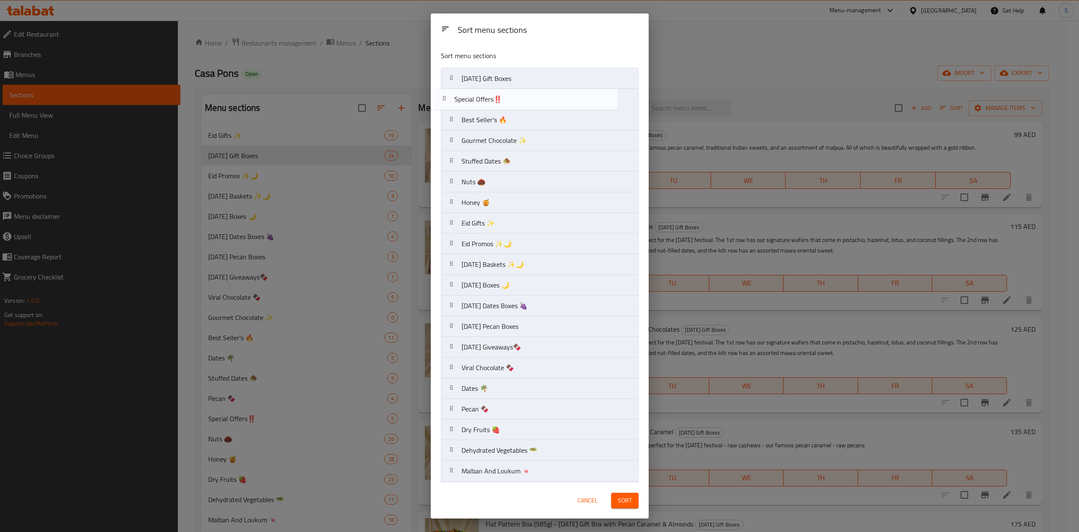
drag, startPoint x: 530, startPoint y: 355, endPoint x: 509, endPoint y: 92, distance: 264.0
click at [509, 92] on nav "[DATE] Gift Boxes Best Seller's 🔥 Gourmet Chocolate ✨ Stuffed Dates 🧆 Nuts 🌰 Ho…" at bounding box center [540, 316] width 198 height 497
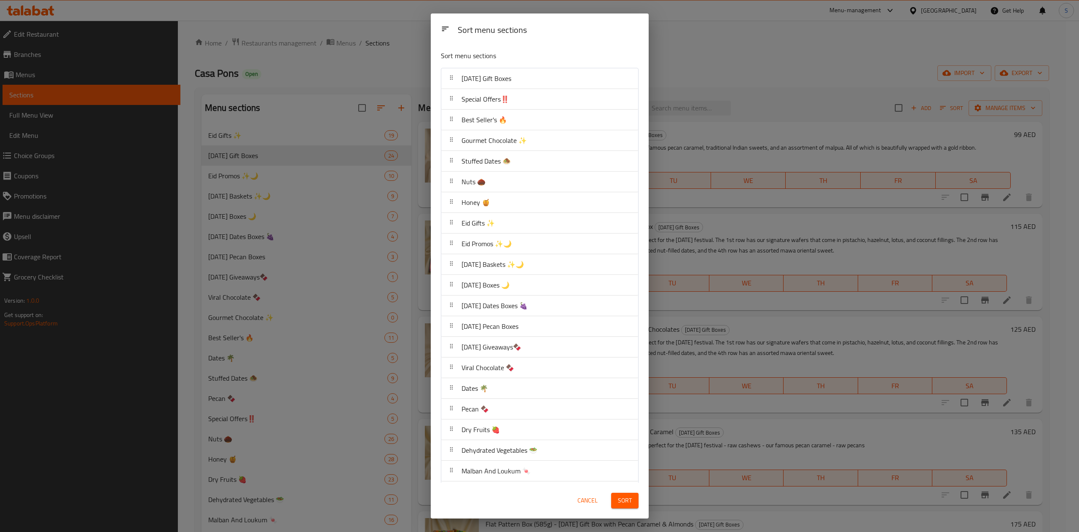
click at [538, 492] on div "Sort" at bounding box center [625, 501] width 38 height 26
click at [538, 506] on span "Sort" at bounding box center [625, 500] width 14 height 11
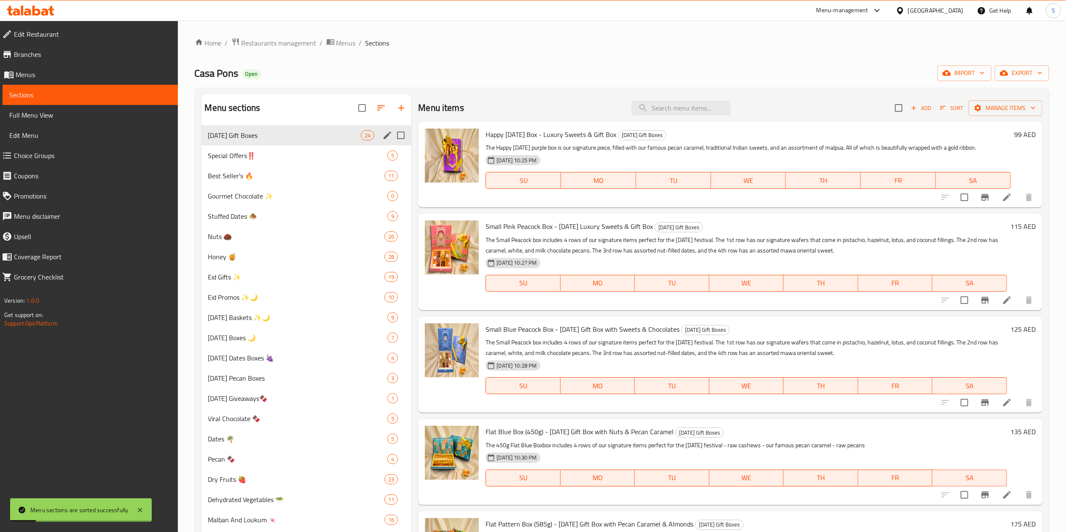
click at [284, 141] on div "[DATE] Gift Boxes 24" at bounding box center [307, 135] width 210 height 20
click at [270, 153] on span "Special Offers‼️" at bounding box center [286, 156] width 156 height 10
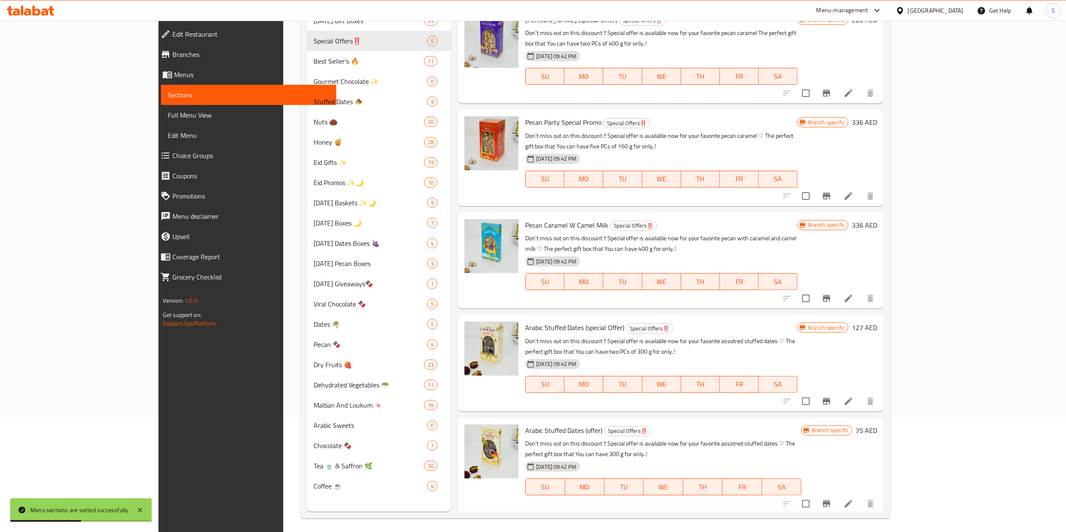
scroll to position [118, 0]
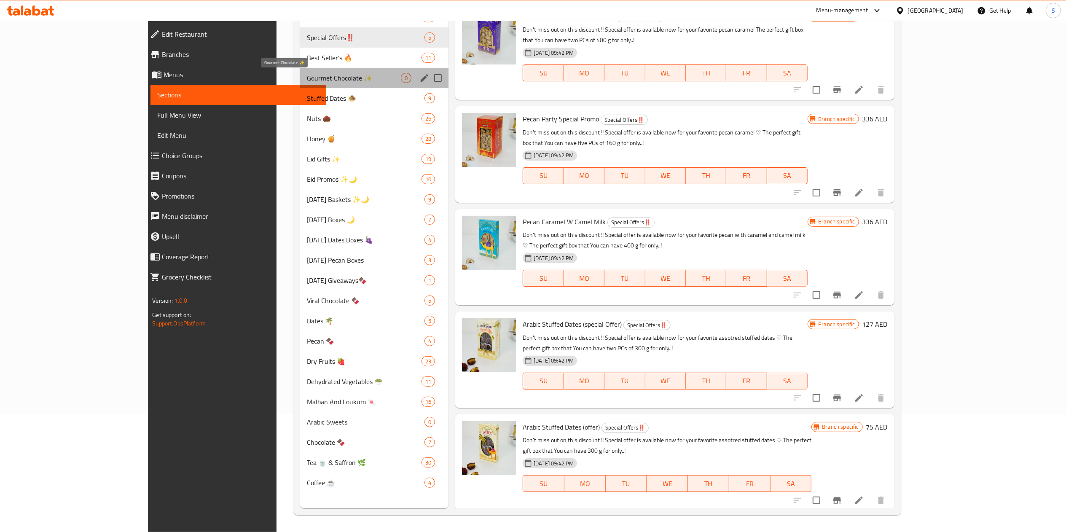
click at [307, 76] on span "Gourmet Chocolate ✨" at bounding box center [354, 78] width 94 height 10
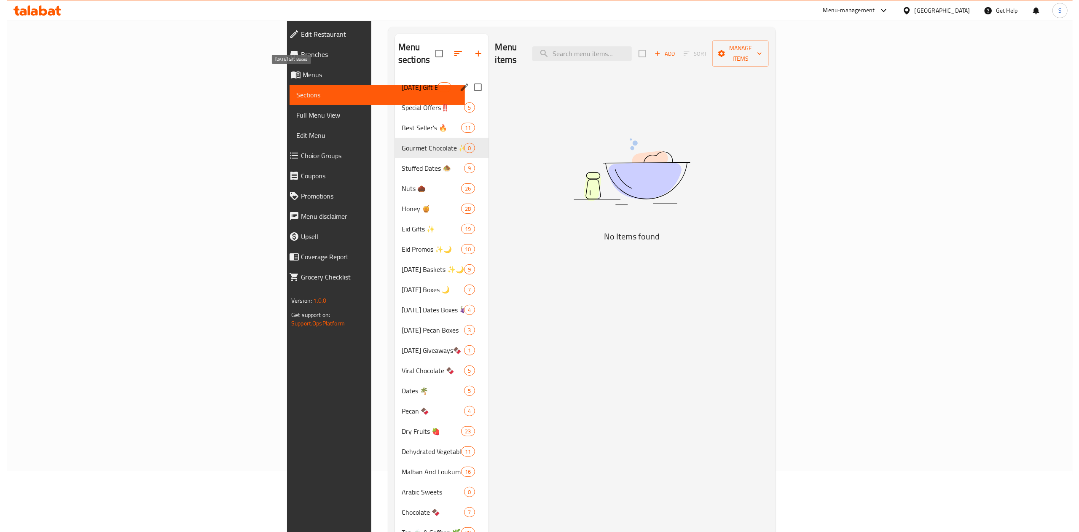
scroll to position [34, 0]
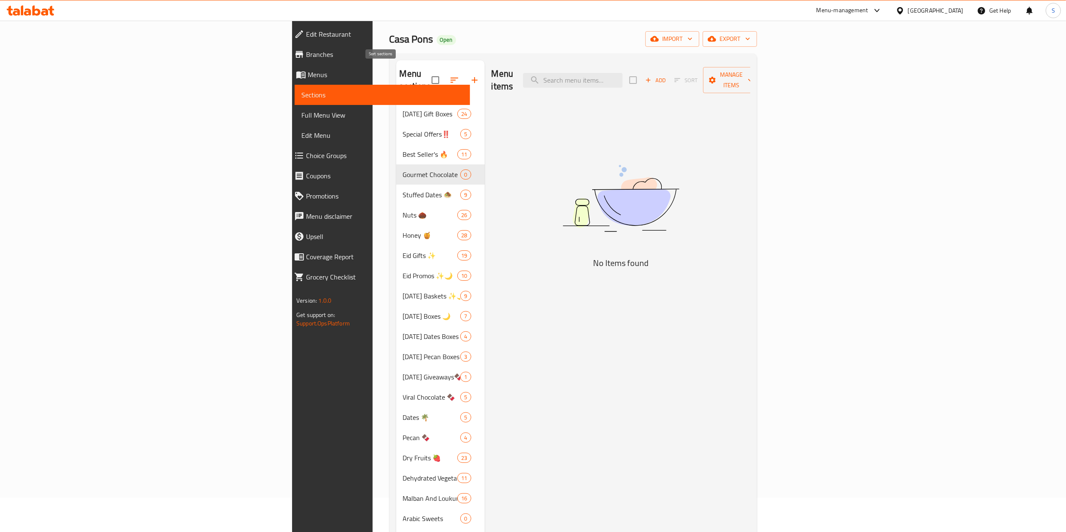
click at [444, 70] on button "button" at bounding box center [454, 80] width 20 height 20
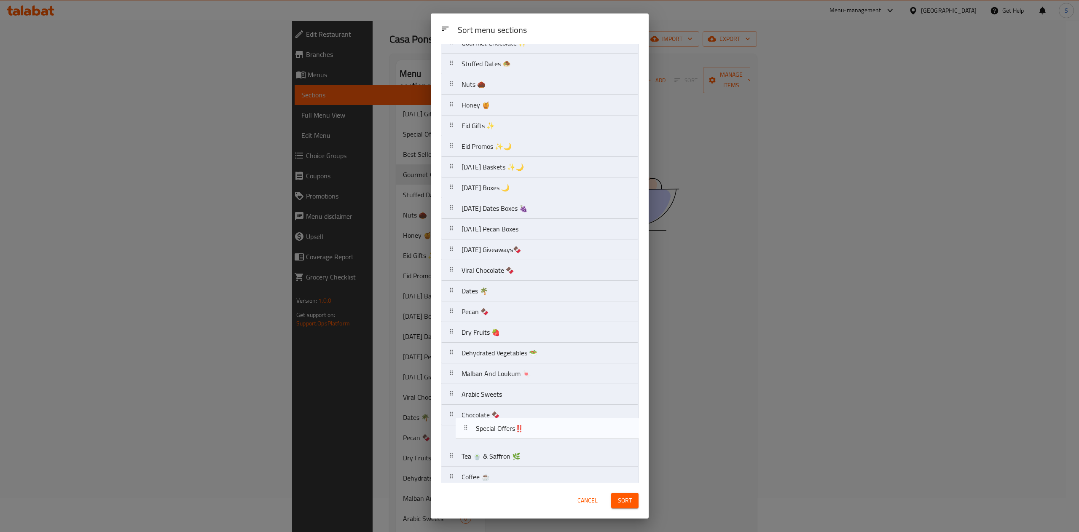
scroll to position [89, 0]
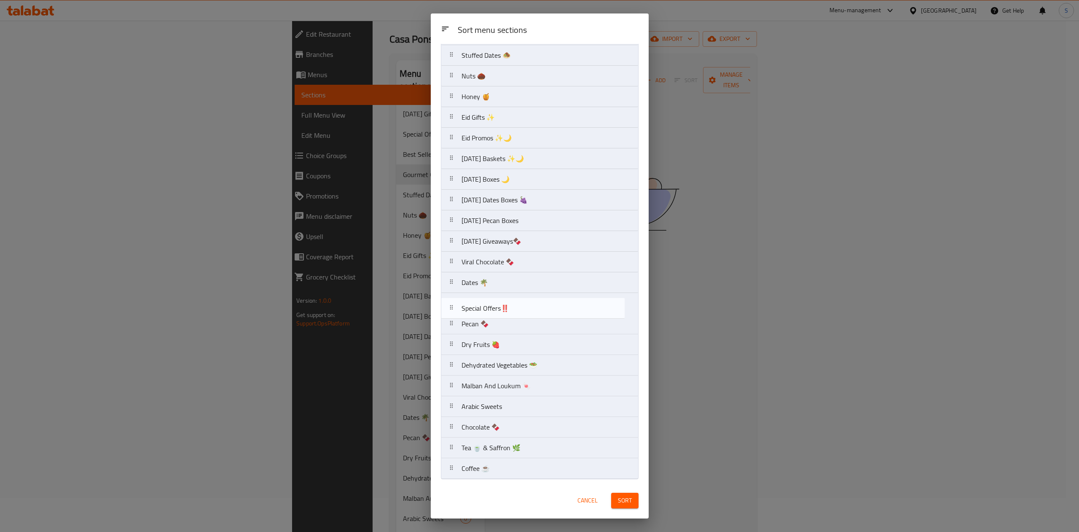
drag, startPoint x: 478, startPoint y: 103, endPoint x: 478, endPoint y: 312, distance: 208.7
click at [478, 312] on nav "[DATE] Gift Boxes Special Offers‼️ Best Seller's 🔥 Gourmet Chocolate ✨ Stuffed …" at bounding box center [540, 231] width 198 height 497
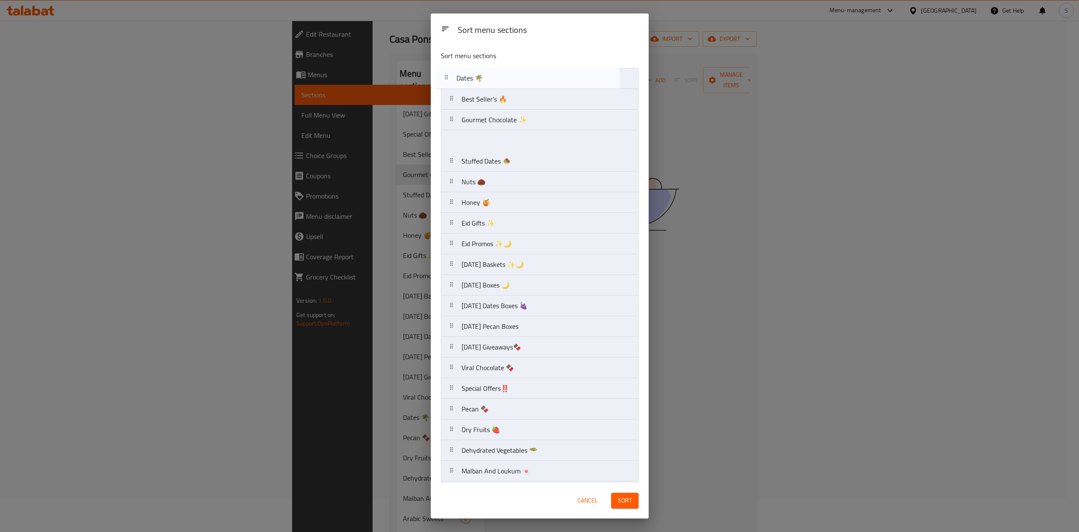
scroll to position [0, 0]
drag, startPoint x: 468, startPoint y: 282, endPoint x: 463, endPoint y: 145, distance: 137.1
click at [463, 145] on nav "[DATE] Gift Boxes Best Seller's 🔥 Gourmet Chocolate ✨ Stuffed Dates 🧆 Nuts 🌰 Ho…" at bounding box center [540, 316] width 198 height 497
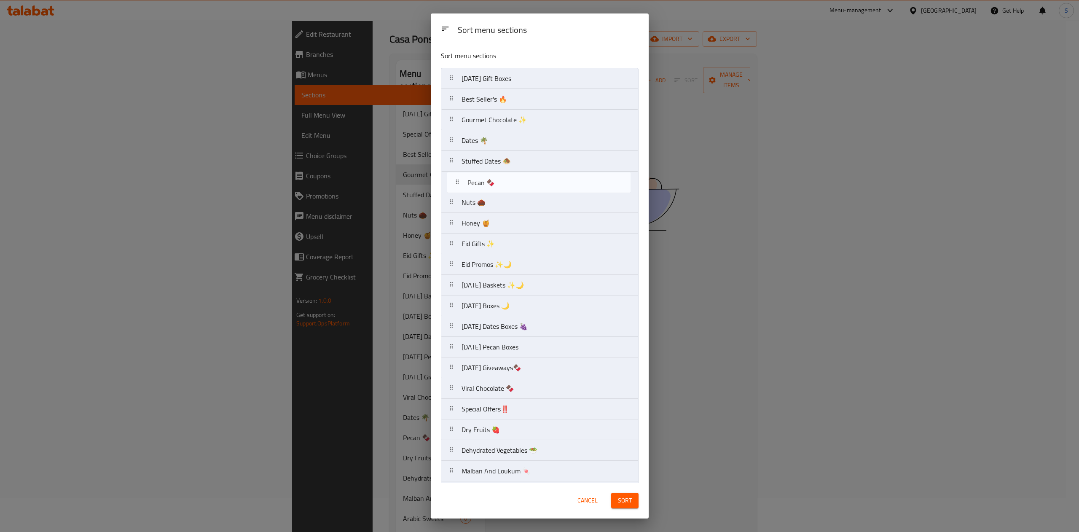
drag, startPoint x: 495, startPoint y: 328, endPoint x: 490, endPoint y: 183, distance: 145.2
click at [495, 183] on nav "[DATE] Gift Boxes Best Seller's 🔥 Gourmet Chocolate ✨ Dates 🌴 Stuffed Dates 🧆 N…" at bounding box center [540, 316] width 198 height 497
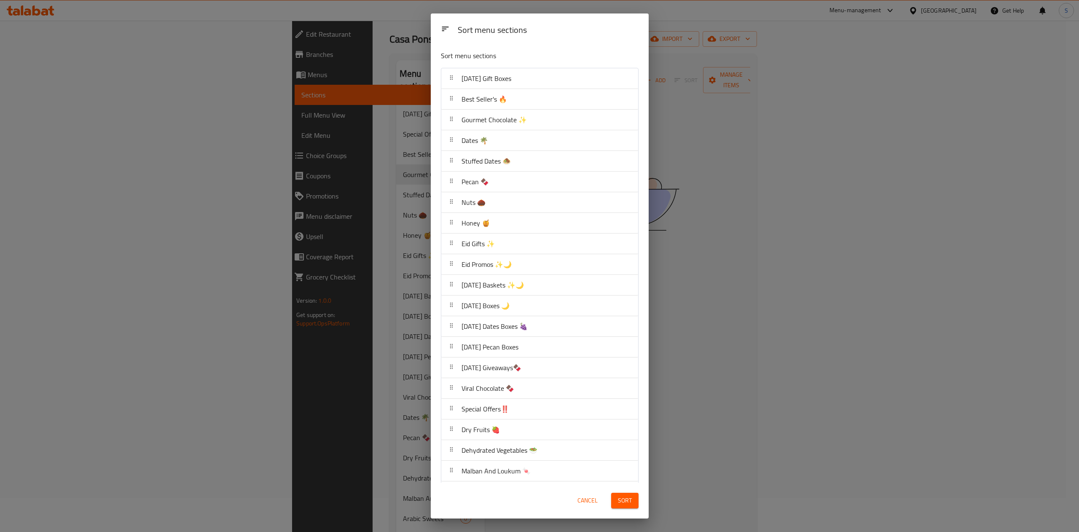
click at [538, 498] on button "Sort" at bounding box center [624, 501] width 27 height 16
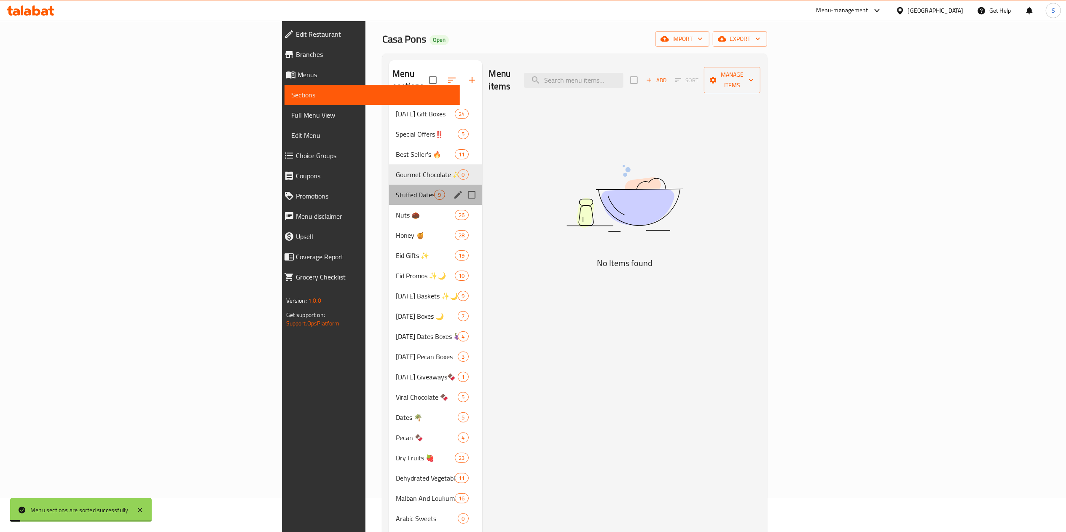
click at [389, 191] on div "Stuffed Dates 🧆 9" at bounding box center [435, 195] width 93 height 20
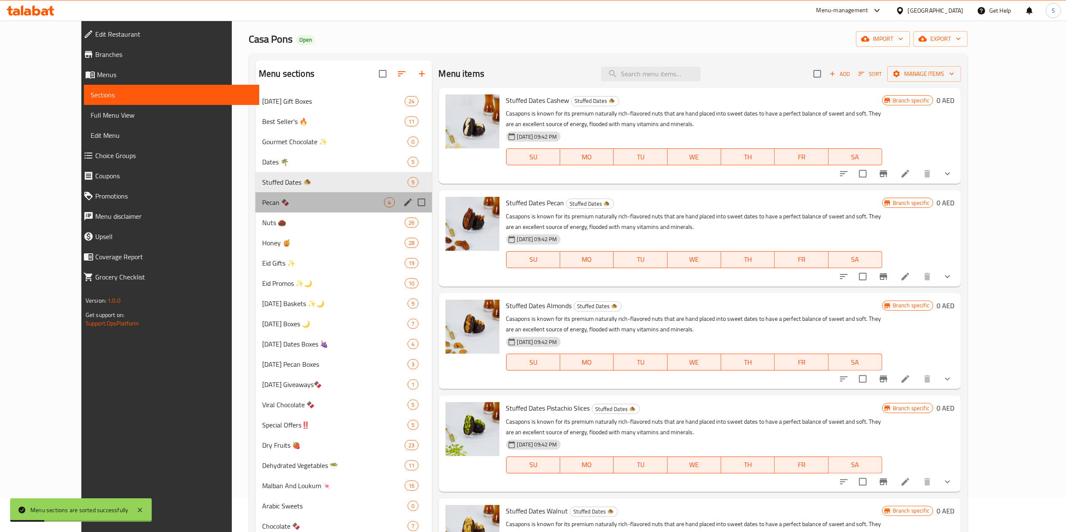
click at [256, 196] on div "Pecan 🍫 4" at bounding box center [344, 202] width 177 height 20
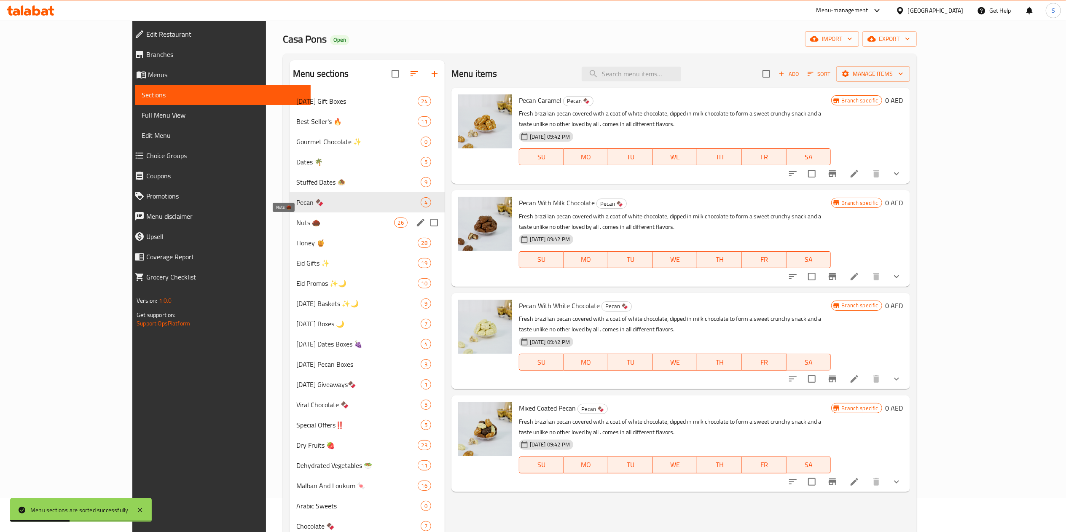
click at [296, 223] on span "Nuts 🌰" at bounding box center [345, 223] width 98 height 10
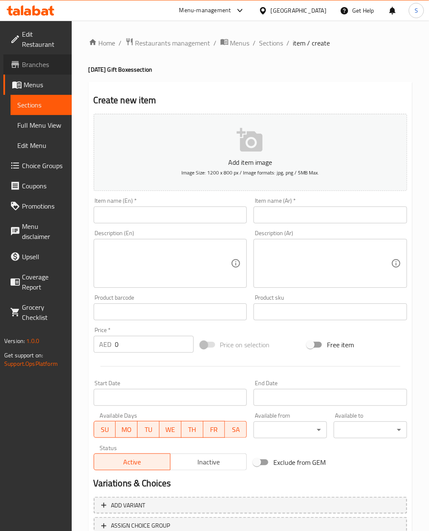
click at [46, 64] on span "Branches" at bounding box center [43, 64] width 43 height 10
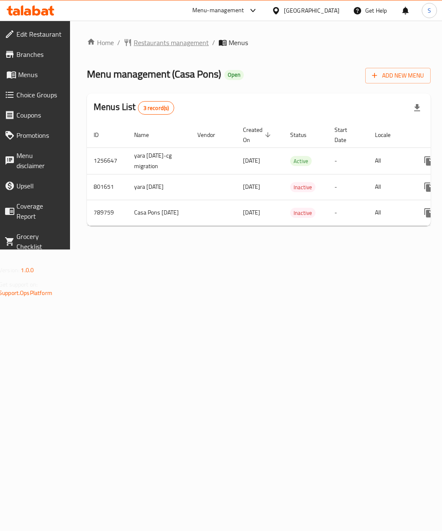
click at [147, 43] on span "Restaurants management" at bounding box center [171, 43] width 75 height 10
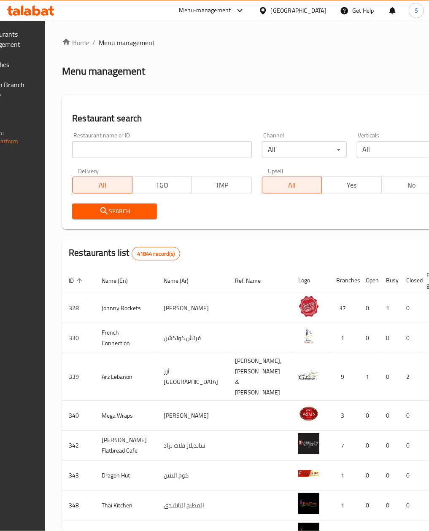
click at [179, 147] on input "search" at bounding box center [162, 149] width 180 height 17
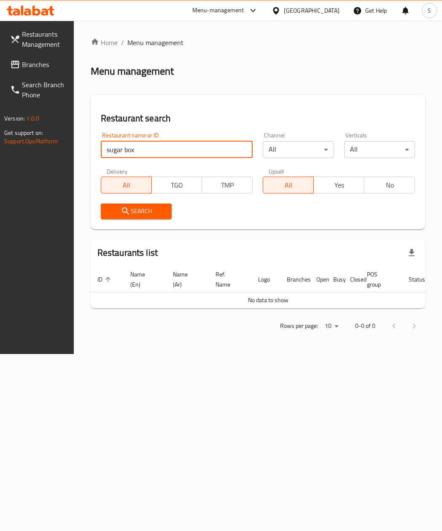
click at [125, 147] on input "sugar box" at bounding box center [177, 149] width 152 height 17
type input "sugarbox"
click button "Search" at bounding box center [136, 212] width 71 height 16
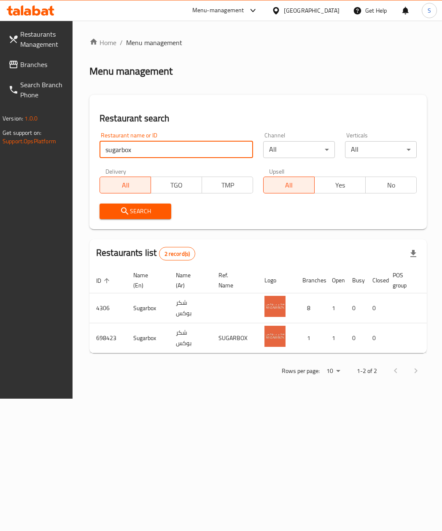
scroll to position [0, 76]
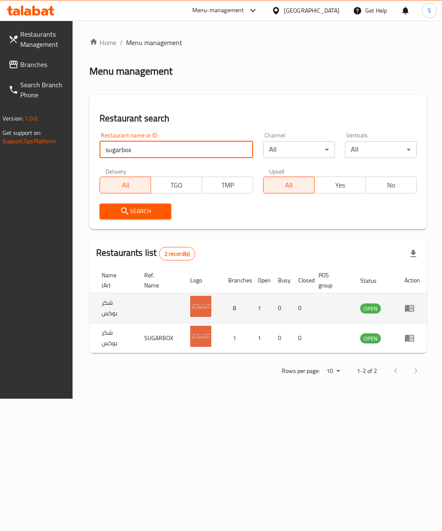
click at [398, 309] on td "enhanced table" at bounding box center [412, 308] width 29 height 30
click at [398, 306] on td "enhanced table" at bounding box center [412, 308] width 29 height 30
click at [407, 306] on icon "enhanced table" at bounding box center [409, 308] width 9 height 7
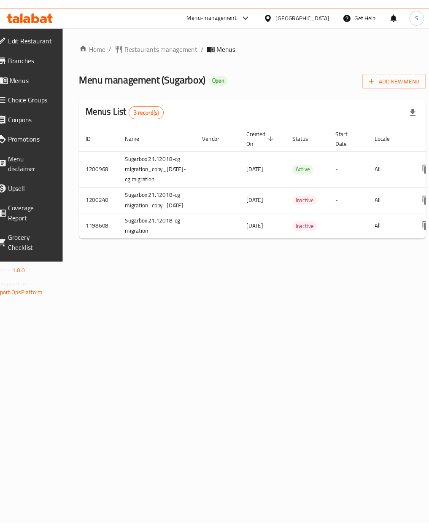
scroll to position [0, 115]
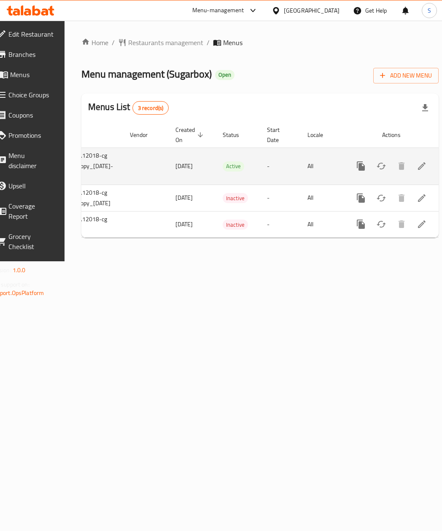
click at [410, 153] on td "enhanced table" at bounding box center [391, 166] width 94 height 37
click at [412, 160] on link "enhanced table" at bounding box center [422, 166] width 20 height 20
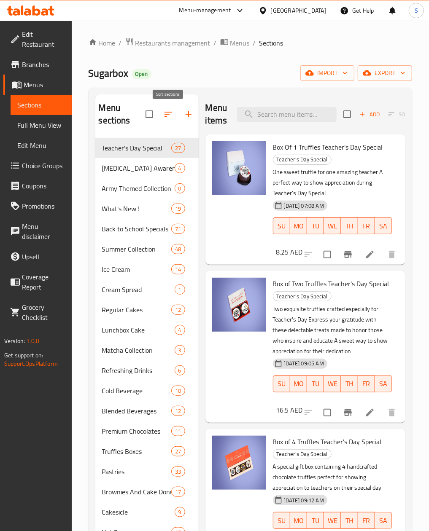
click at [166, 117] on icon "button" at bounding box center [168, 114] width 8 height 5
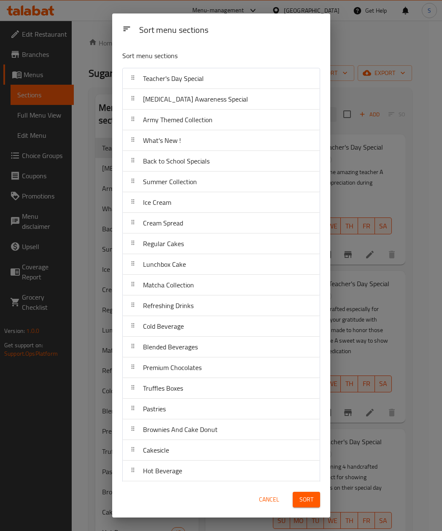
drag, startPoint x: 371, startPoint y: 62, endPoint x: 275, endPoint y: 2, distance: 113.1
click at [371, 59] on div "Sort menu sections Sort menu sections Teacher's Day Special Breast Cancer Aware…" at bounding box center [221, 265] width 442 height 531
